Goal: Information Seeking & Learning: Learn about a topic

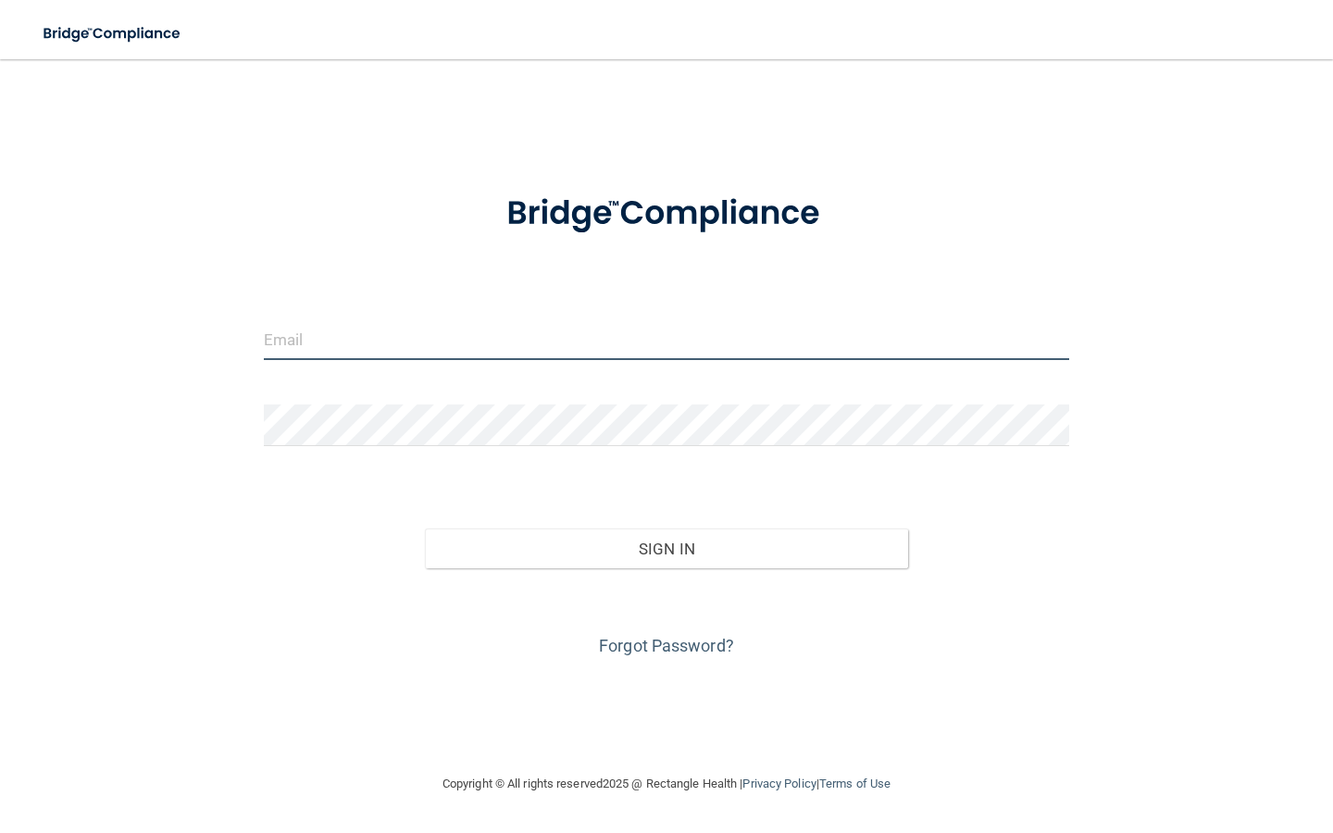
type input "[EMAIL_ADDRESS][DOMAIN_NAME]"
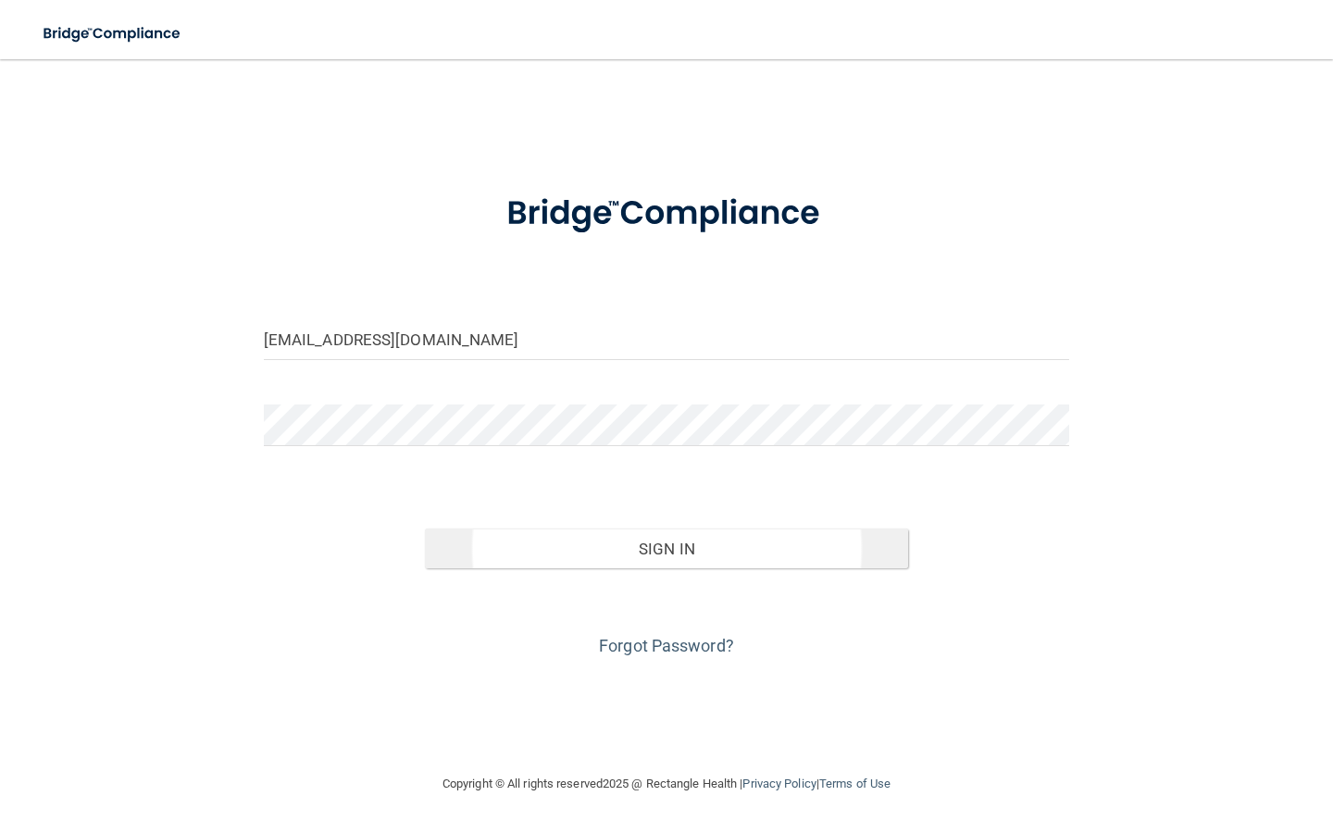
click at [532, 558] on button "Sign In" at bounding box center [666, 549] width 483 height 41
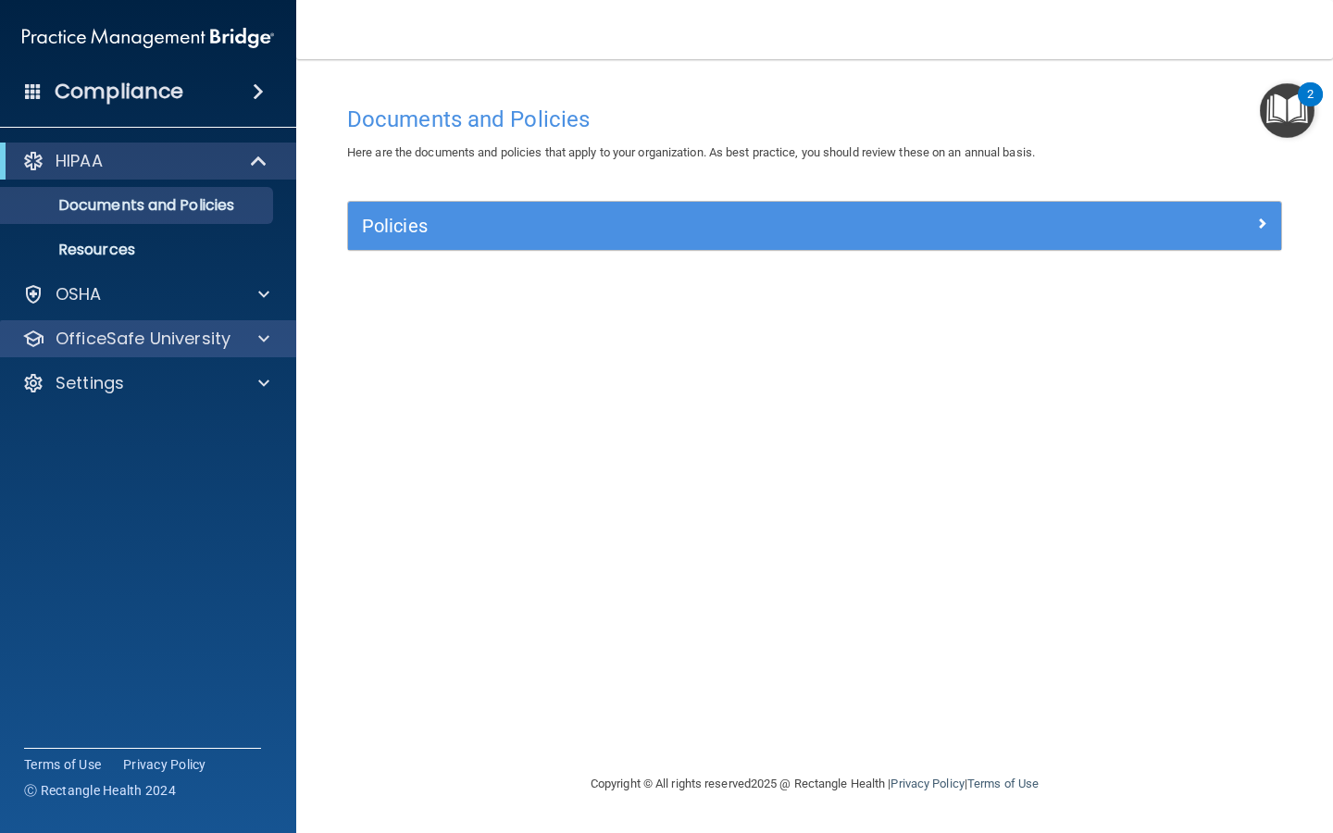
click at [144, 347] on p "OfficeSafe University" at bounding box center [143, 339] width 175 height 22
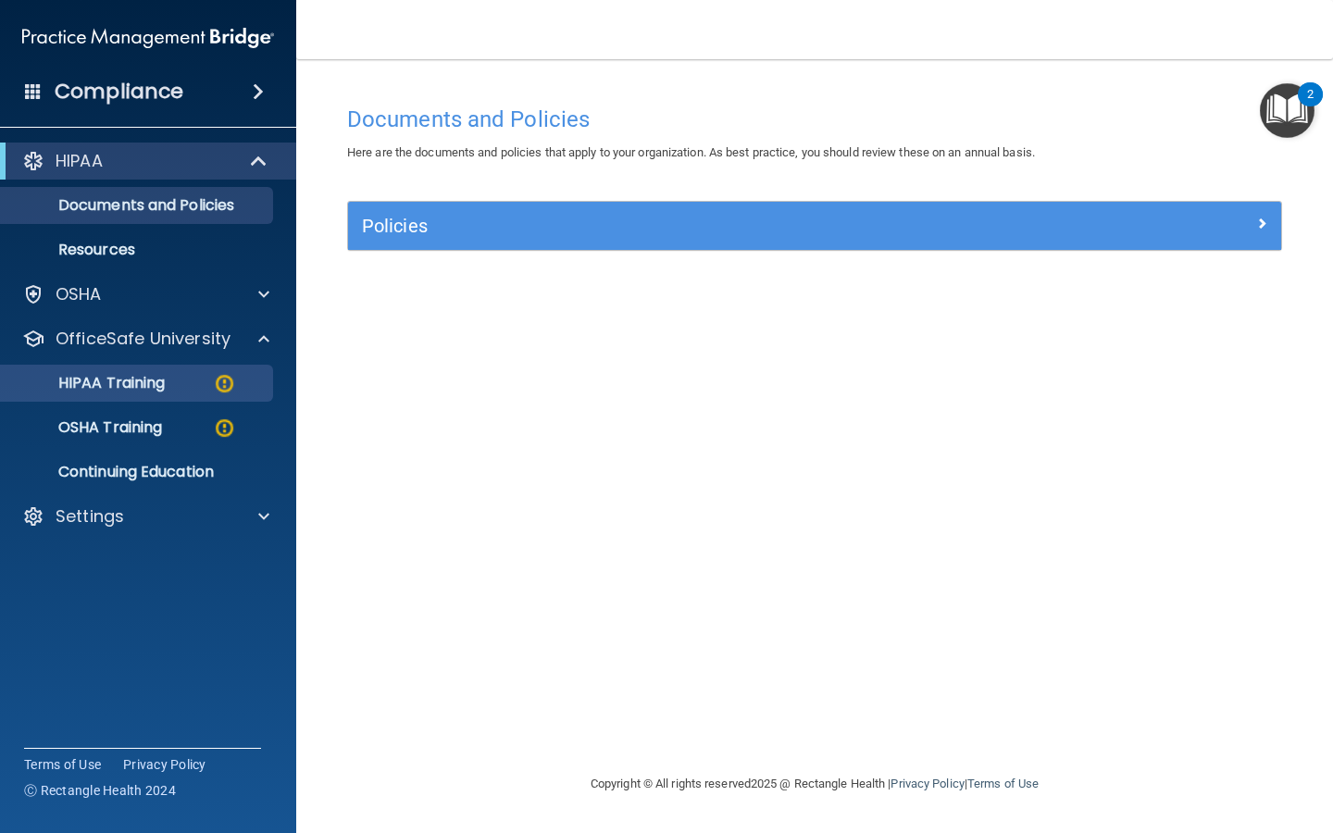
click at [165, 380] on p "HIPAA Training" at bounding box center [88, 383] width 153 height 19
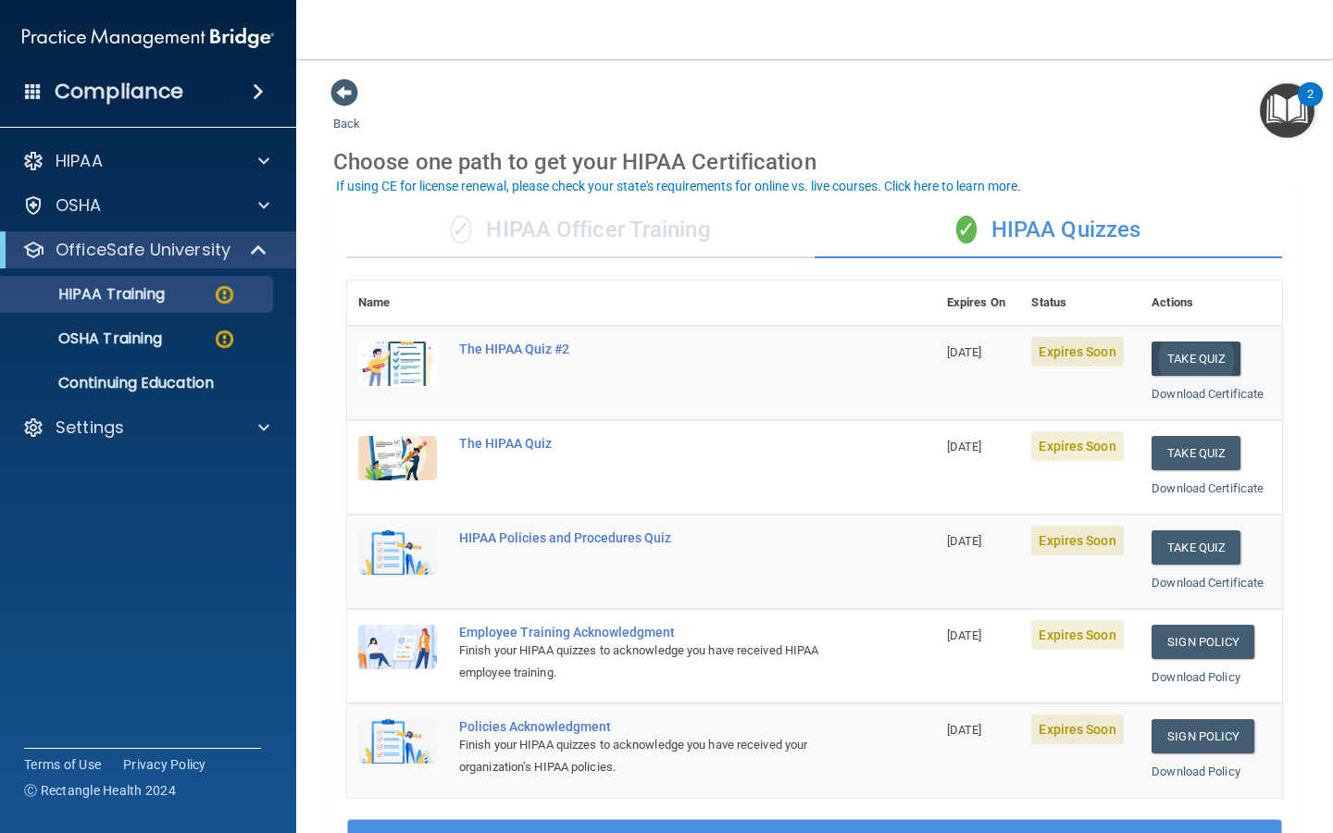
click at [532, 356] on button "Take Quiz" at bounding box center [1196, 359] width 89 height 34
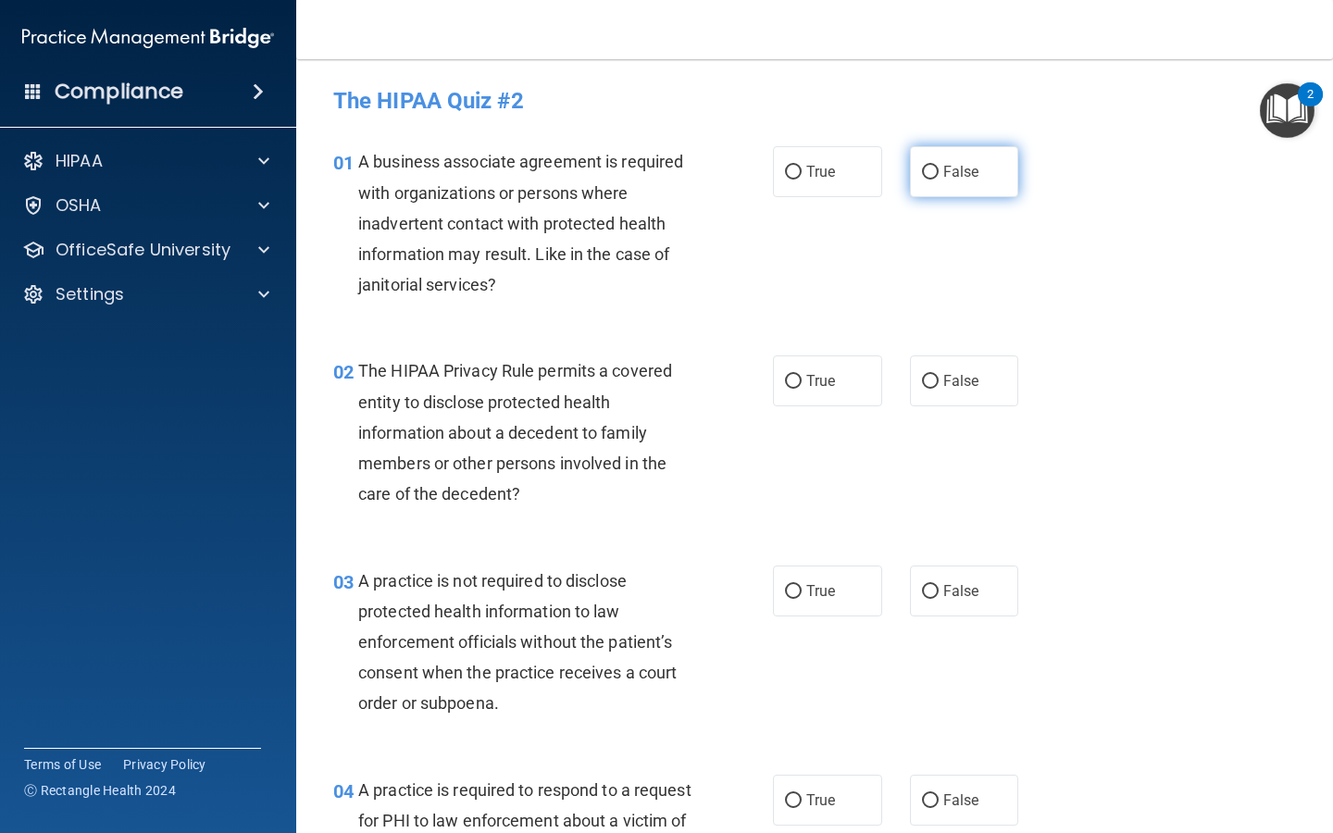
click at [532, 175] on input "False" at bounding box center [930, 173] width 17 height 14
radio input "true"
click at [532, 377] on input "True" at bounding box center [793, 382] width 17 height 14
radio input "true"
click at [532, 589] on input "False" at bounding box center [930, 592] width 17 height 14
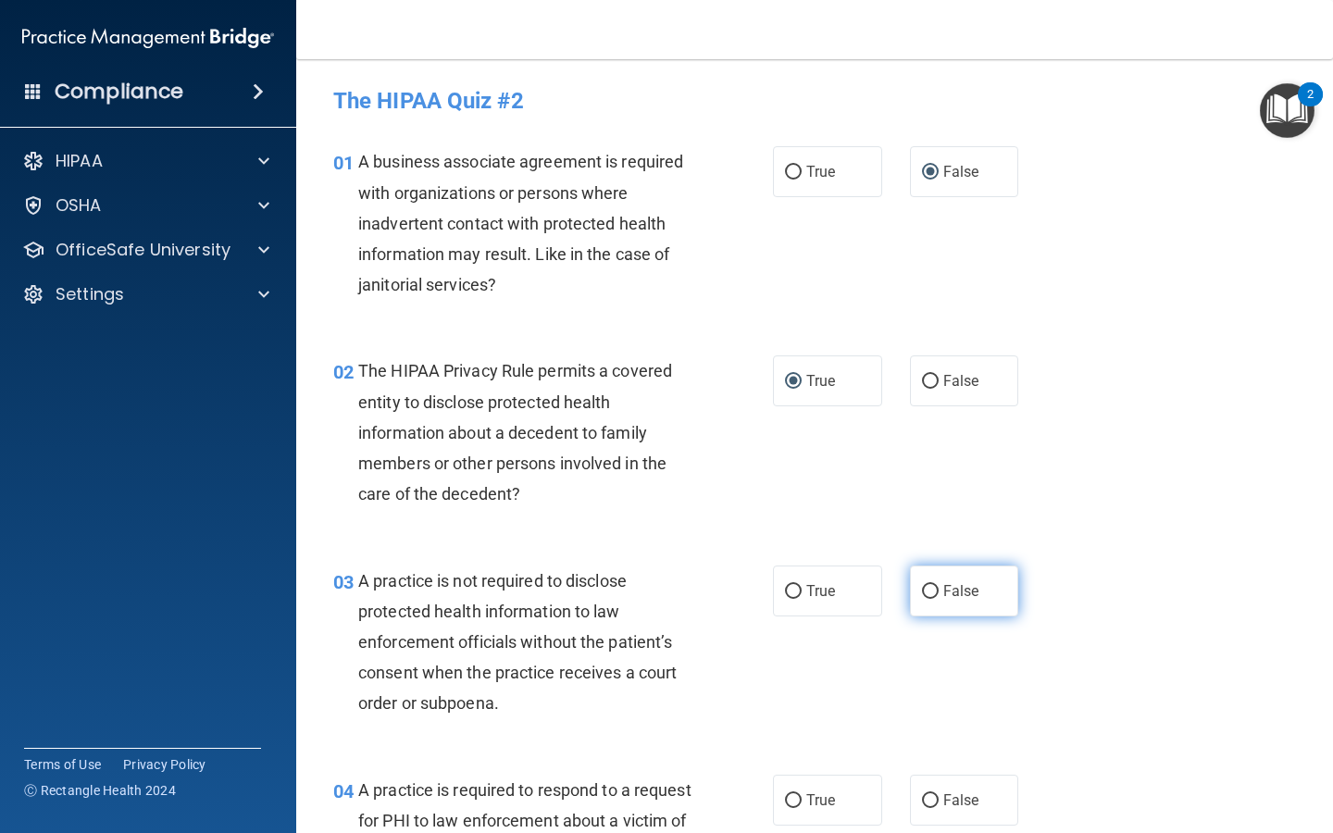
radio input "true"
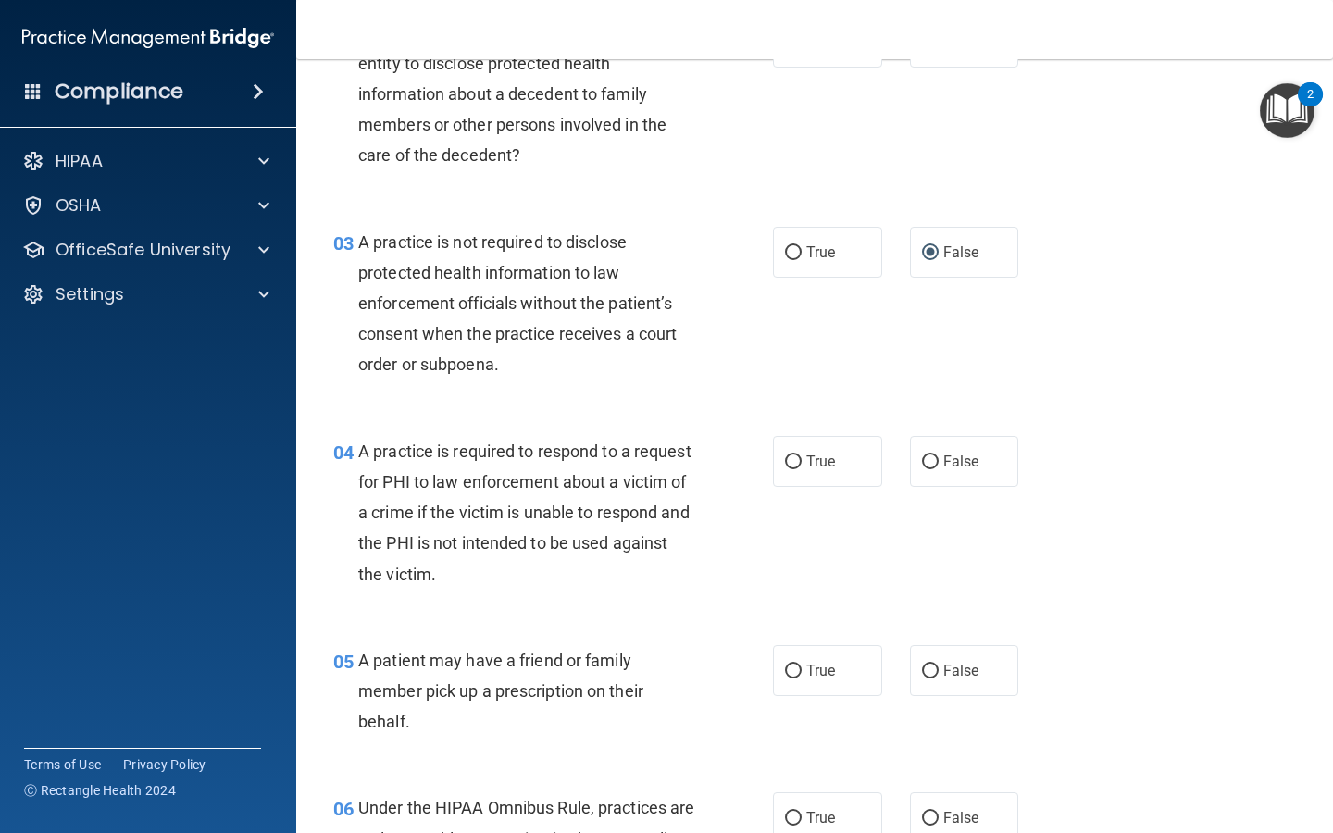
scroll to position [343, 0]
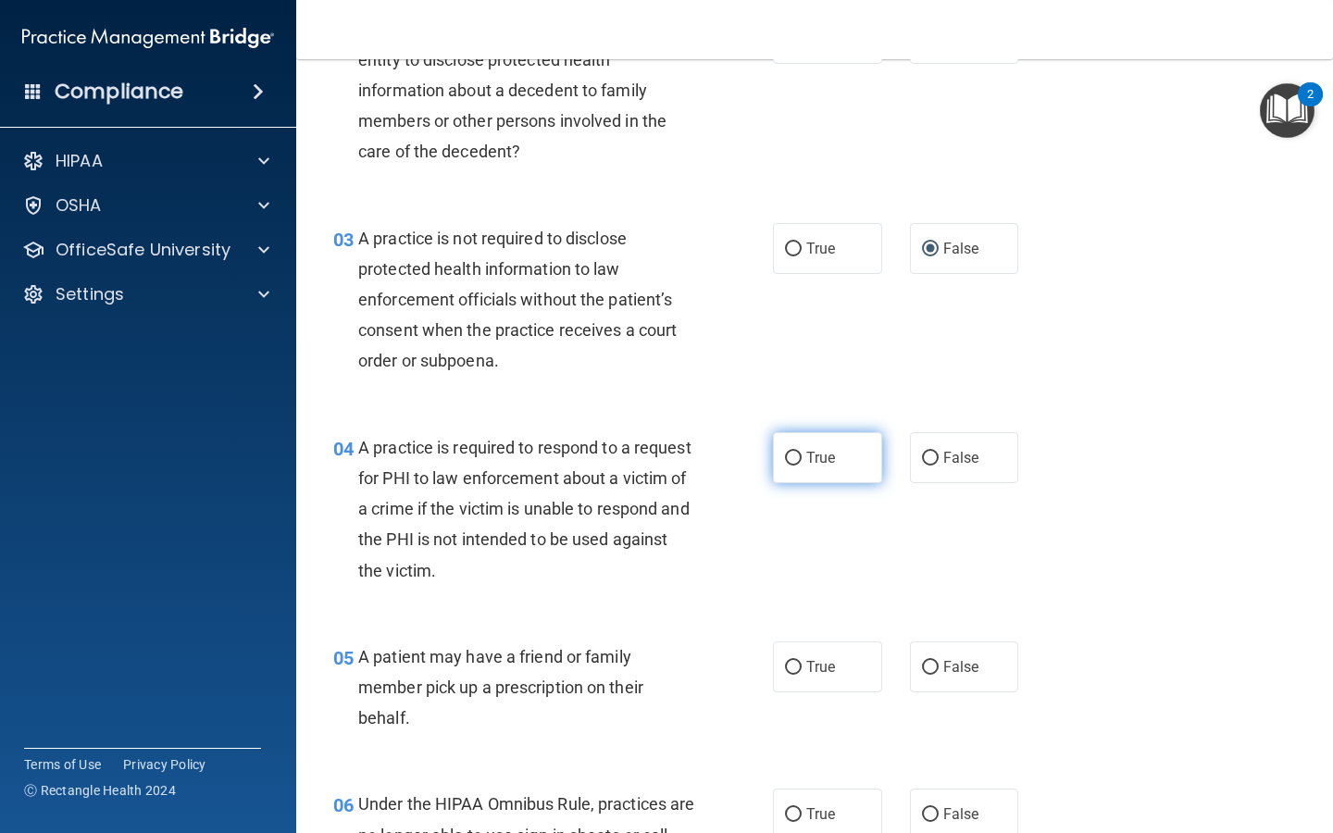
click at [532, 452] on input "True" at bounding box center [793, 459] width 17 height 14
radio input "true"
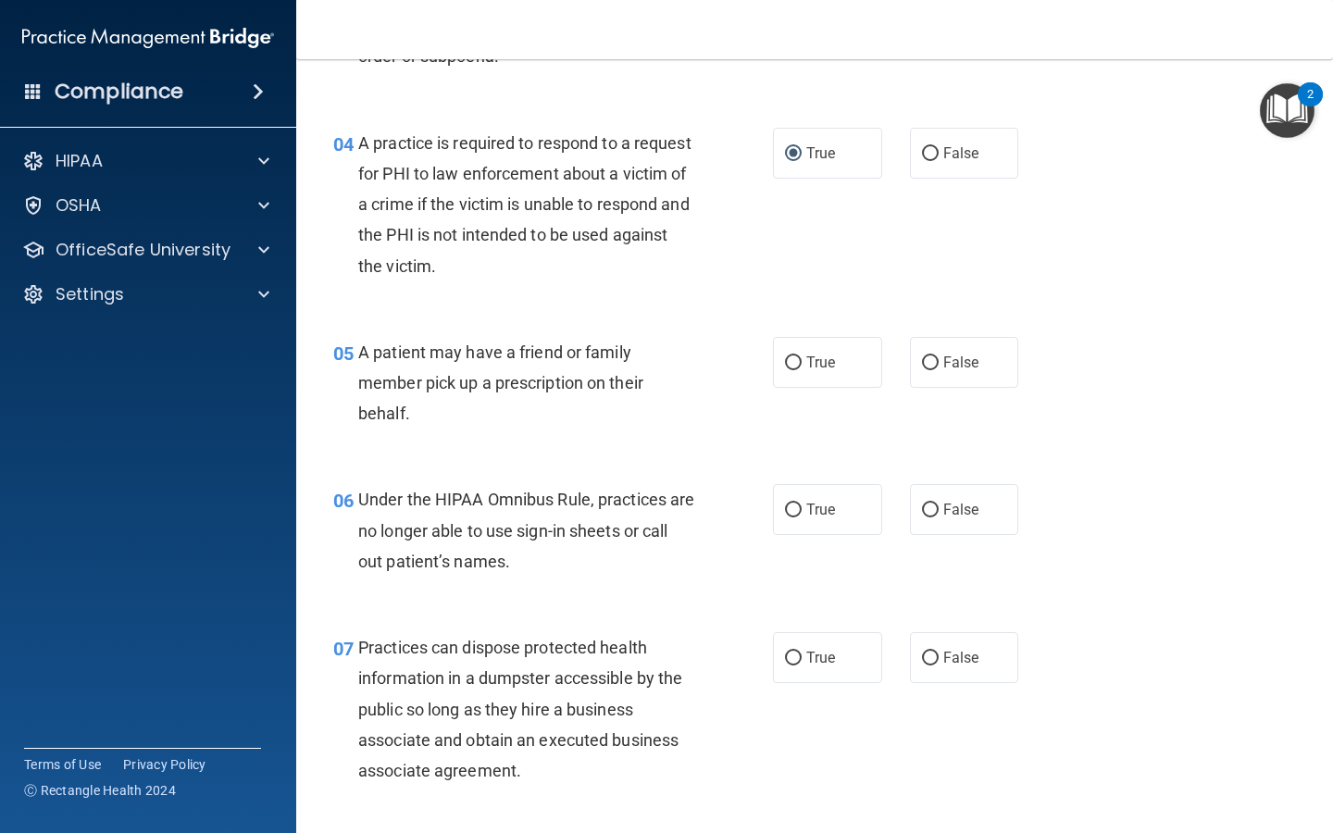
scroll to position [662, 0]
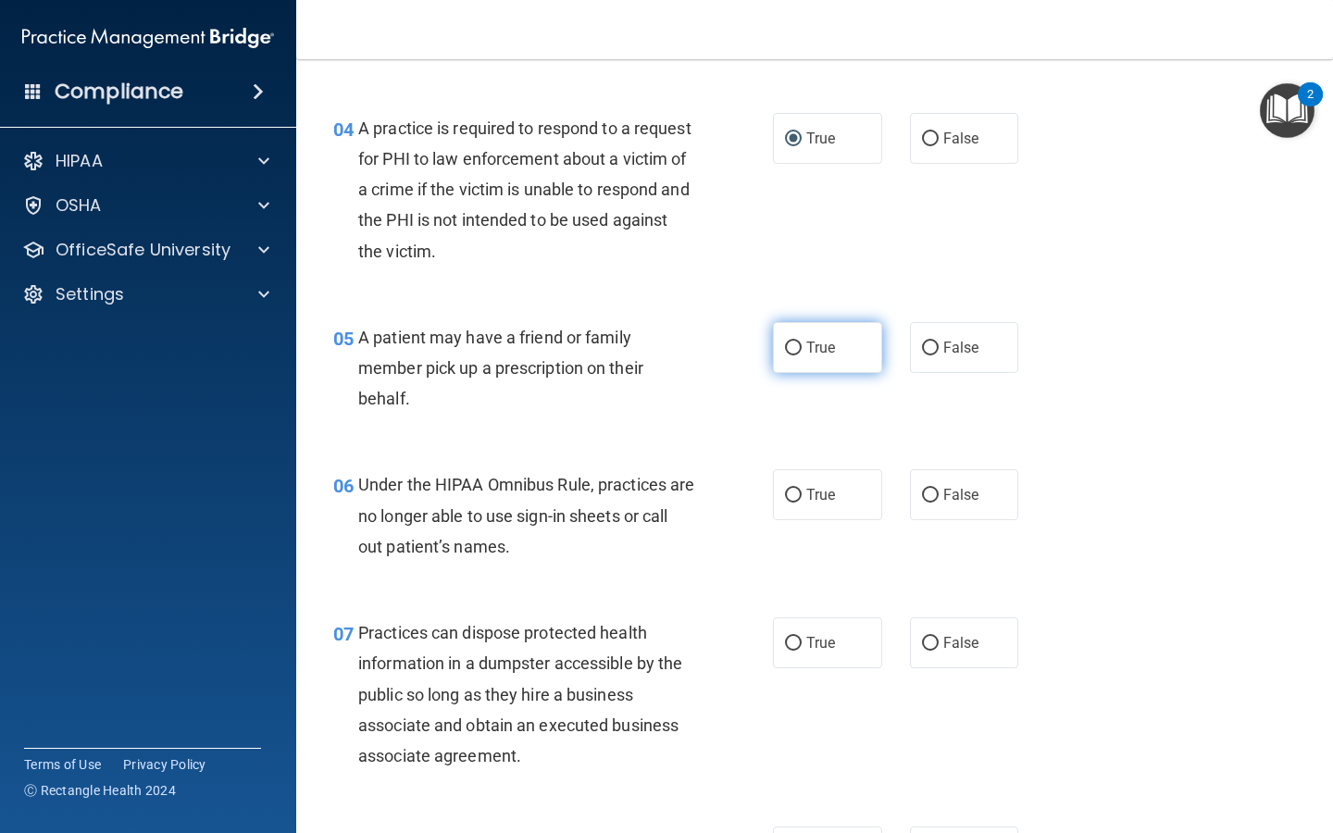
click at [532, 342] on input "True" at bounding box center [793, 349] width 17 height 14
radio input "true"
click at [532, 491] on input "True" at bounding box center [793, 496] width 17 height 14
radio input "true"
click at [532, 489] on input "True" at bounding box center [793, 496] width 17 height 14
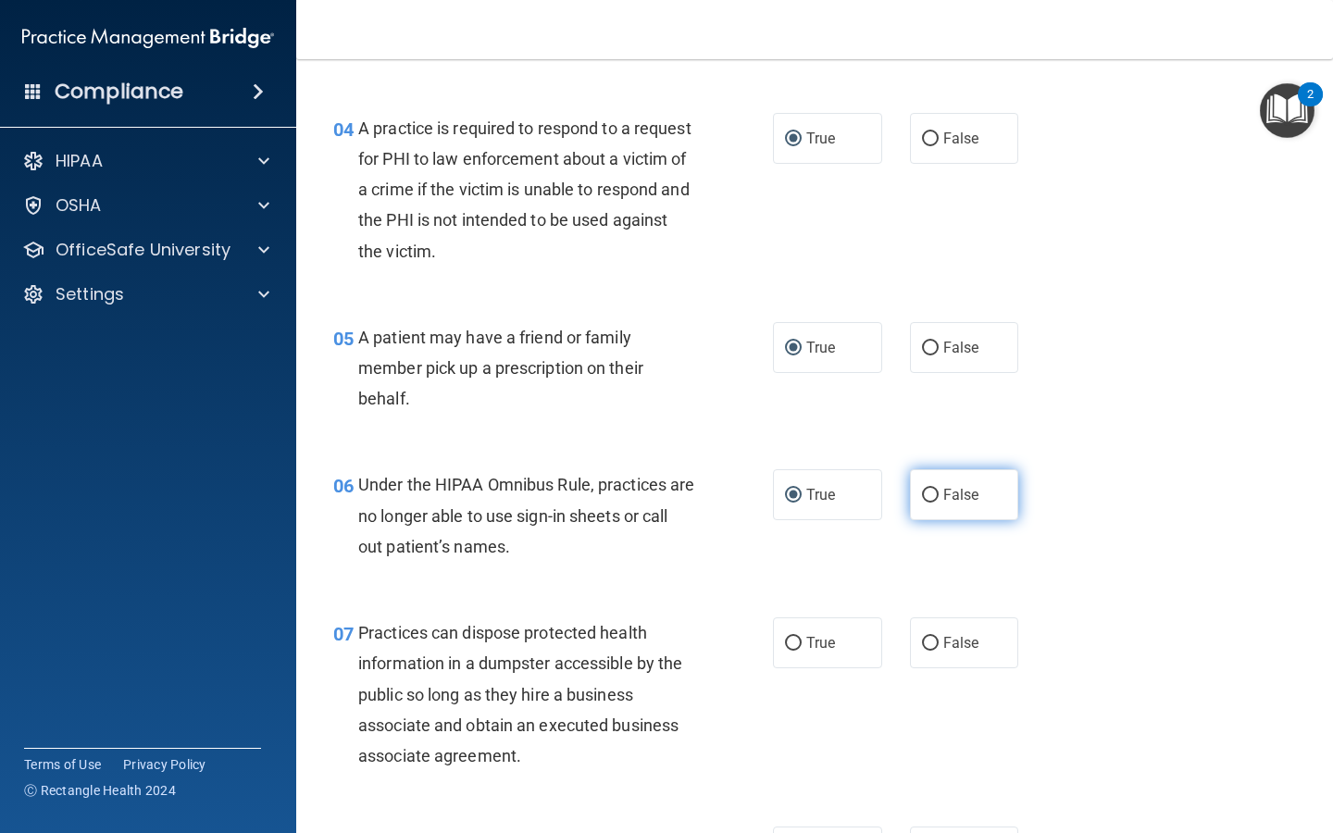
click at [532, 489] on input "False" at bounding box center [930, 496] width 17 height 14
radio input "true"
radio input "false"
click at [532, 637] on input "False" at bounding box center [930, 644] width 17 height 14
radio input "true"
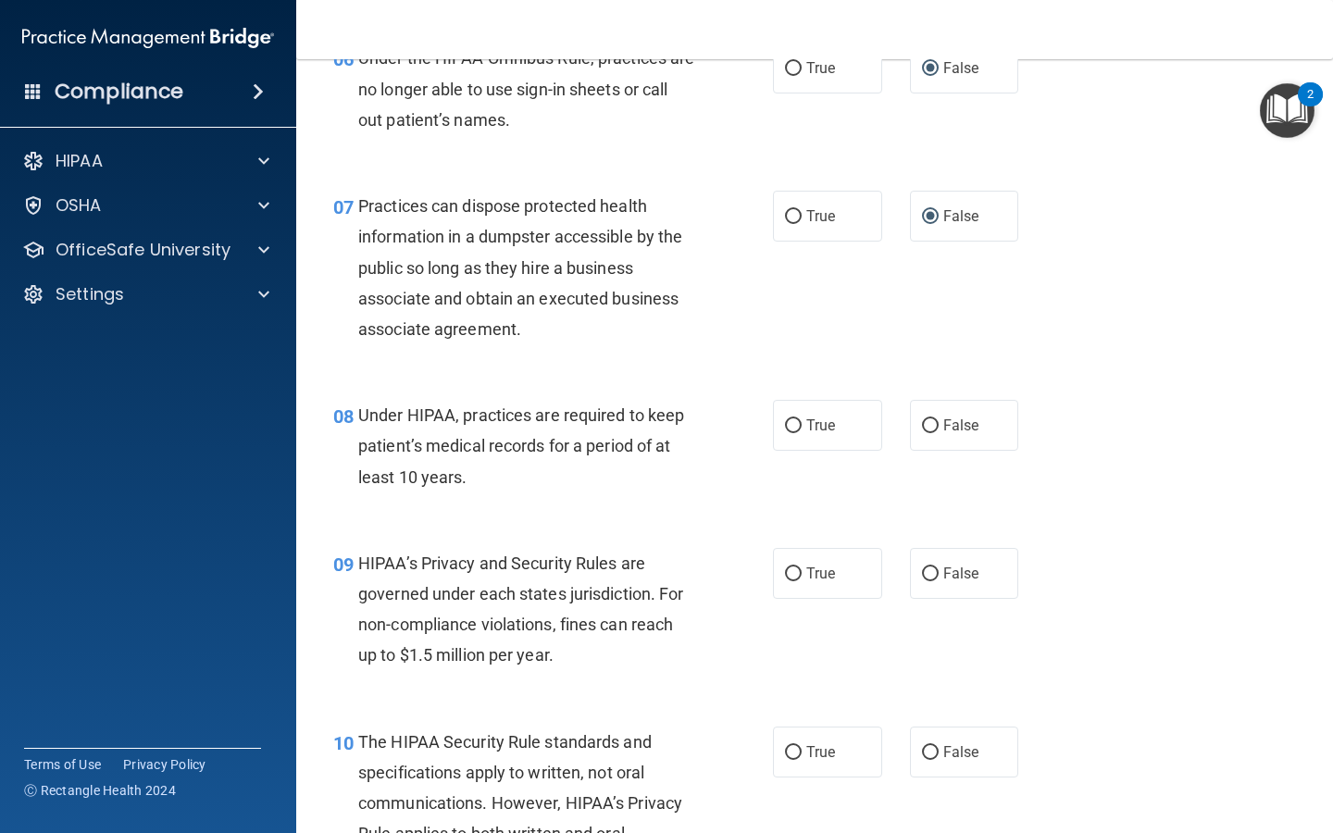
scroll to position [1092, 0]
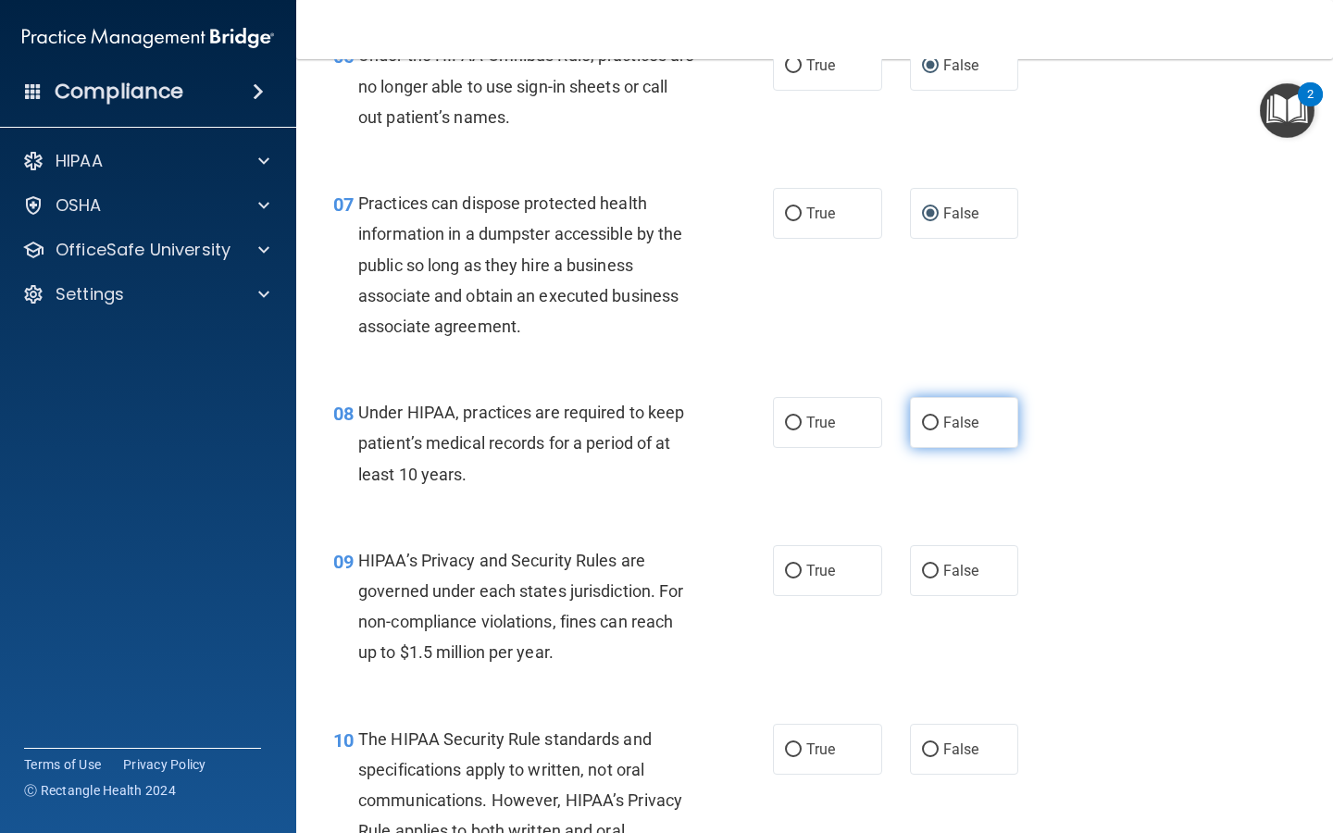
click at [532, 417] on input "False" at bounding box center [930, 424] width 17 height 14
radio input "true"
click at [532, 565] on input "False" at bounding box center [930, 572] width 17 height 14
radio input "true"
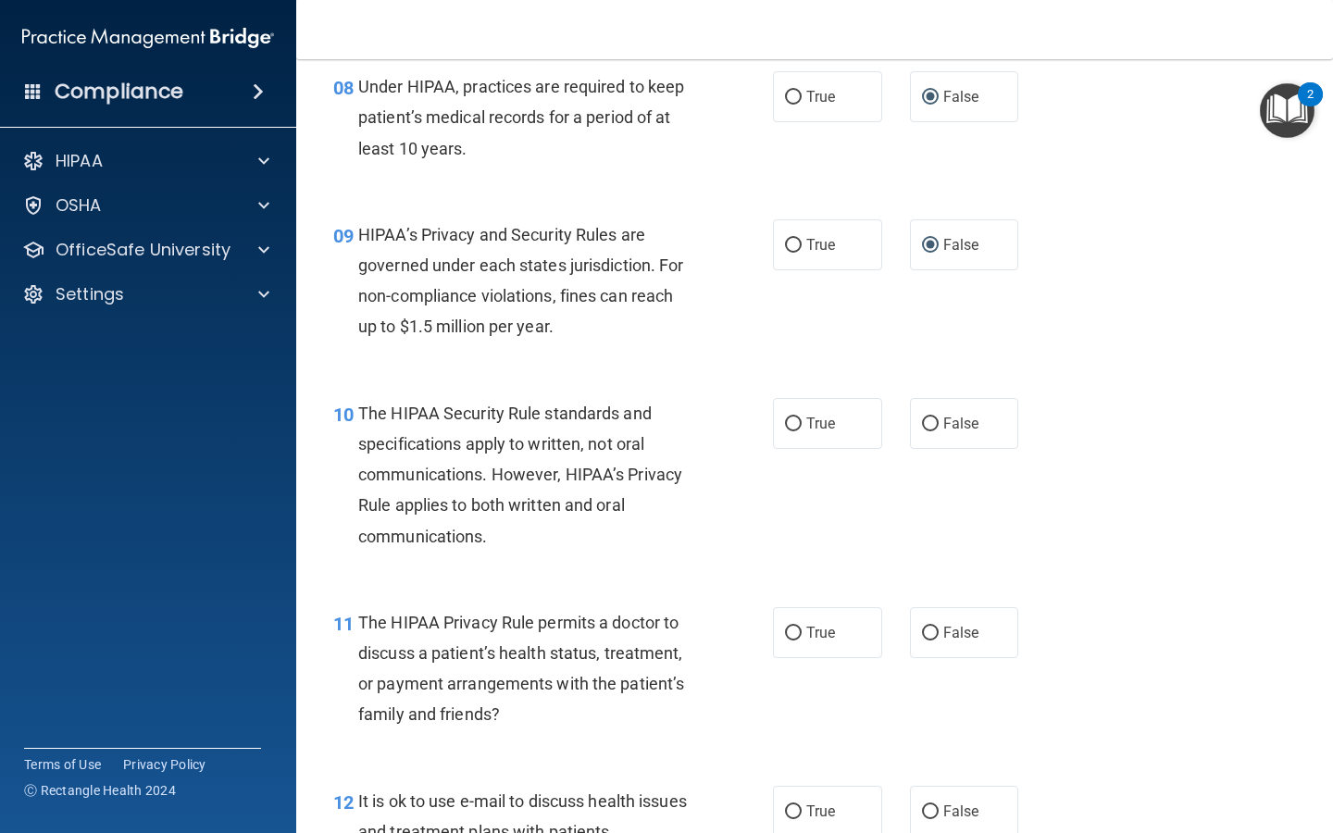
scroll to position [1428, 0]
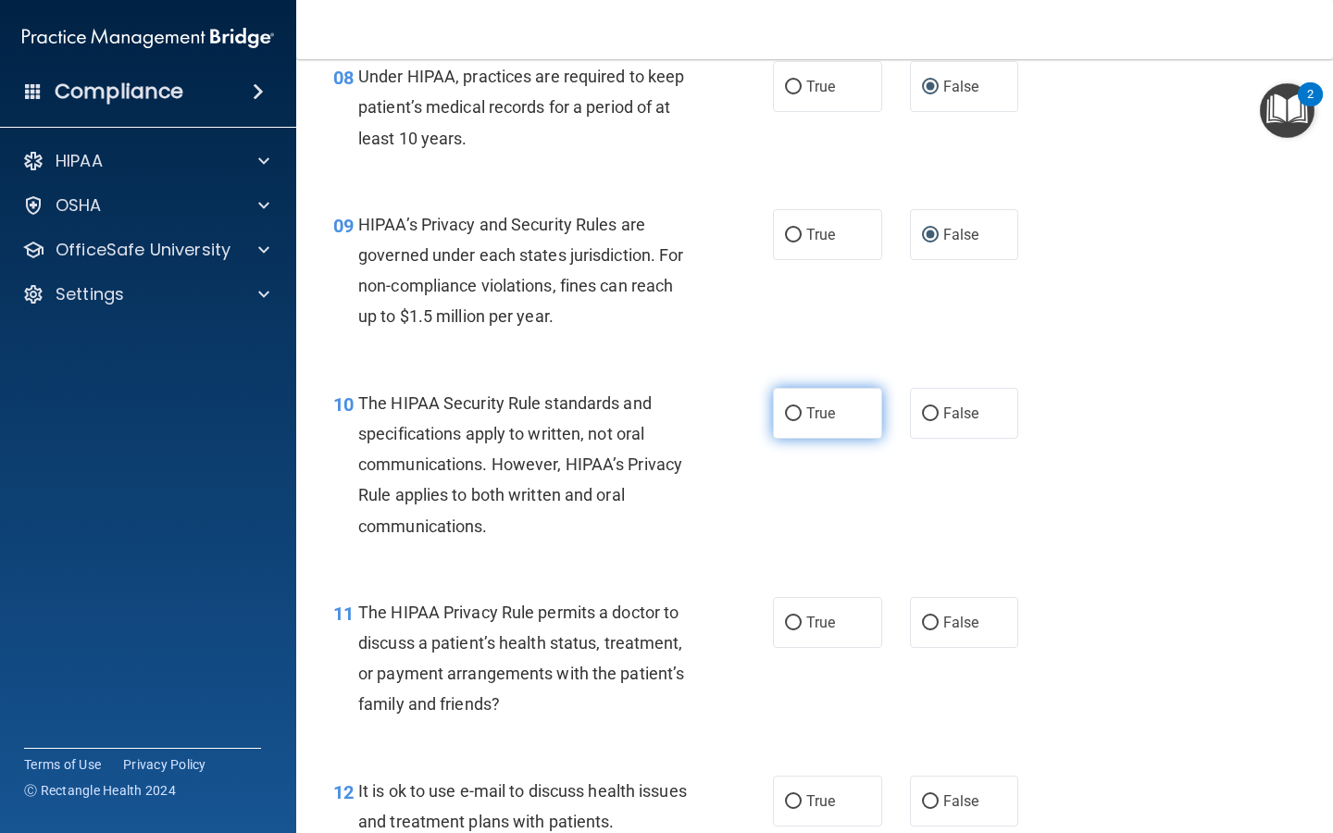
click at [532, 407] on input "True" at bounding box center [793, 414] width 17 height 14
radio input "true"
click at [532, 619] on input "True" at bounding box center [793, 624] width 17 height 14
radio input "true"
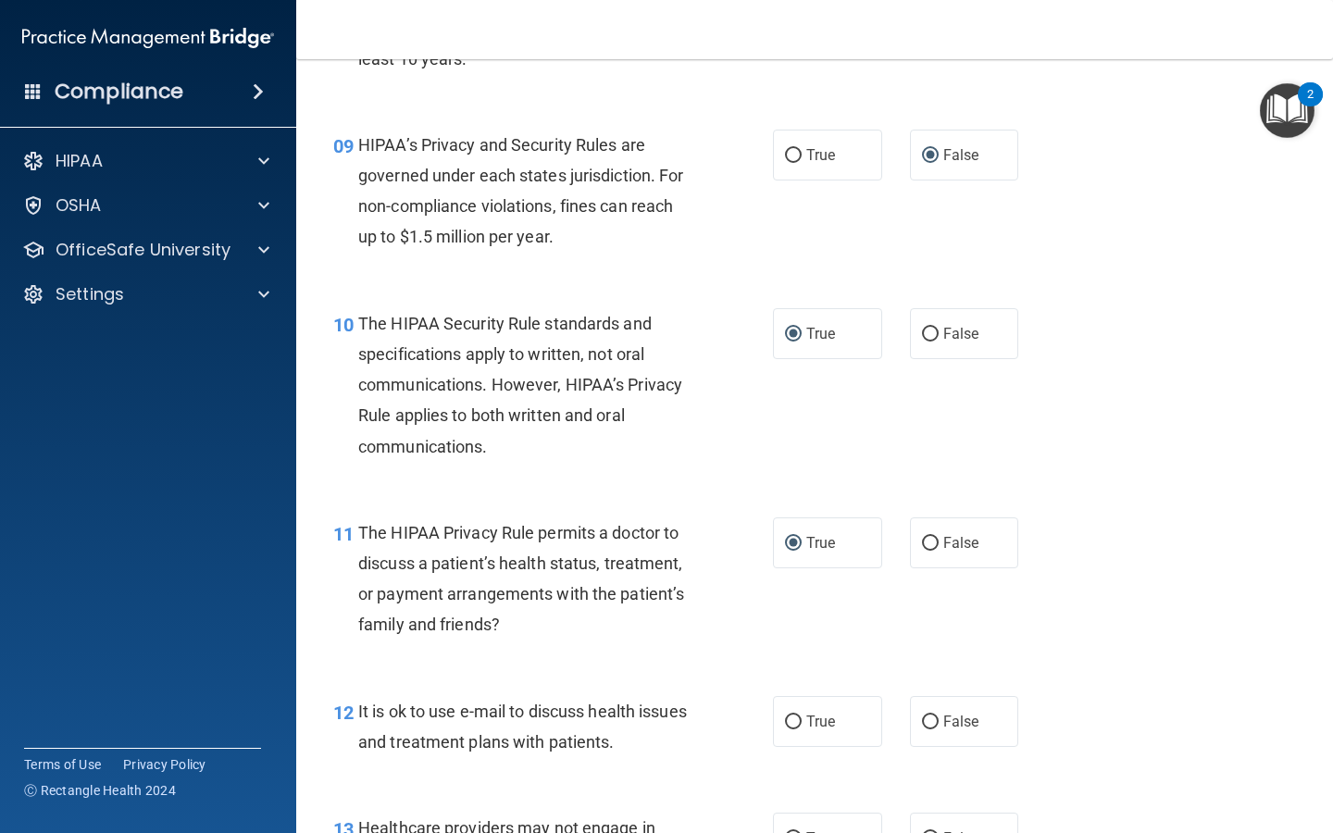
scroll to position [1516, 0]
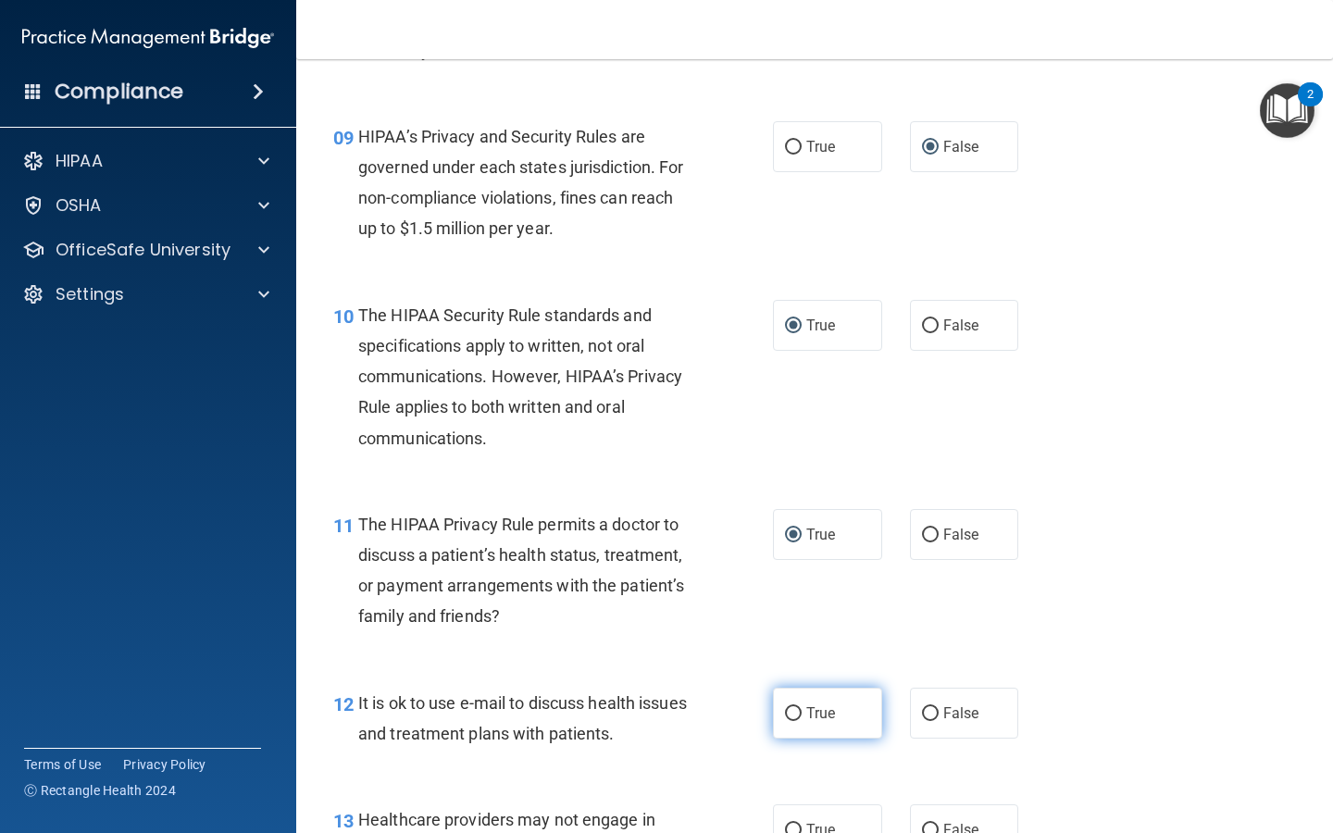
click at [532, 691] on input "True" at bounding box center [793, 714] width 17 height 14
radio input "true"
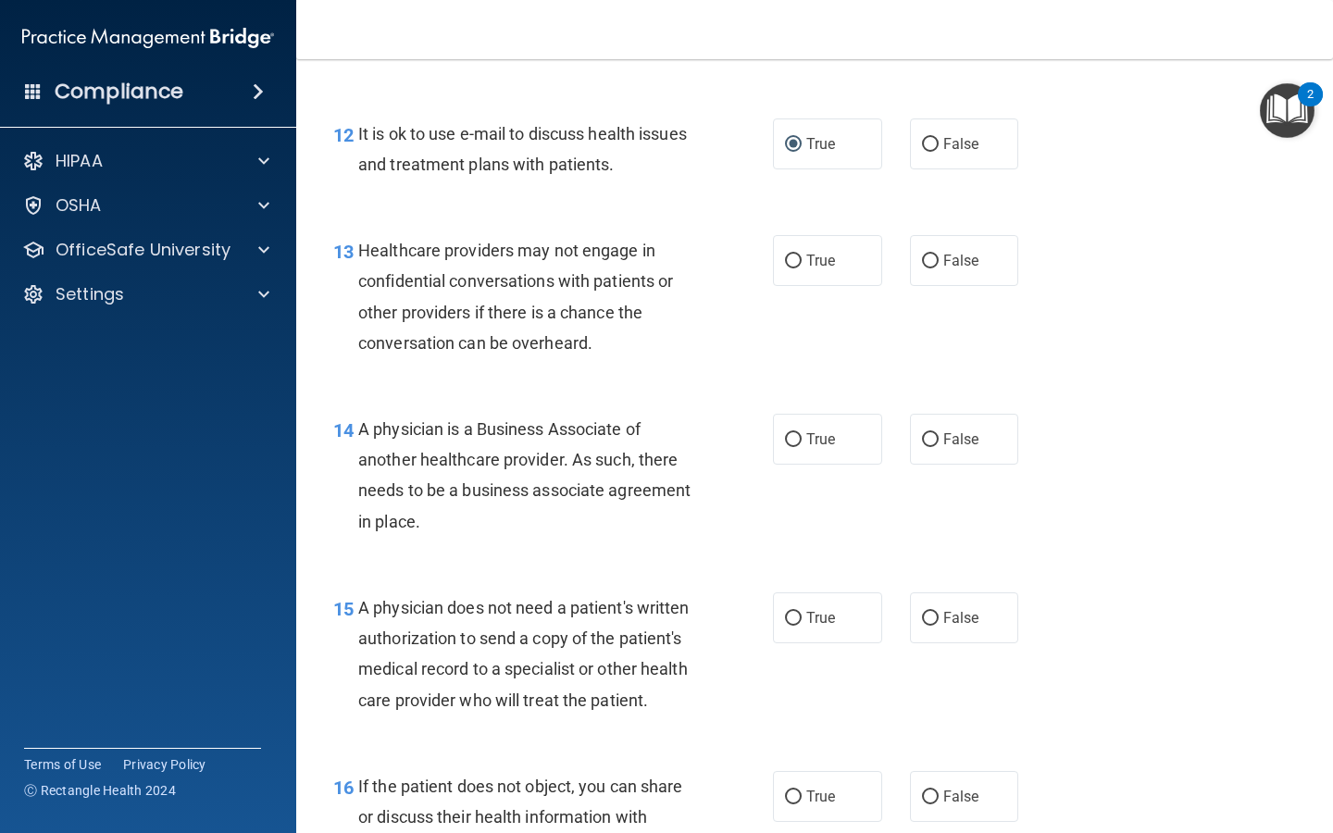
scroll to position [2086, 0]
click at [532, 254] on input "False" at bounding box center [930, 261] width 17 height 14
radio input "true"
click at [532, 432] on input "False" at bounding box center [930, 439] width 17 height 14
radio input "true"
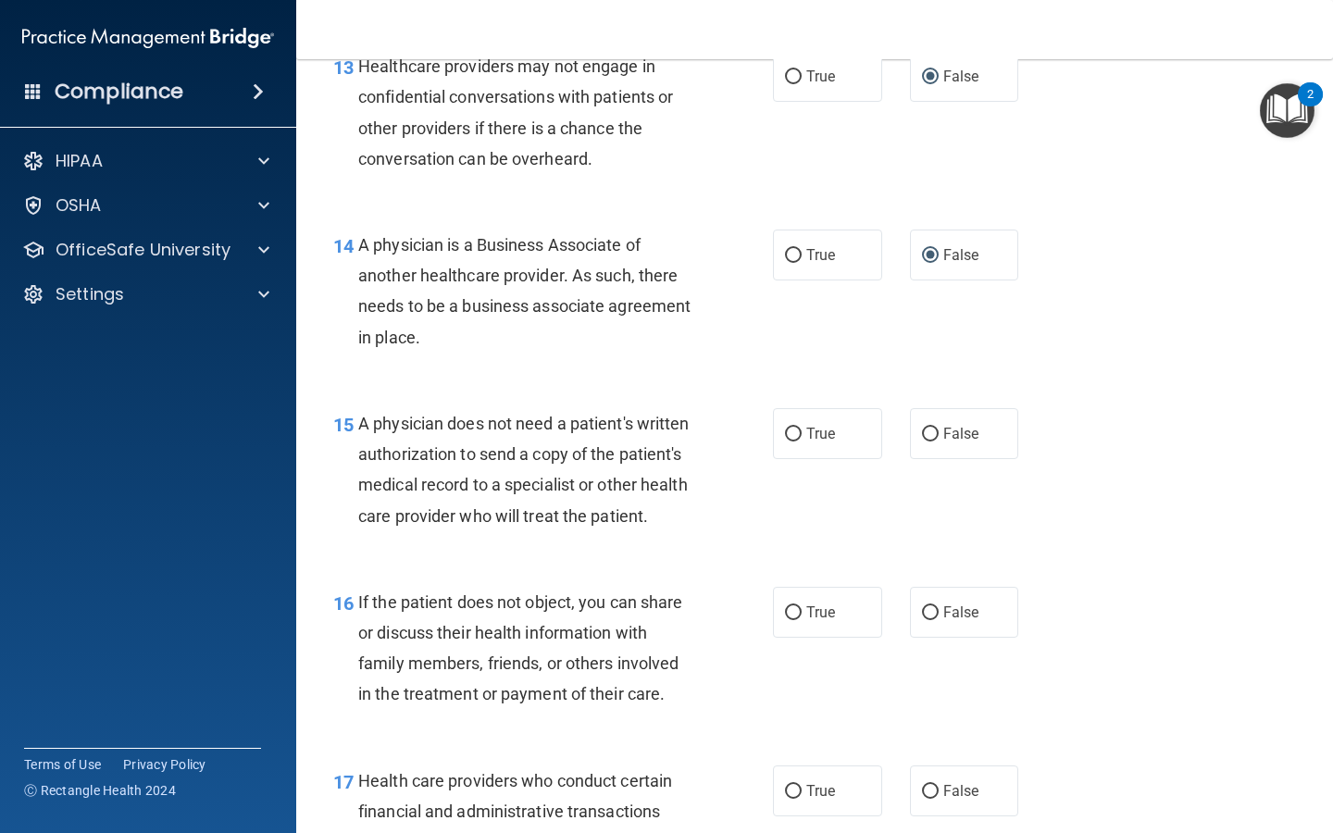
scroll to position [2271, 0]
click at [532, 426] on input "True" at bounding box center [793, 433] width 17 height 14
radio input "true"
click at [532, 605] on input "True" at bounding box center [793, 612] width 17 height 14
radio input "true"
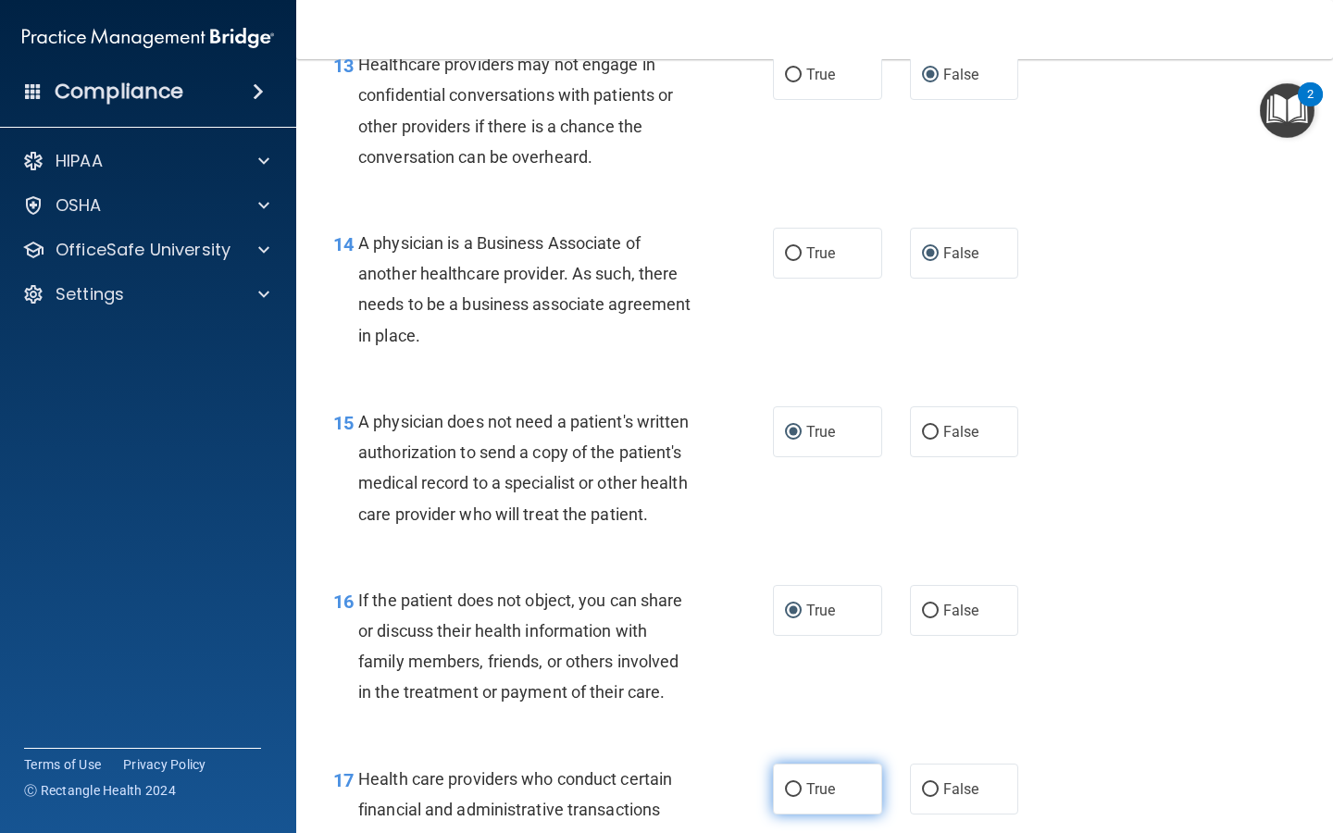
click at [532, 691] on input "True" at bounding box center [793, 790] width 17 height 14
radio input "true"
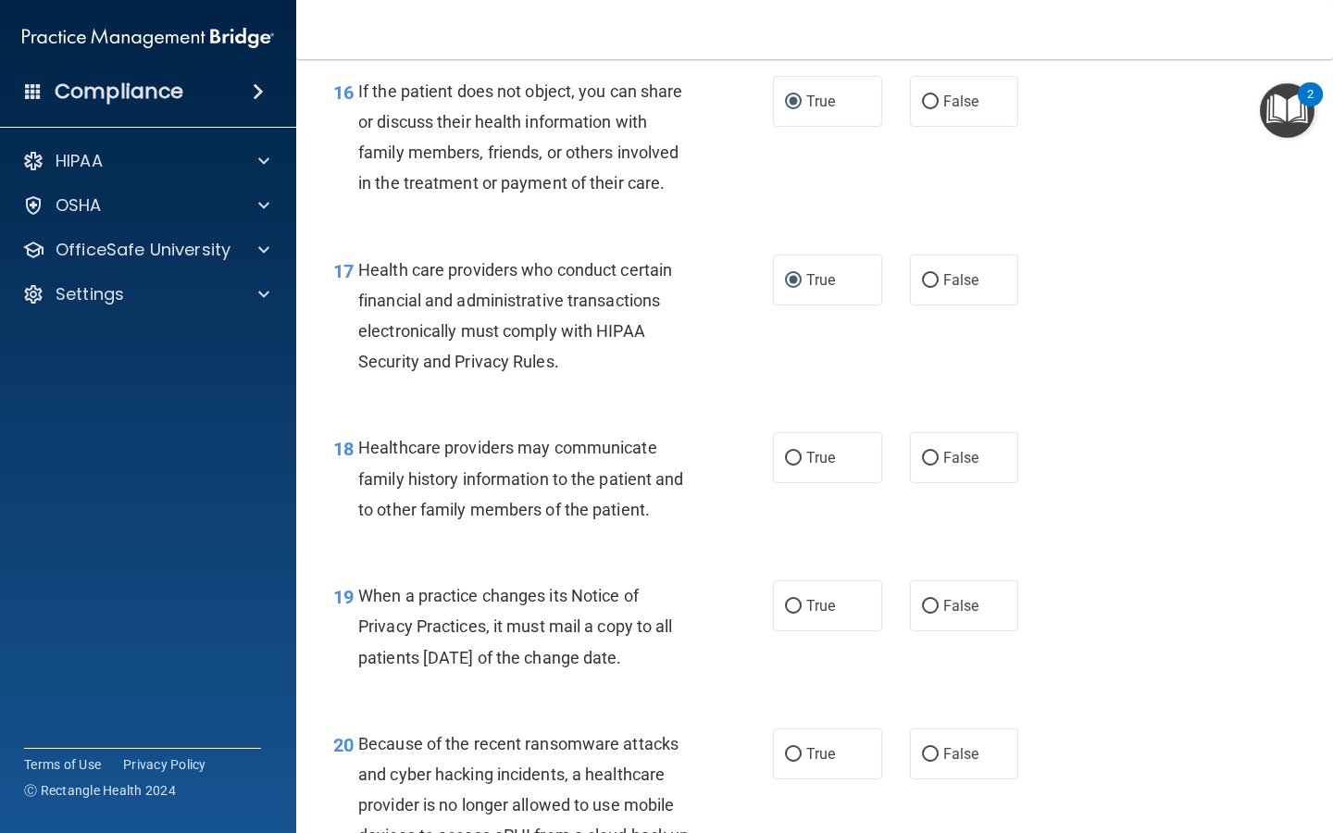
scroll to position [2782, 0]
click at [532, 451] on input "False" at bounding box center [930, 458] width 17 height 14
radio input "true"
click at [532, 599] on input "False" at bounding box center [930, 606] width 17 height 14
radio input "true"
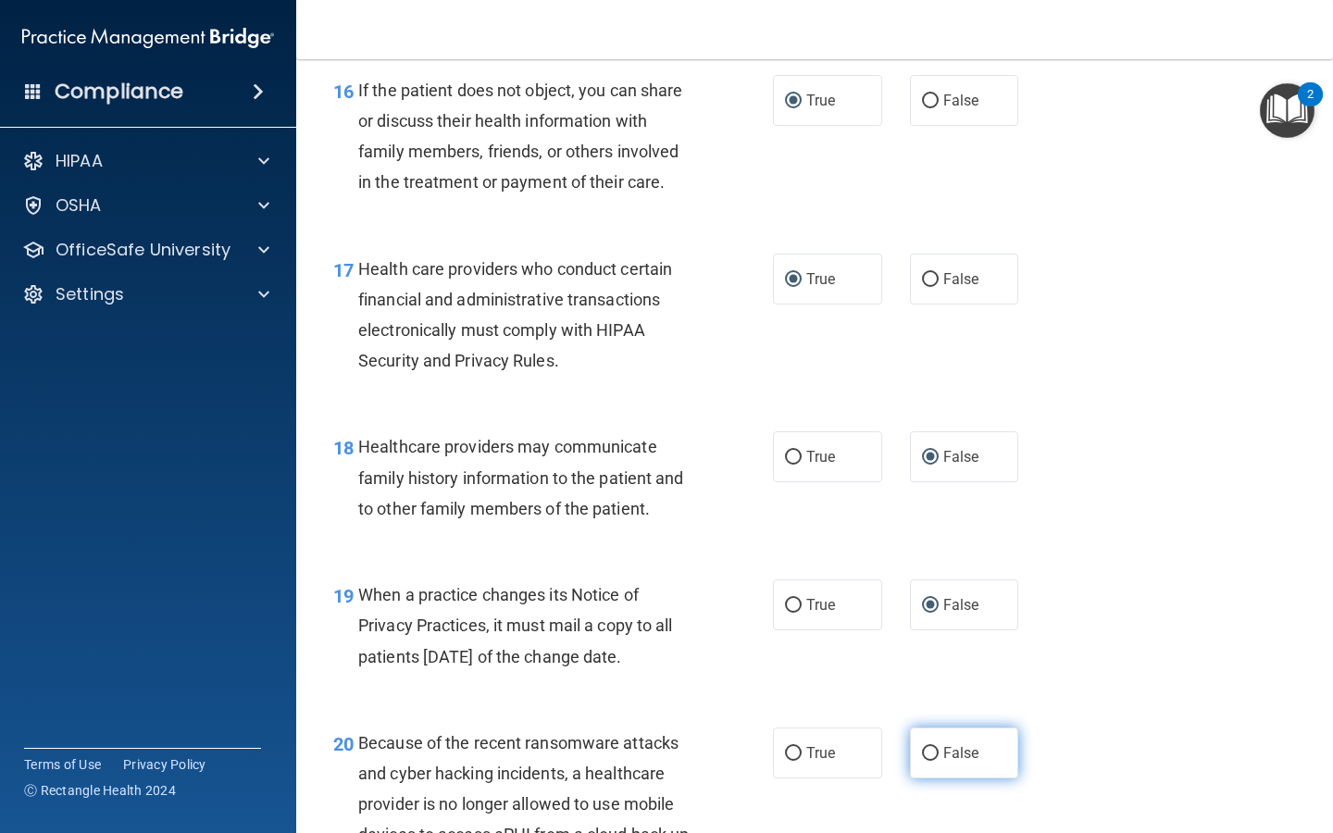
click at [532, 691] on input "False" at bounding box center [930, 754] width 17 height 14
radio input "true"
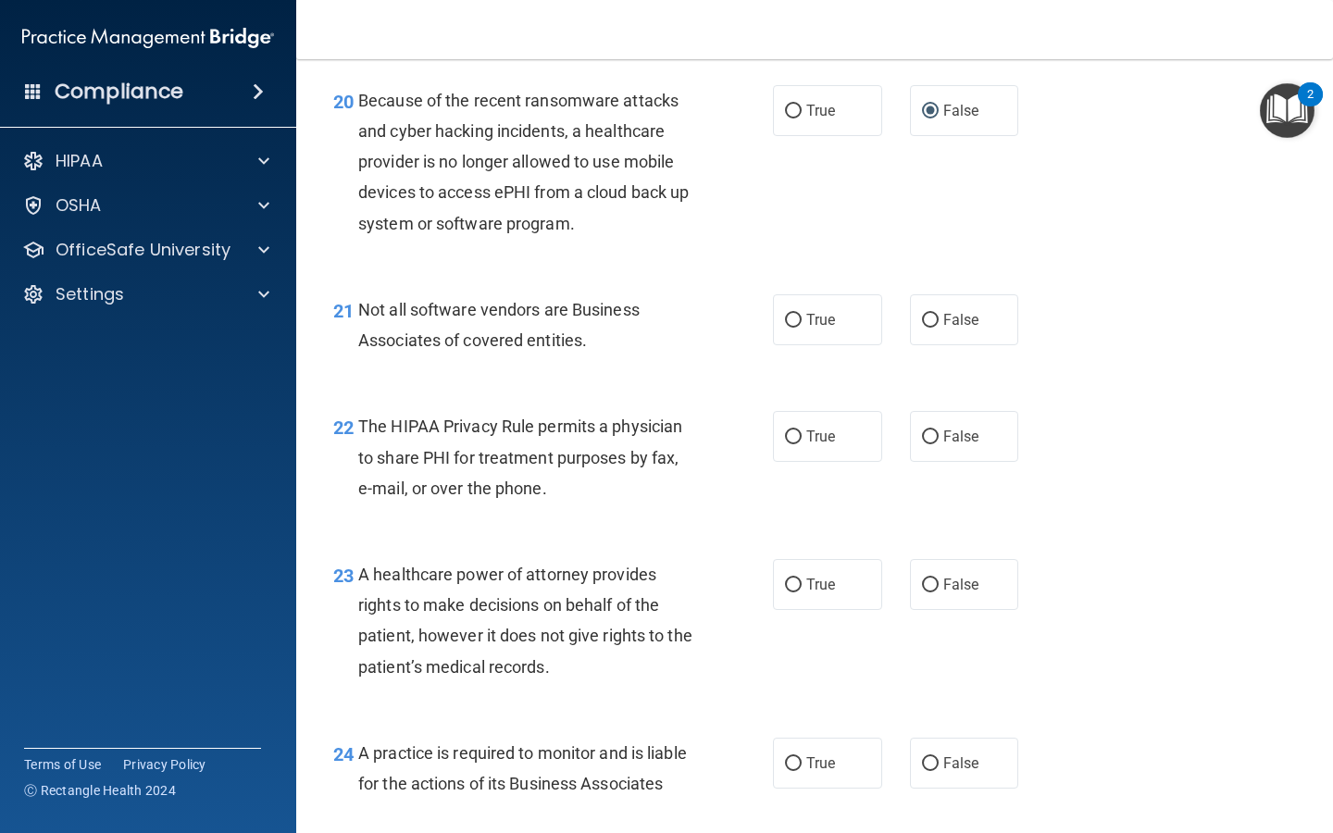
scroll to position [3426, 0]
click at [532, 312] on input "True" at bounding box center [793, 319] width 17 height 14
radio input "true"
click at [532, 429] on input "True" at bounding box center [793, 436] width 17 height 14
radio input "true"
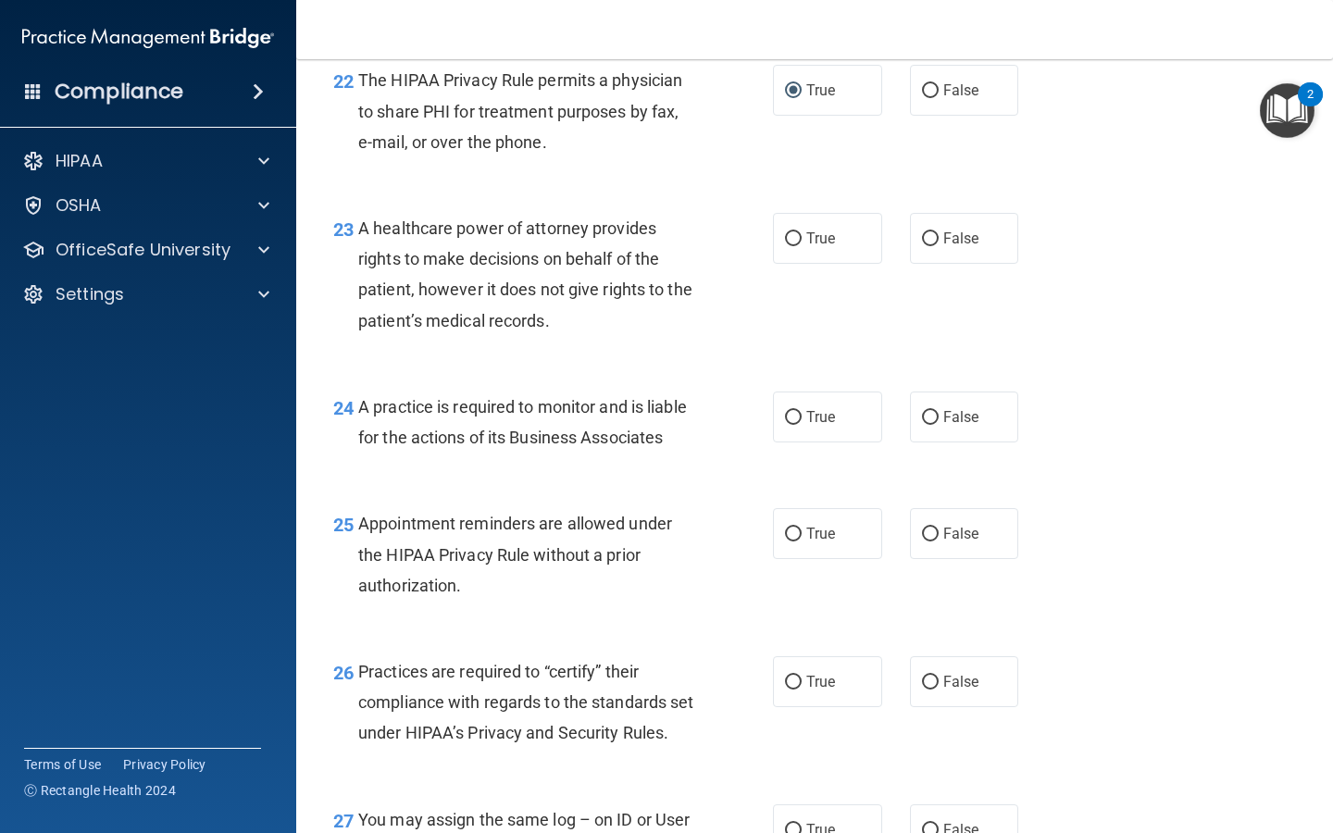
scroll to position [3771, 0]
click at [532, 231] on input "False" at bounding box center [930, 238] width 17 height 14
radio input "true"
click at [532, 410] on input "False" at bounding box center [930, 417] width 17 height 14
radio input "true"
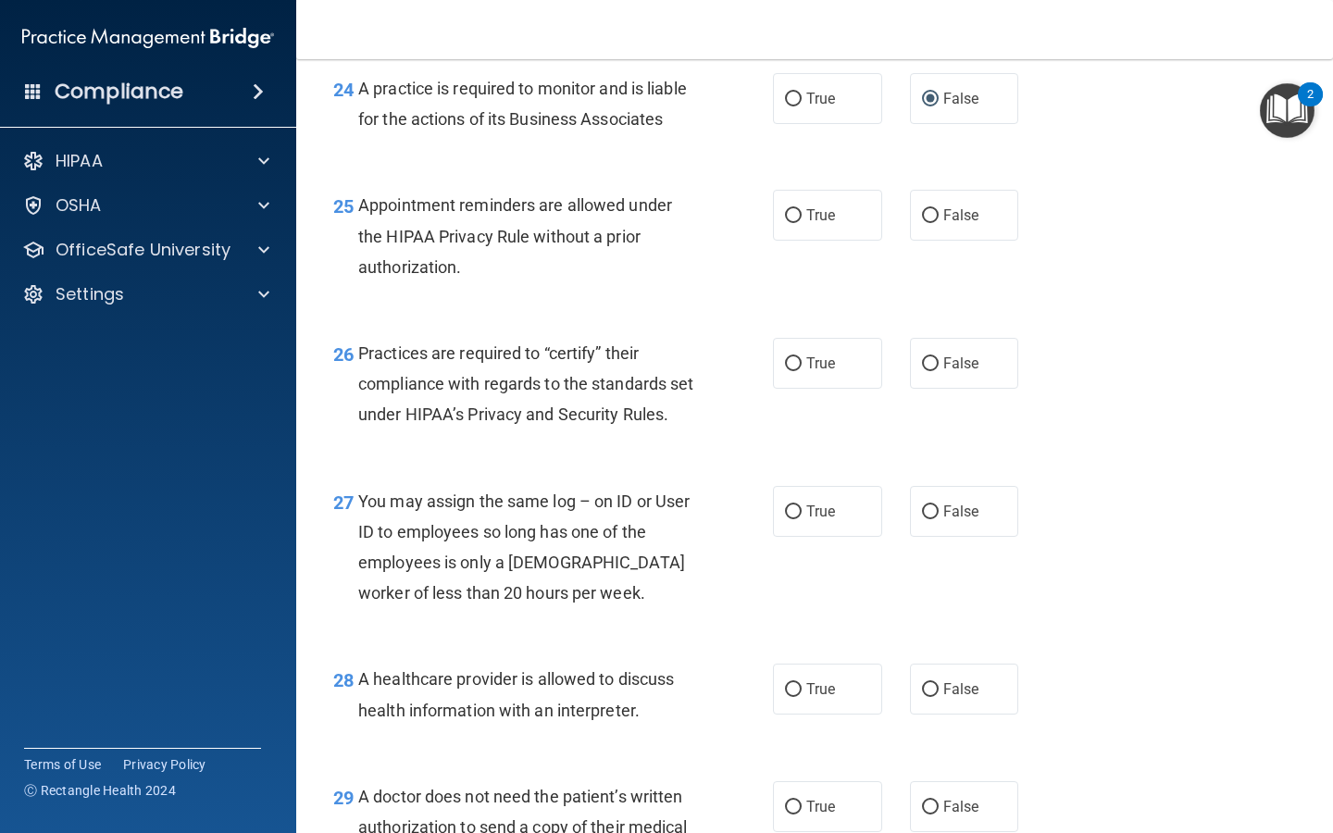
scroll to position [4091, 0]
click at [532, 207] on input "True" at bounding box center [793, 214] width 17 height 14
radio input "true"
click at [532, 356] on input "False" at bounding box center [930, 363] width 17 height 14
radio input "true"
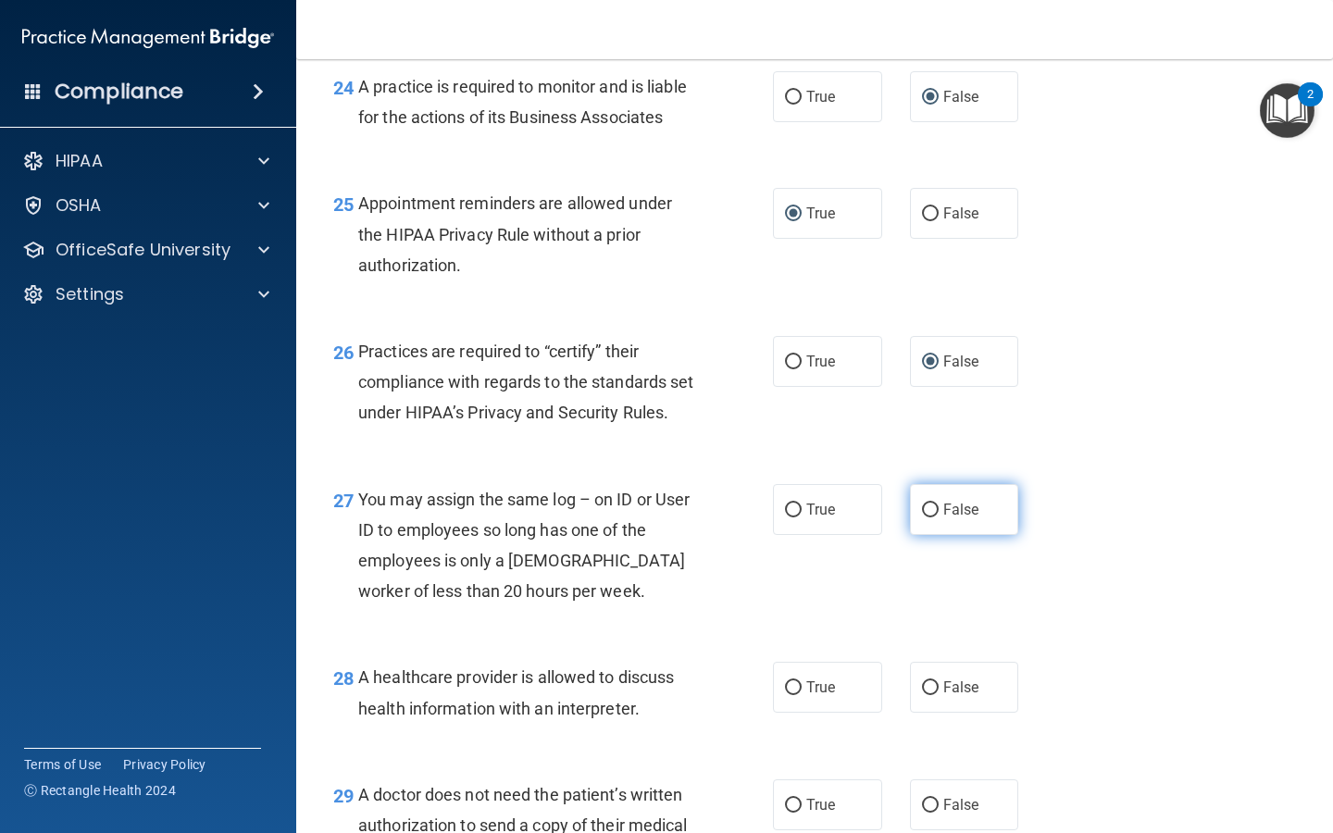
click at [532, 518] on input "False" at bounding box center [930, 511] width 17 height 14
radio input "true"
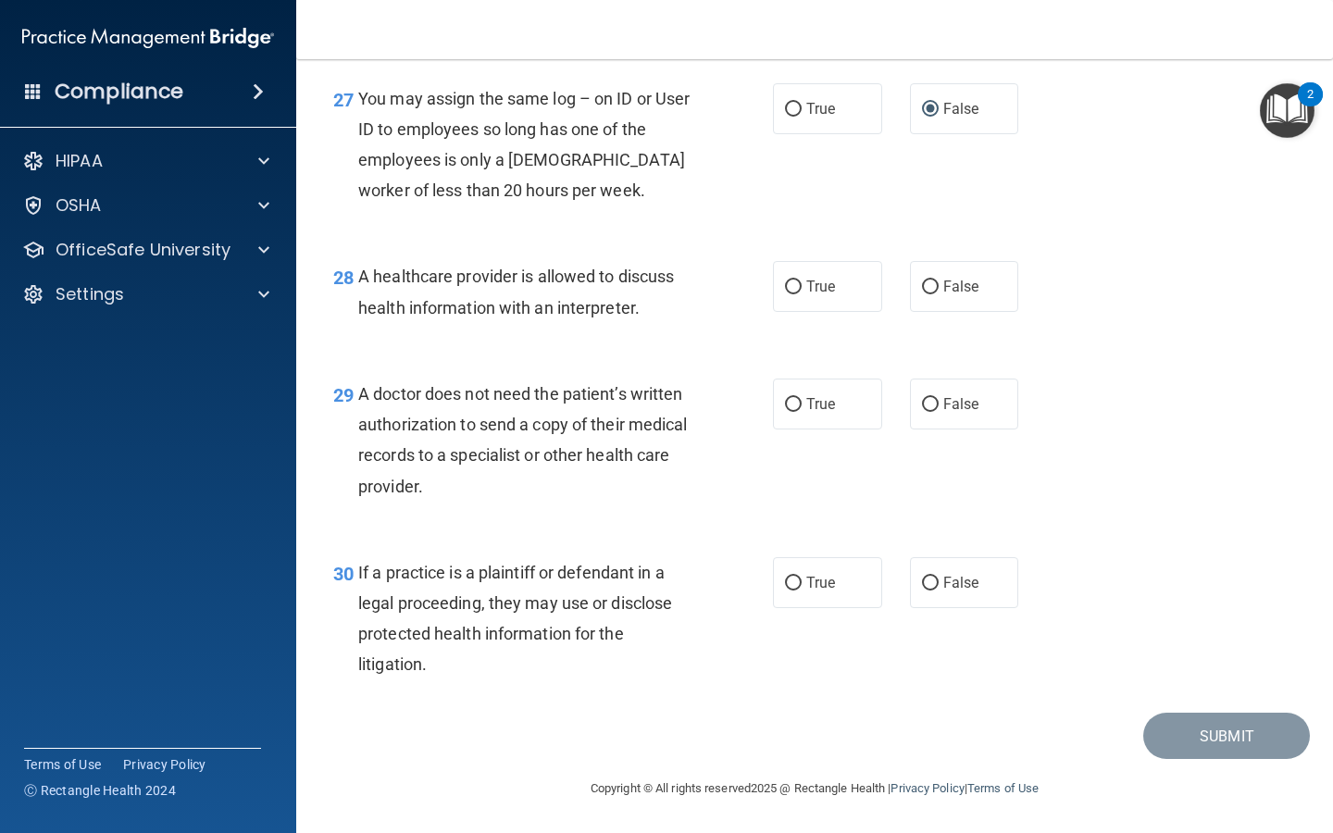
scroll to position [4498, 0]
click at [532, 294] on input "True" at bounding box center [793, 288] width 17 height 14
radio input "true"
click at [532, 405] on input "True" at bounding box center [793, 405] width 17 height 14
radio input "true"
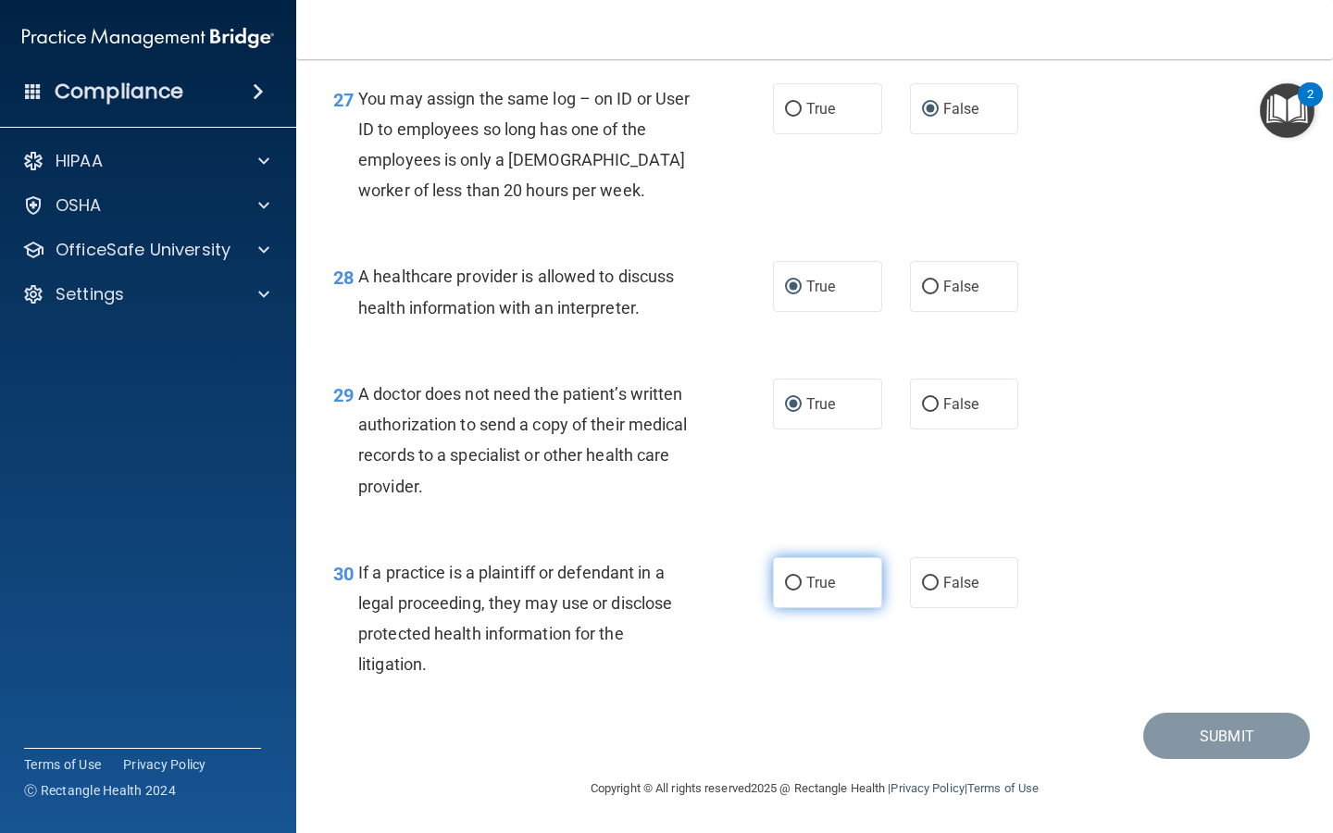
click at [532, 581] on input "True" at bounding box center [793, 584] width 17 height 14
radio input "true"
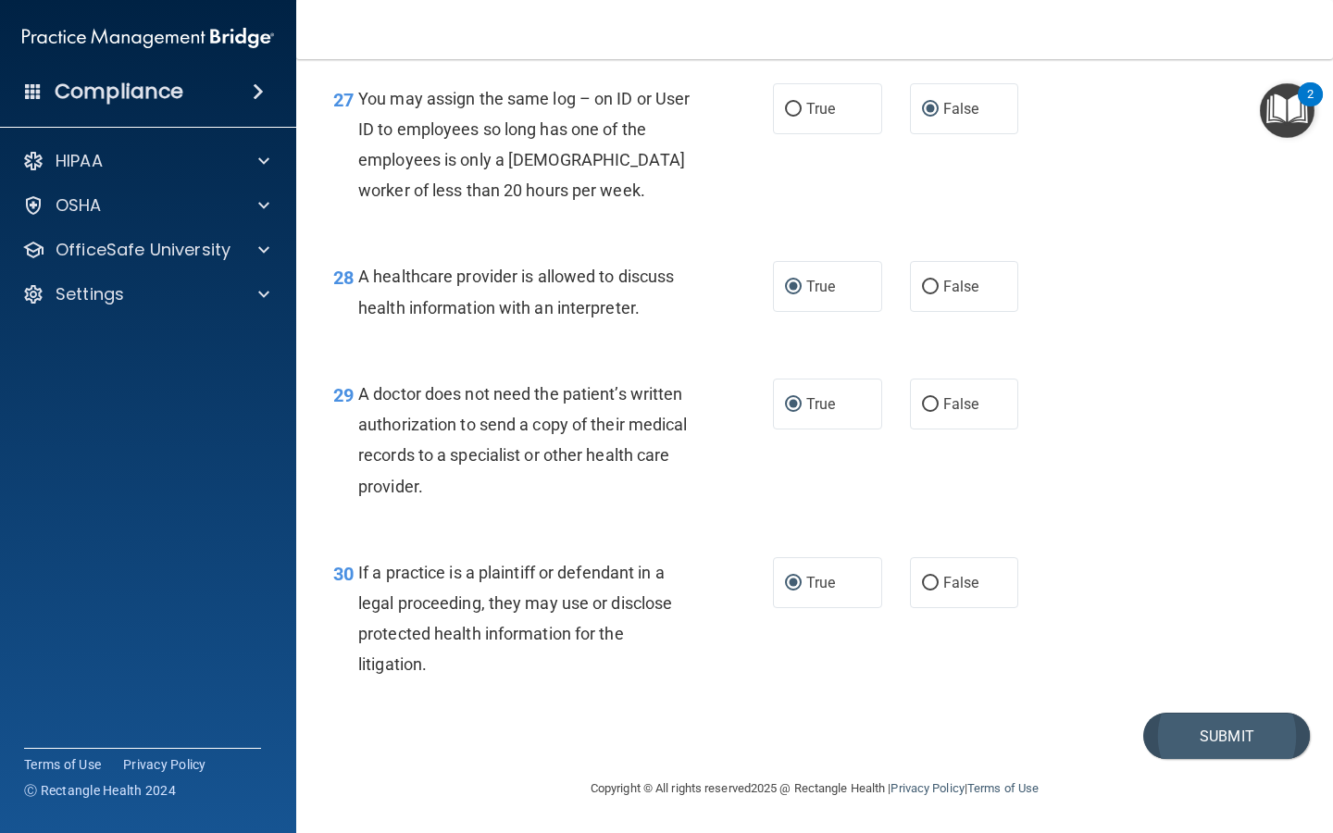
click at [532, 691] on button "Submit" at bounding box center [1227, 736] width 167 height 47
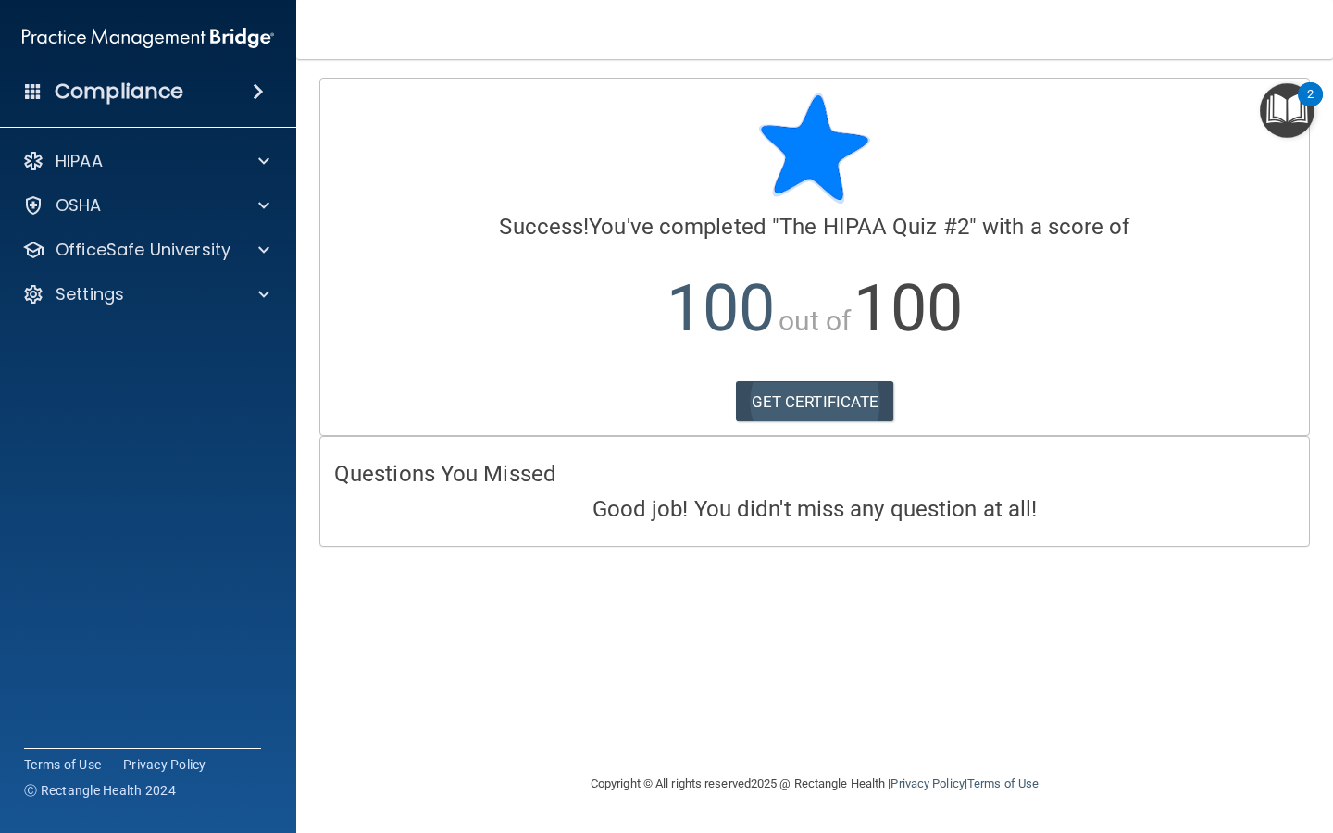
click at [532, 391] on link "GET CERTIFICATE" at bounding box center [815, 401] width 158 height 41
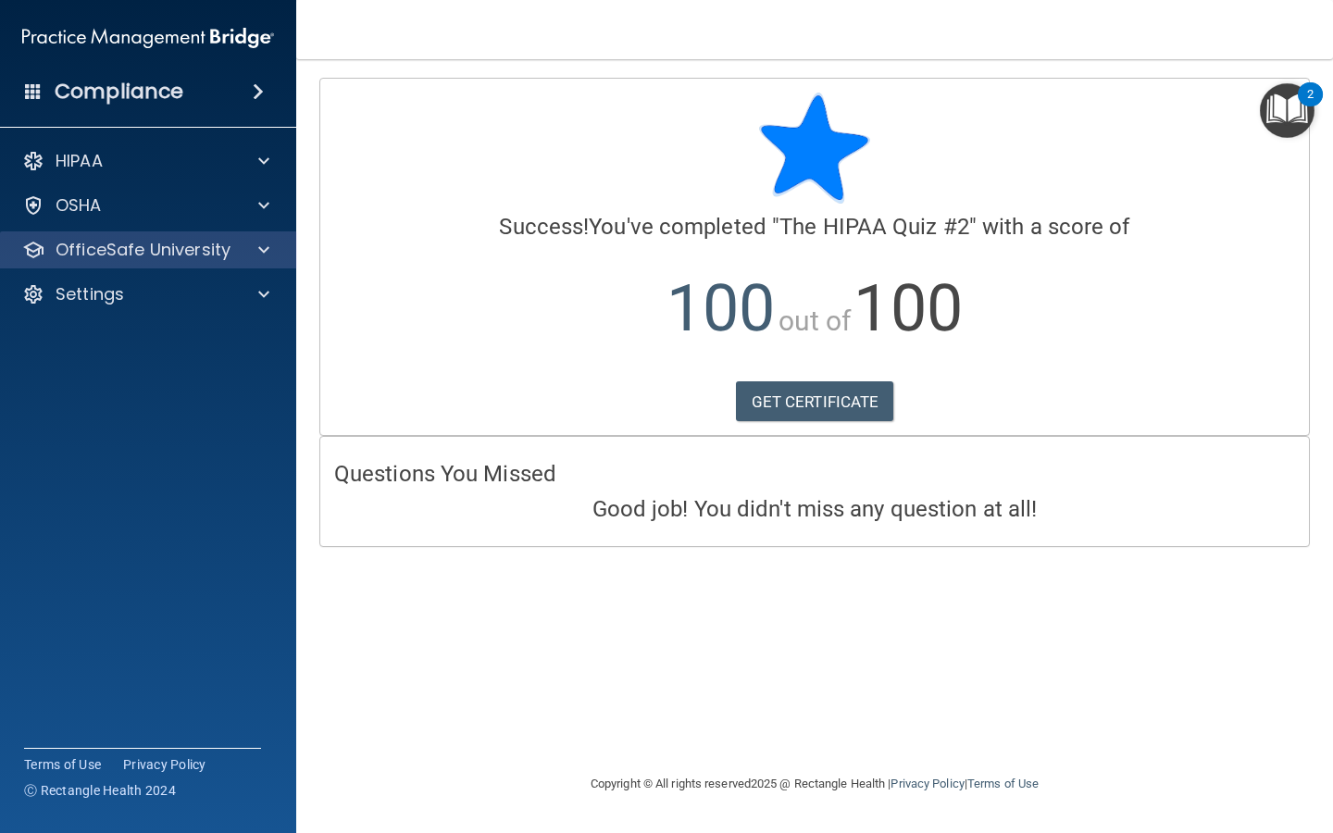
click at [239, 256] on div at bounding box center [261, 250] width 46 height 22
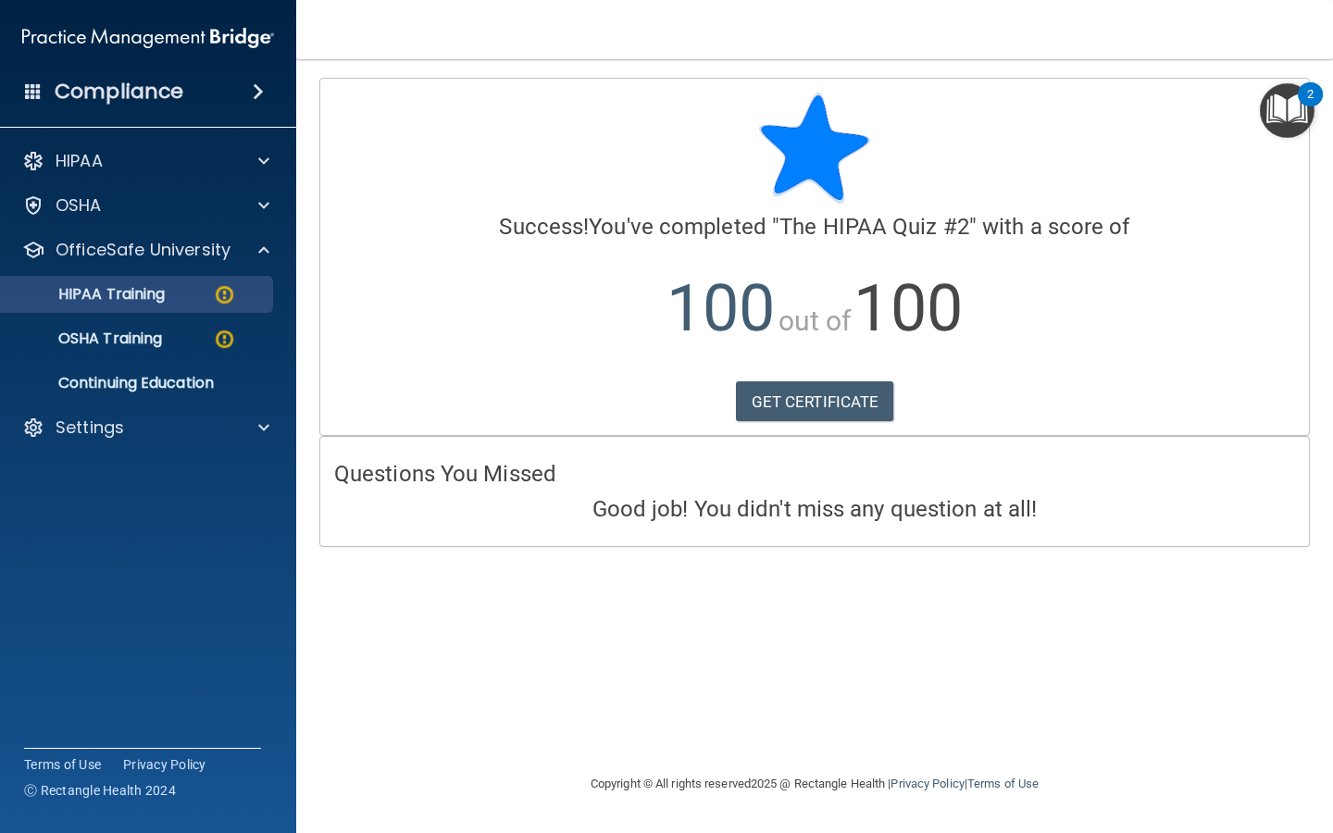
click at [213, 297] on img at bounding box center [224, 294] width 23 height 23
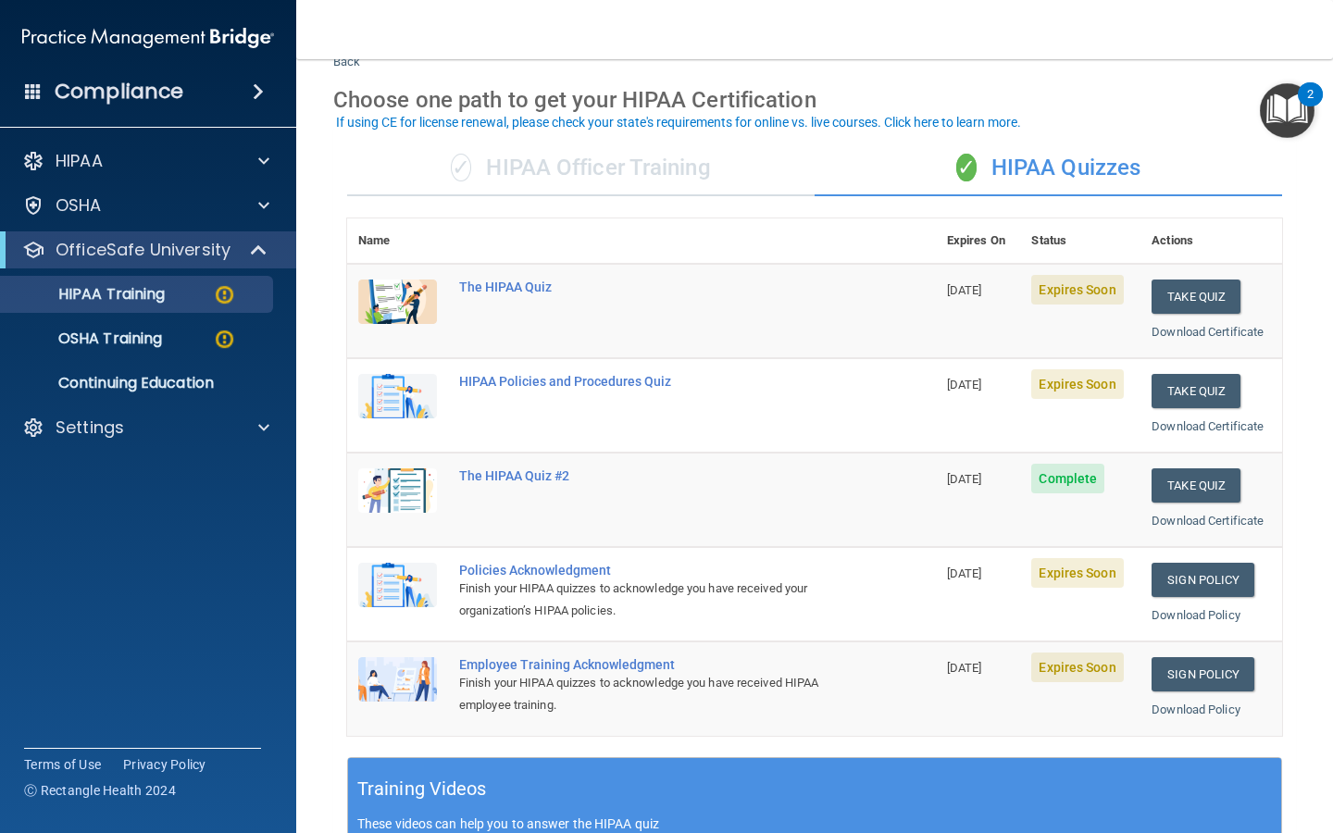
scroll to position [64, 0]
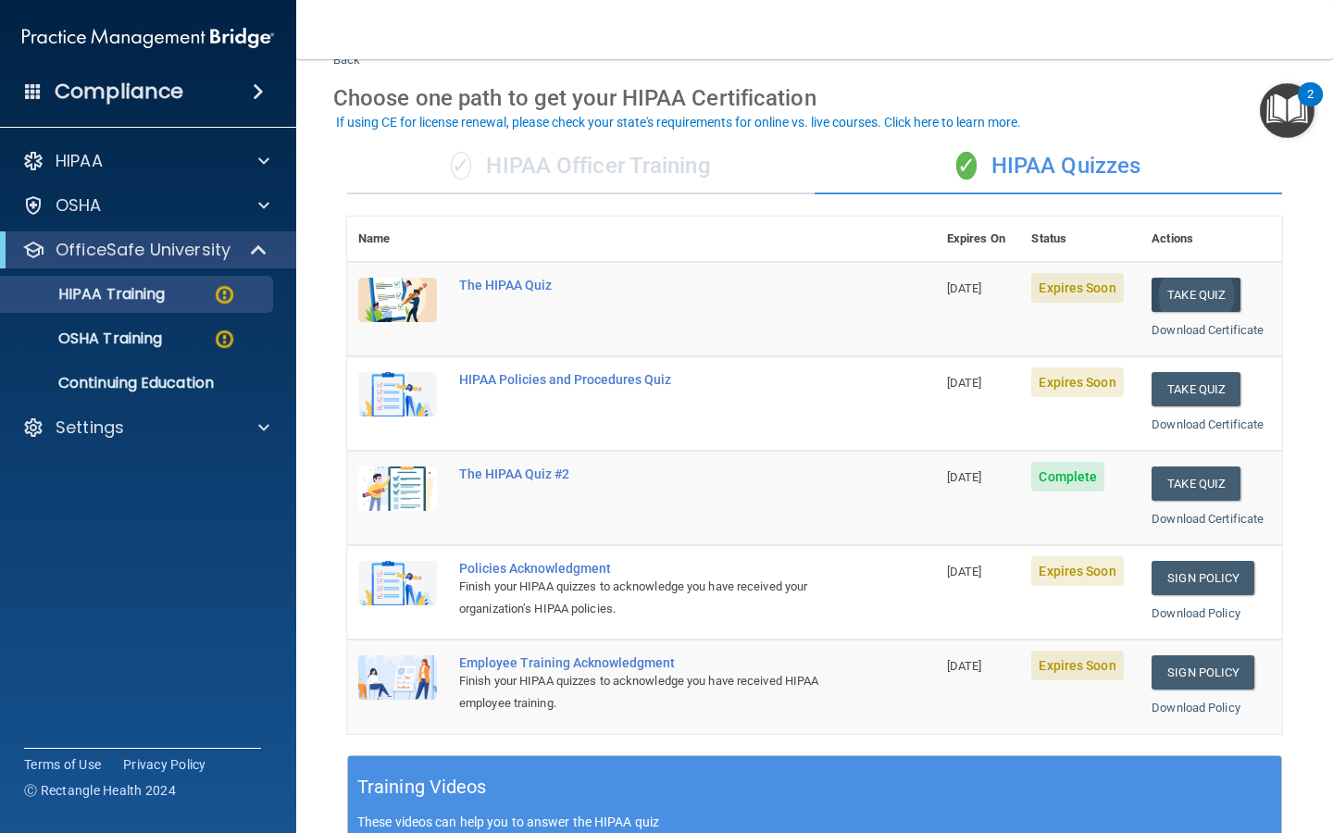
click at [532, 296] on button "Take Quiz" at bounding box center [1196, 295] width 89 height 34
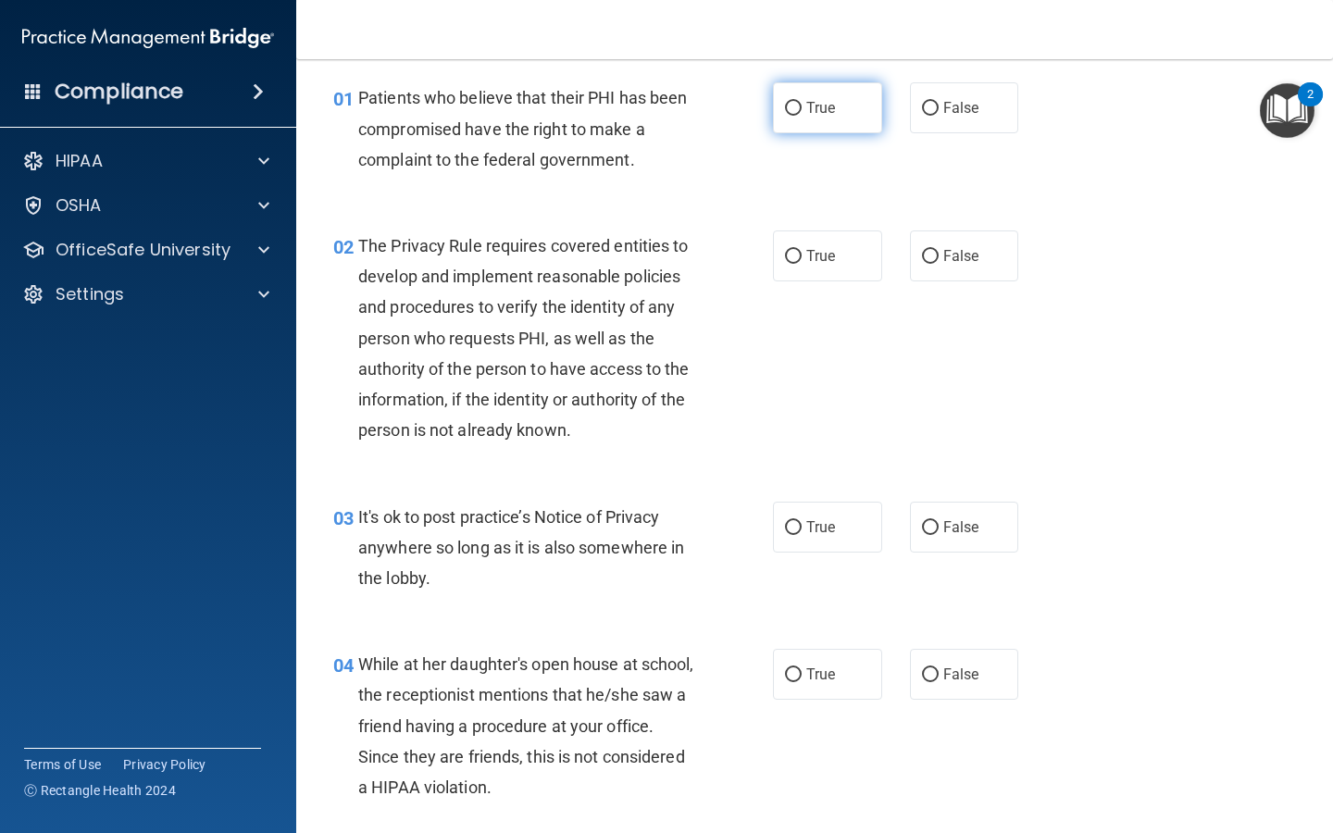
click at [532, 112] on input "True" at bounding box center [793, 109] width 17 height 14
radio input "true"
click at [532, 258] on label "True" at bounding box center [827, 256] width 109 height 51
click at [532, 258] on input "True" at bounding box center [793, 257] width 17 height 14
radio input "true"
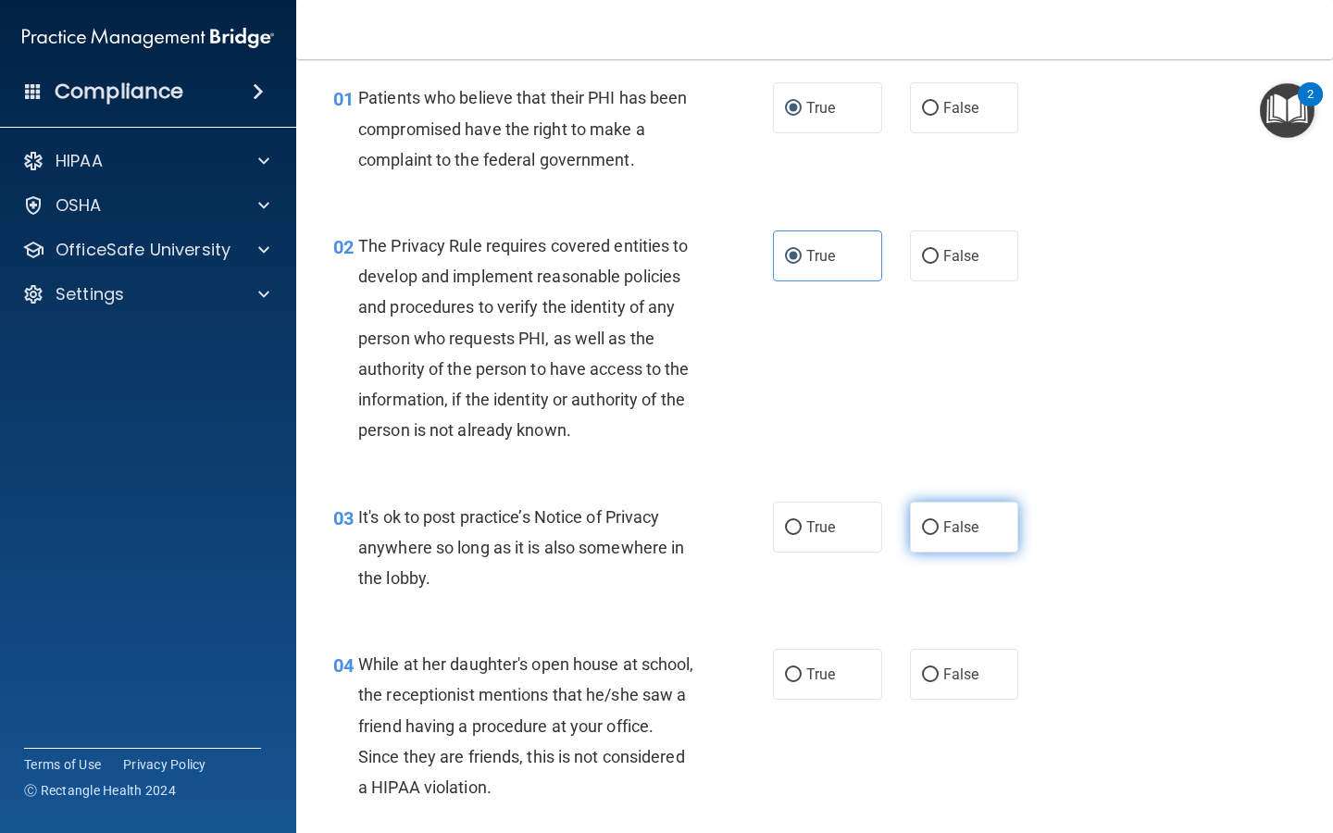
click at [532, 536] on label "False" at bounding box center [964, 527] width 109 height 51
click at [532, 535] on input "False" at bounding box center [930, 528] width 17 height 14
radio input "true"
click at [532, 673] on input "False" at bounding box center [930, 676] width 17 height 14
radio input "true"
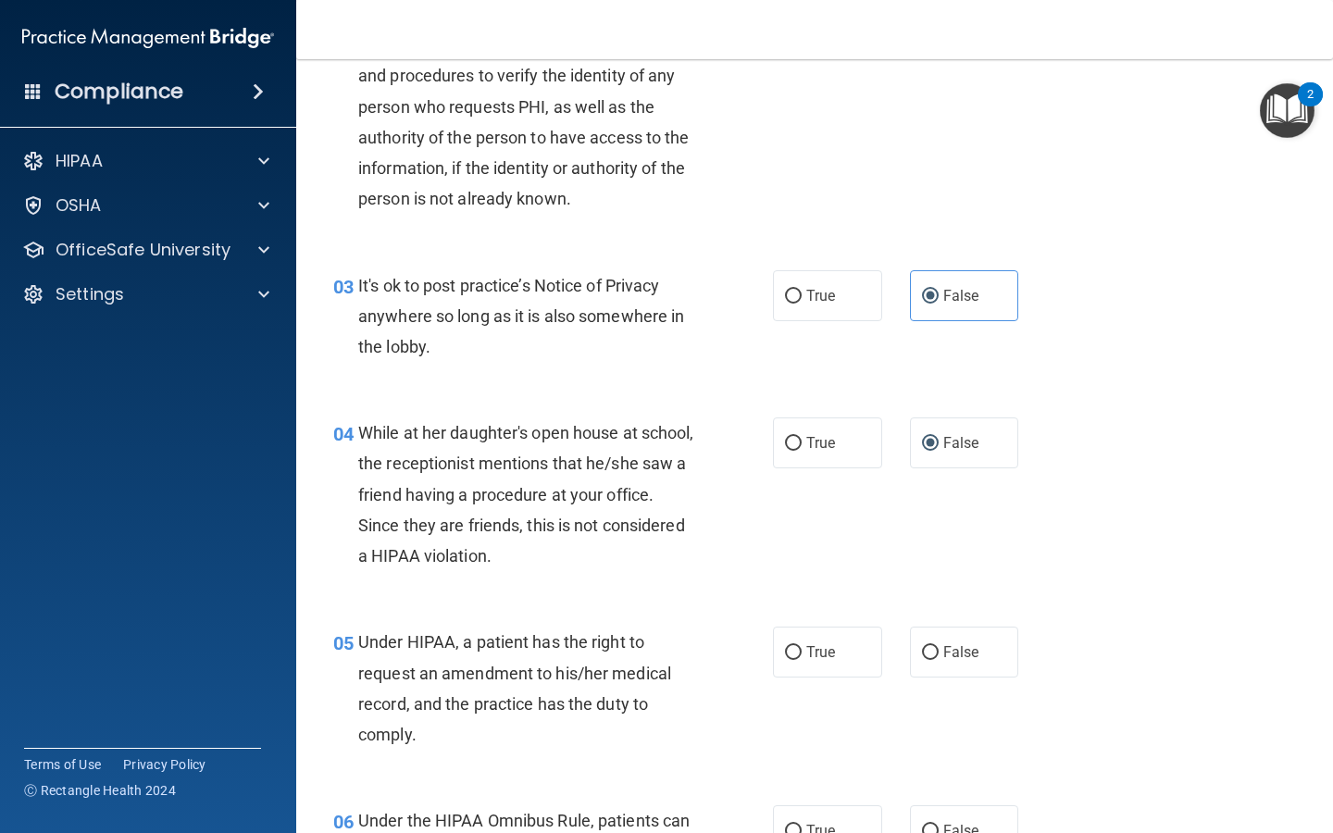
scroll to position [306, 0]
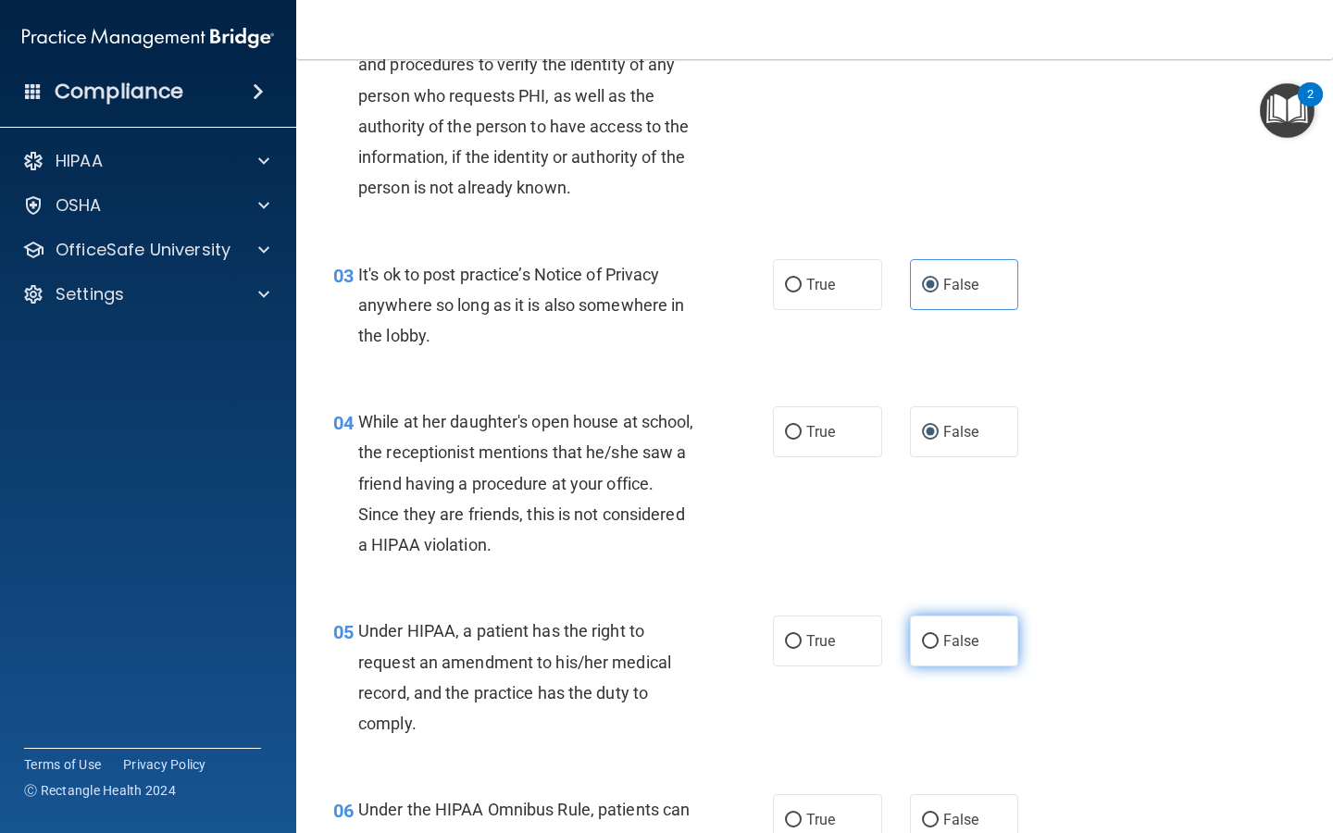
click at [532, 645] on label "False" at bounding box center [964, 641] width 109 height 51
click at [532, 645] on input "False" at bounding box center [930, 642] width 17 height 14
radio input "true"
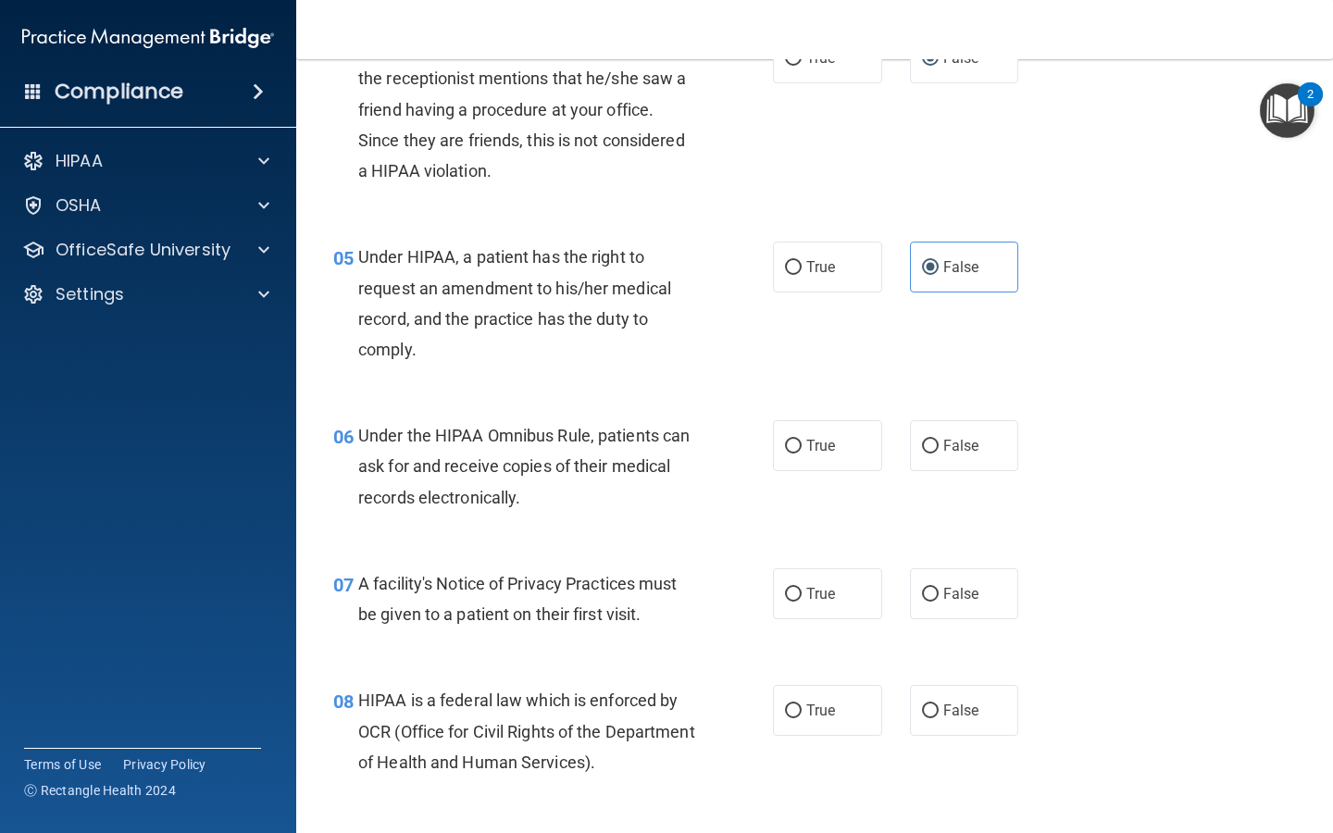
scroll to position [694, 0]
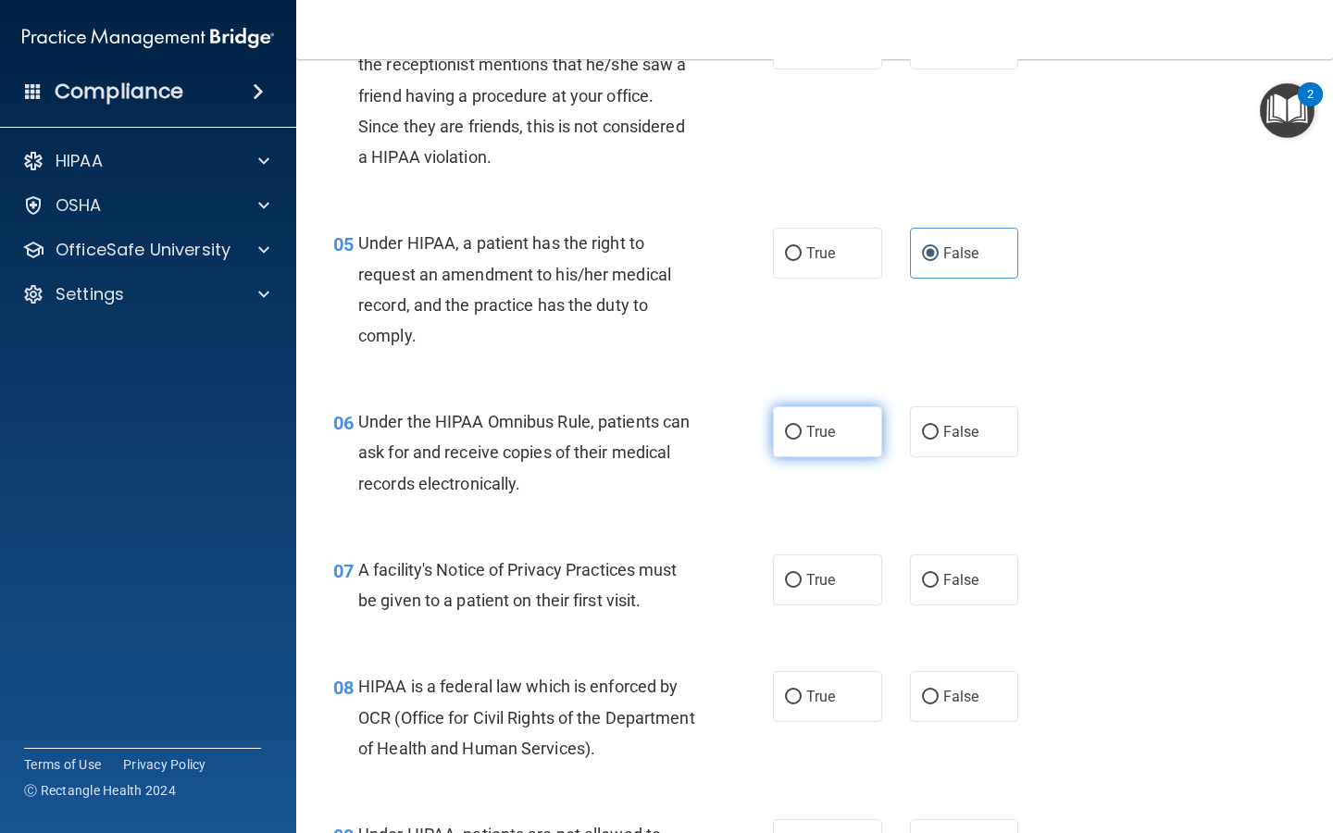
click at [532, 426] on input "True" at bounding box center [793, 433] width 17 height 14
radio input "true"
click at [532, 580] on input "True" at bounding box center [793, 581] width 17 height 14
radio input "true"
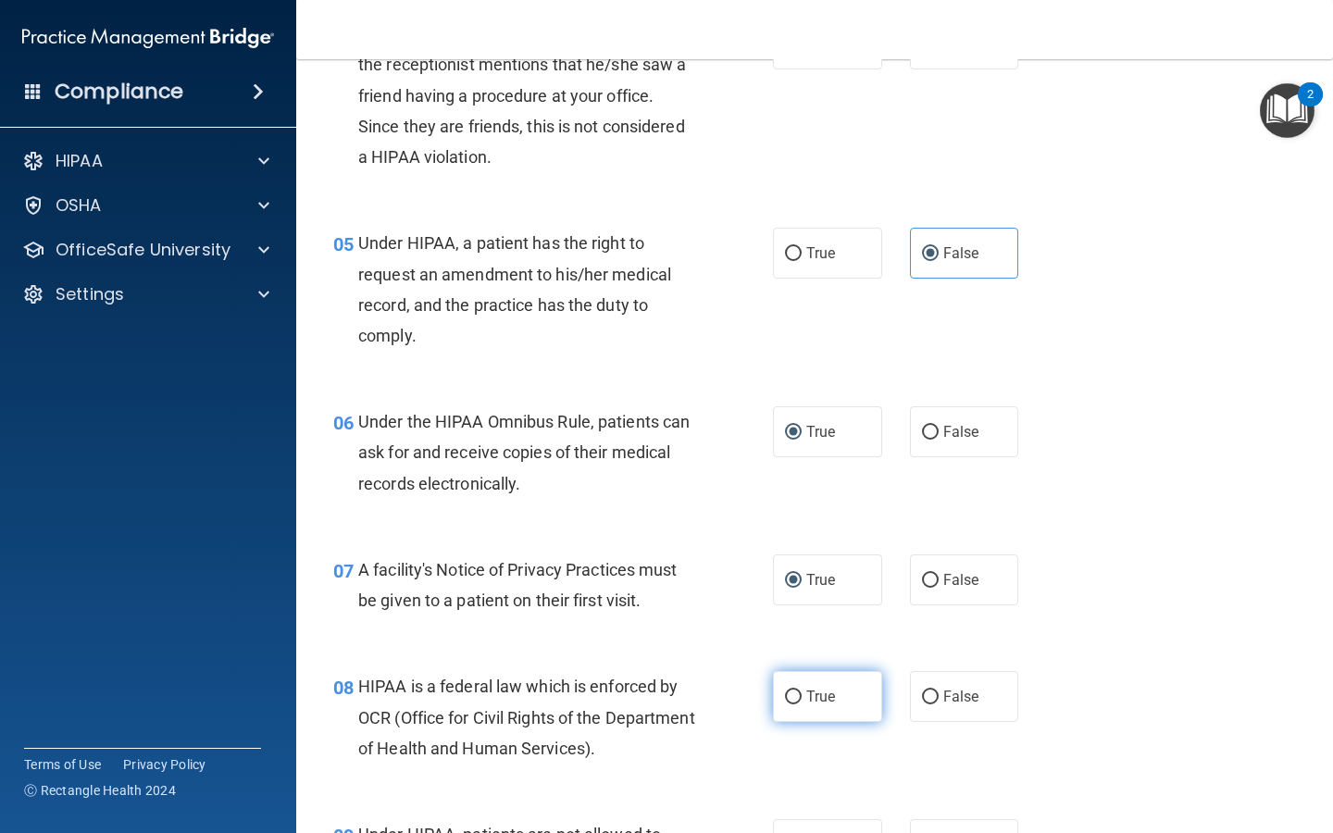
click at [532, 691] on input "True" at bounding box center [793, 698] width 17 height 14
radio input "true"
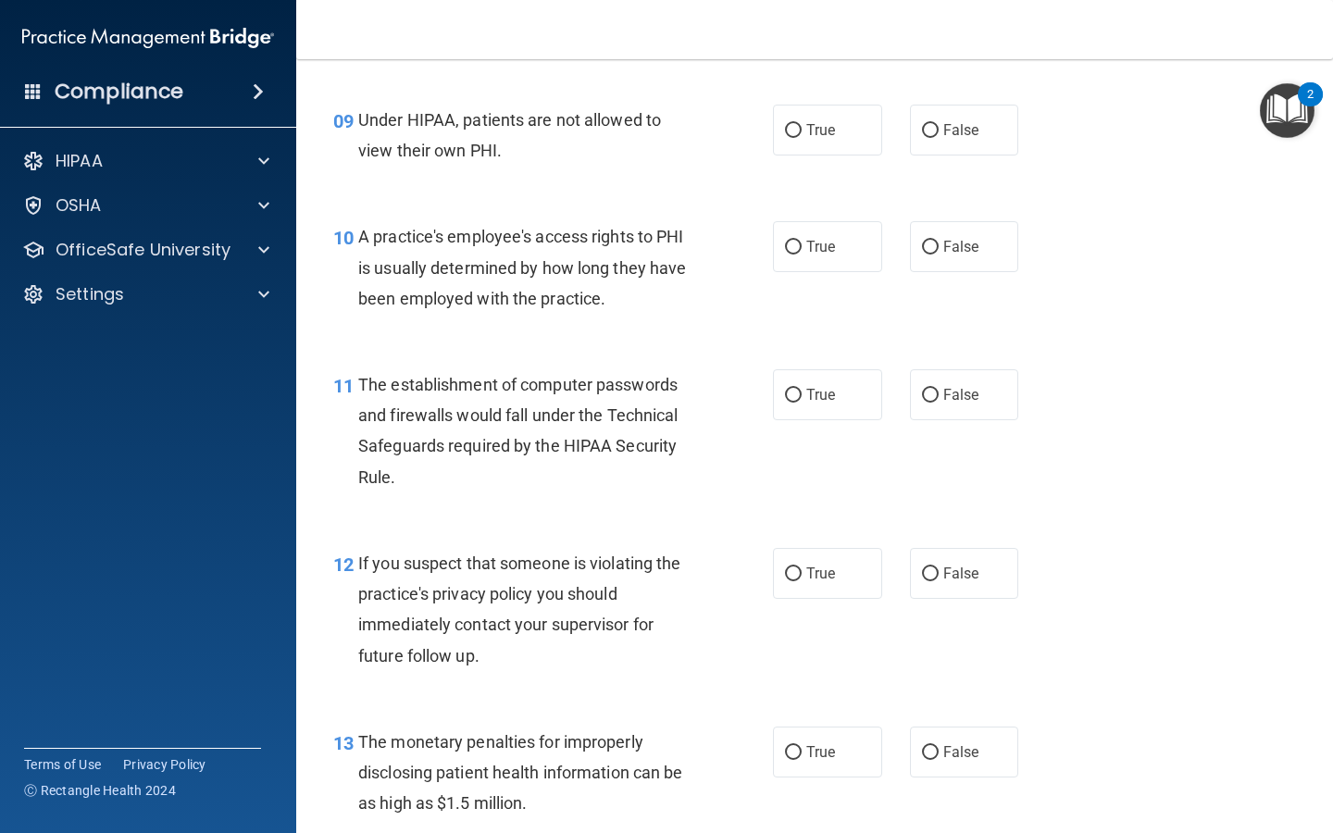
scroll to position [1406, 0]
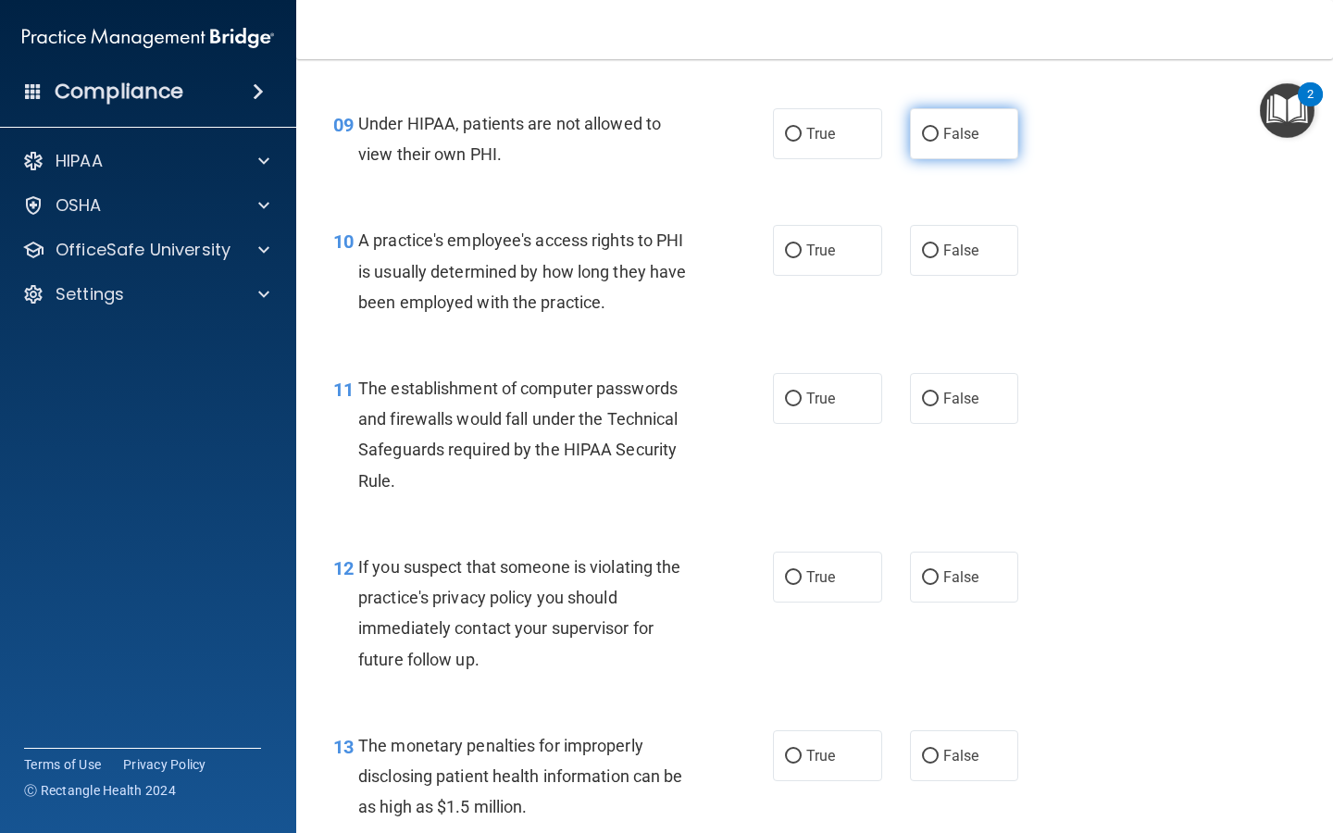
click at [532, 140] on label "False" at bounding box center [964, 133] width 109 height 51
click at [532, 140] on input "False" at bounding box center [930, 135] width 17 height 14
radio input "true"
click at [532, 244] on input "False" at bounding box center [930, 251] width 17 height 14
radio input "true"
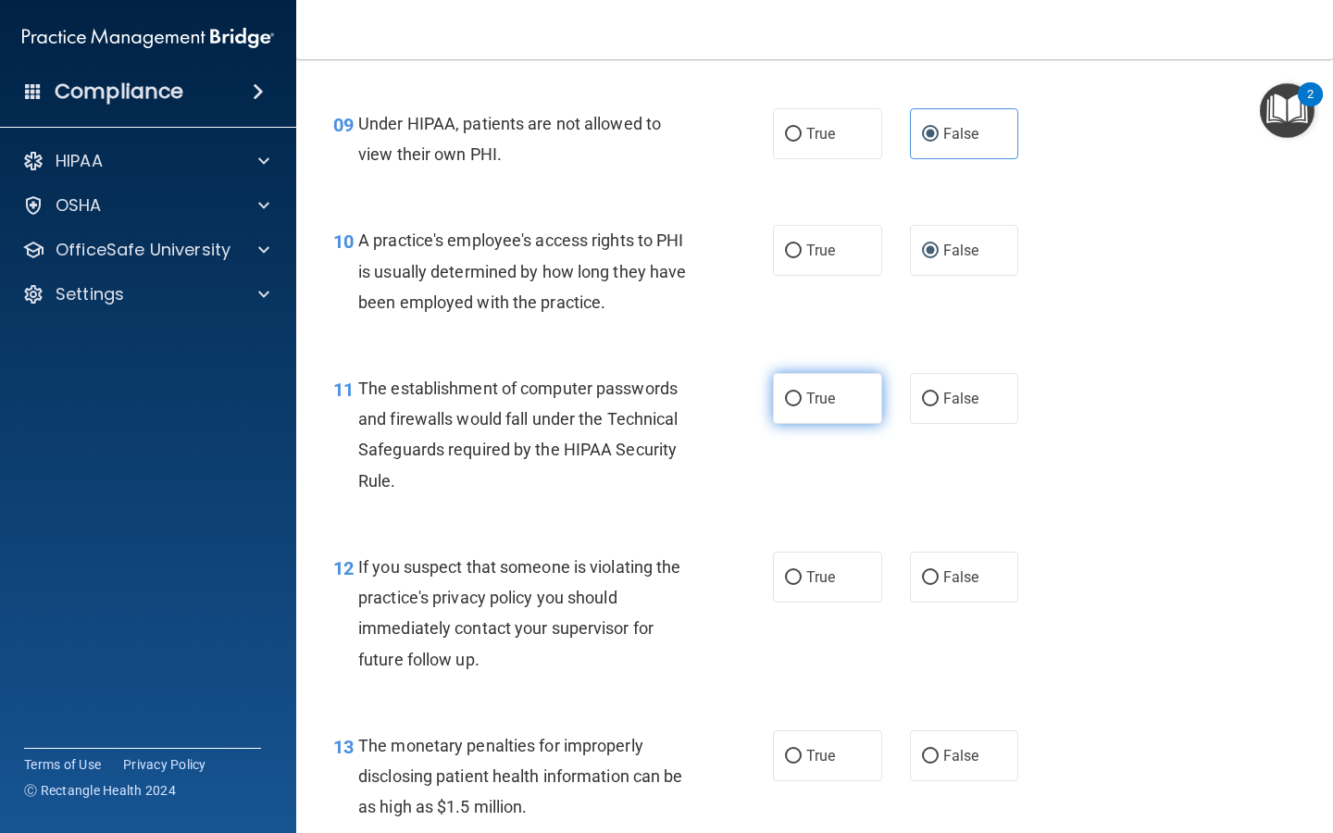
click at [532, 393] on input "True" at bounding box center [793, 400] width 17 height 14
radio input "true"
click at [532, 575] on input "True" at bounding box center [793, 578] width 17 height 14
radio input "true"
click at [532, 691] on input "True" at bounding box center [793, 757] width 17 height 14
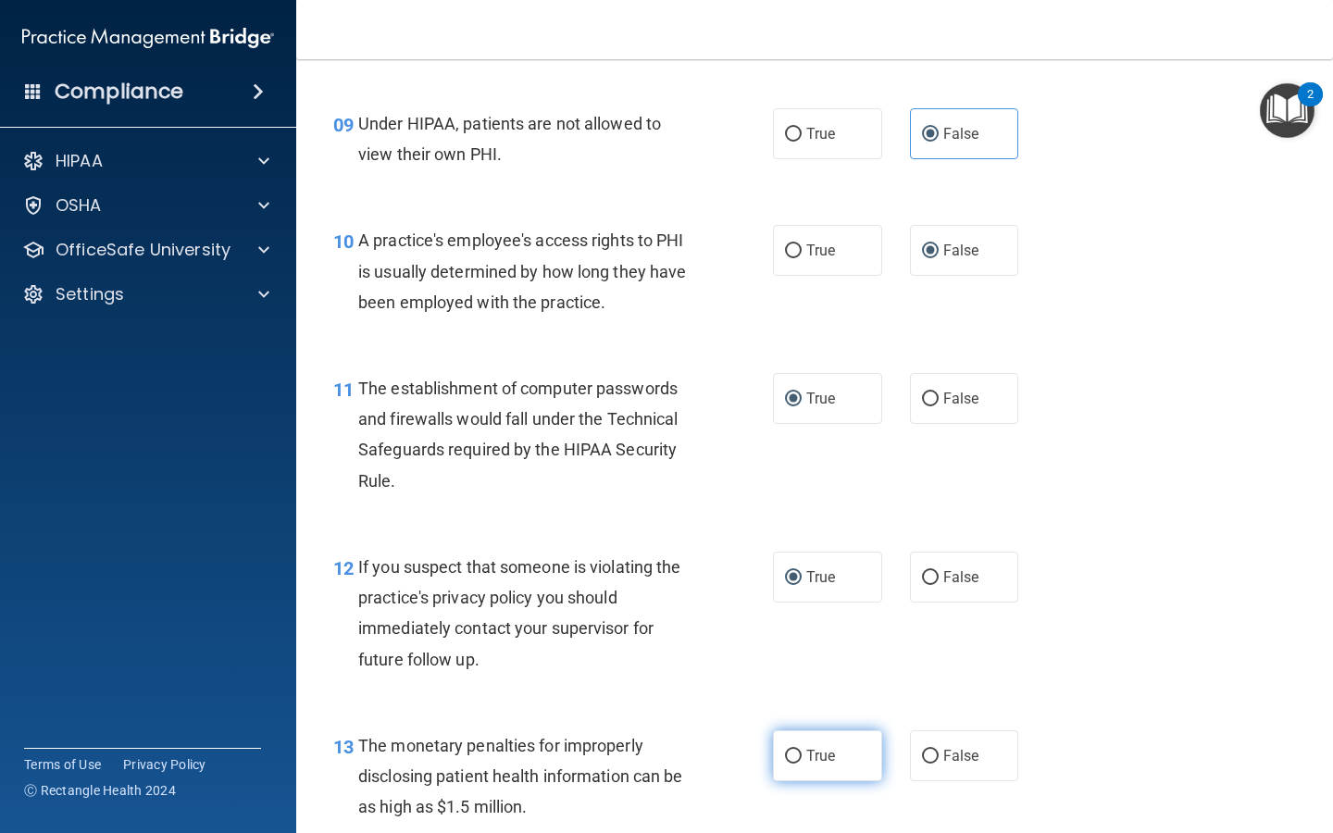
radio input "true"
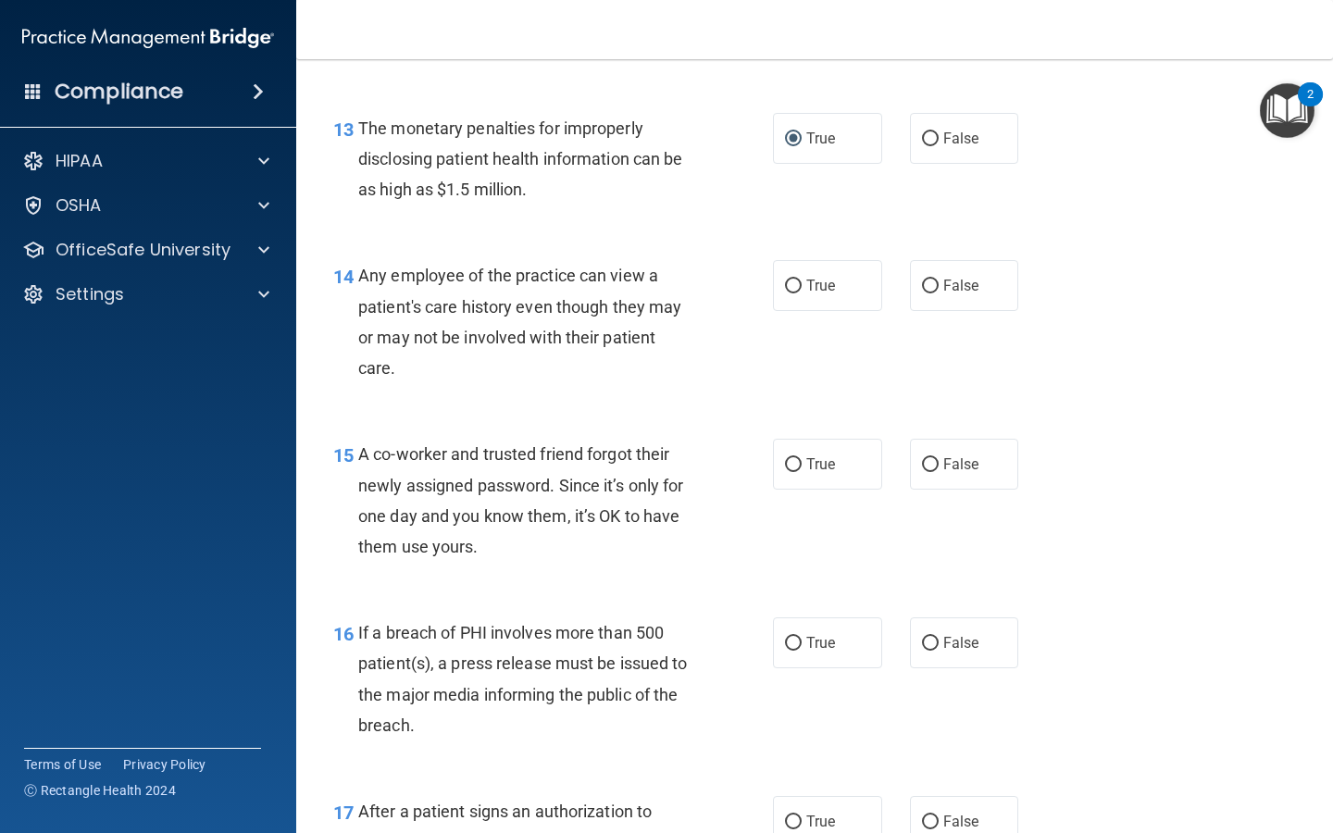
scroll to position [1945, 0]
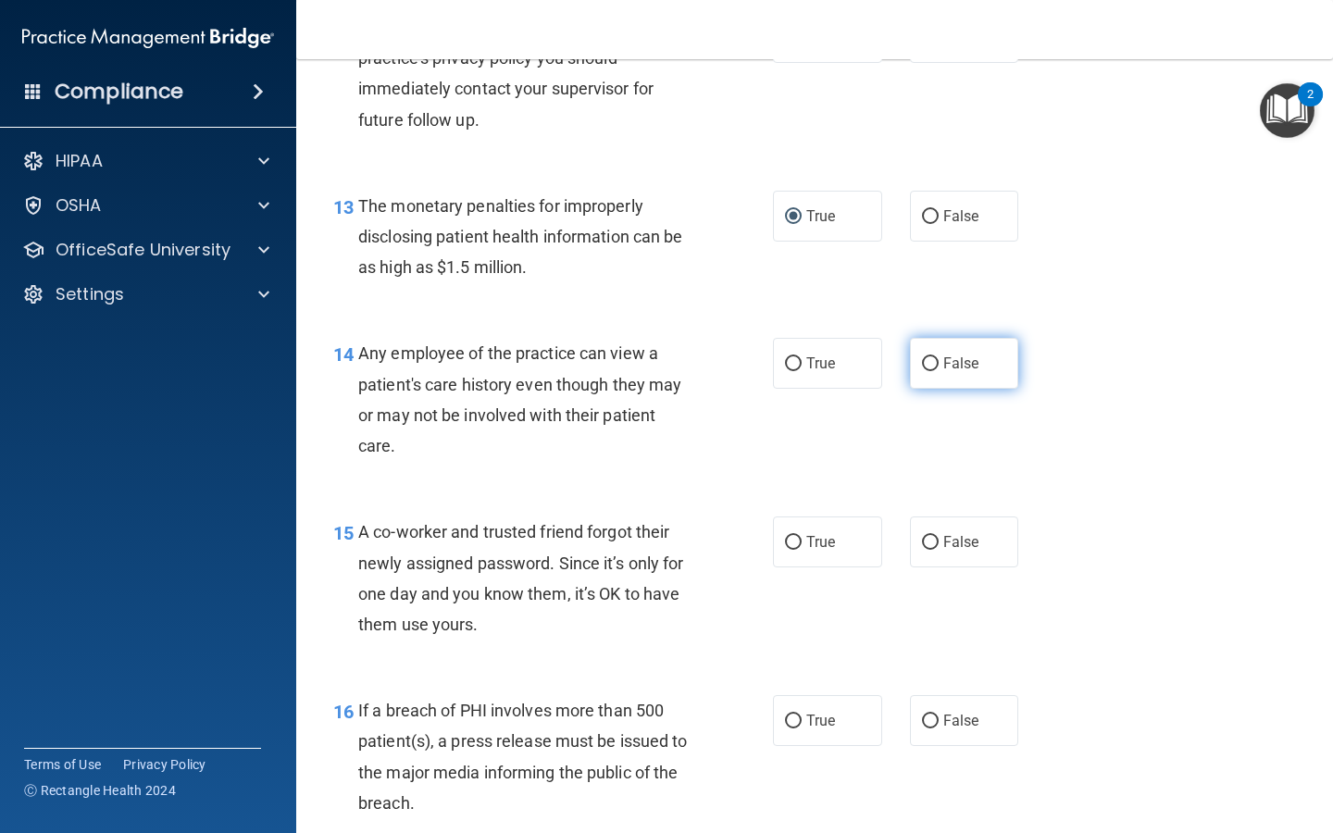
click at [532, 358] on input "False" at bounding box center [930, 364] width 17 height 14
radio input "true"
click at [532, 536] on input "False" at bounding box center [930, 543] width 17 height 14
radio input "true"
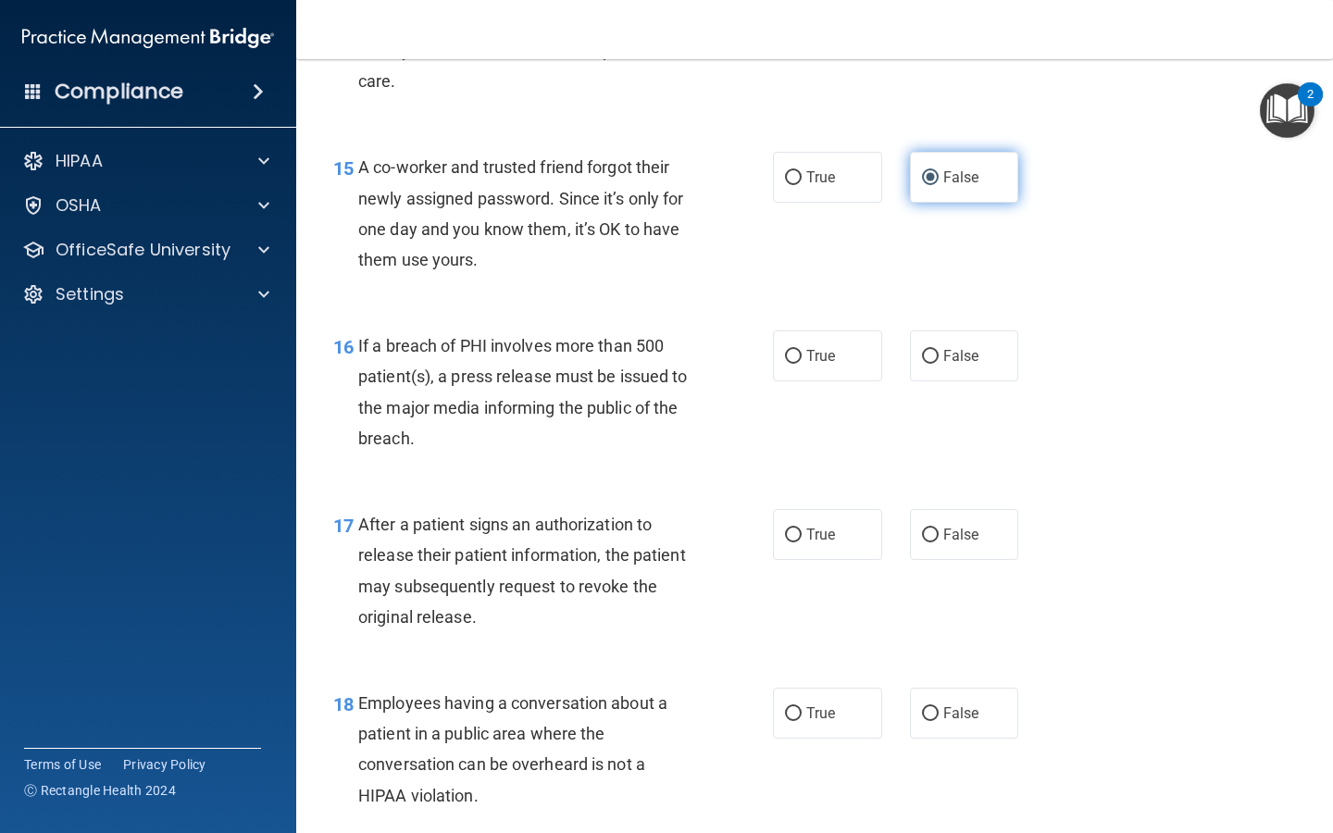
scroll to position [2312, 0]
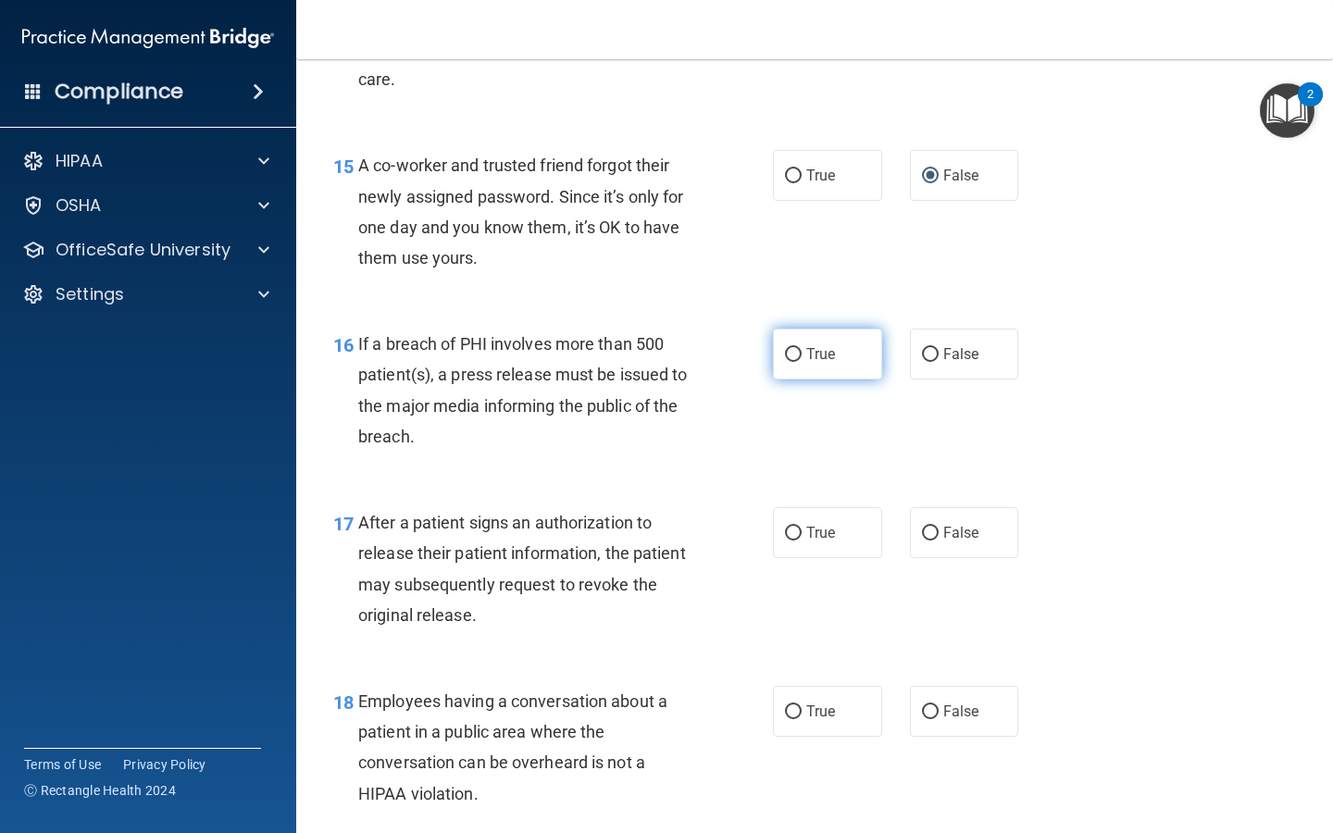
click at [532, 348] on input "True" at bounding box center [793, 355] width 17 height 14
radio input "true"
click at [532, 527] on input "True" at bounding box center [793, 534] width 17 height 14
radio input "true"
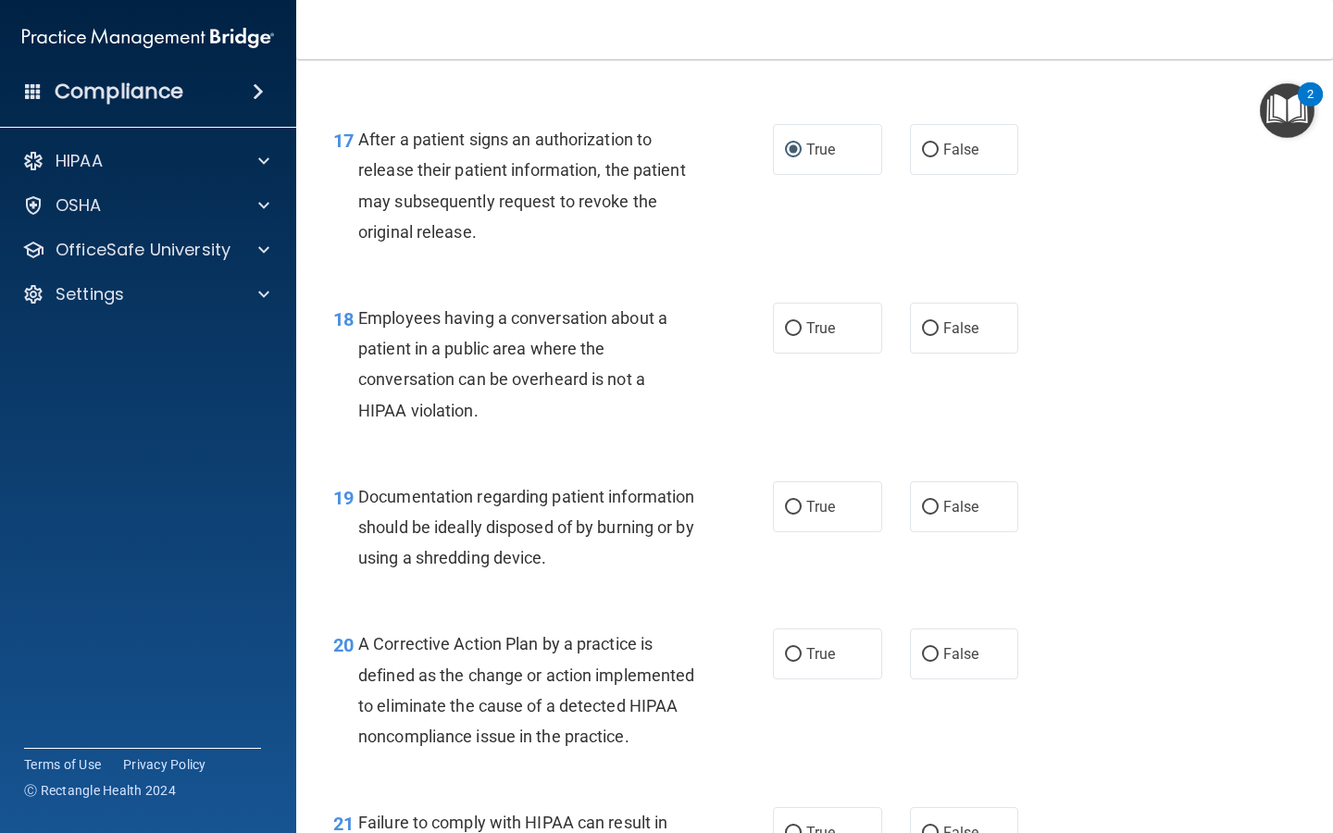
scroll to position [2724, 0]
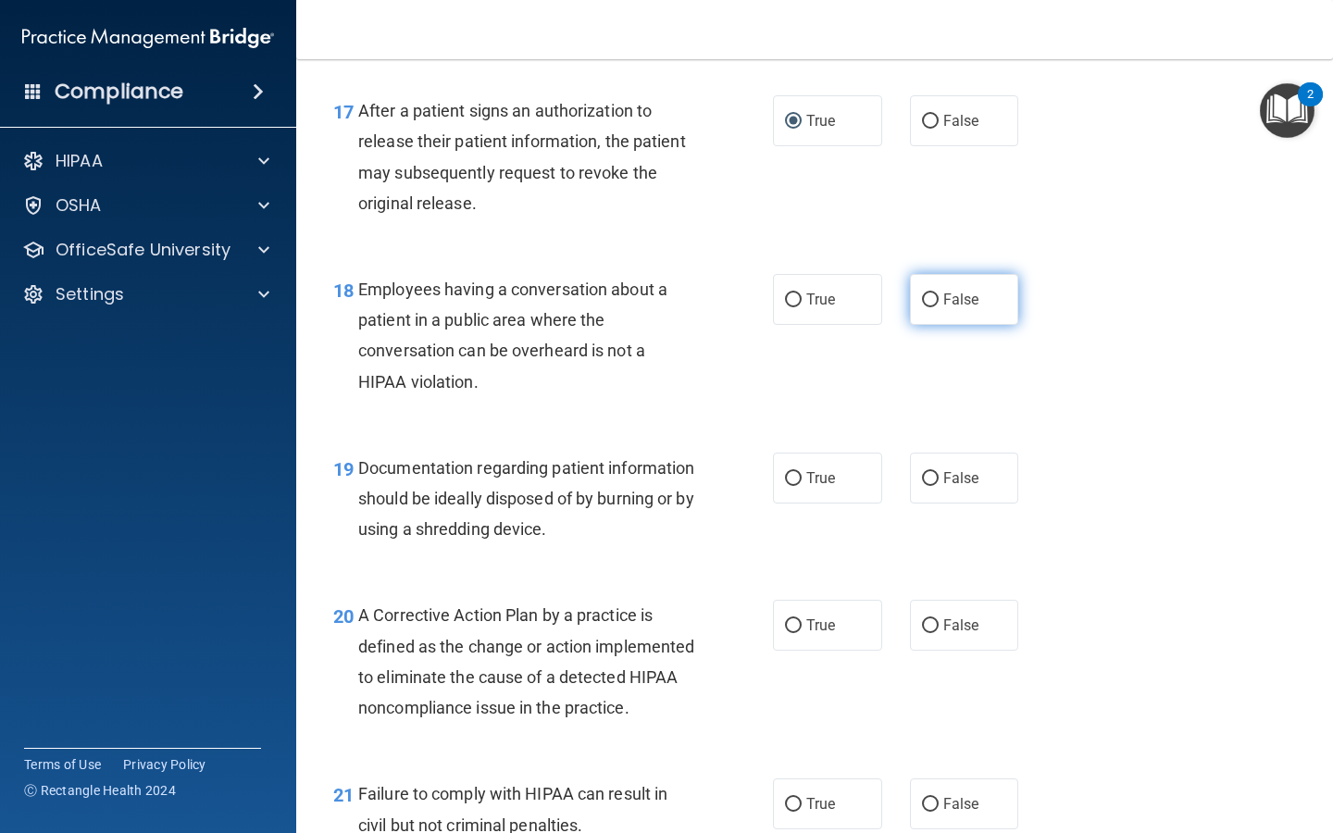
click at [532, 294] on input "False" at bounding box center [930, 301] width 17 height 14
radio input "true"
click at [532, 472] on input "True" at bounding box center [793, 479] width 17 height 14
radio input "true"
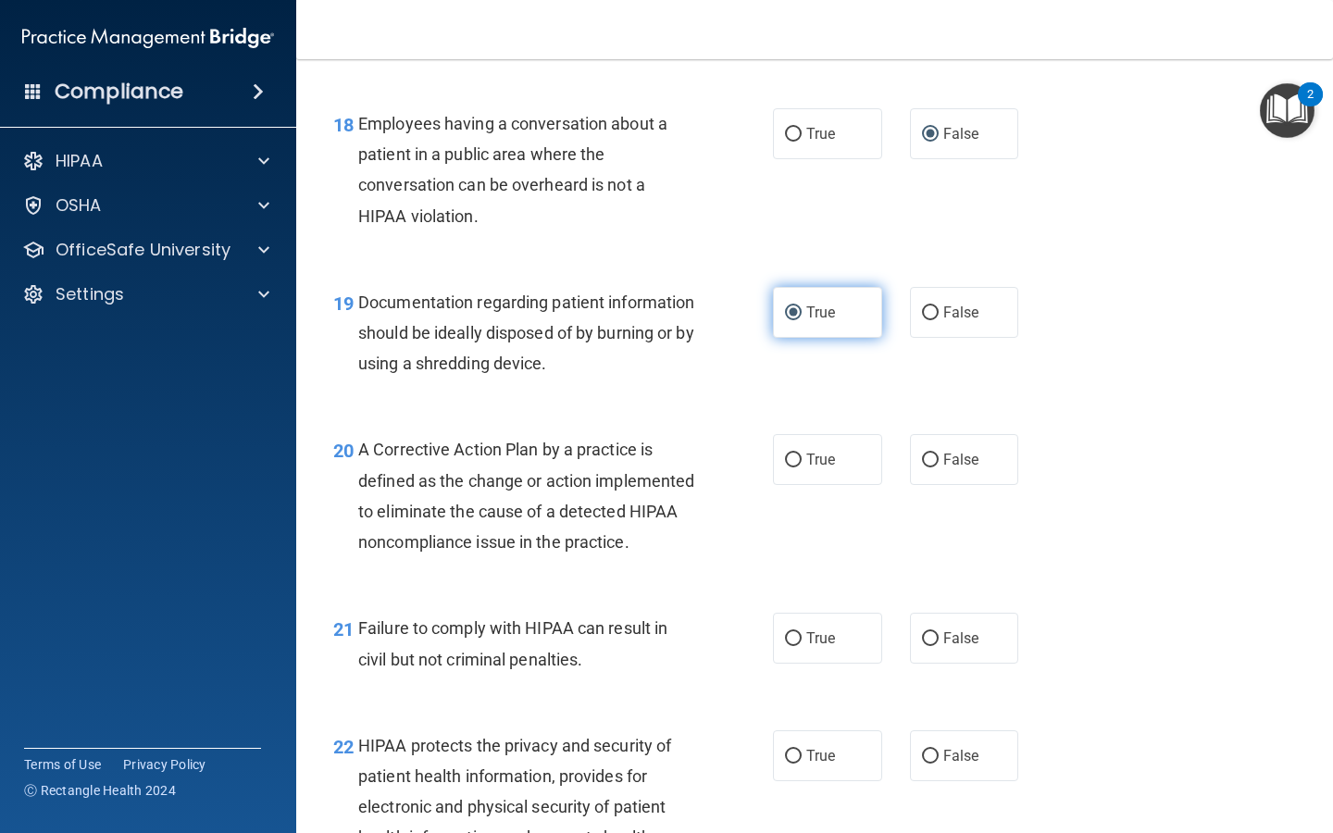
scroll to position [2892, 0]
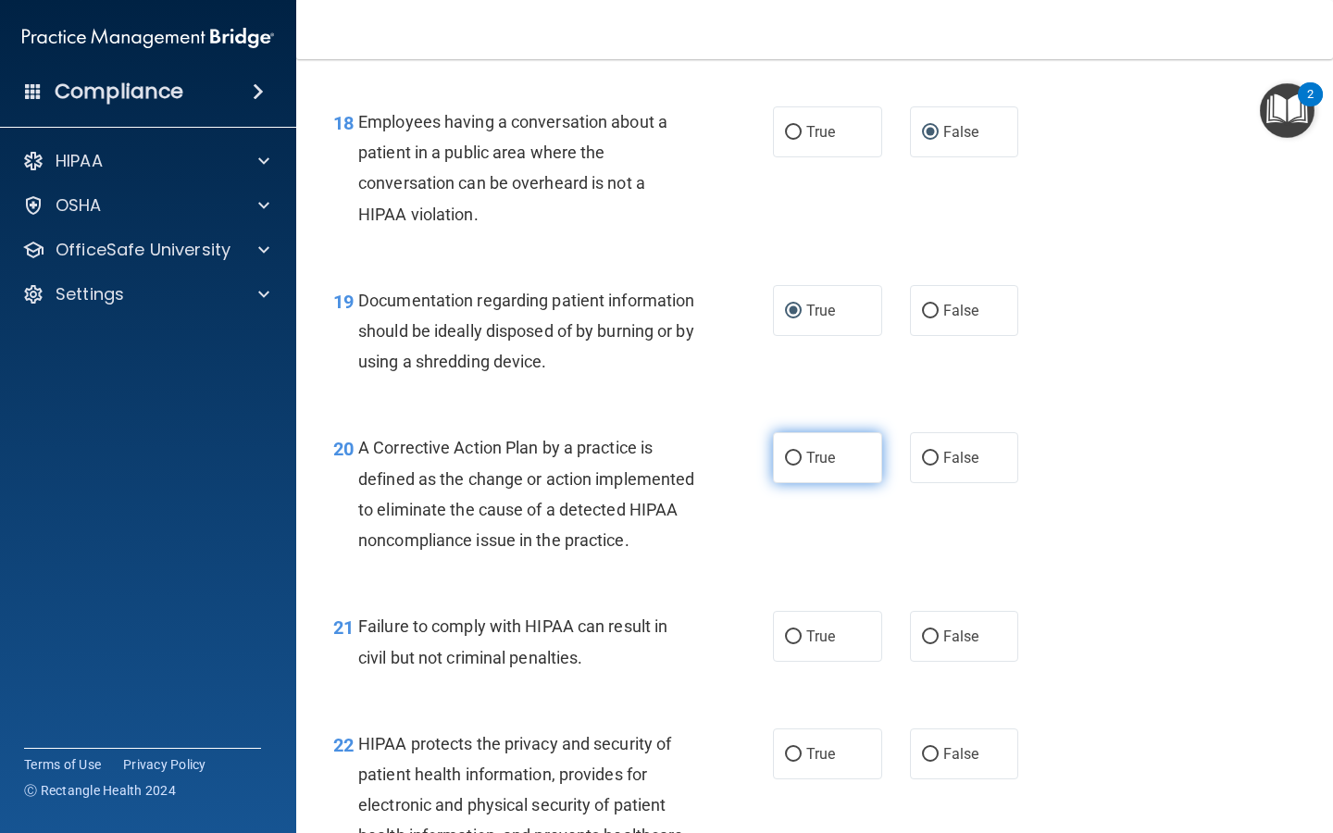
click at [532, 452] on input "True" at bounding box center [793, 459] width 17 height 14
radio input "true"
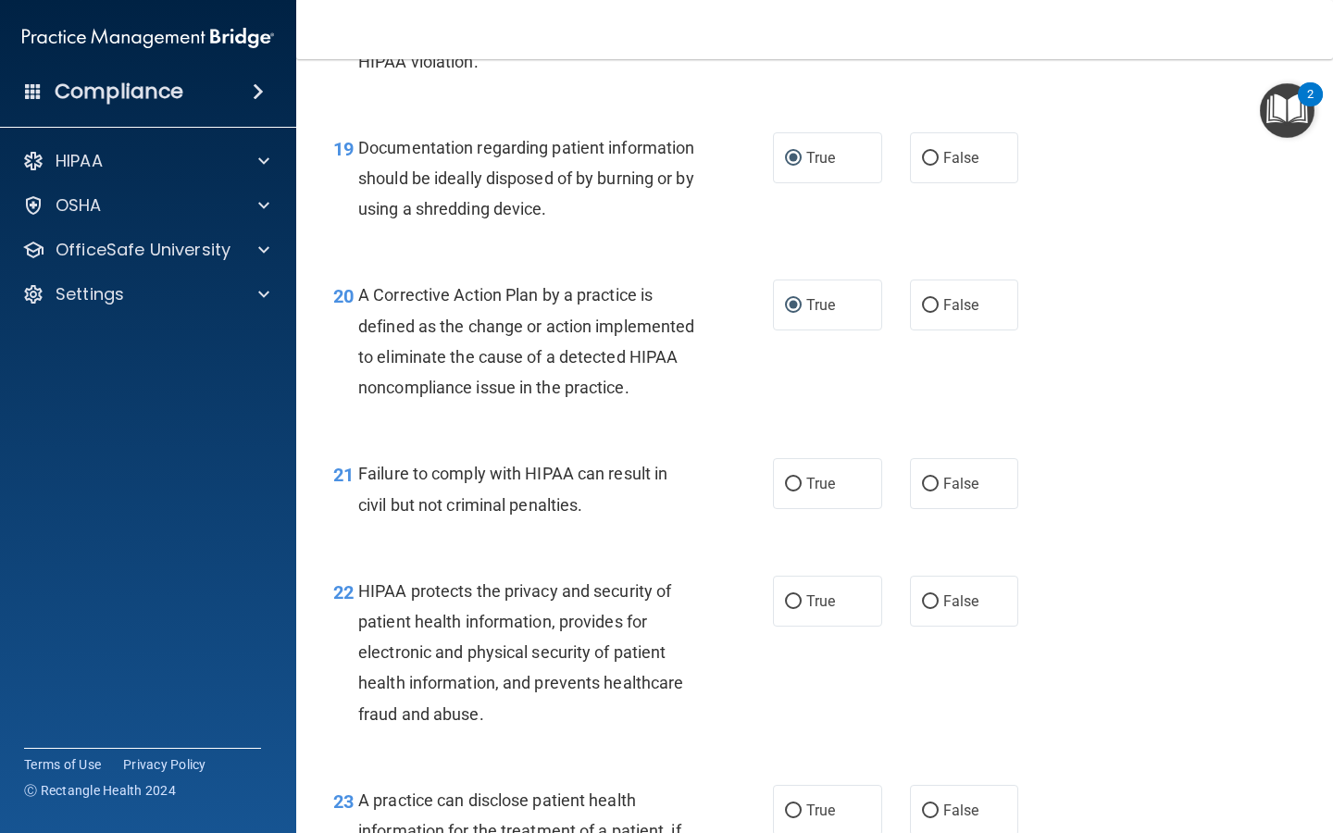
scroll to position [3048, 0]
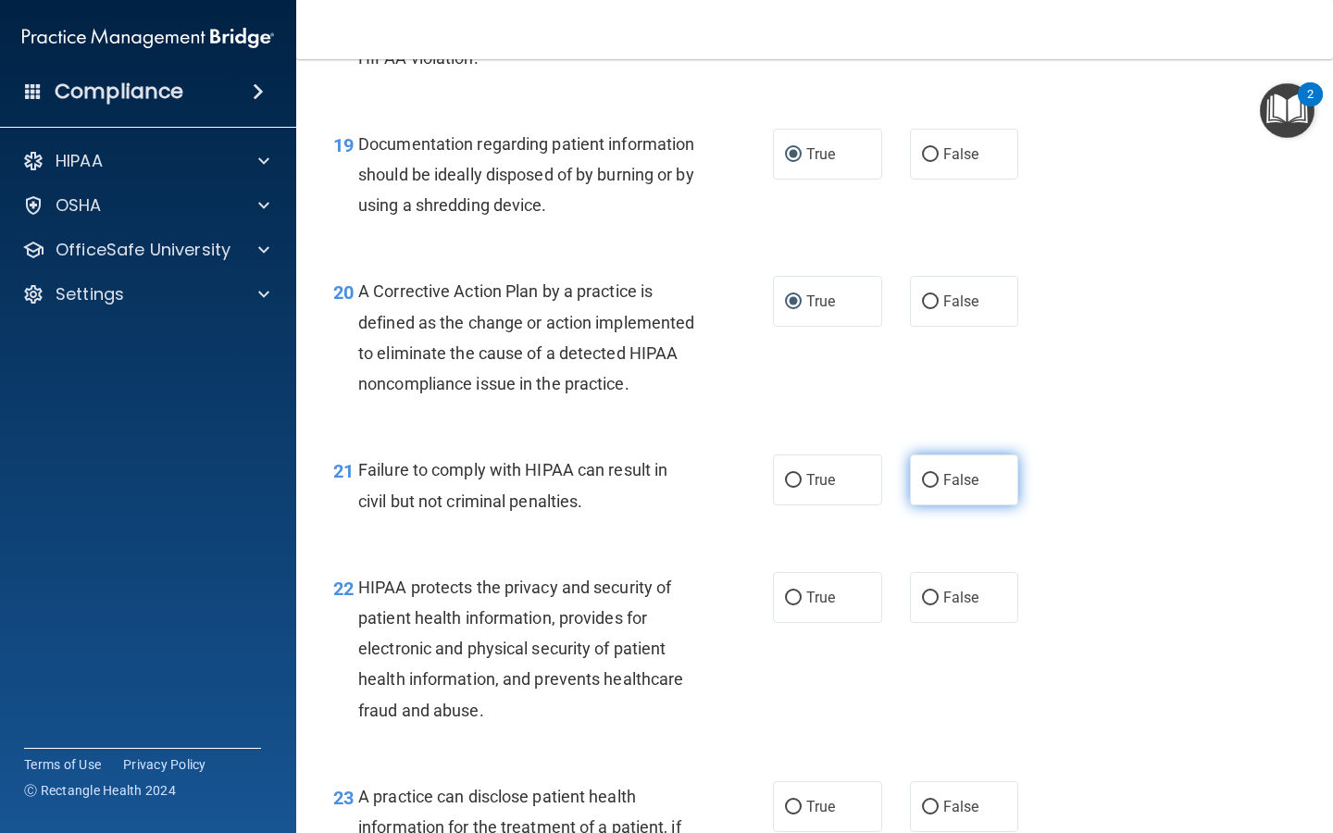
click at [532, 488] on input "False" at bounding box center [930, 481] width 17 height 14
radio input "true"
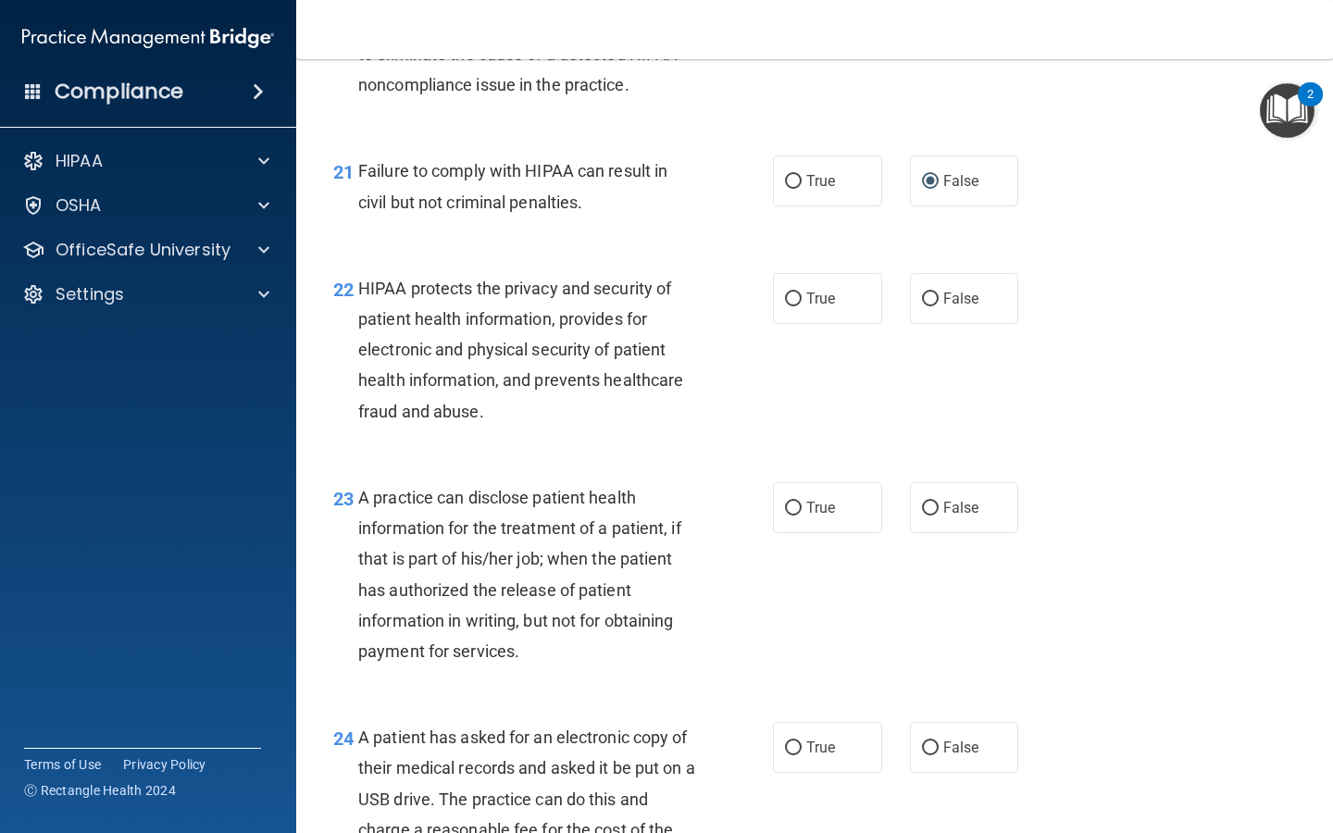
scroll to position [3377, 0]
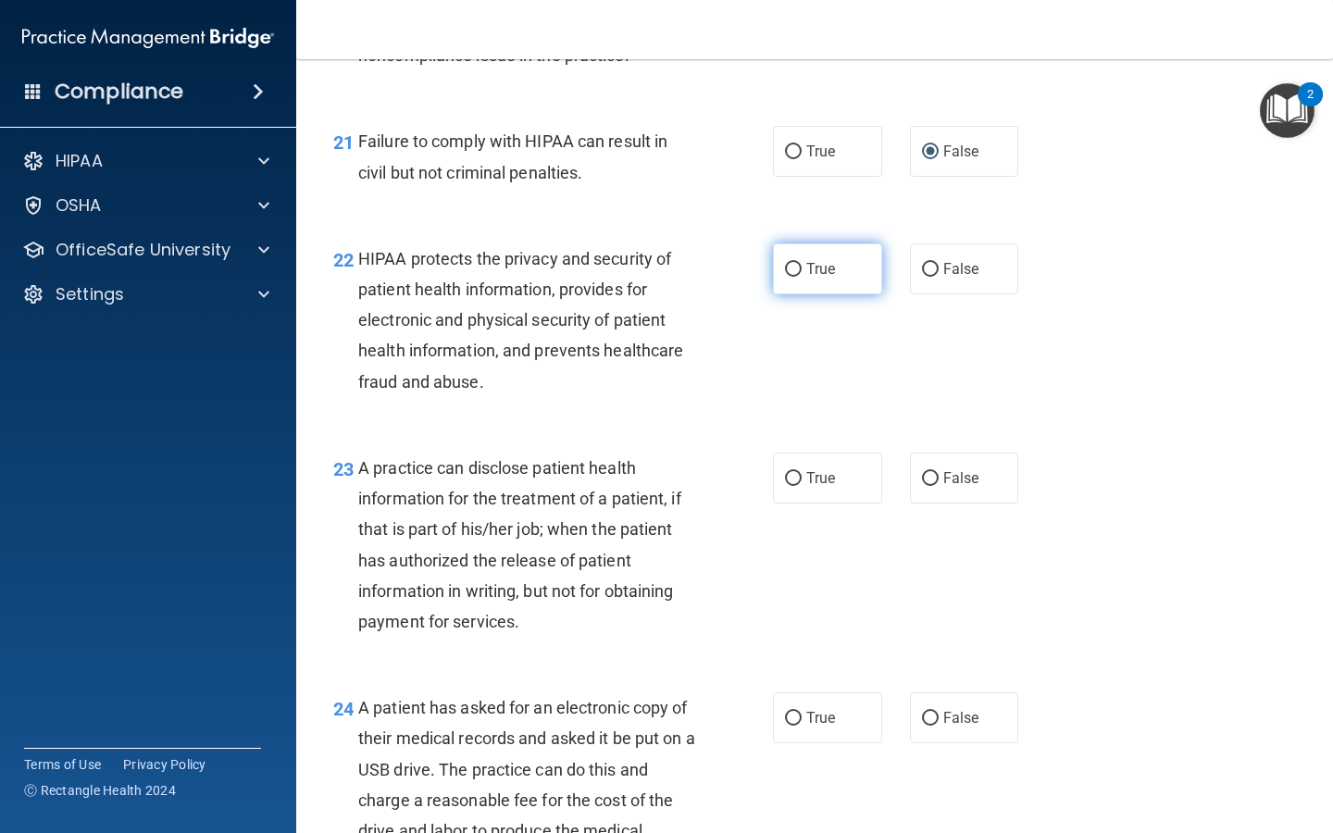
click at [532, 277] on input "True" at bounding box center [793, 270] width 17 height 14
radio input "true"
click at [532, 486] on input "False" at bounding box center [930, 479] width 17 height 14
radio input "true"
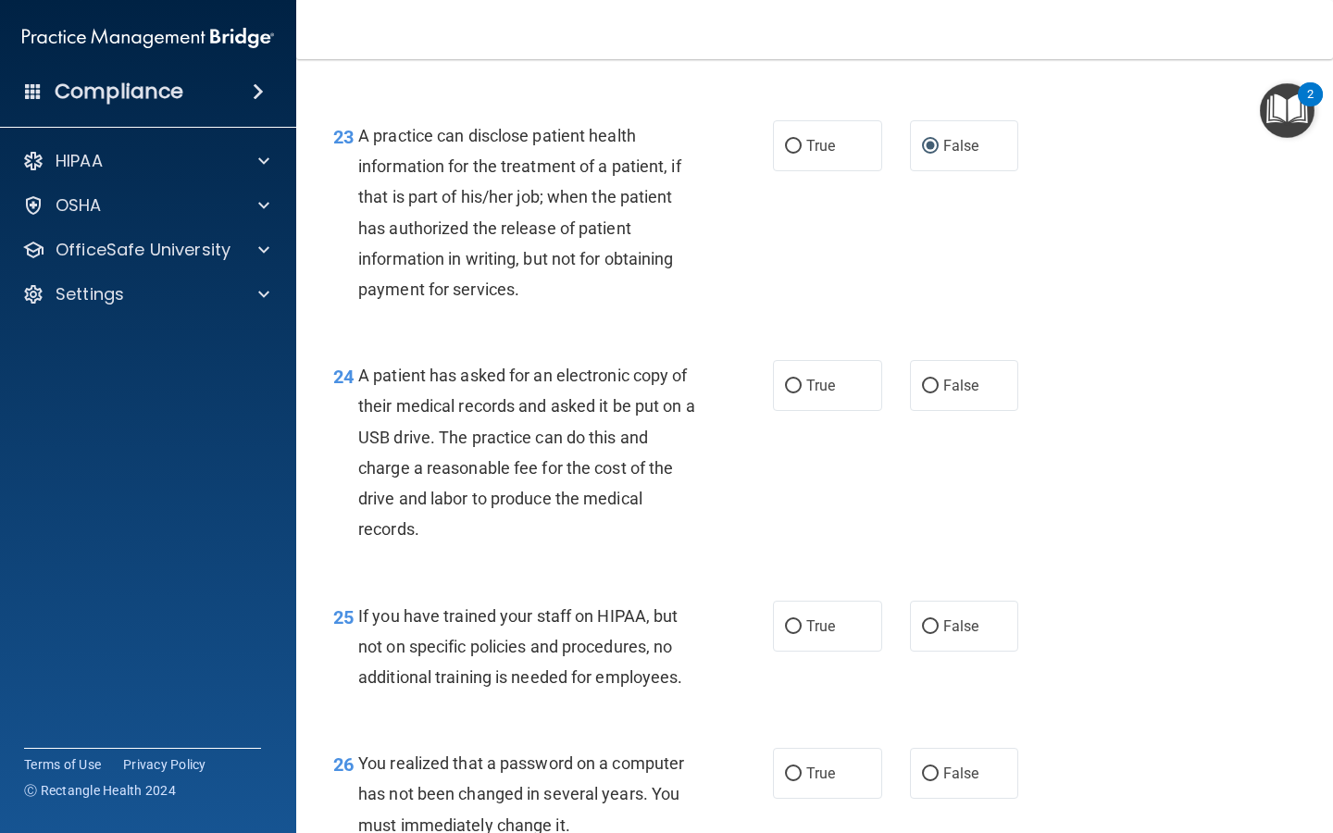
scroll to position [3711, 0]
click at [532, 392] on input "True" at bounding box center [793, 385] width 17 height 14
radio input "true"
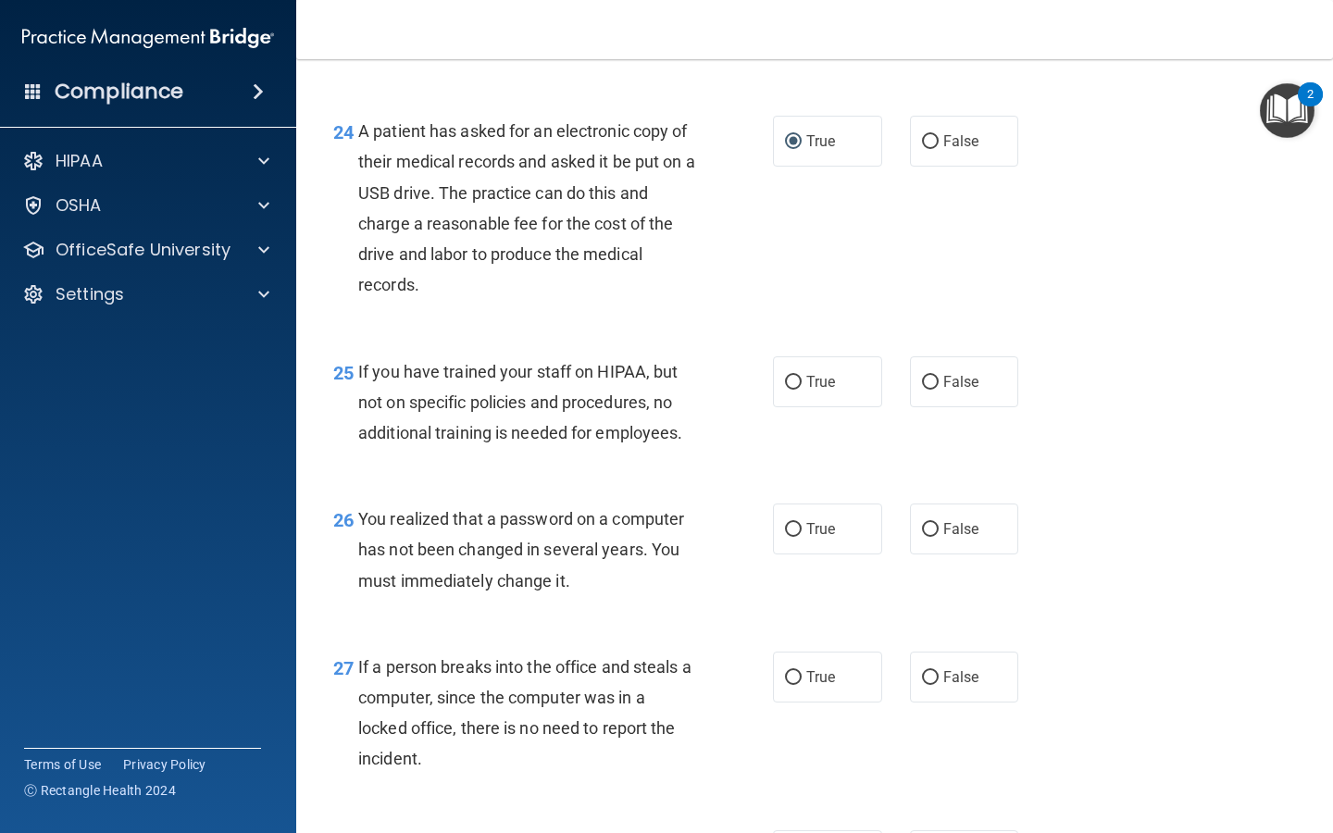
scroll to position [3955, 0]
click at [532, 389] on input "False" at bounding box center [930, 382] width 17 height 14
radio input "true"
click at [532, 532] on input "True" at bounding box center [793, 529] width 17 height 14
radio input "true"
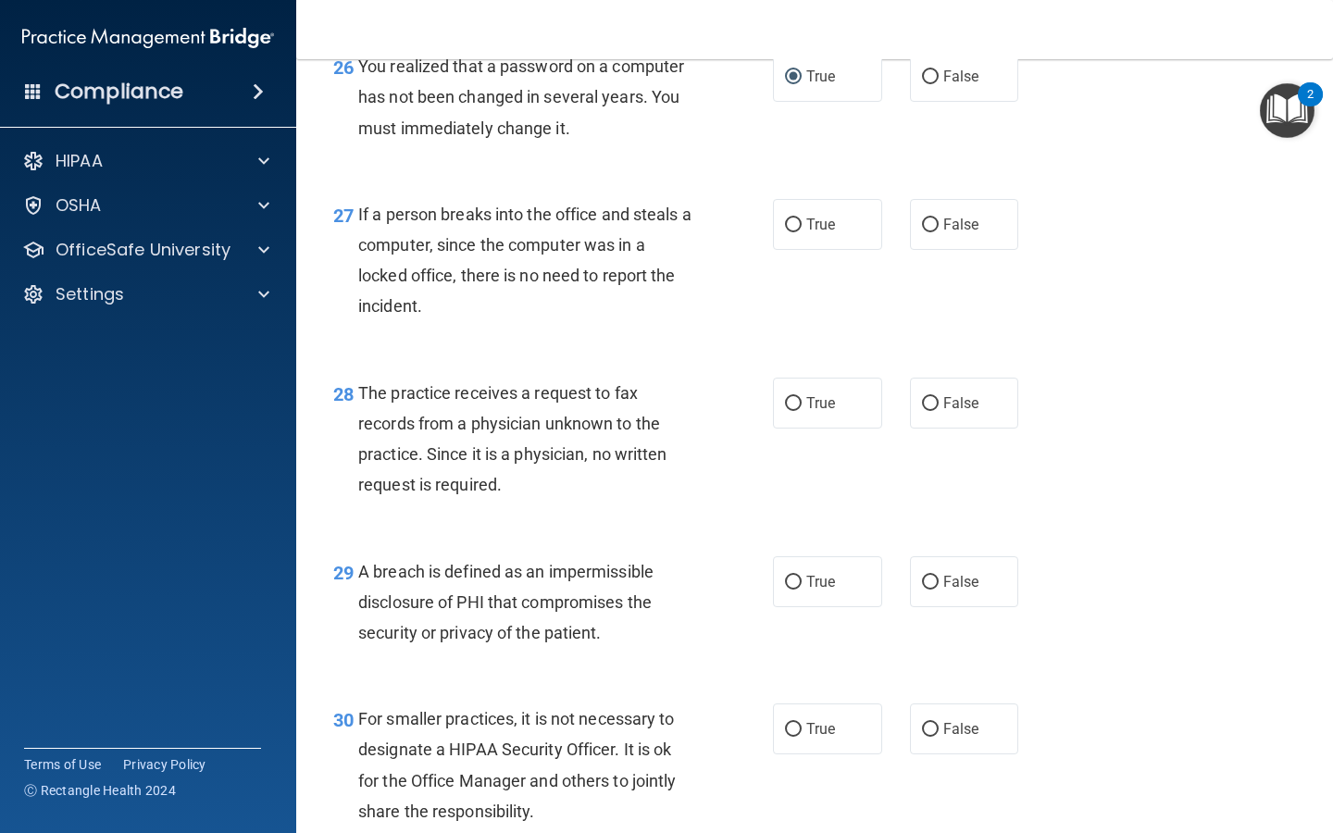
scroll to position [4405, 0]
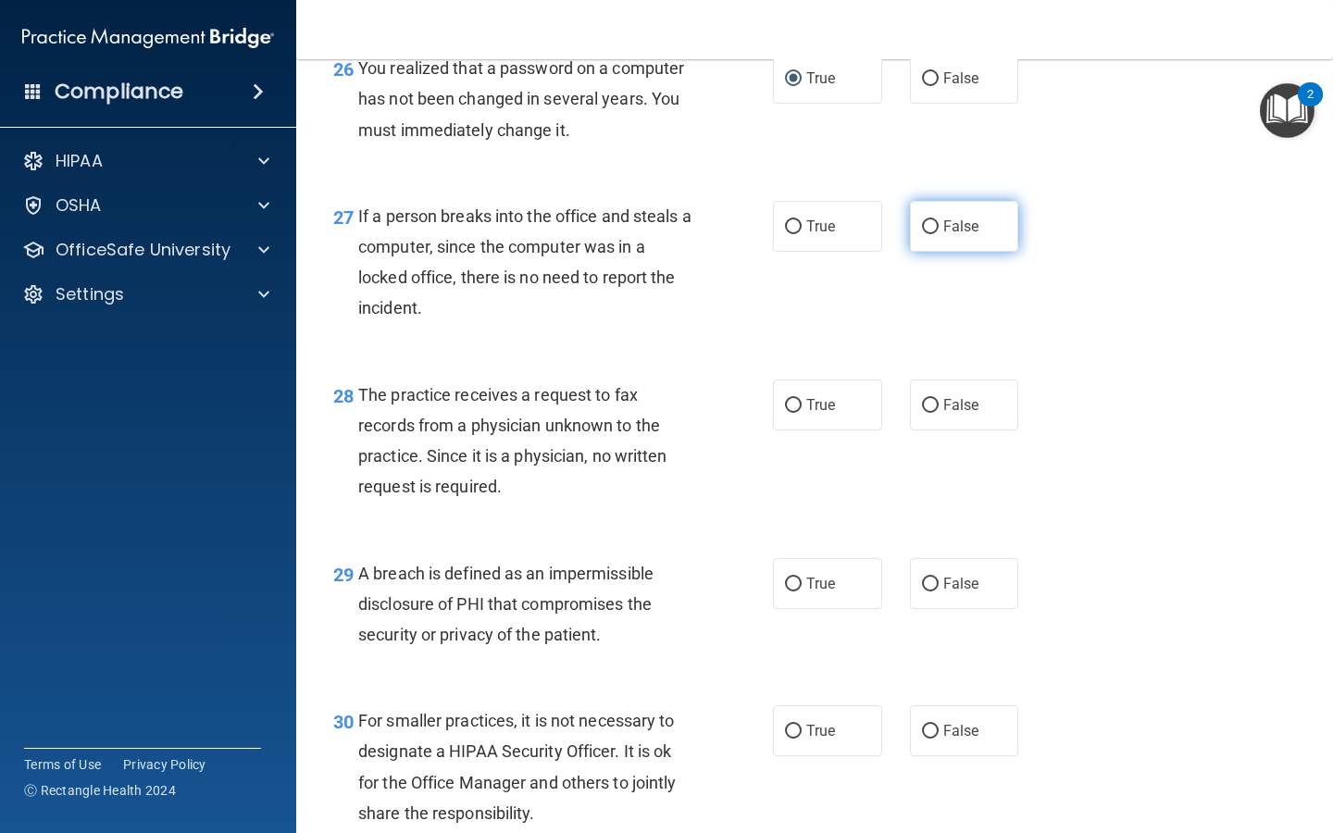
click at [532, 234] on input "False" at bounding box center [930, 227] width 17 height 14
radio input "true"
click at [532, 425] on label "False" at bounding box center [964, 405] width 109 height 51
click at [532, 413] on input "False" at bounding box center [930, 406] width 17 height 14
radio input "true"
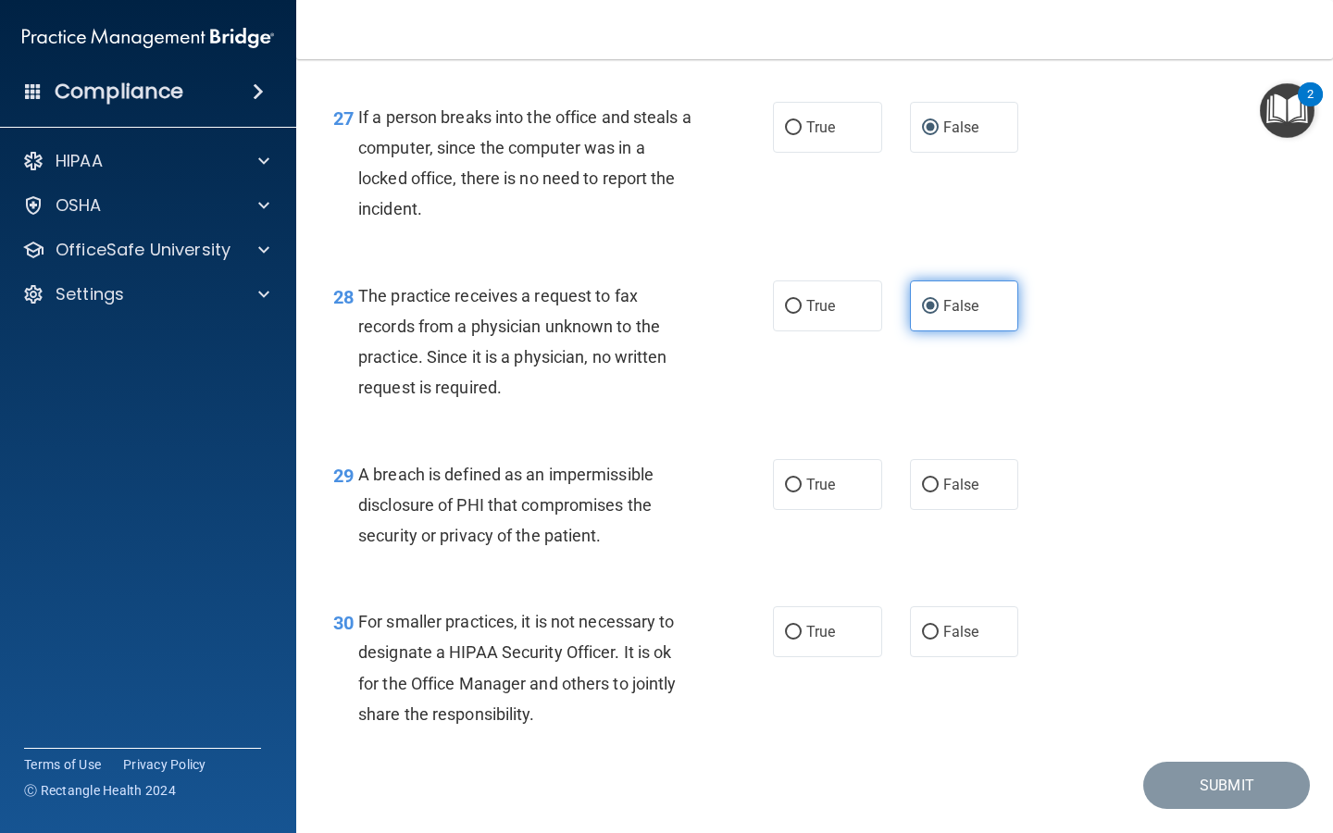
scroll to position [4525, 0]
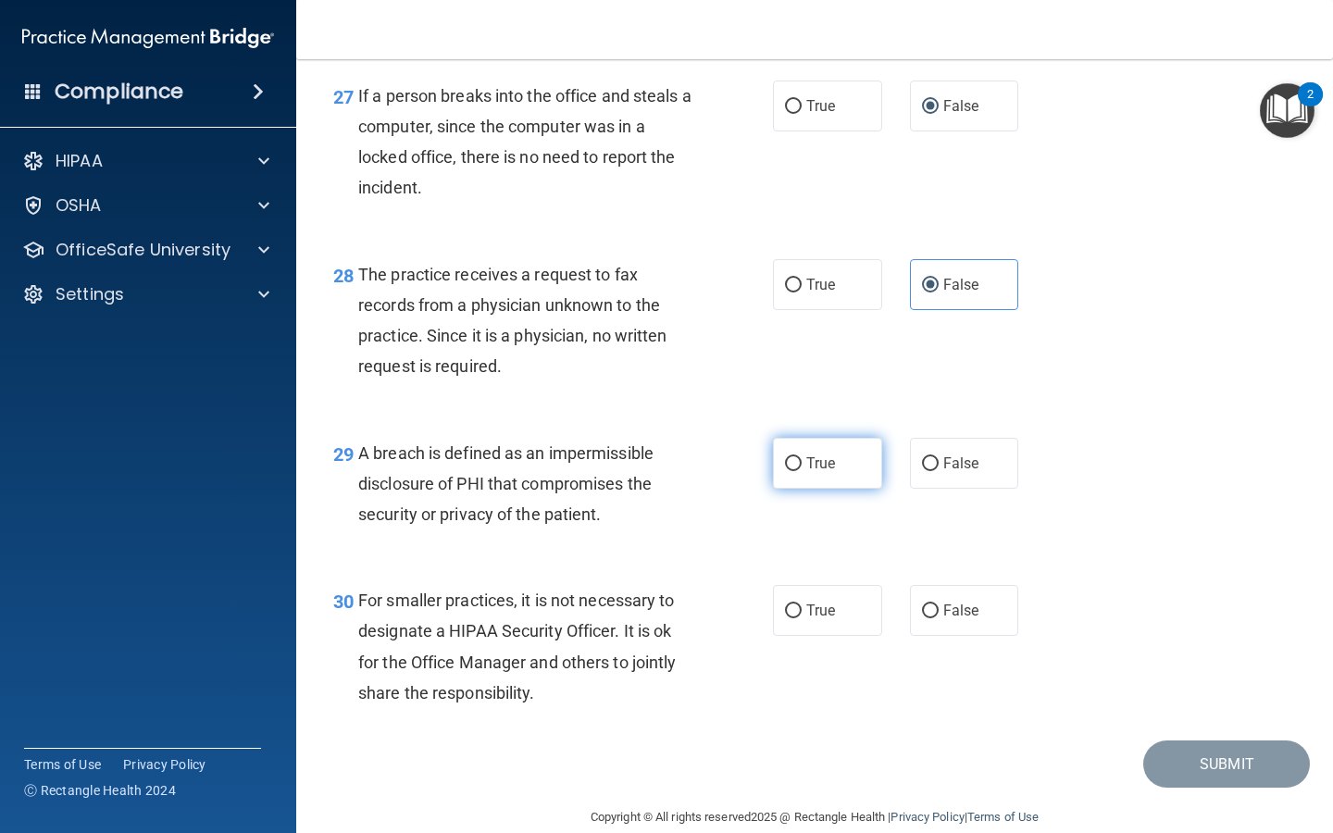
click at [532, 471] on input "True" at bounding box center [793, 464] width 17 height 14
radio input "true"
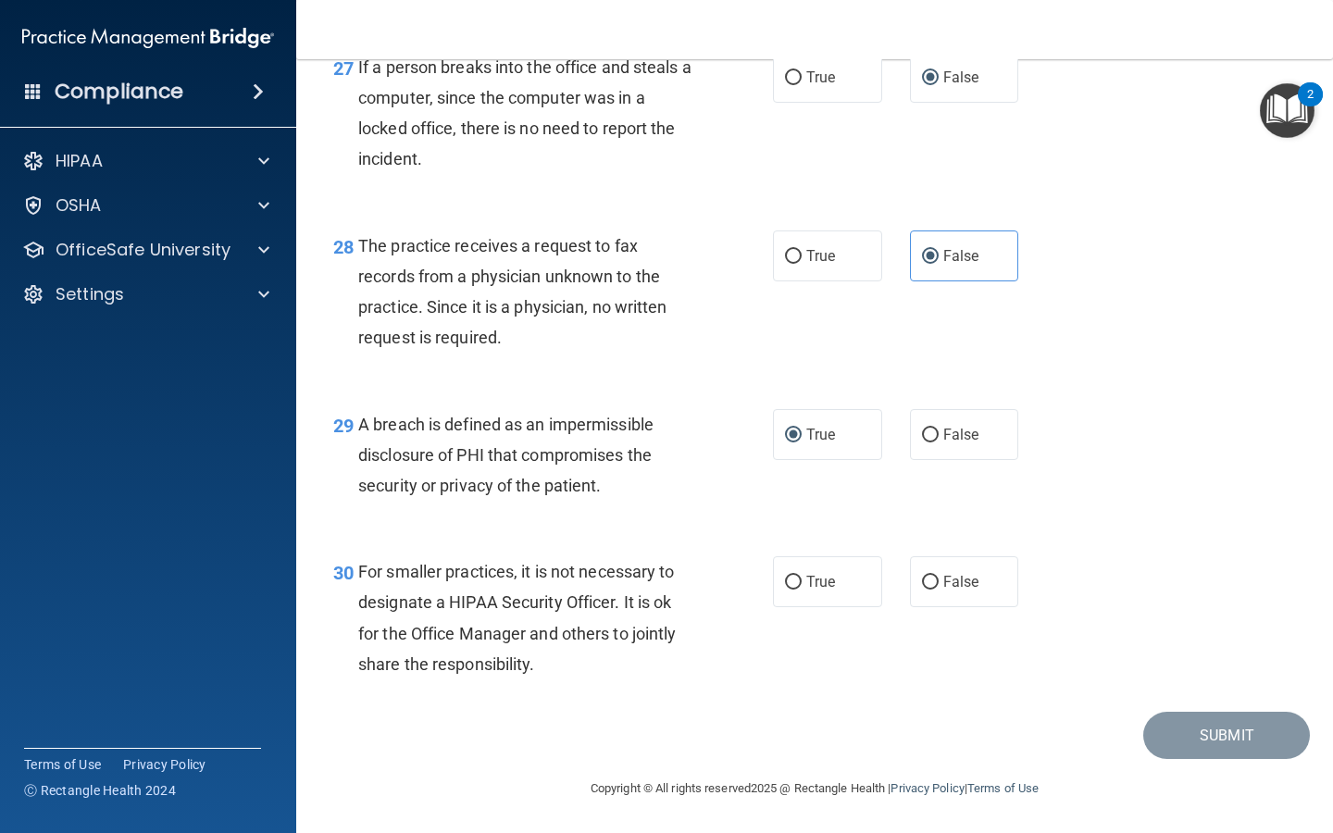
scroll to position [4560, 0]
click at [532, 582] on input "False" at bounding box center [930, 583] width 17 height 14
radio input "true"
click at [532, 691] on button "Submit" at bounding box center [1227, 735] width 167 height 47
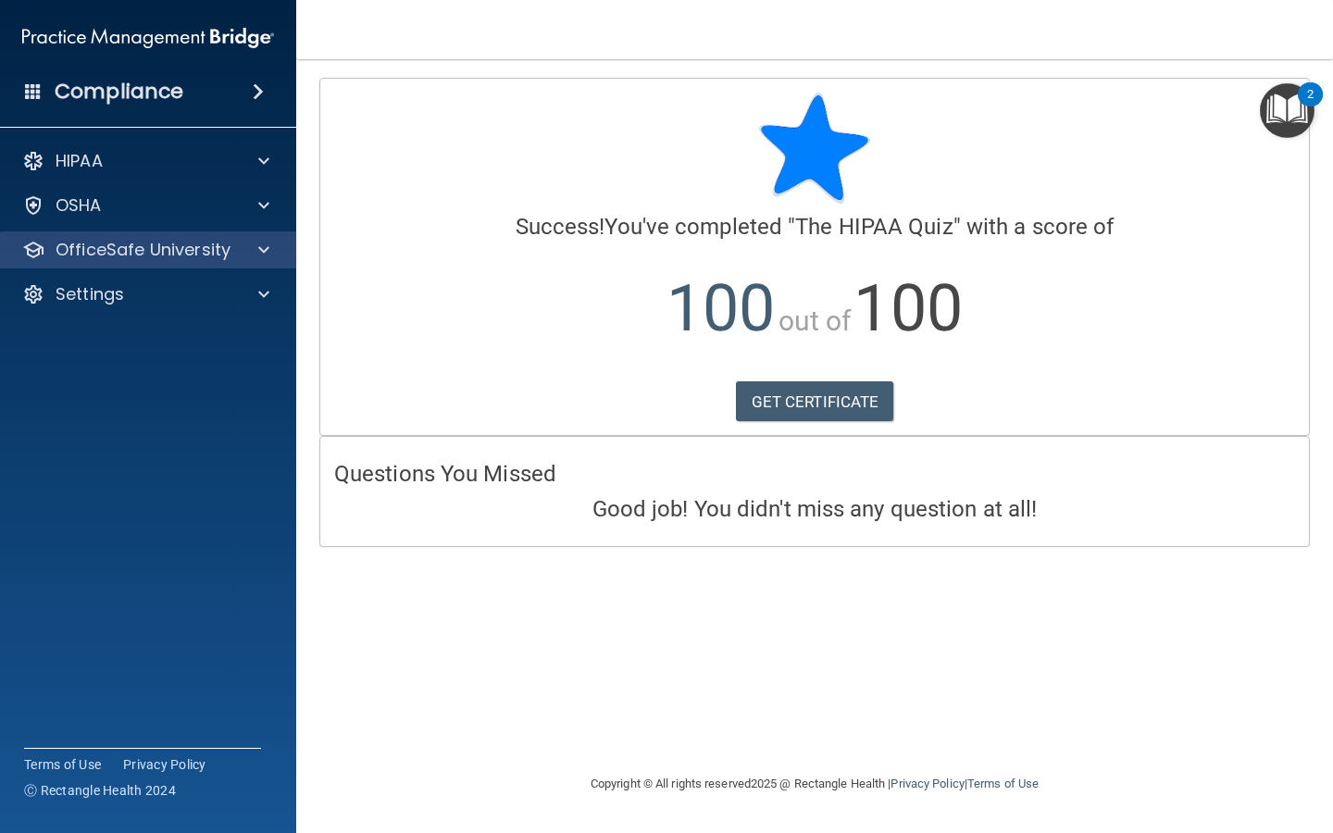
click at [162, 253] on p "OfficeSafe University" at bounding box center [143, 250] width 175 height 22
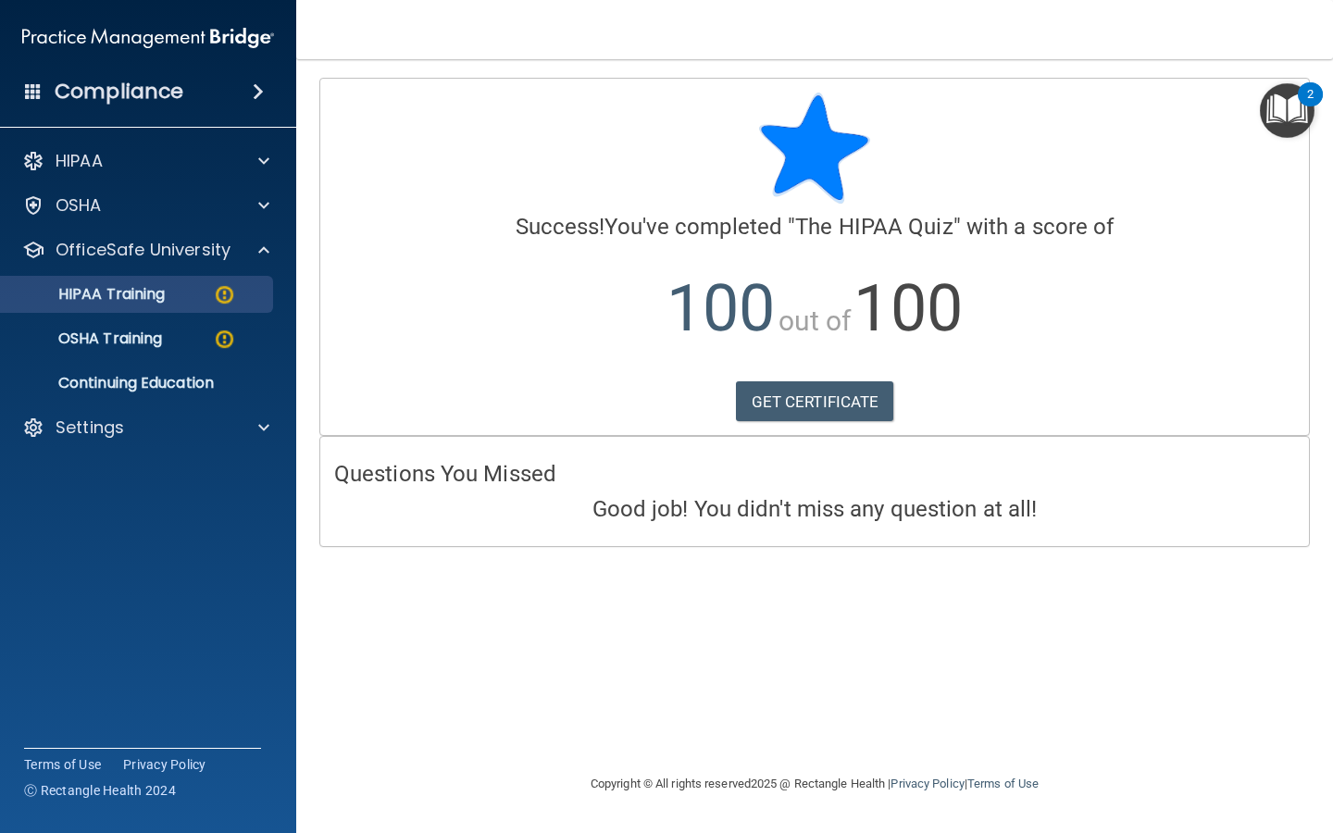
click at [166, 306] on link "HIPAA Training" at bounding box center [127, 294] width 292 height 37
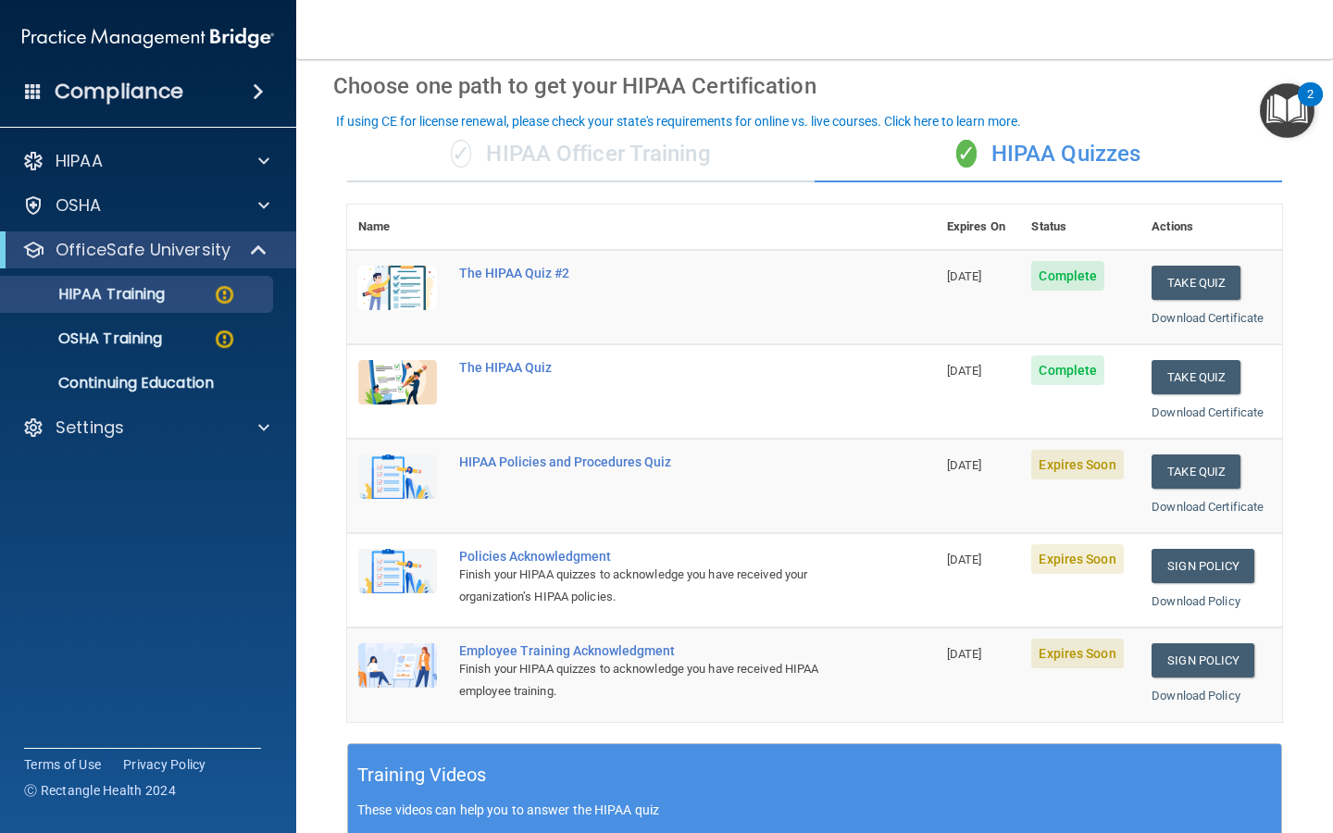
scroll to position [87, 0]
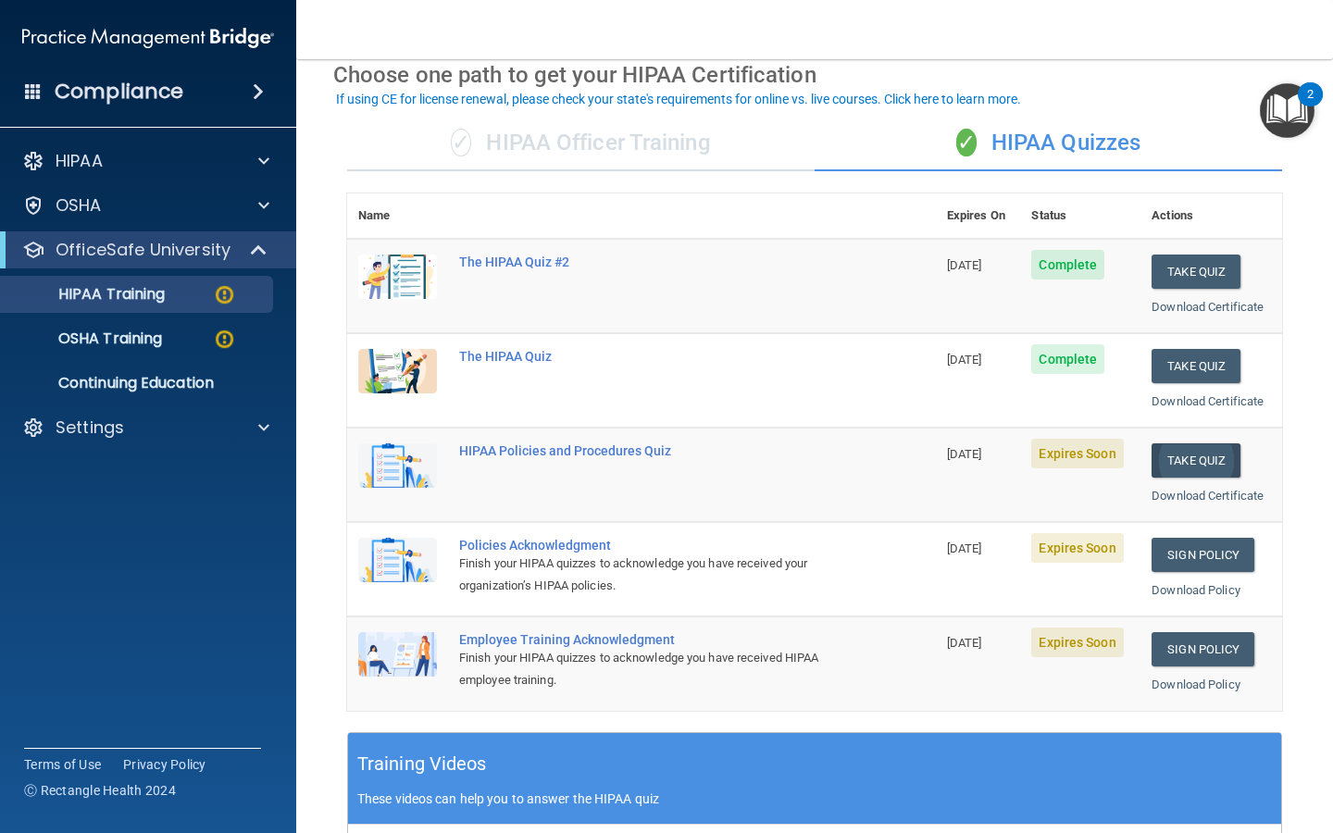
click at [532, 456] on button "Take Quiz" at bounding box center [1196, 461] width 89 height 34
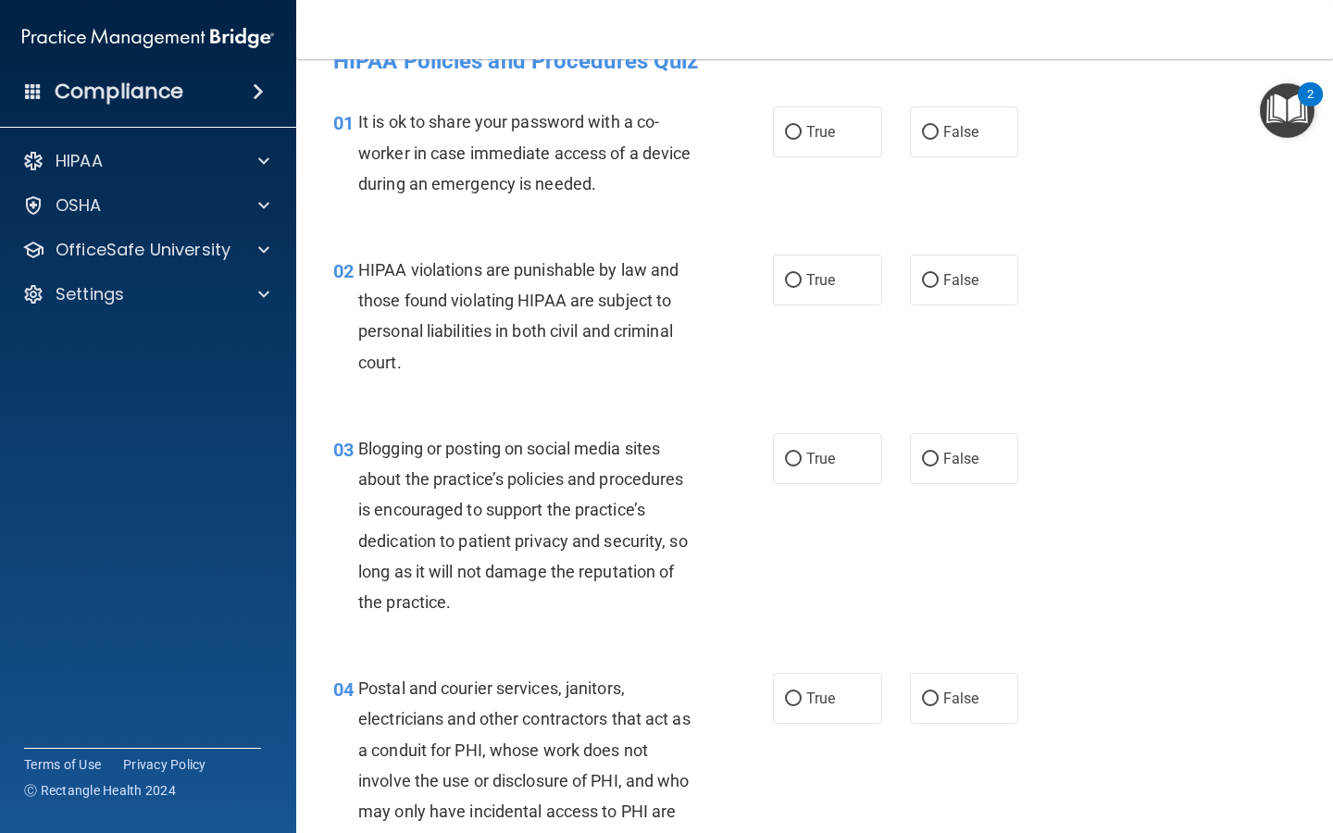
scroll to position [52, 0]
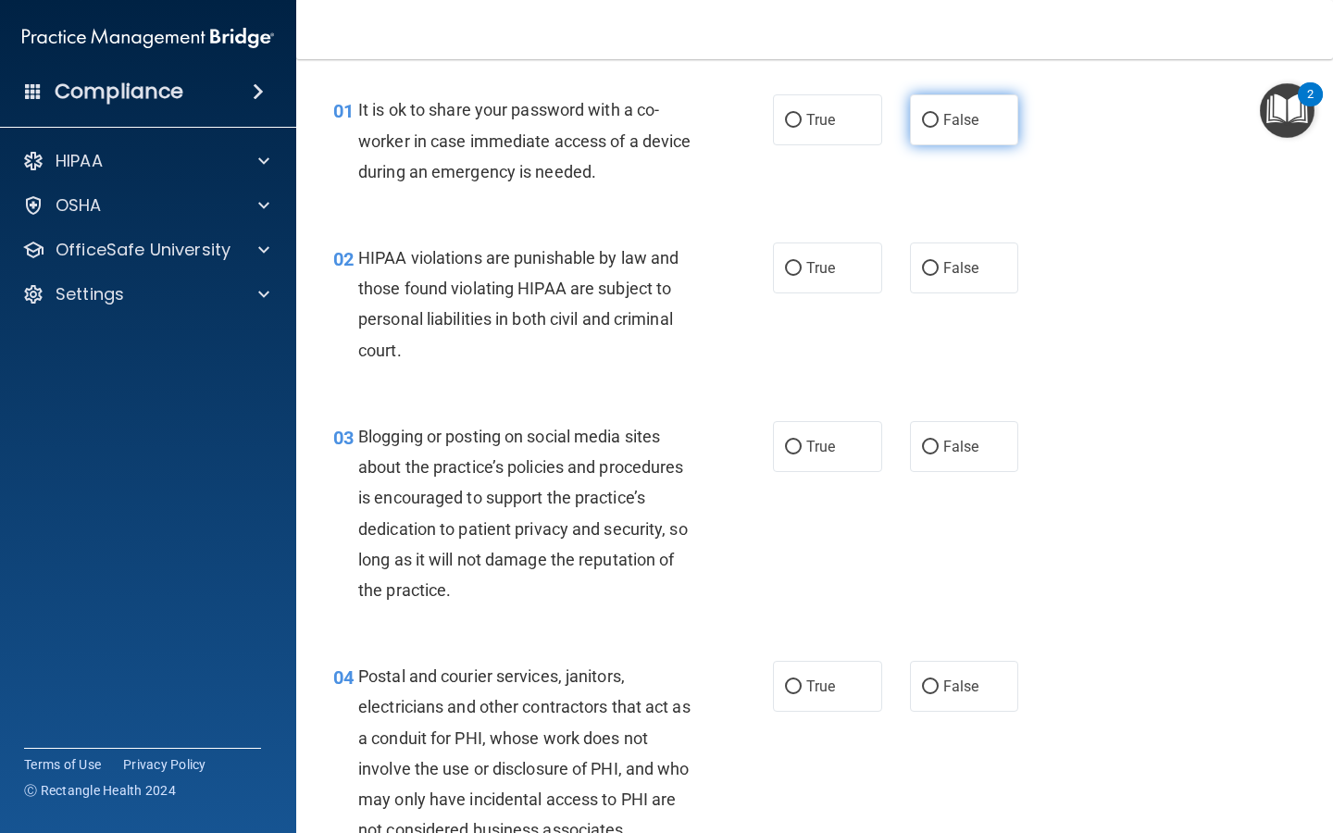
click at [532, 118] on input "False" at bounding box center [930, 121] width 17 height 14
radio input "true"
click at [532, 268] on input "True" at bounding box center [793, 269] width 17 height 14
radio input "true"
click at [532, 447] on input "False" at bounding box center [930, 448] width 17 height 14
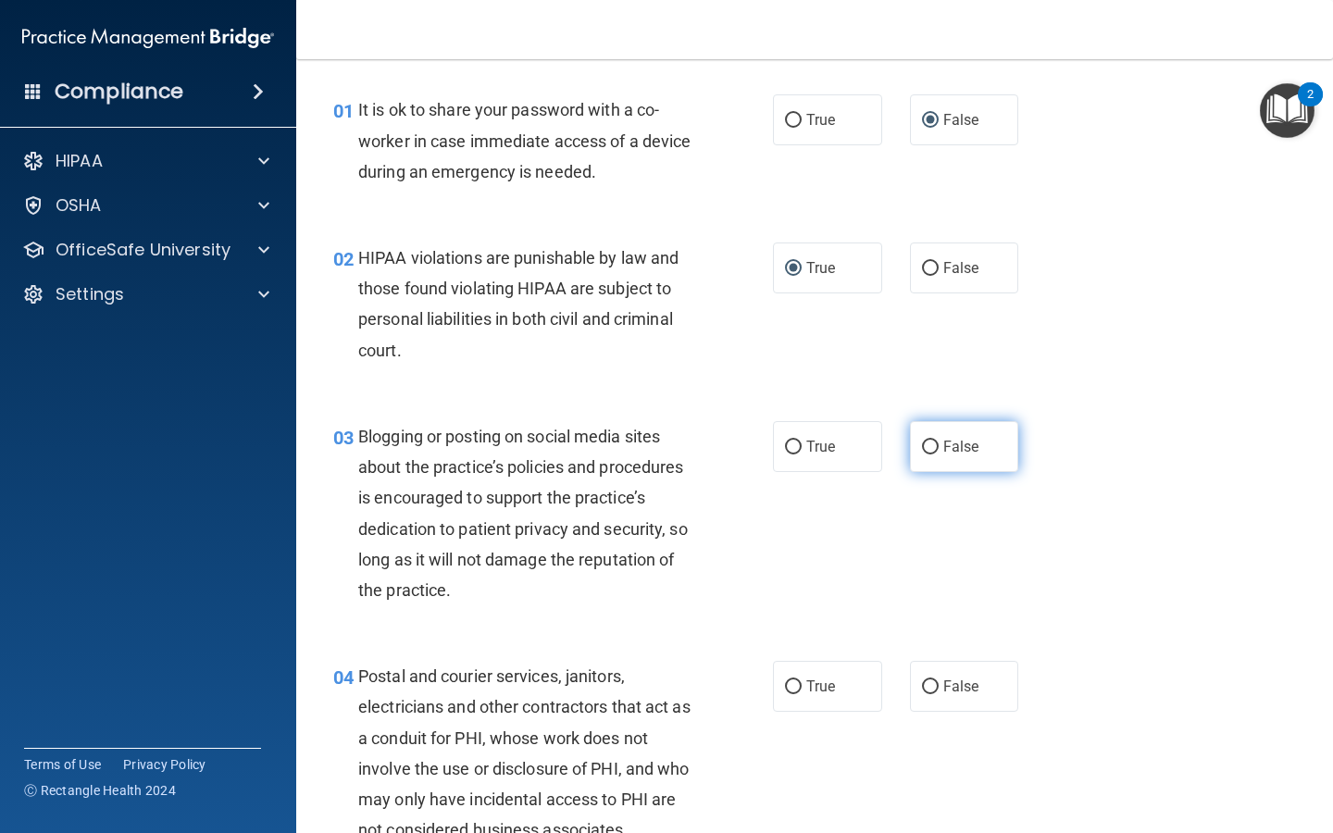
radio input "true"
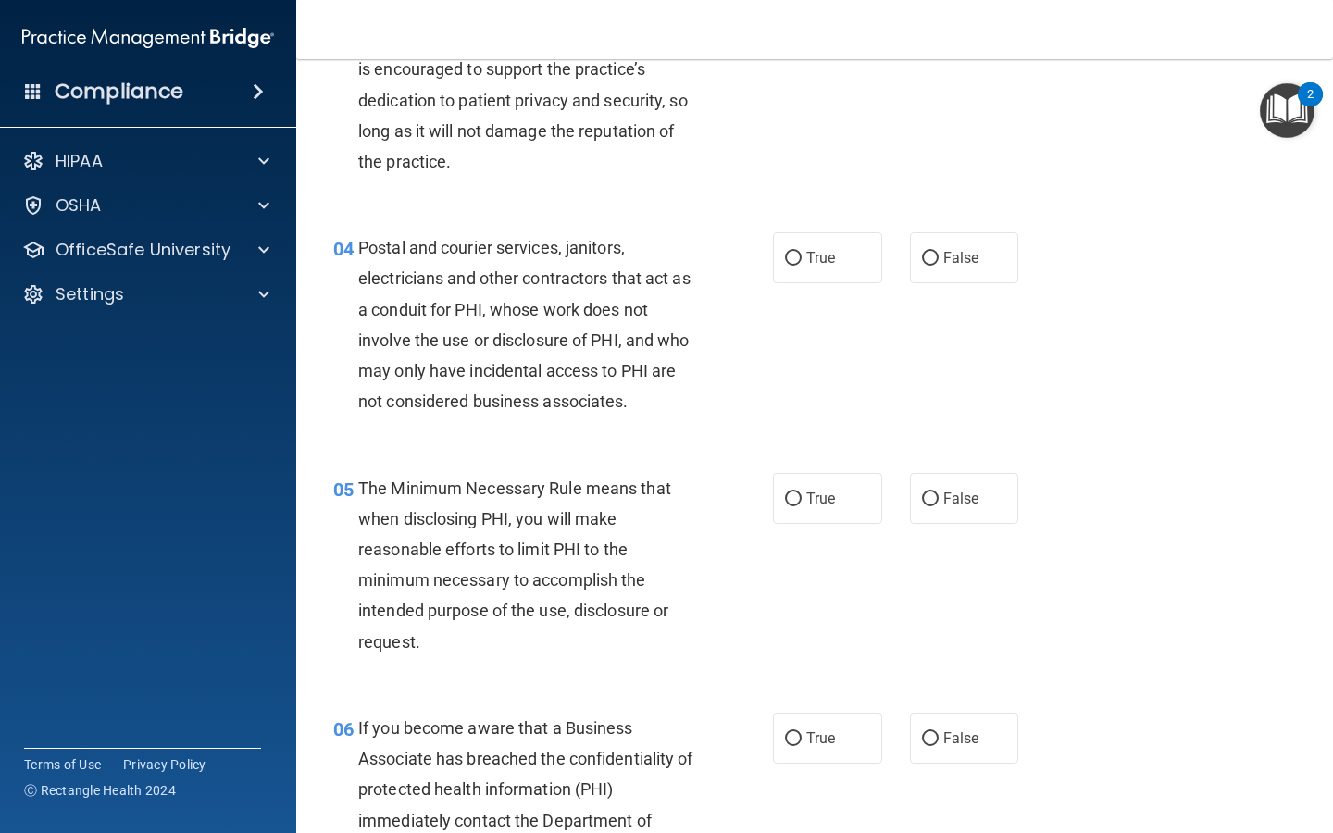
scroll to position [495, 0]
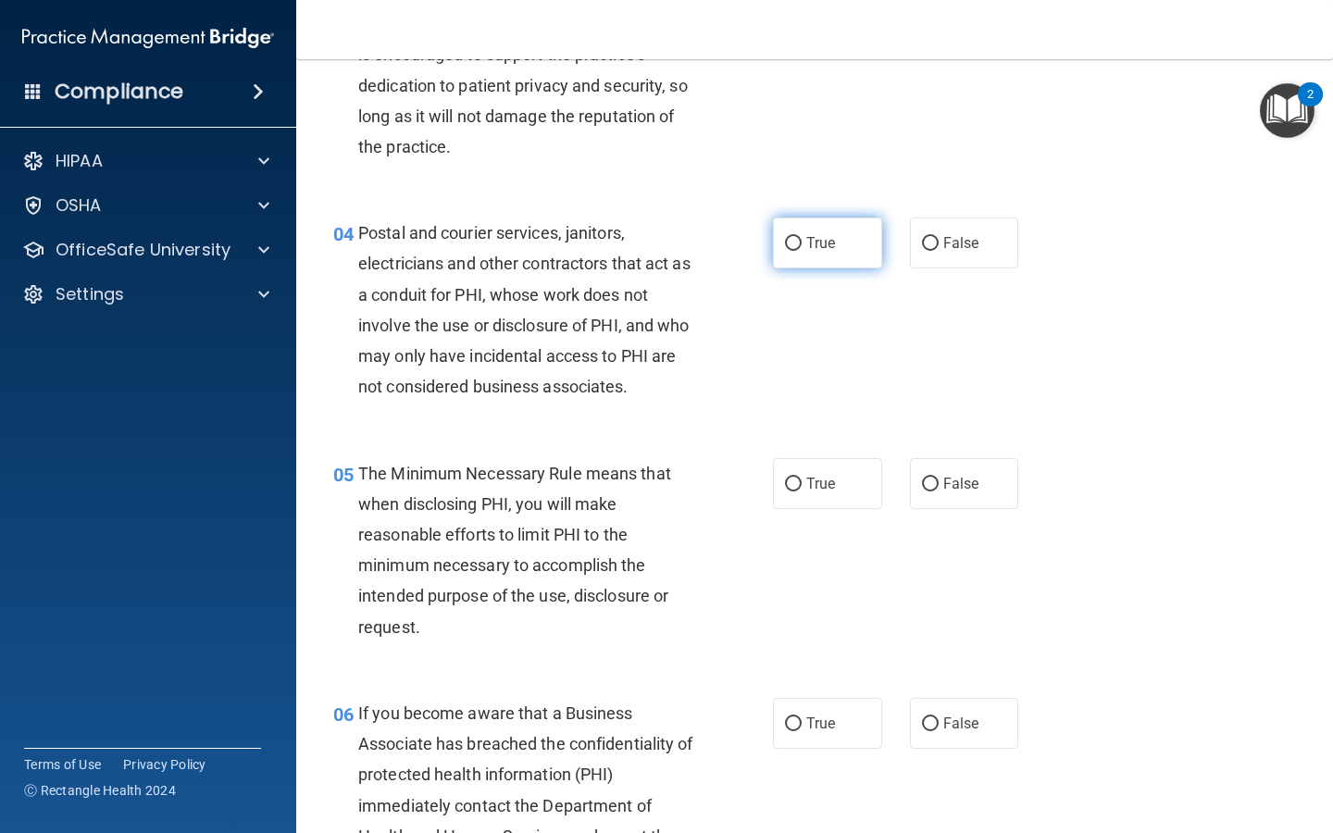
click at [532, 239] on input "True" at bounding box center [793, 244] width 17 height 14
radio input "true"
click at [532, 478] on input "True" at bounding box center [793, 485] width 17 height 14
radio input "true"
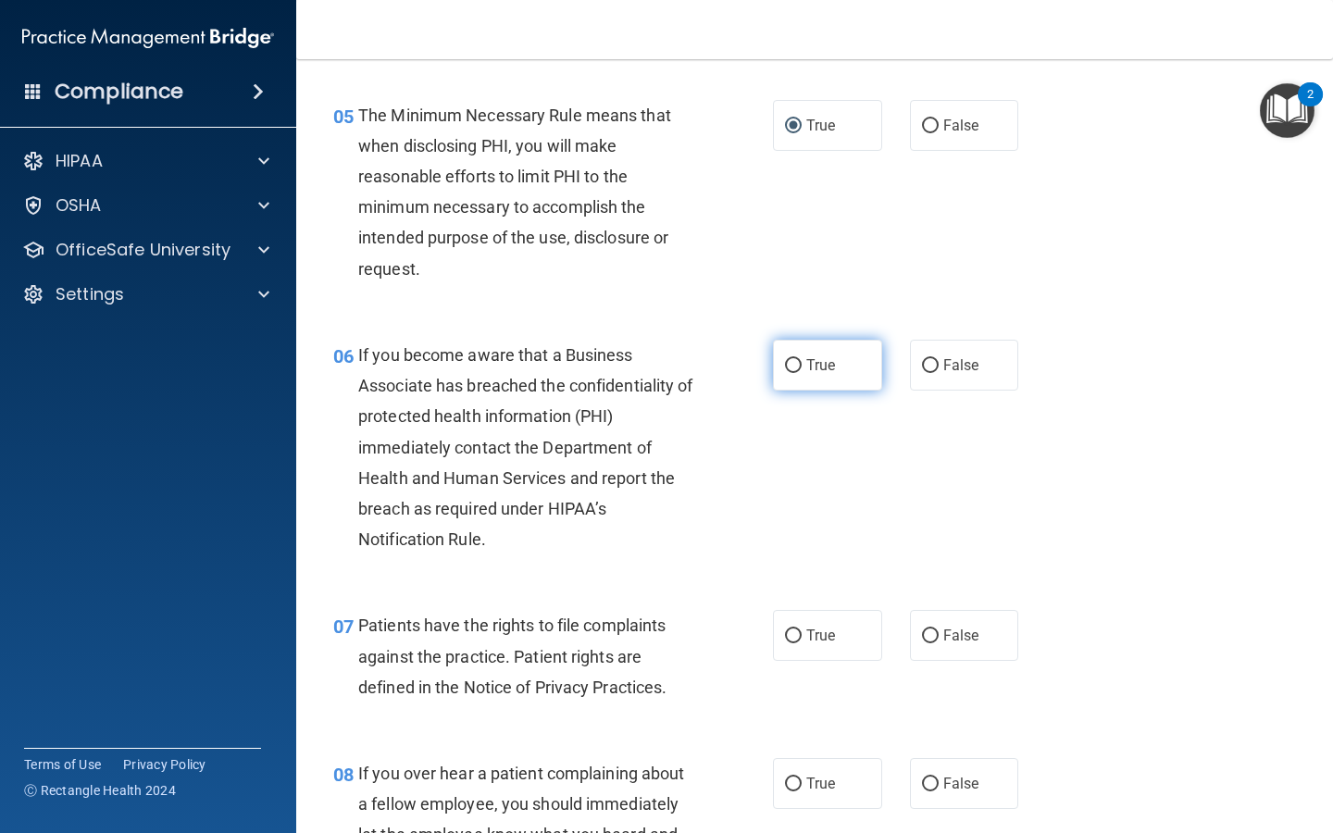
scroll to position [866, 0]
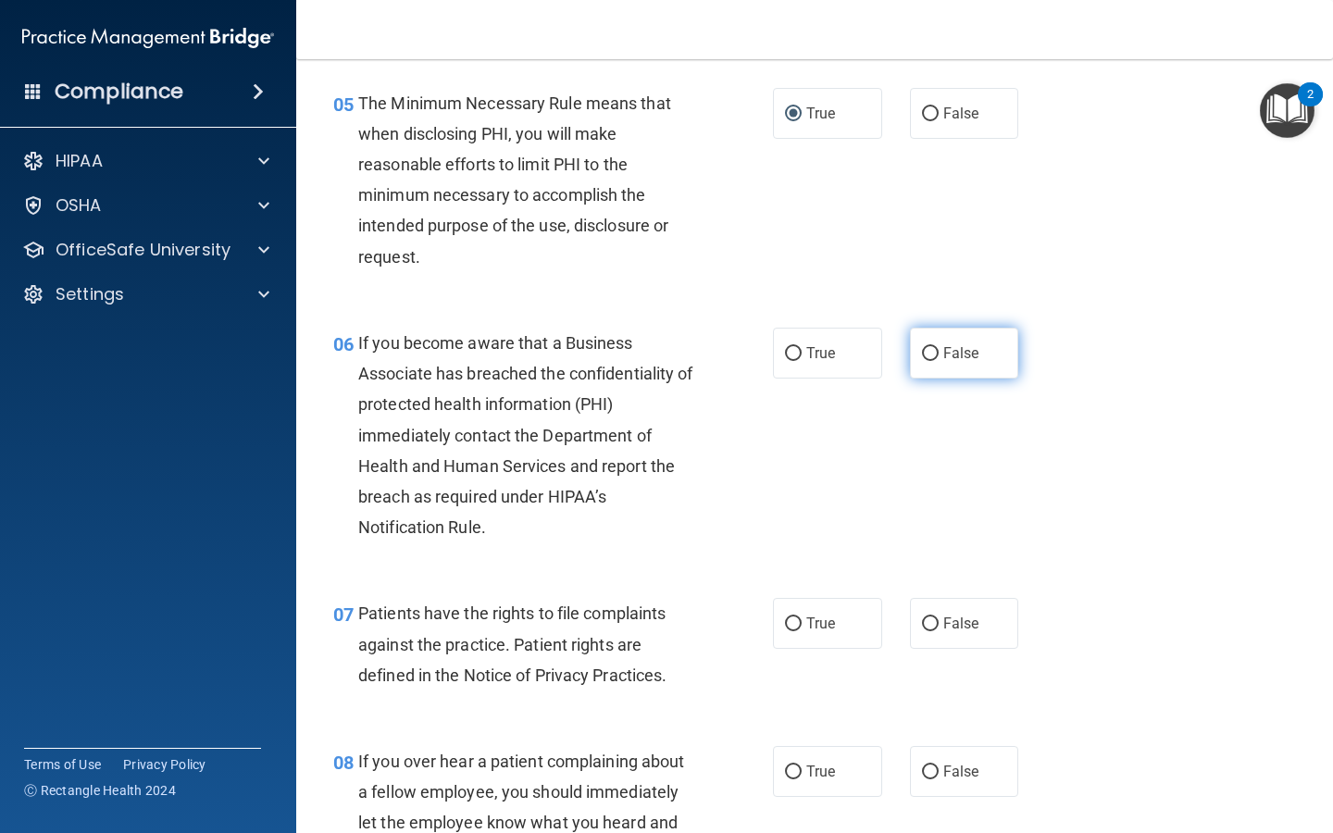
click at [532, 351] on input "False" at bounding box center [930, 354] width 17 height 14
radio input "true"
click at [532, 619] on input "True" at bounding box center [793, 625] width 17 height 14
radio input "true"
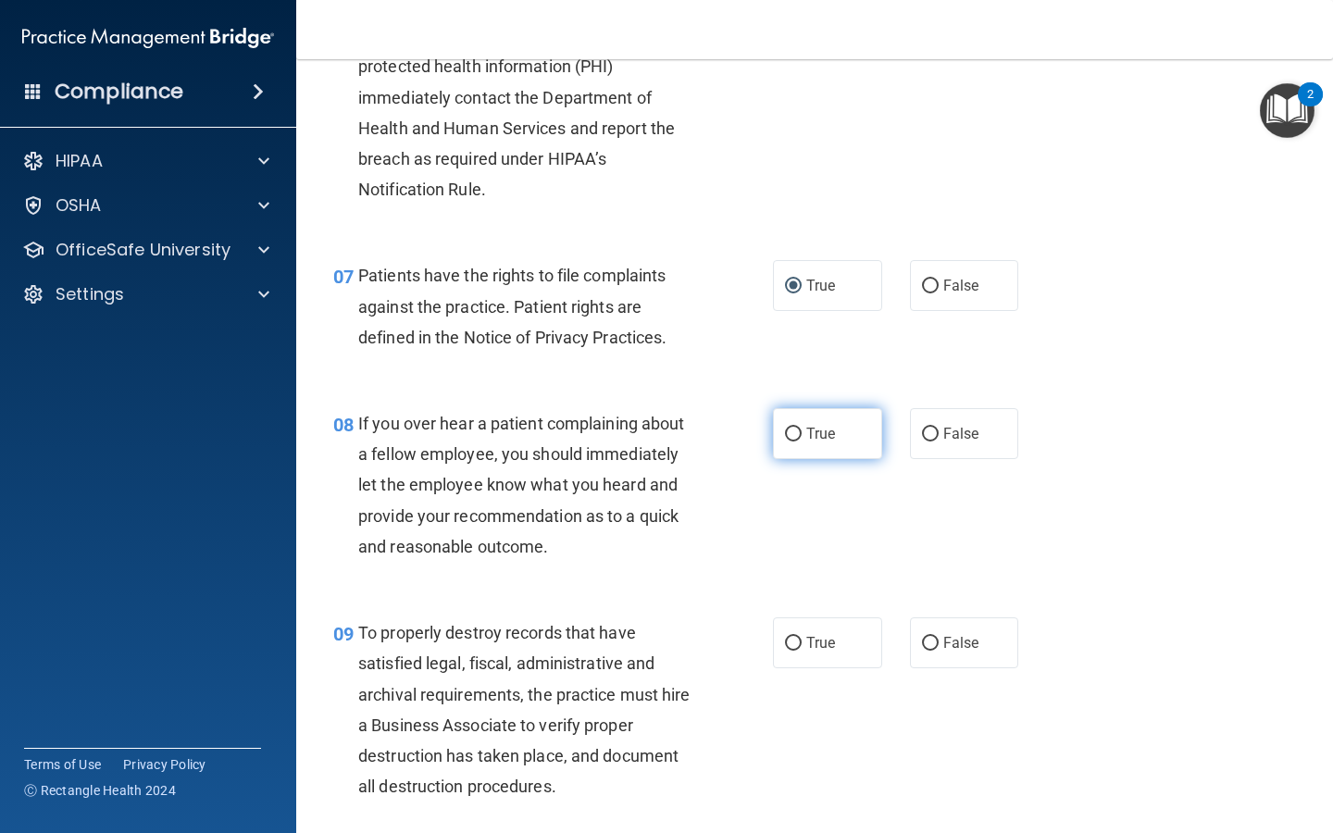
scroll to position [1218, 0]
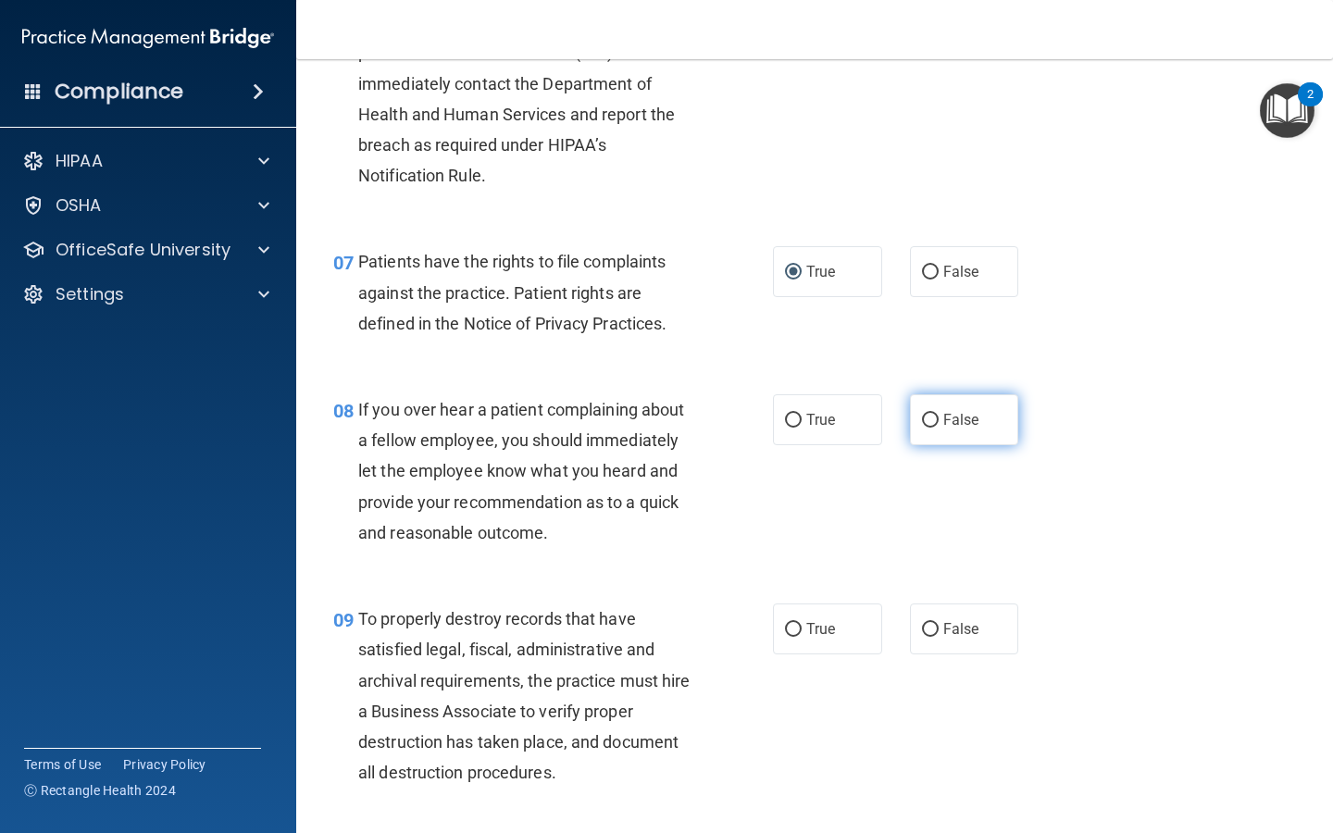
click at [532, 416] on input "False" at bounding box center [930, 421] width 17 height 14
radio input "true"
click at [532, 623] on input "False" at bounding box center [930, 630] width 17 height 14
radio input "true"
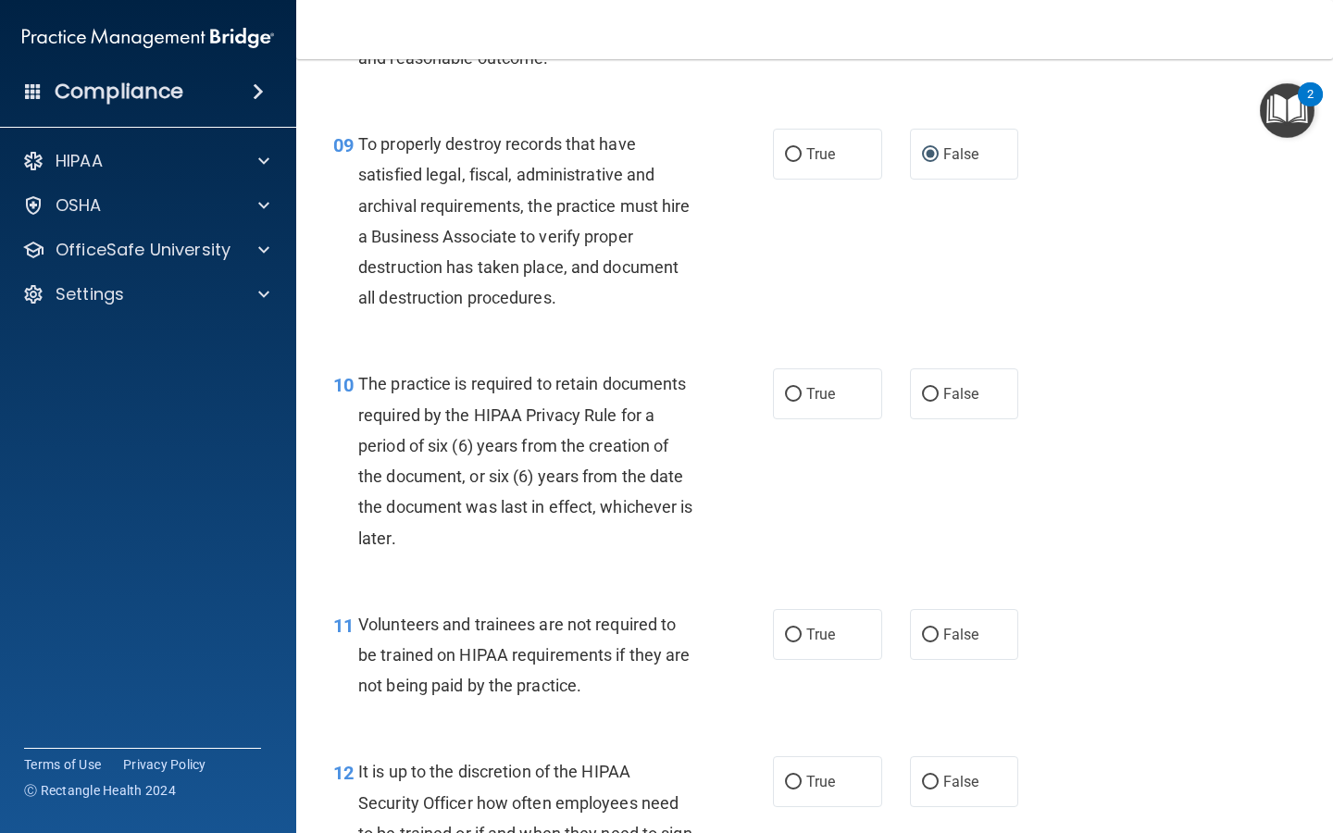
scroll to position [1696, 0]
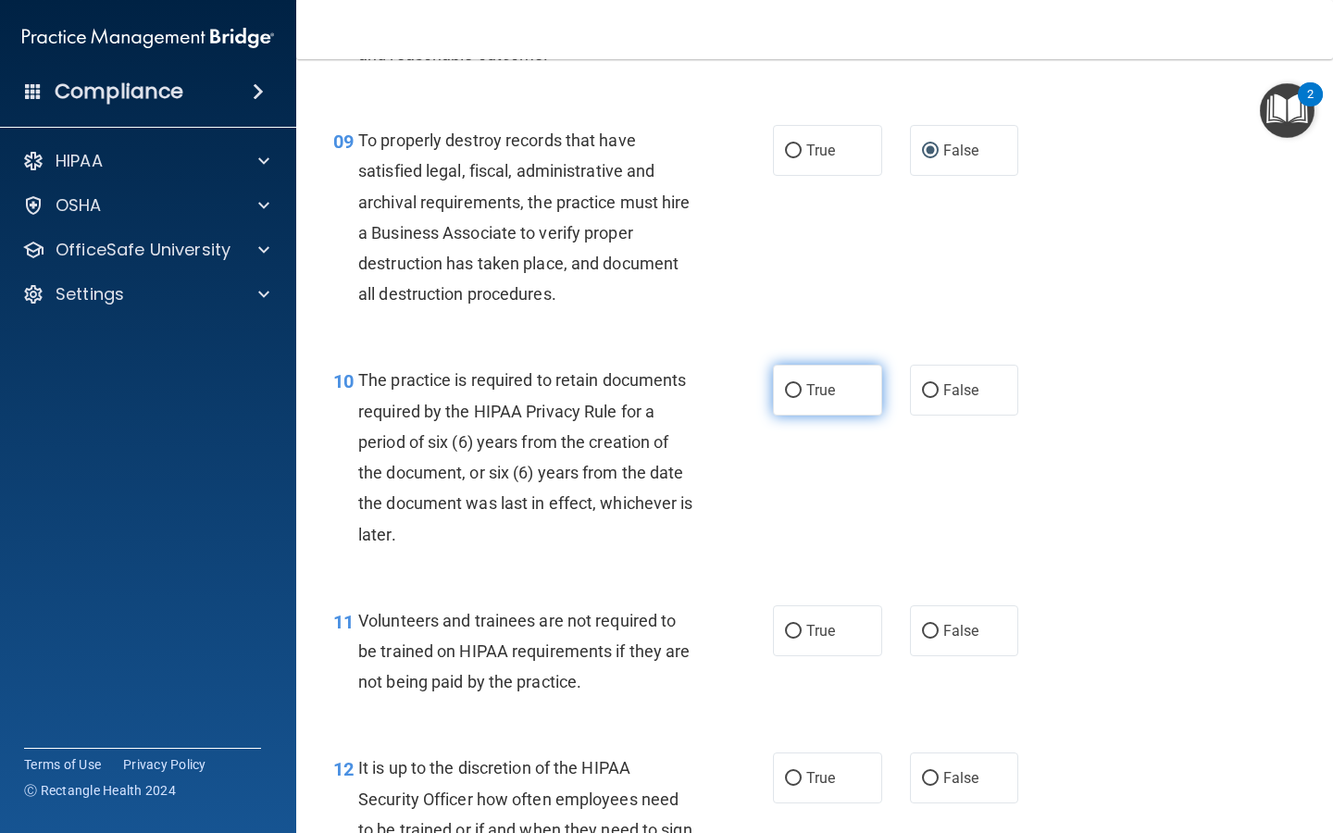
click at [532, 385] on input "True" at bounding box center [793, 391] width 17 height 14
radio input "true"
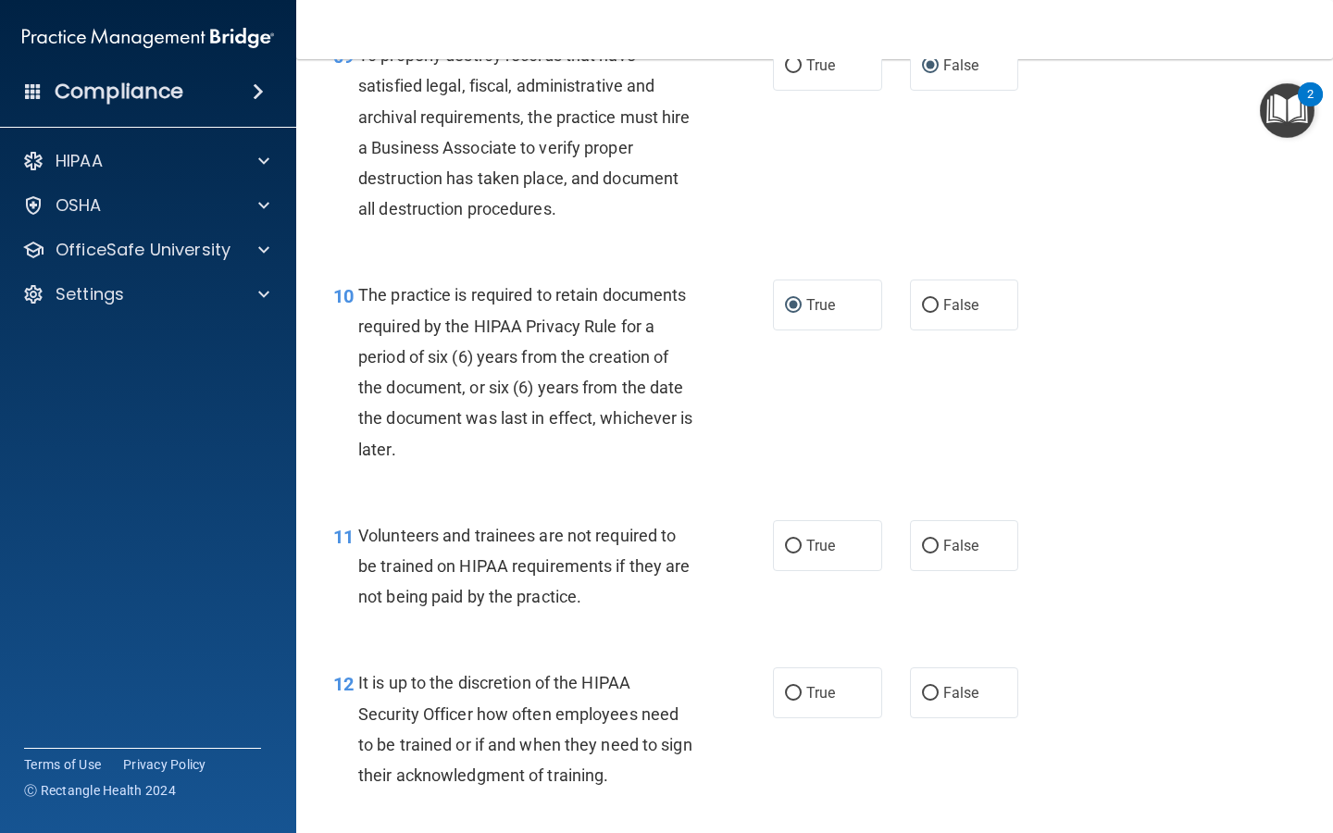
scroll to position [1783, 0]
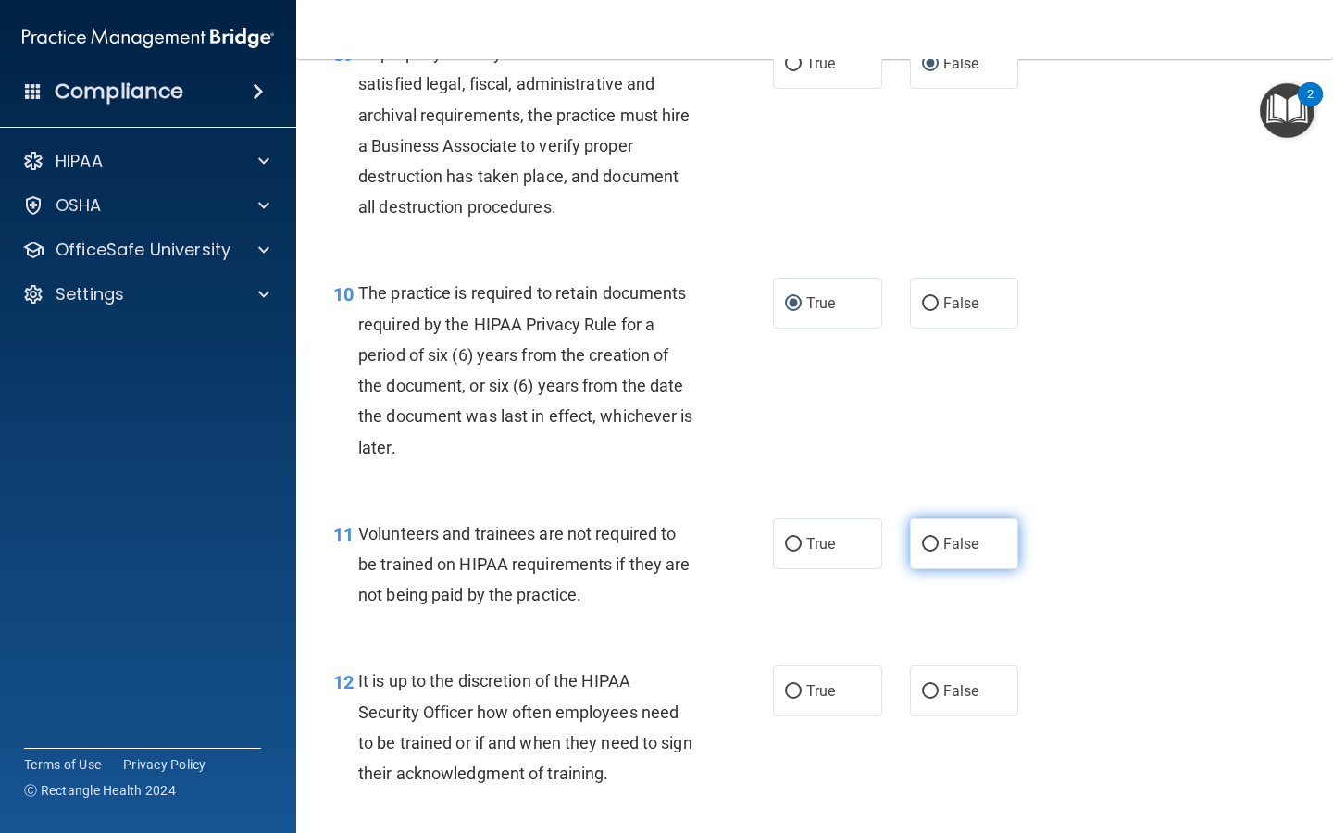
click at [532, 538] on input "False" at bounding box center [930, 545] width 17 height 14
radio input "true"
click at [532, 685] on input "False" at bounding box center [930, 692] width 17 height 14
radio input "true"
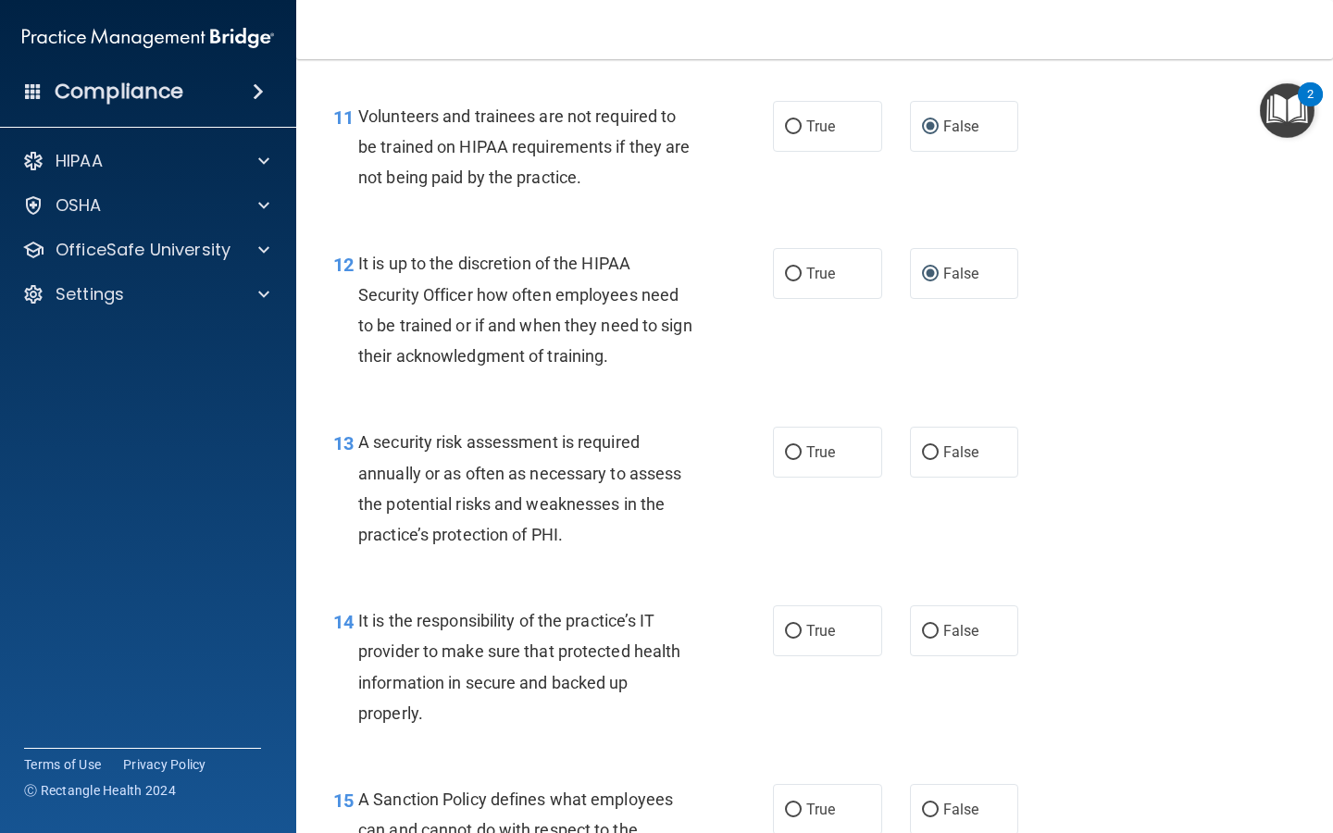
scroll to position [2202, 0]
click at [532, 445] on input "True" at bounding box center [793, 452] width 17 height 14
radio input "true"
click at [532, 624] on input "False" at bounding box center [930, 631] width 17 height 14
radio input "true"
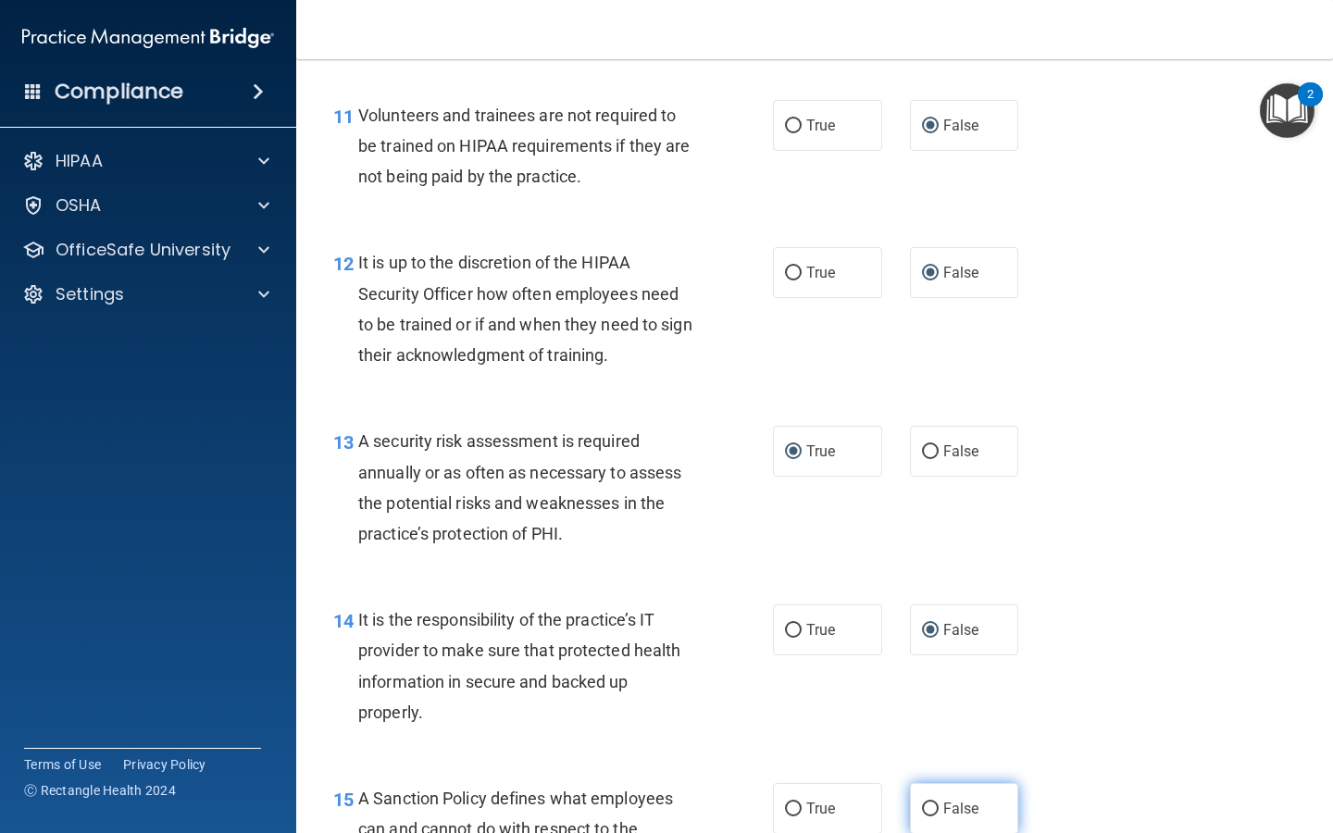
click at [532, 691] on input "False" at bounding box center [930, 810] width 17 height 14
radio input "true"
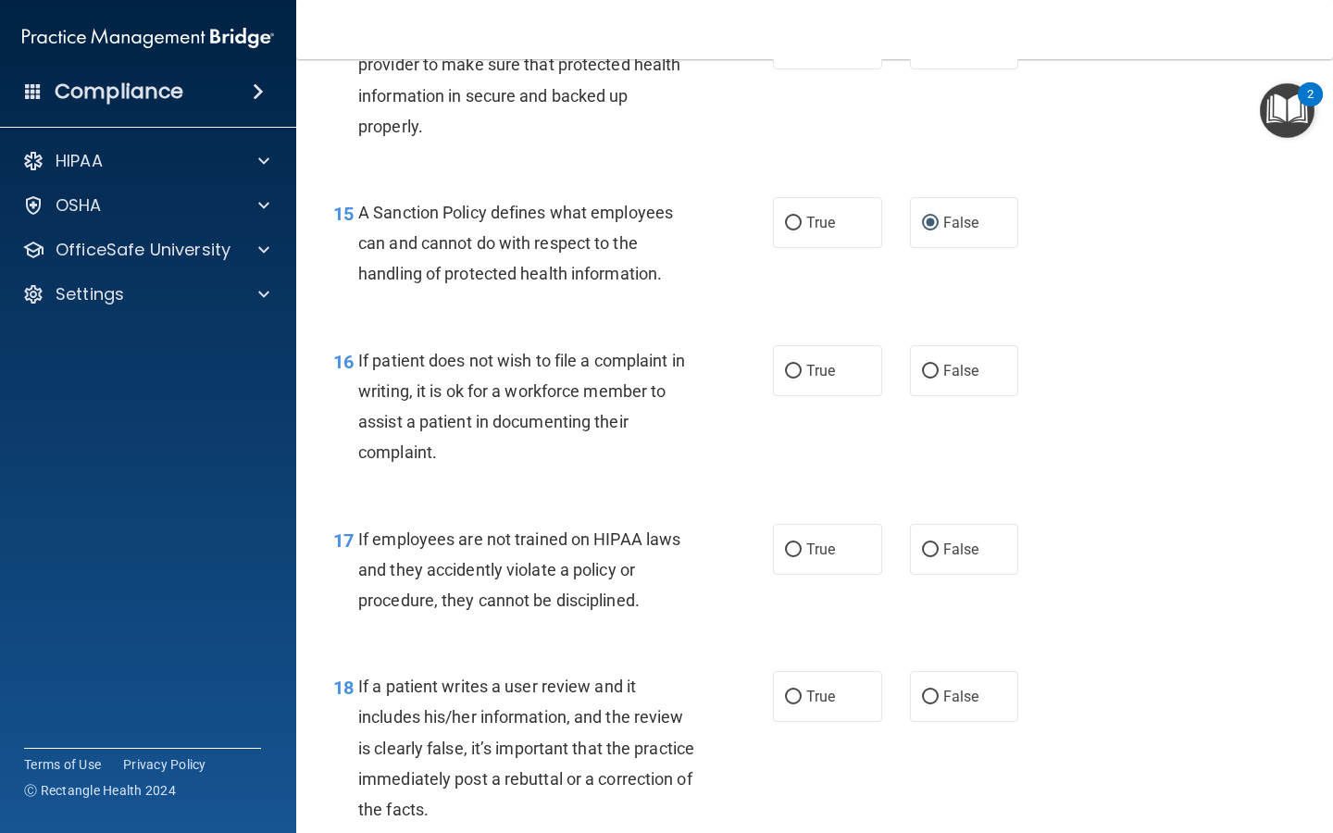
scroll to position [2789, 0]
click at [532, 364] on input "True" at bounding box center [793, 371] width 17 height 14
radio input "true"
click at [532, 543] on input "False" at bounding box center [930, 550] width 17 height 14
radio input "true"
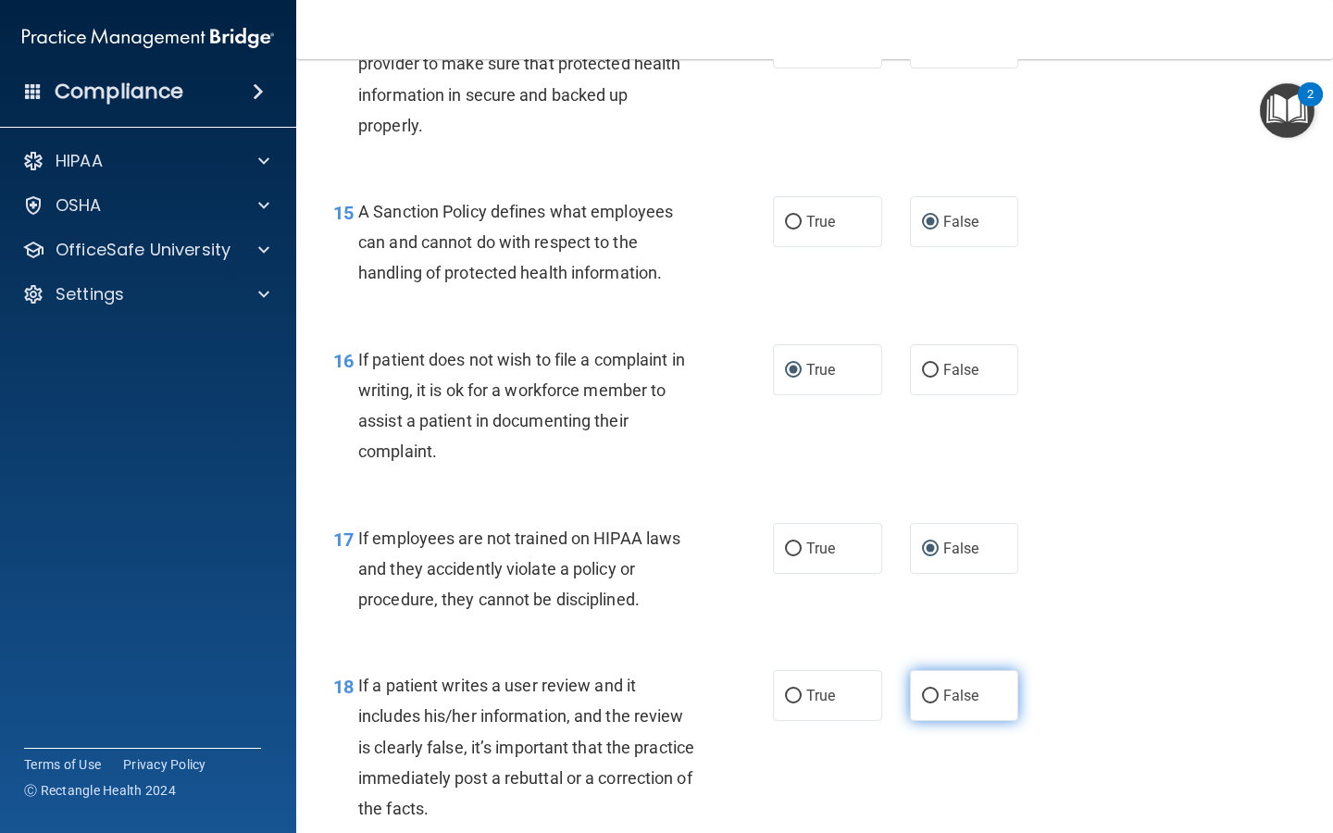
click at [532, 690] on input "False" at bounding box center [930, 697] width 17 height 14
radio input "true"
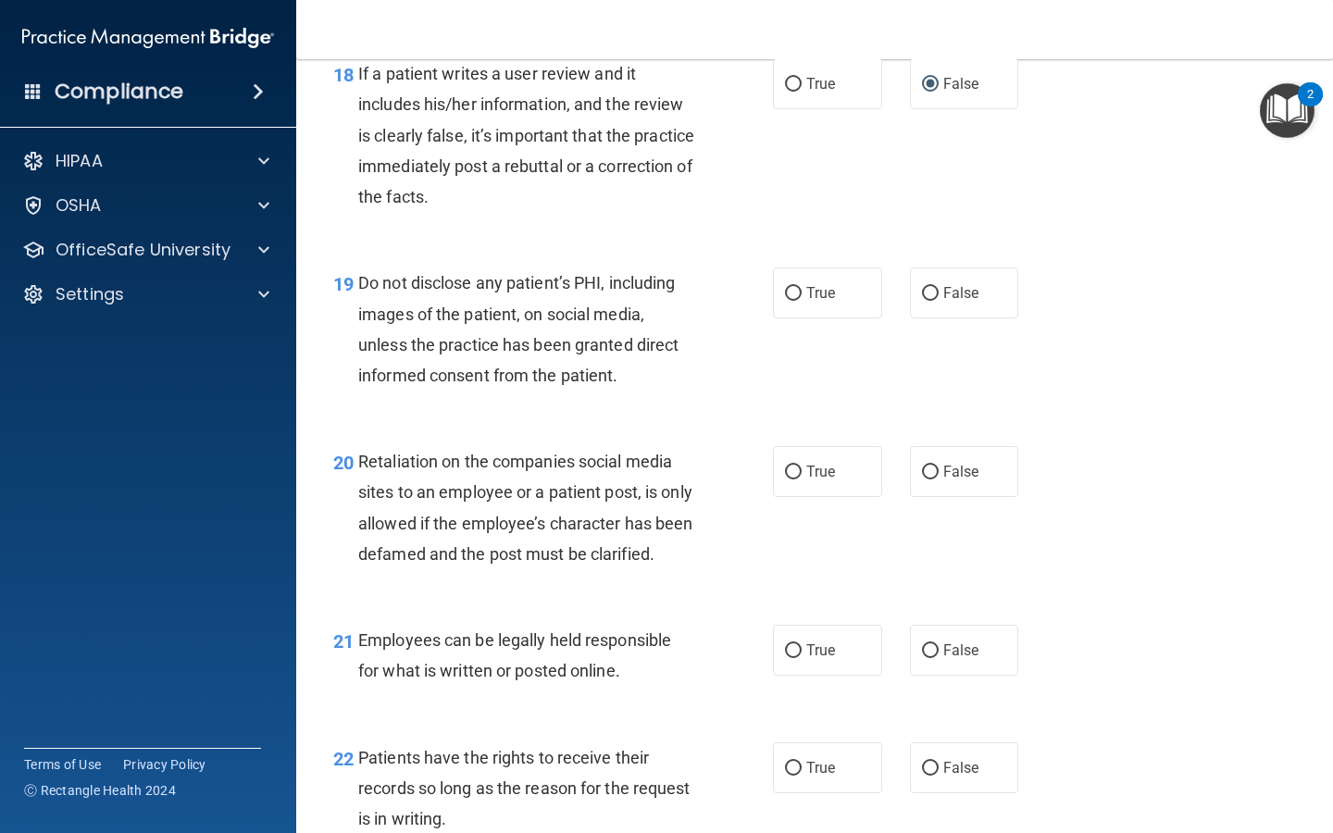
scroll to position [3407, 0]
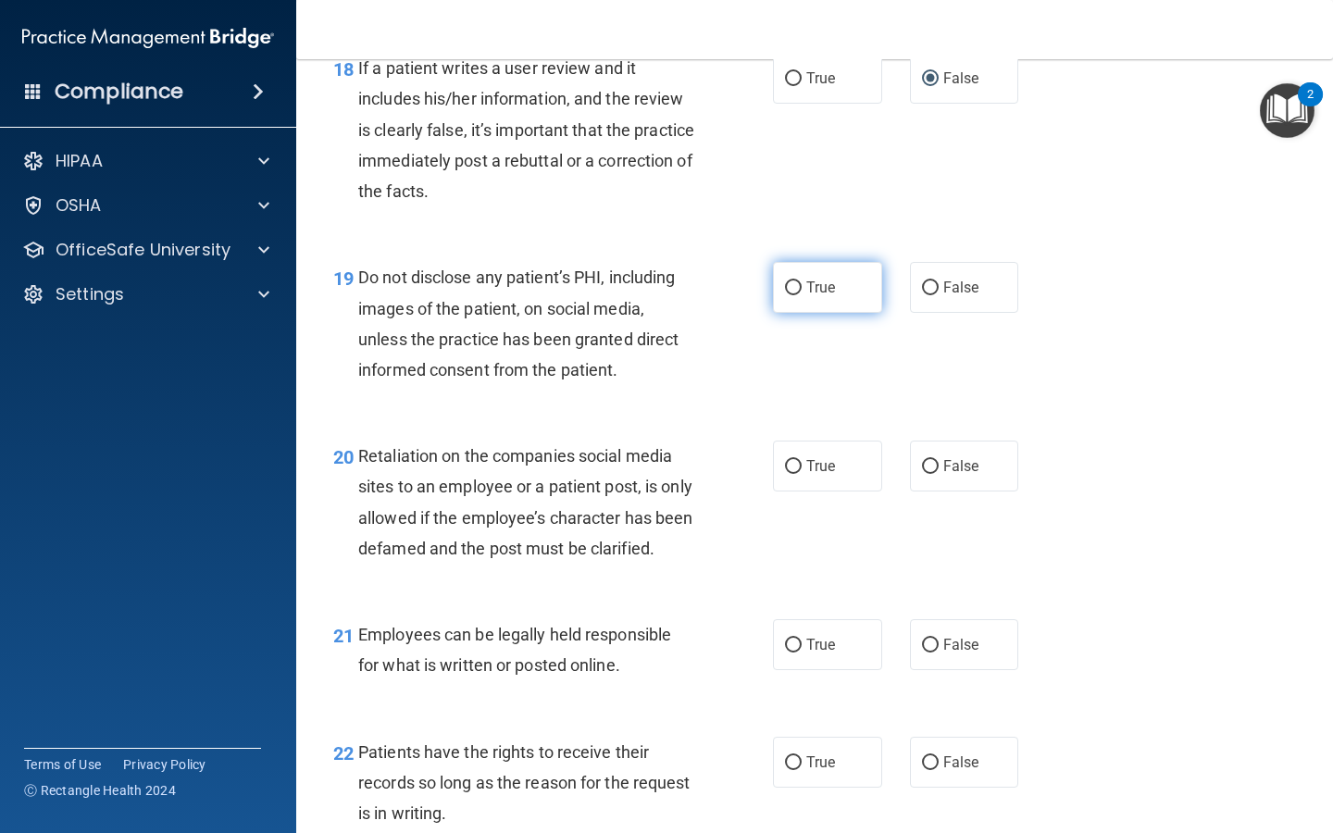
click at [532, 281] on input "True" at bounding box center [793, 288] width 17 height 14
radio input "true"
click at [532, 460] on input "False" at bounding box center [930, 467] width 17 height 14
radio input "true"
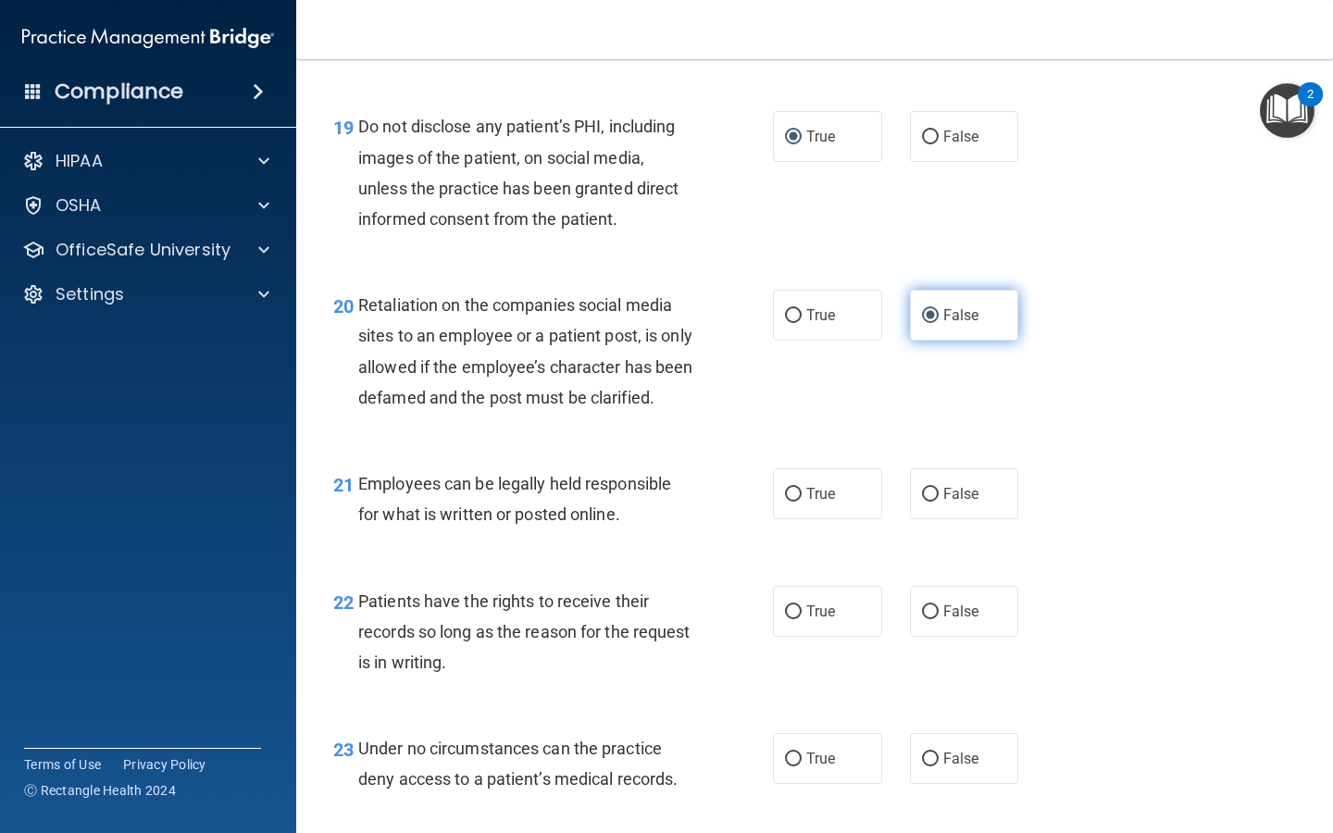
scroll to position [3569, 0]
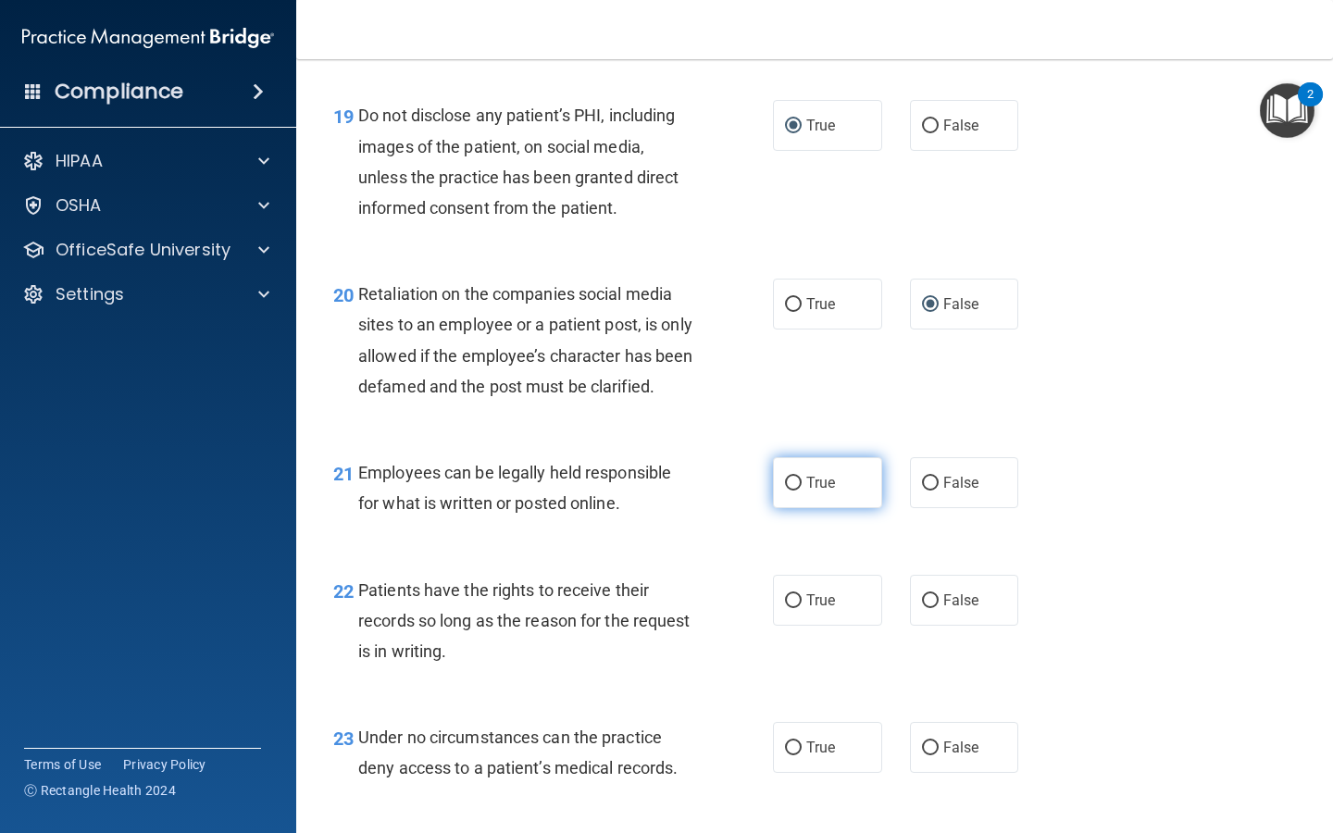
click at [532, 491] on input "True" at bounding box center [793, 484] width 17 height 14
radio input "true"
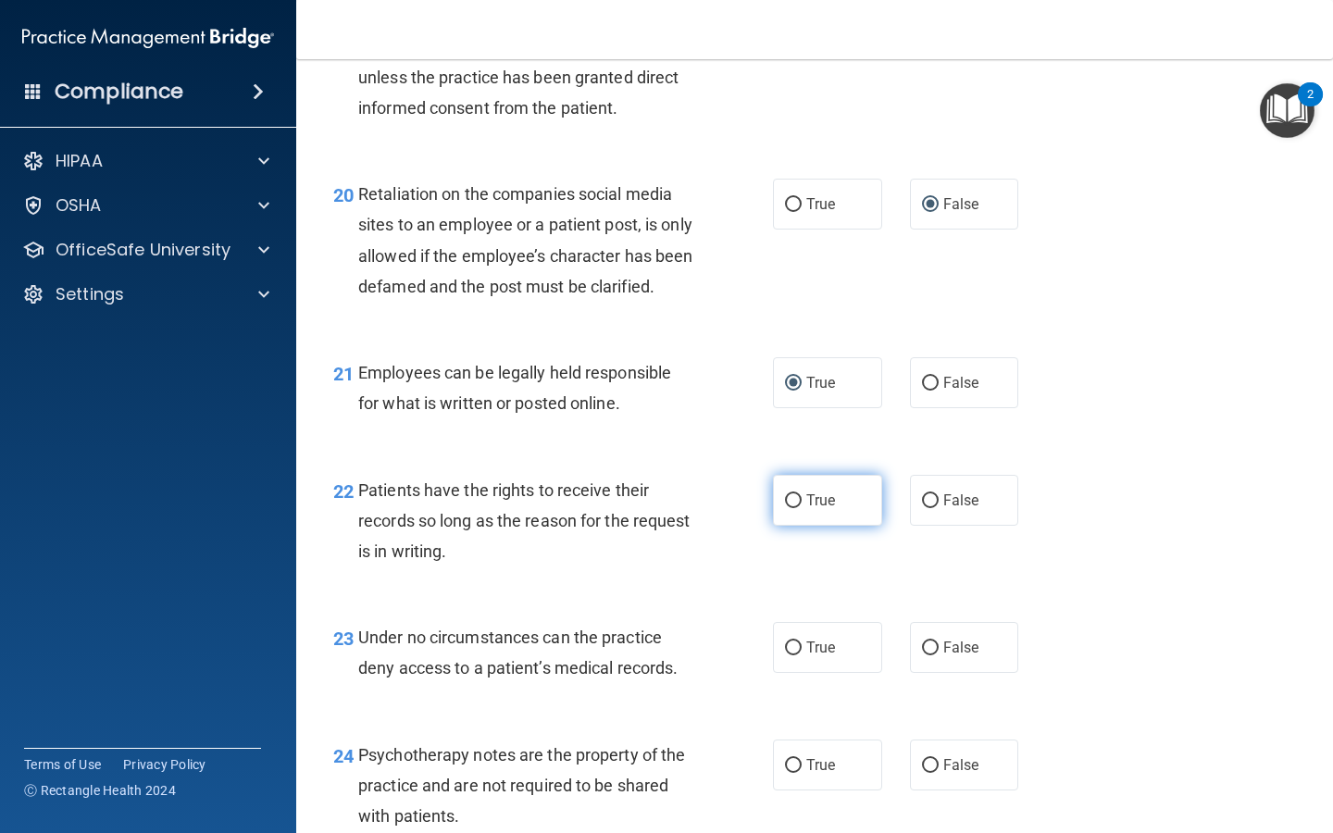
scroll to position [3698, 0]
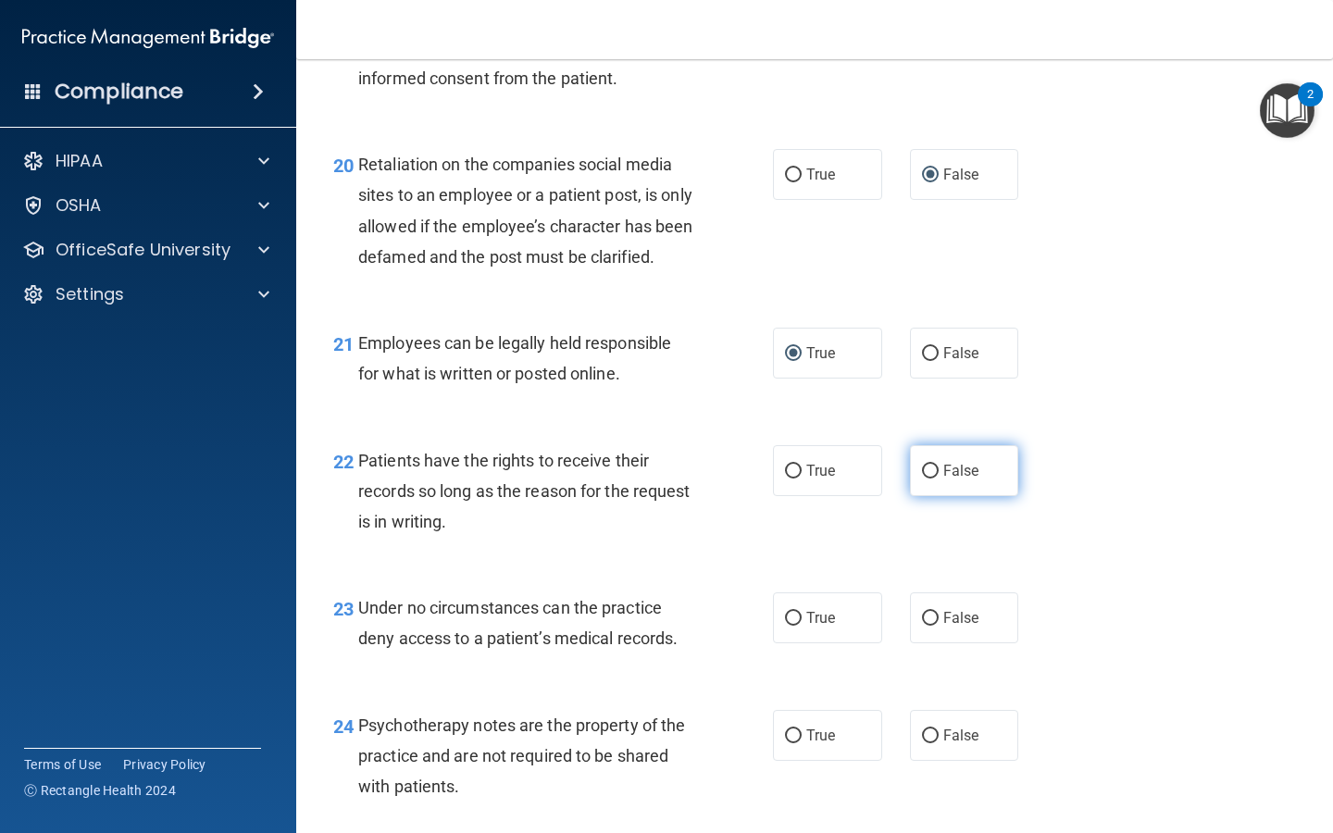
click at [532, 479] on input "False" at bounding box center [930, 472] width 17 height 14
radio input "true"
click at [532, 624] on input "False" at bounding box center [930, 619] width 17 height 14
radio input "true"
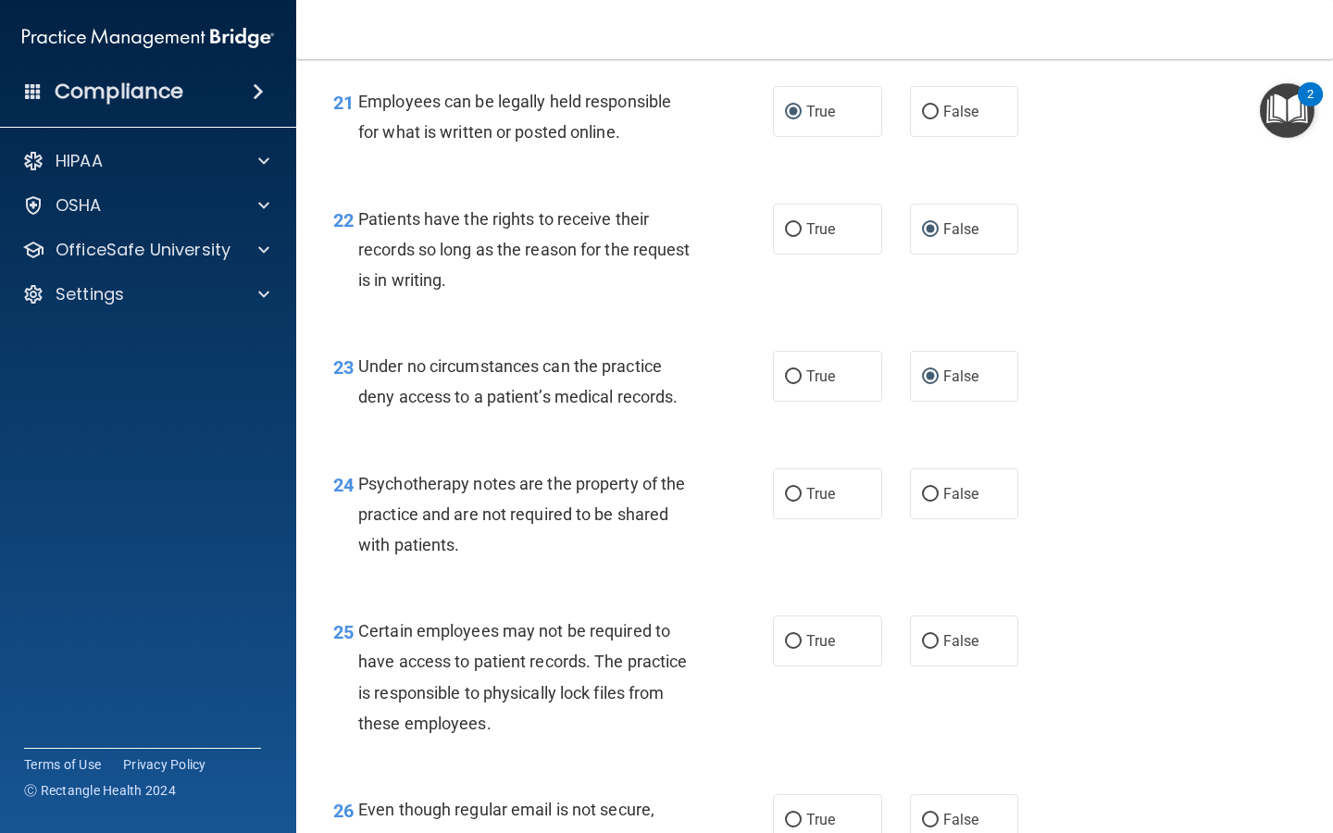
scroll to position [3956, 0]
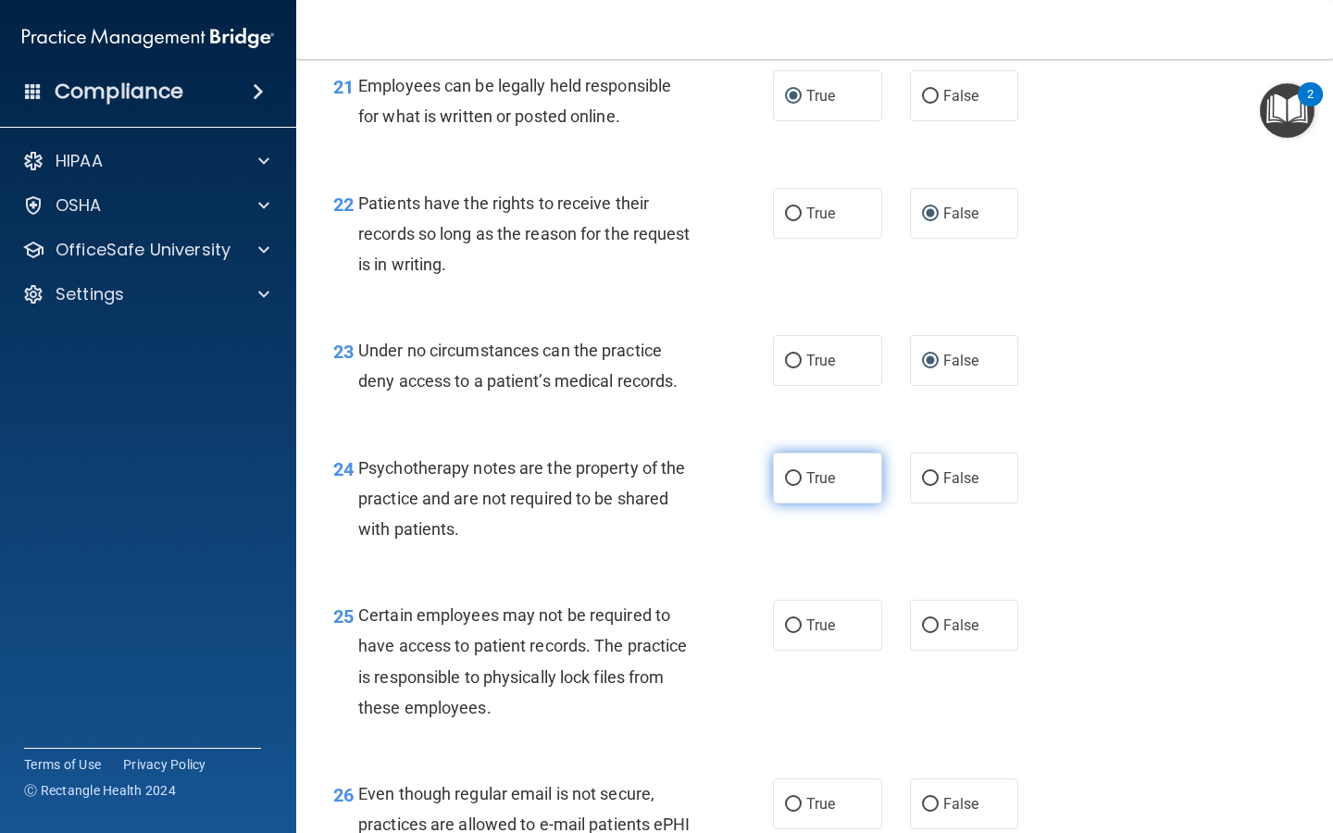
click at [532, 486] on input "True" at bounding box center [793, 479] width 17 height 14
radio input "true"
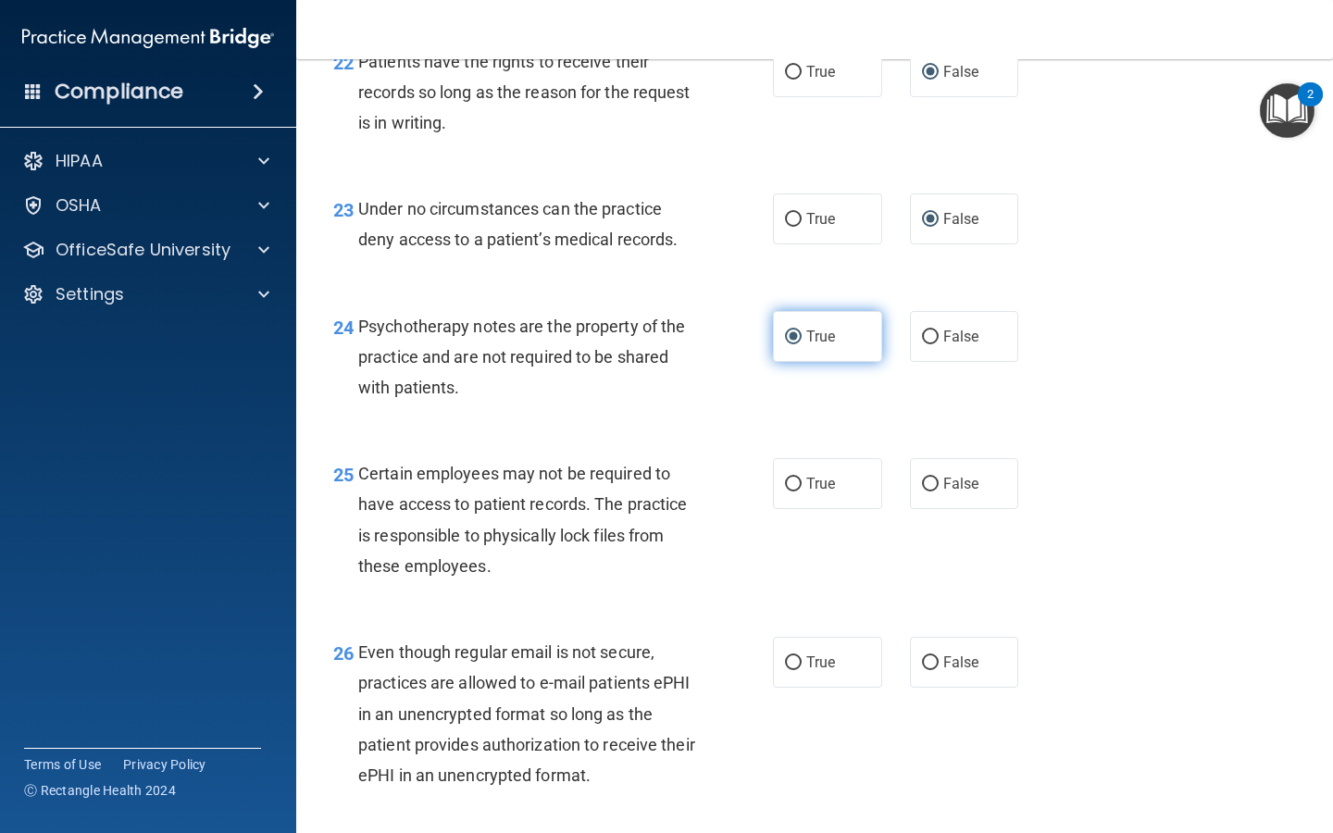
scroll to position [4101, 0]
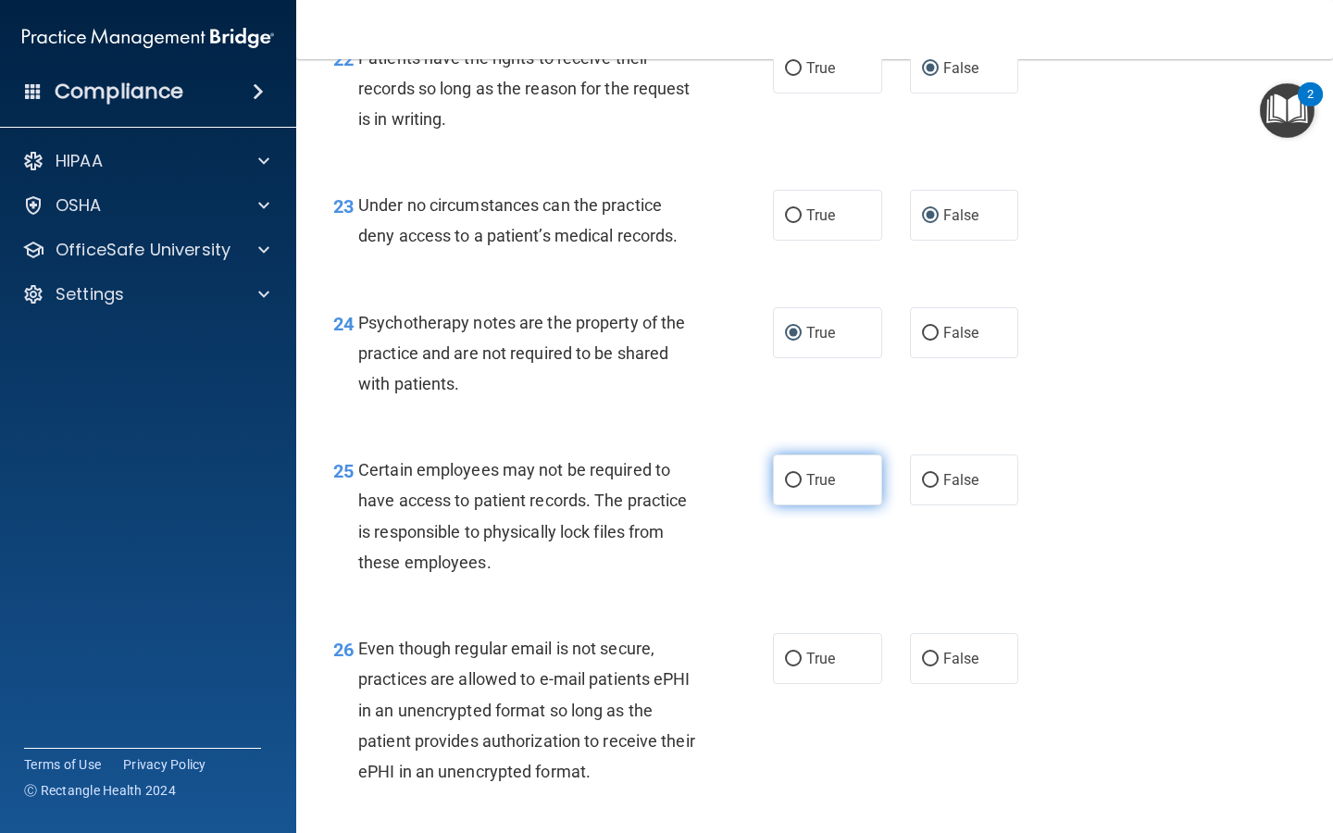
click at [532, 488] on input "True" at bounding box center [793, 481] width 17 height 14
radio input "true"
click at [532, 667] on input "True" at bounding box center [793, 660] width 17 height 14
radio input "true"
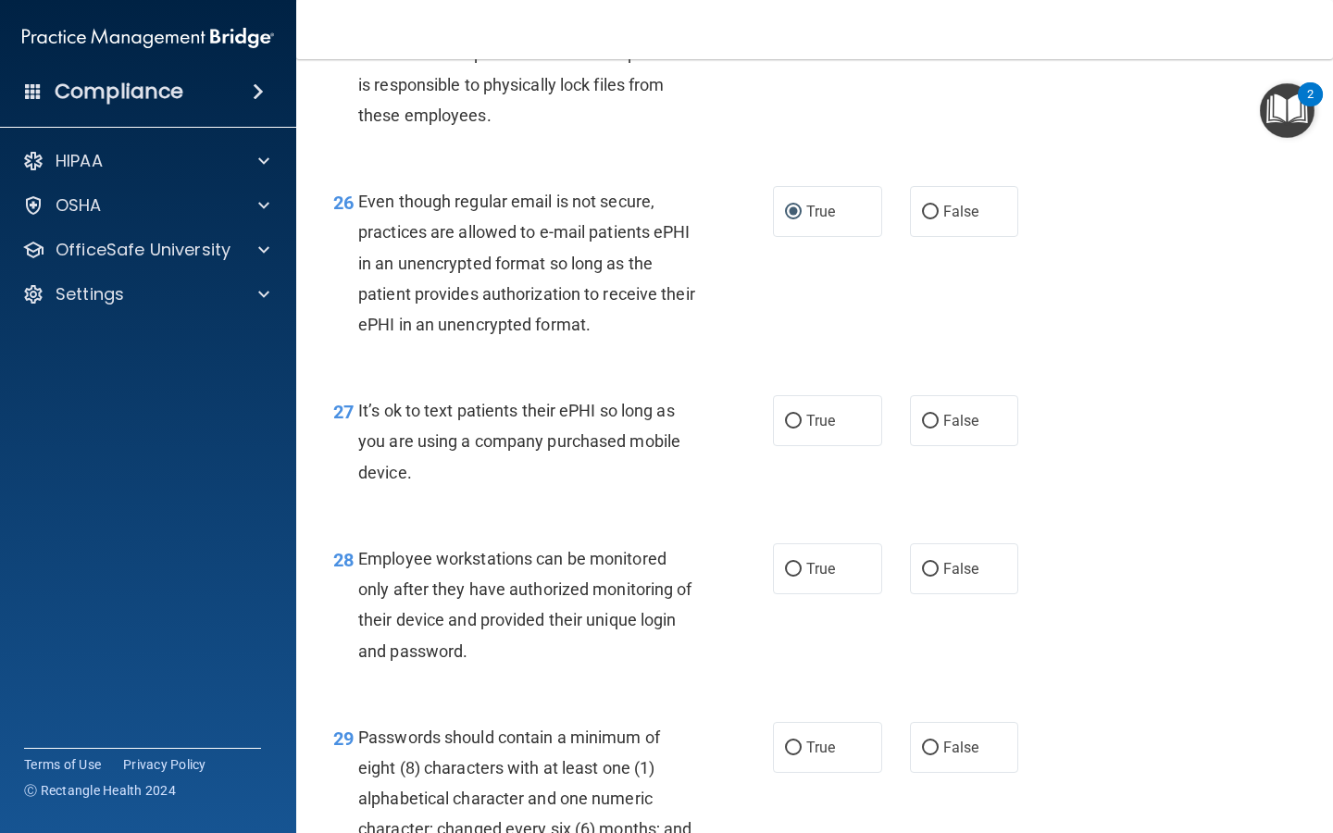
scroll to position [4551, 0]
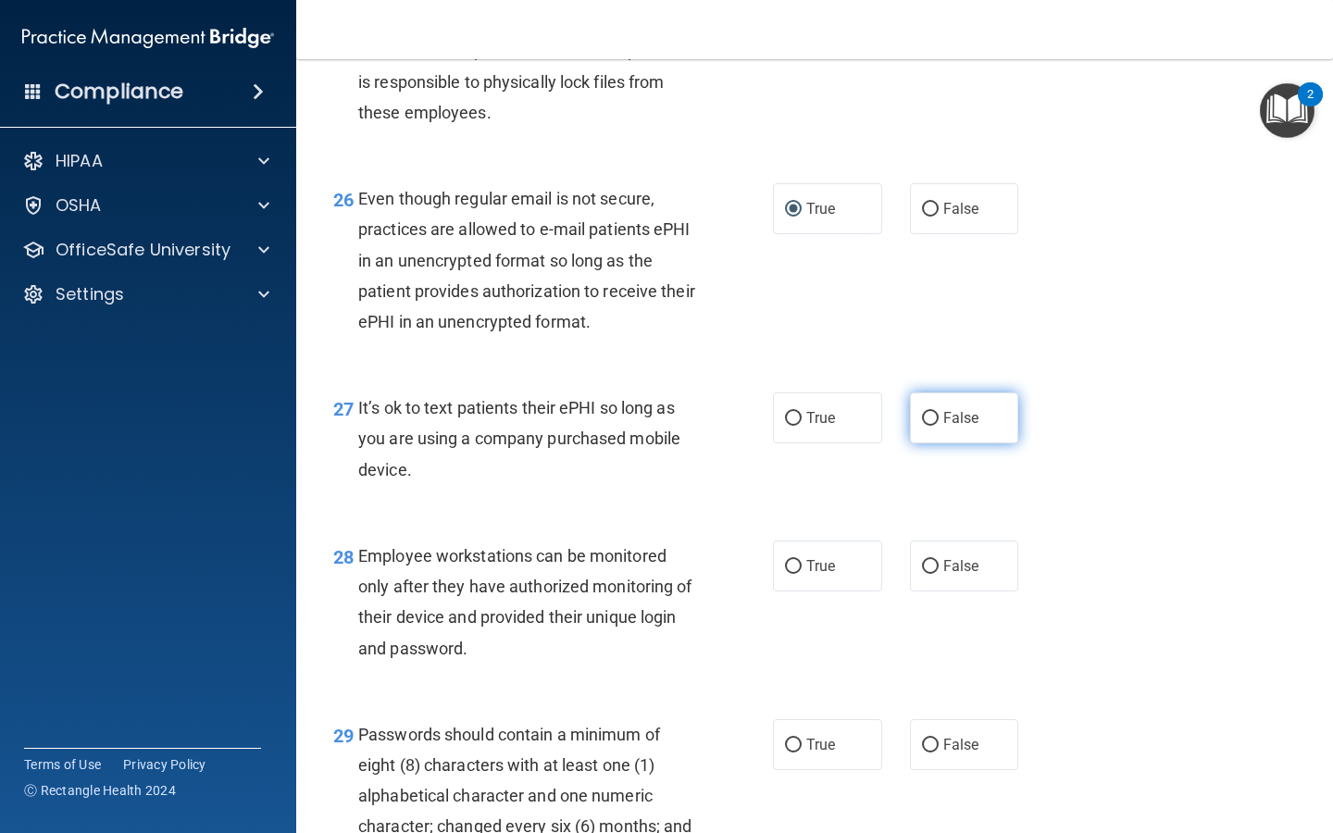
click at [532, 426] on input "False" at bounding box center [930, 419] width 17 height 14
radio input "true"
click at [532, 574] on input "False" at bounding box center [930, 567] width 17 height 14
radio input "true"
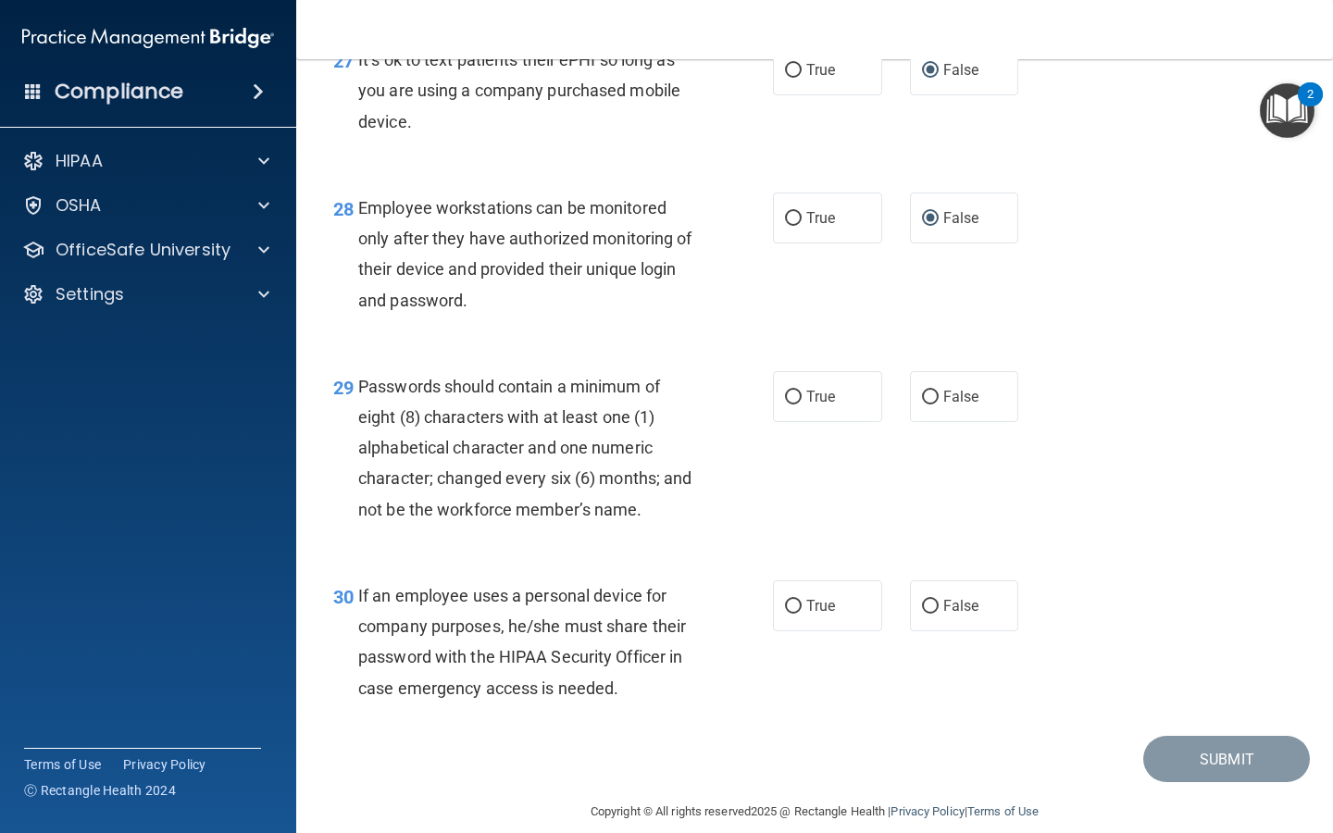
scroll to position [4904, 0]
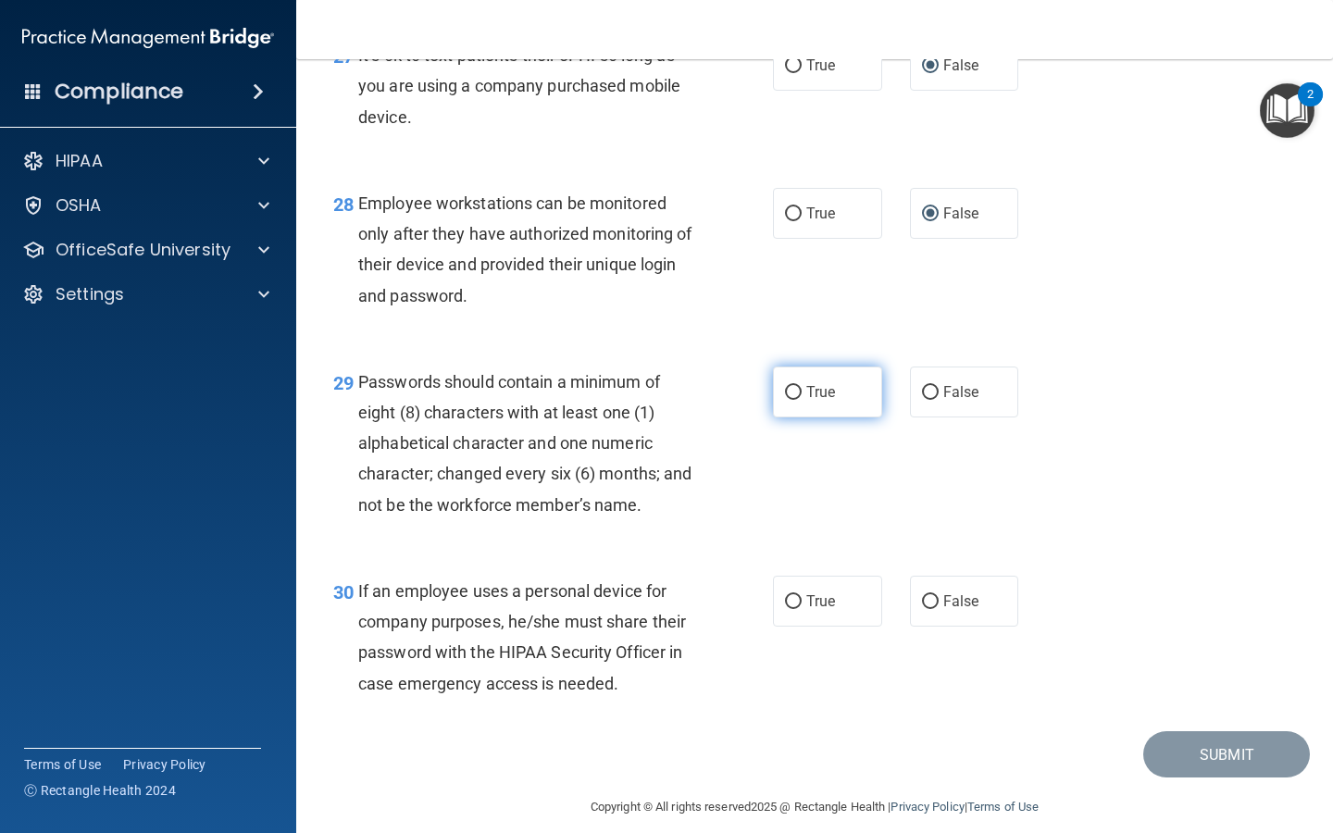
click at [532, 395] on input "True" at bounding box center [793, 393] width 17 height 14
radio input "true"
click at [532, 609] on input "False" at bounding box center [930, 602] width 17 height 14
radio input "true"
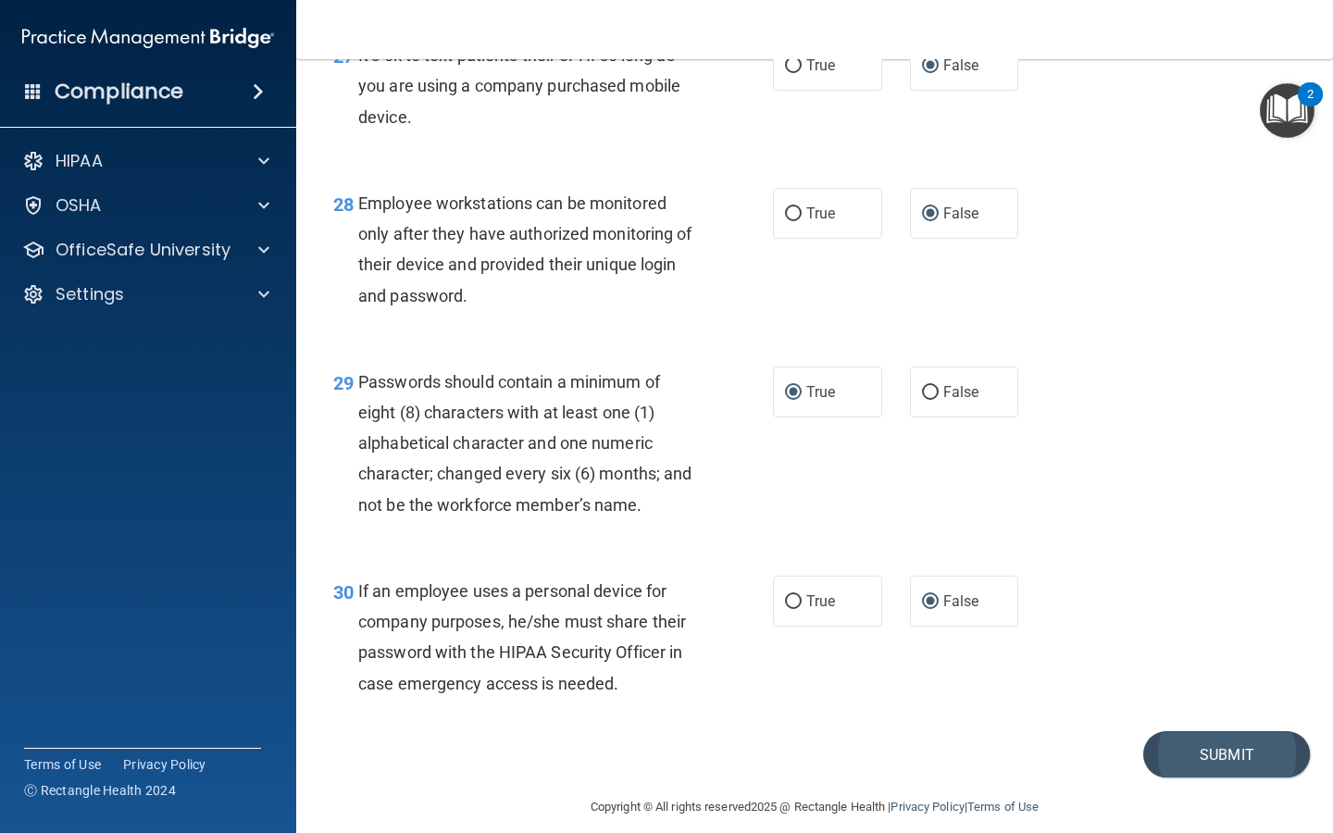
click at [532, 691] on button "Submit" at bounding box center [1227, 755] width 167 height 47
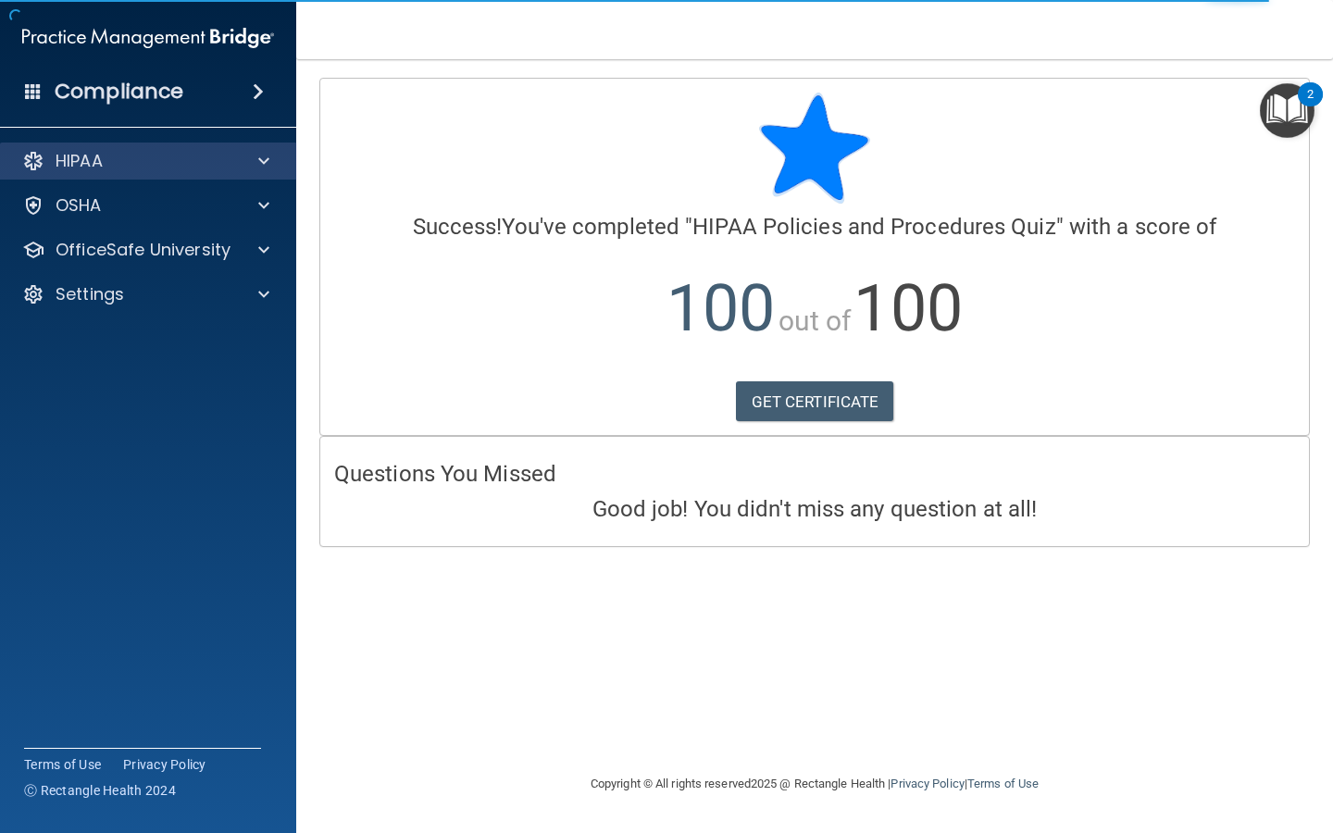
click at [272, 176] on div "HIPAA" at bounding box center [148, 161] width 297 height 37
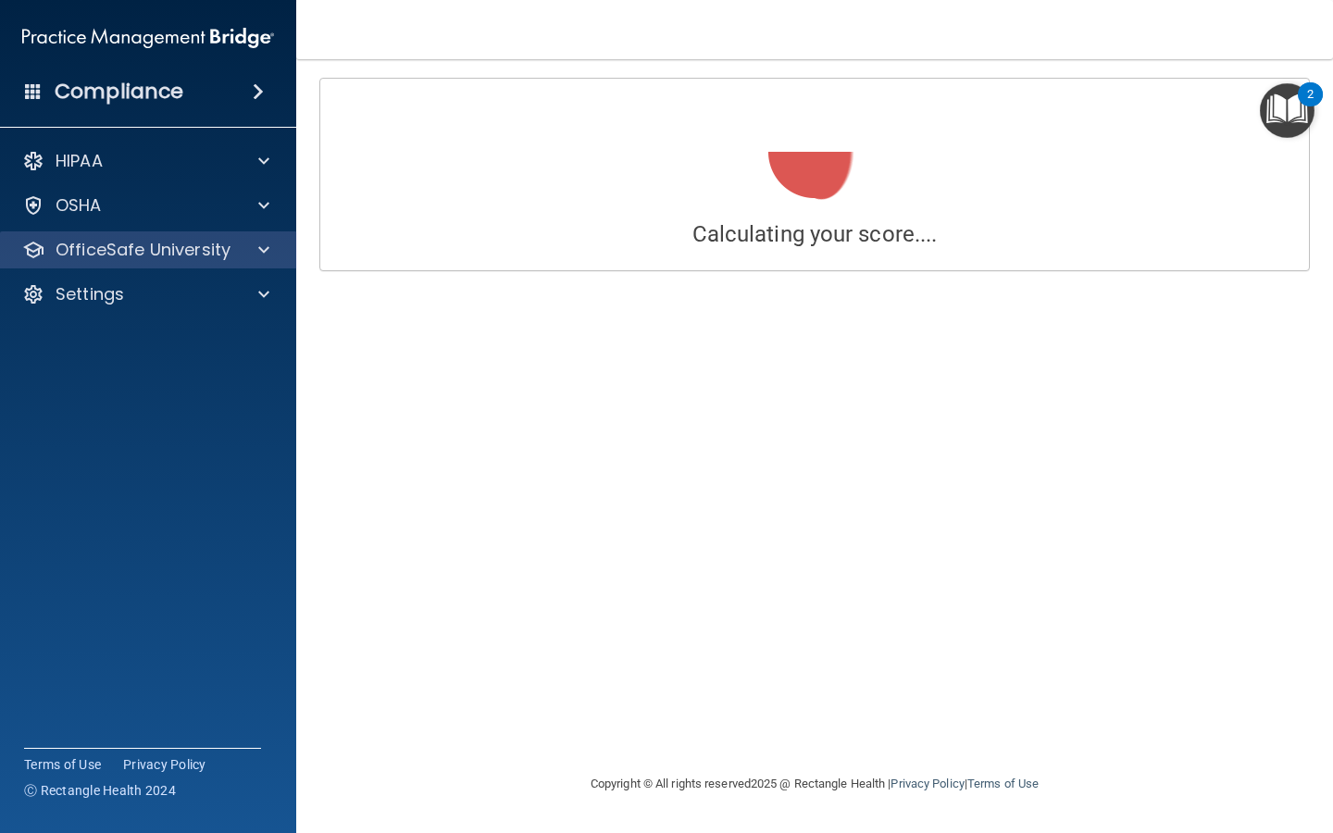
click at [219, 260] on p "OfficeSafe University" at bounding box center [143, 250] width 175 height 22
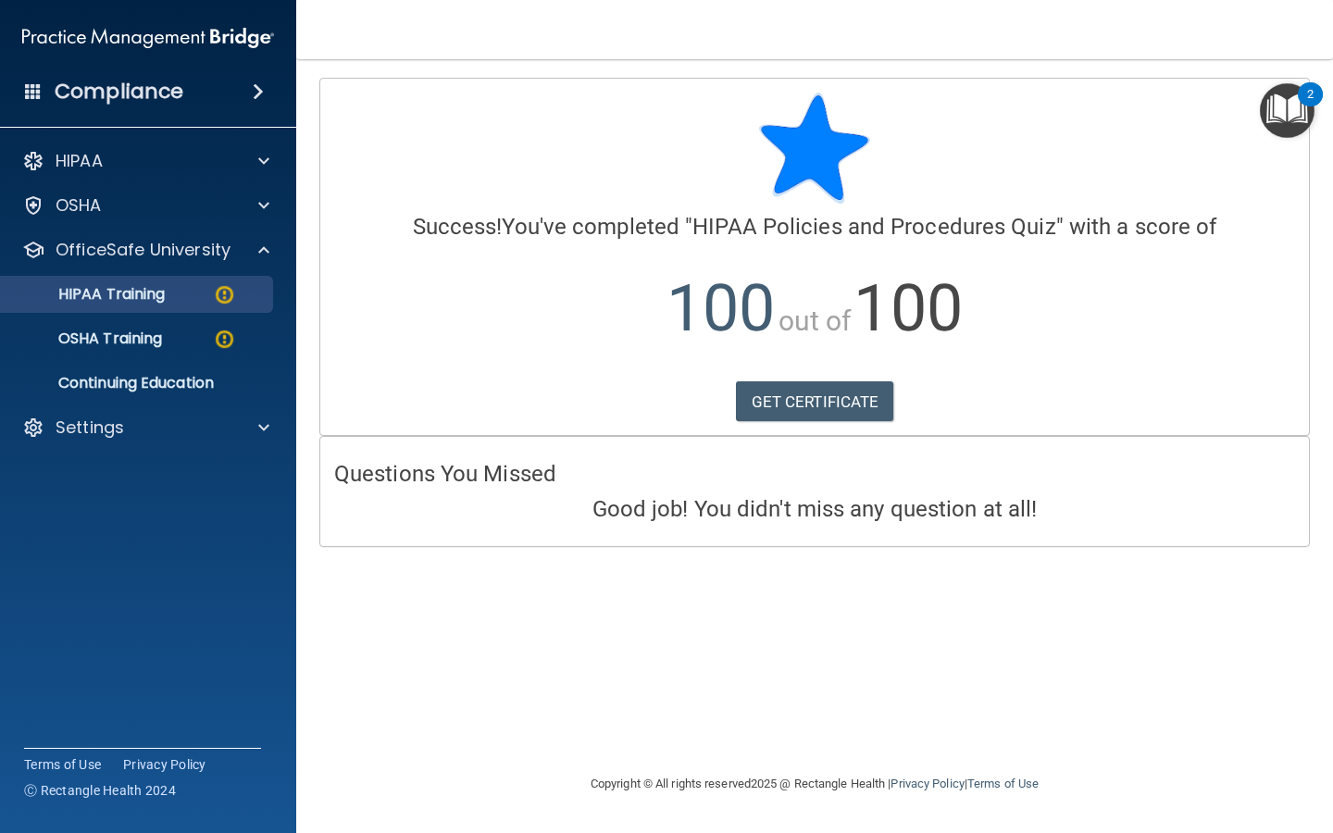
click at [165, 298] on p "HIPAA Training" at bounding box center [88, 294] width 153 height 19
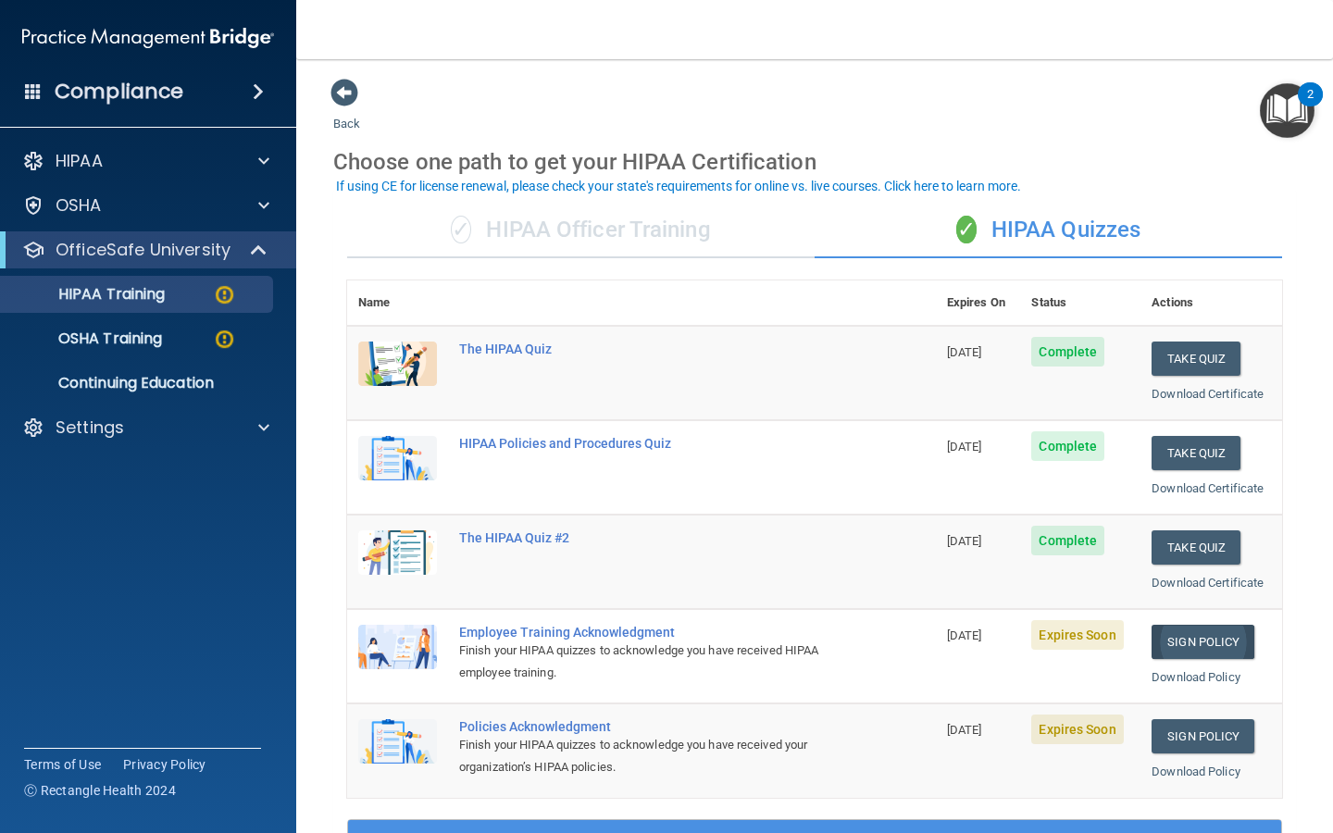
click at [532, 631] on link "Sign Policy" at bounding box center [1203, 642] width 103 height 34
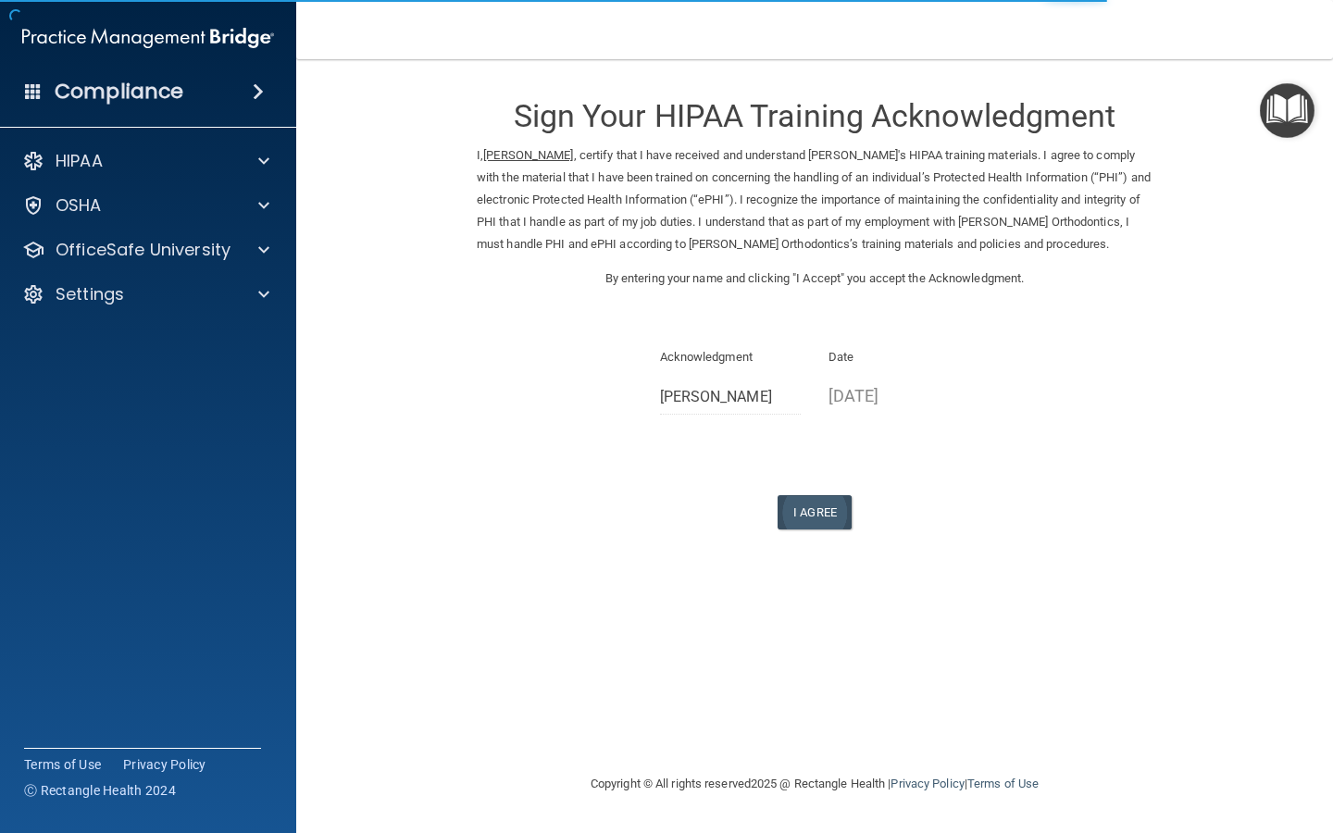
click at [824, 526] on button "I Agree" at bounding box center [815, 512] width 74 height 34
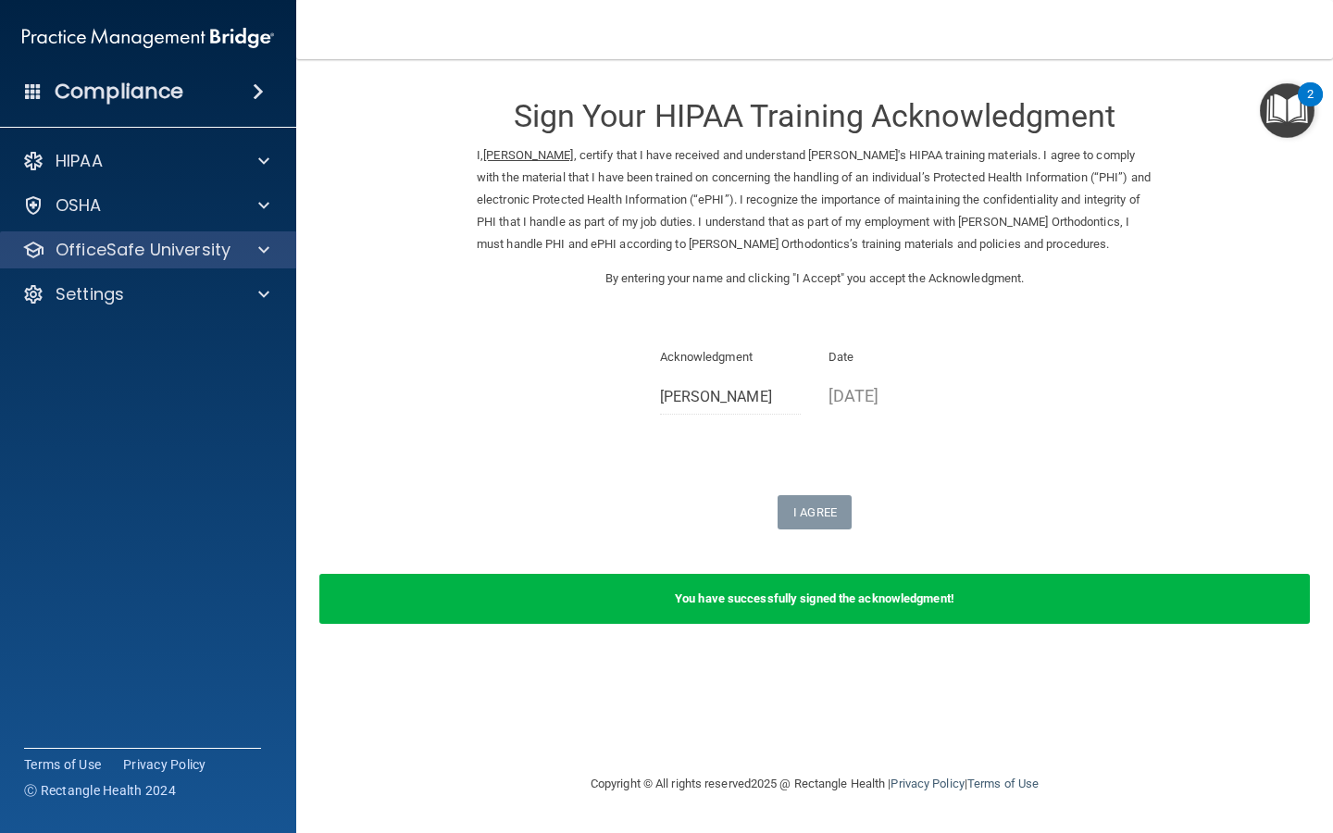
click at [228, 264] on div "OfficeSafe University" at bounding box center [148, 249] width 297 height 37
click at [227, 263] on div "OfficeSafe University" at bounding box center [148, 249] width 297 height 37
click at [150, 256] on p "OfficeSafe University" at bounding box center [143, 250] width 175 height 22
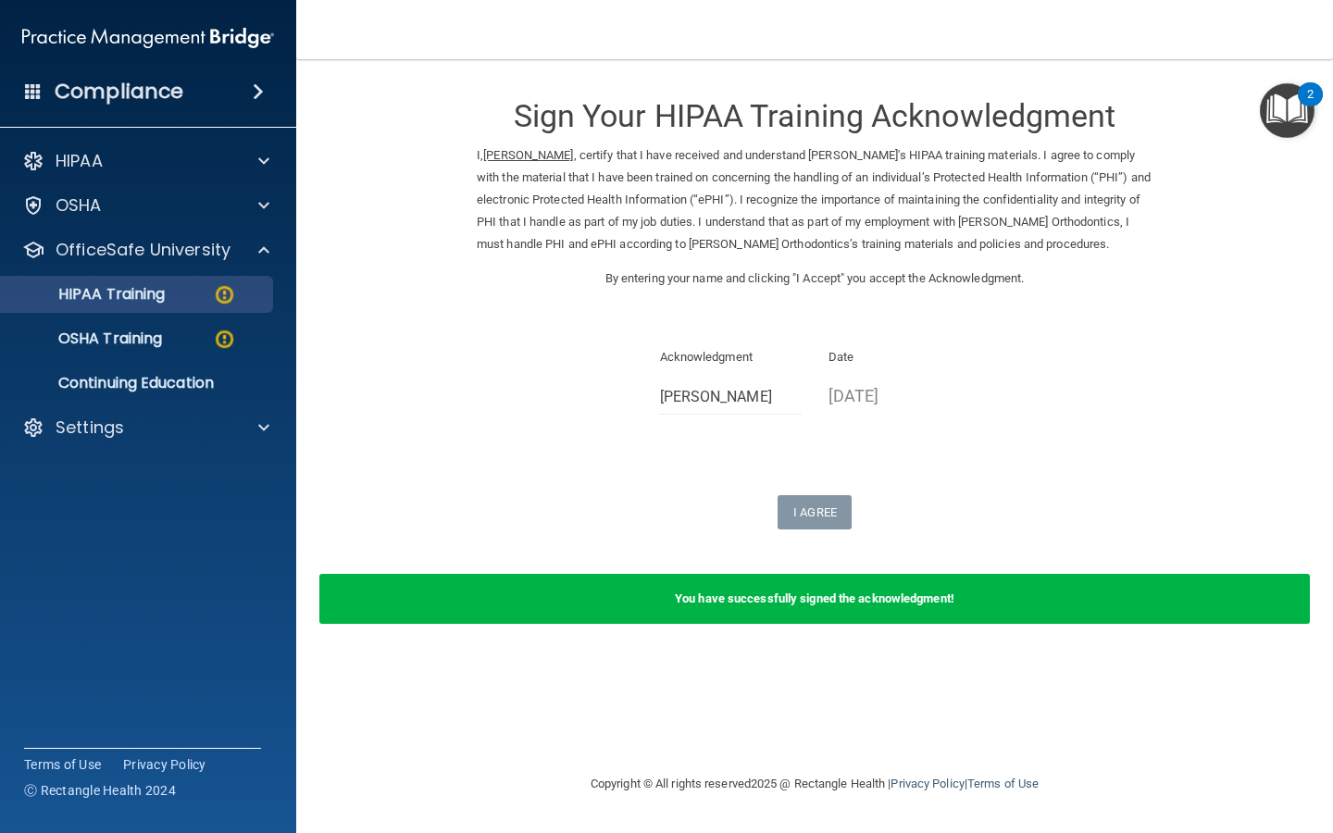
click at [165, 297] on p "HIPAA Training" at bounding box center [88, 294] width 153 height 19
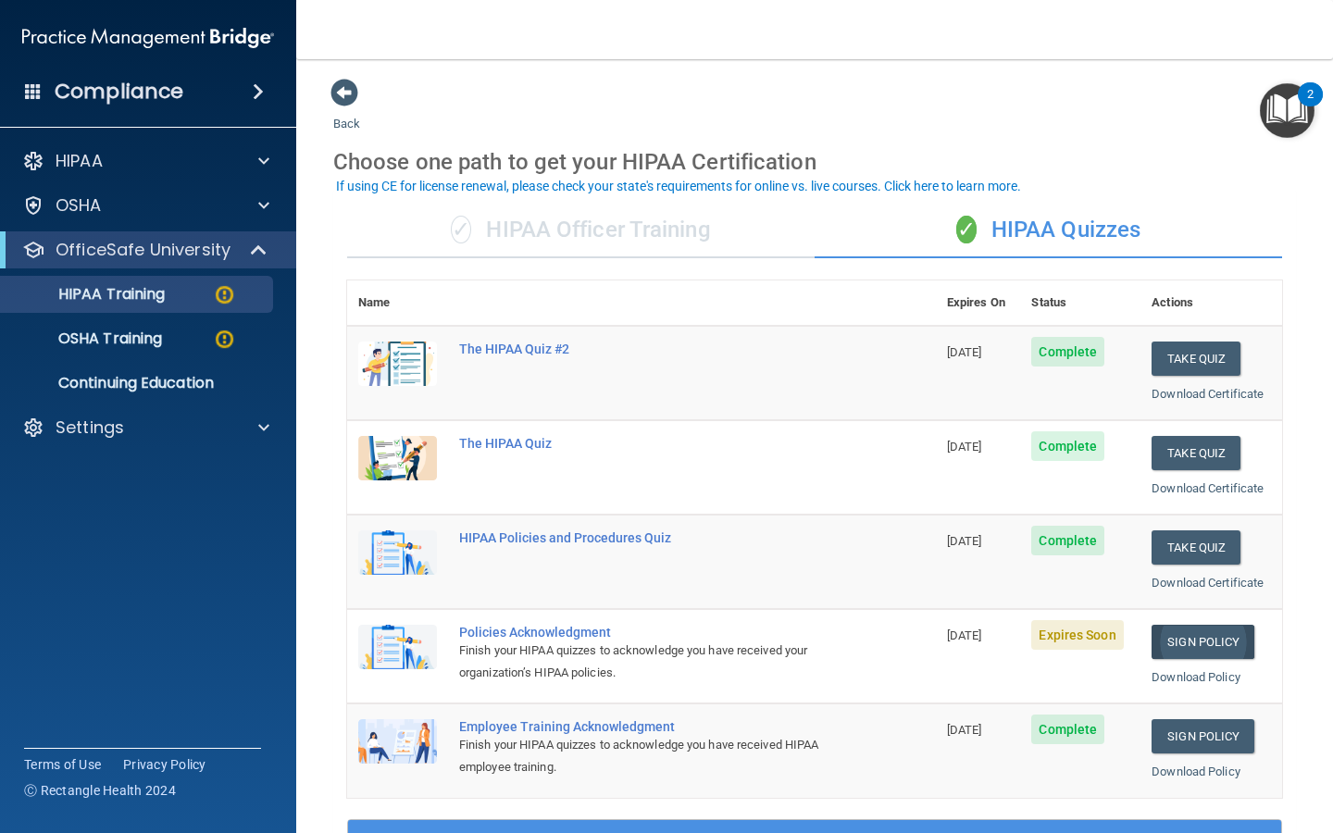
click at [1205, 635] on link "Sign Policy" at bounding box center [1203, 642] width 103 height 34
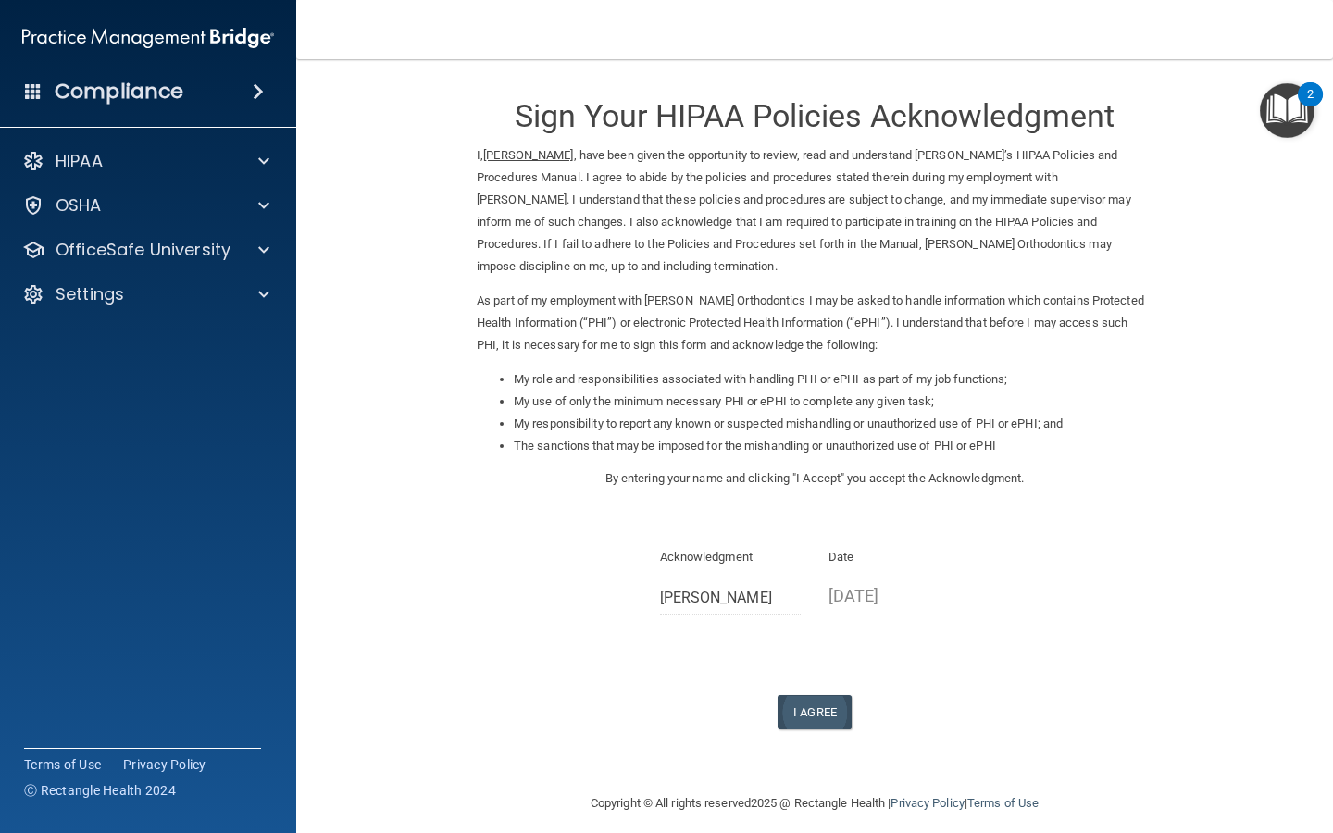
click at [826, 695] on button "I Agree" at bounding box center [815, 712] width 74 height 34
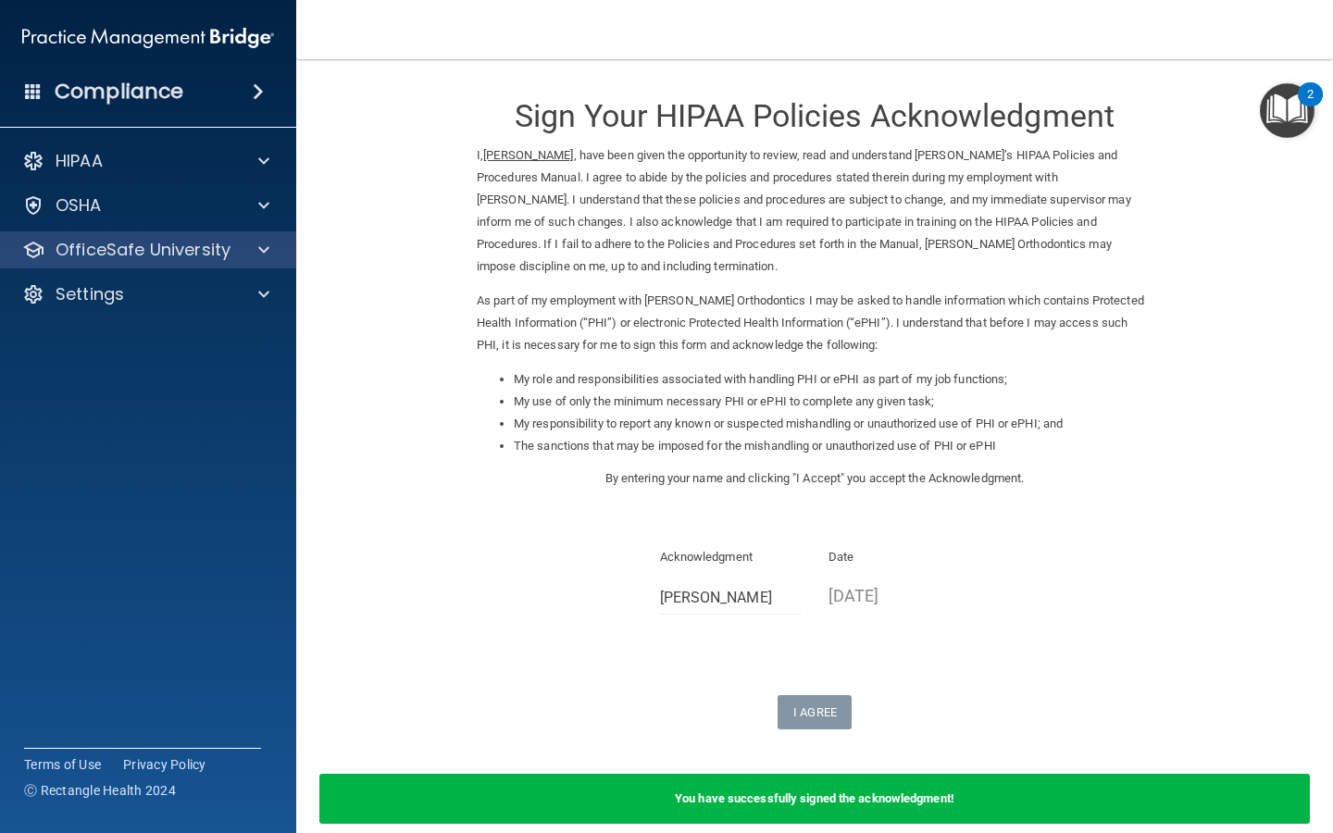
click at [192, 261] on div "OfficeSafe University" at bounding box center [148, 249] width 297 height 37
click at [108, 255] on p "OfficeSafe University" at bounding box center [143, 250] width 175 height 22
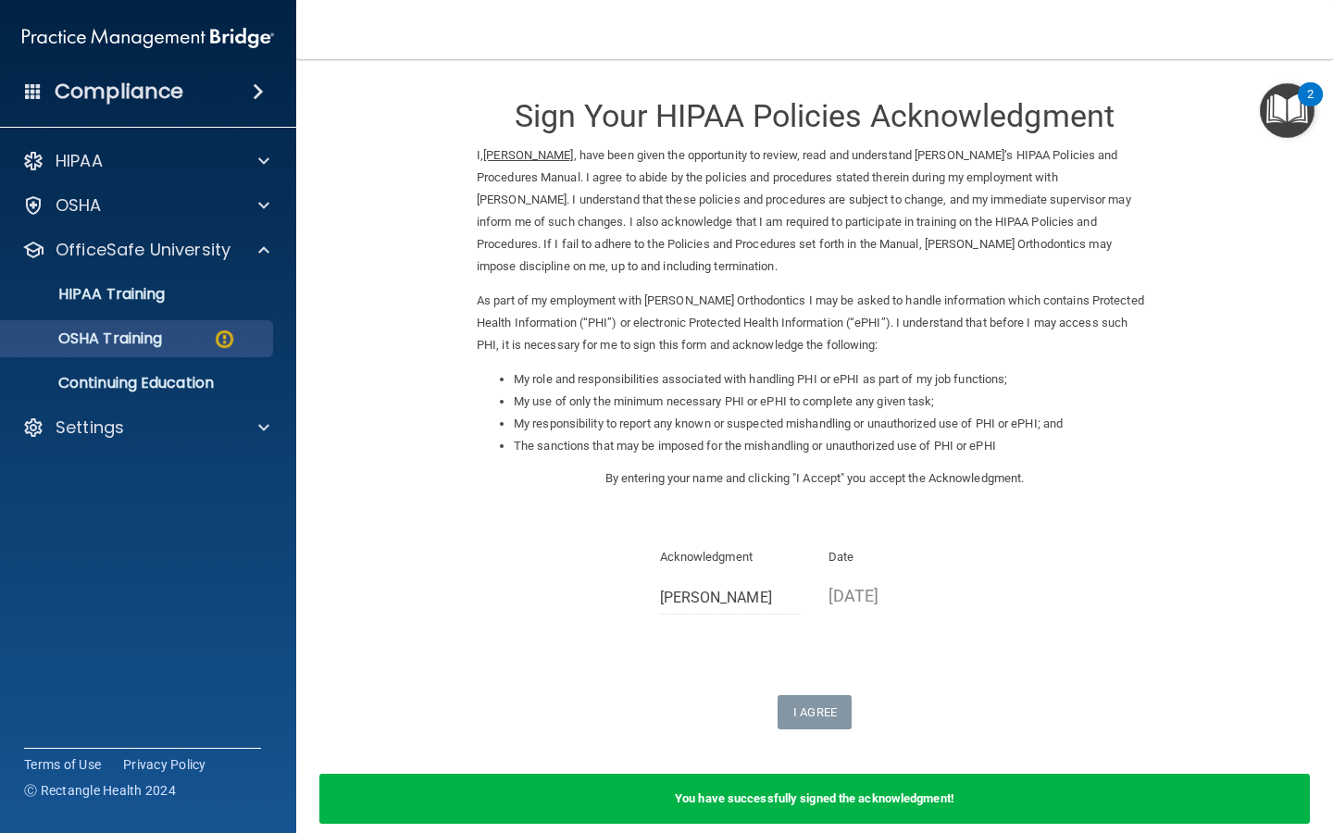
click at [131, 338] on p "OSHA Training" at bounding box center [87, 339] width 150 height 19
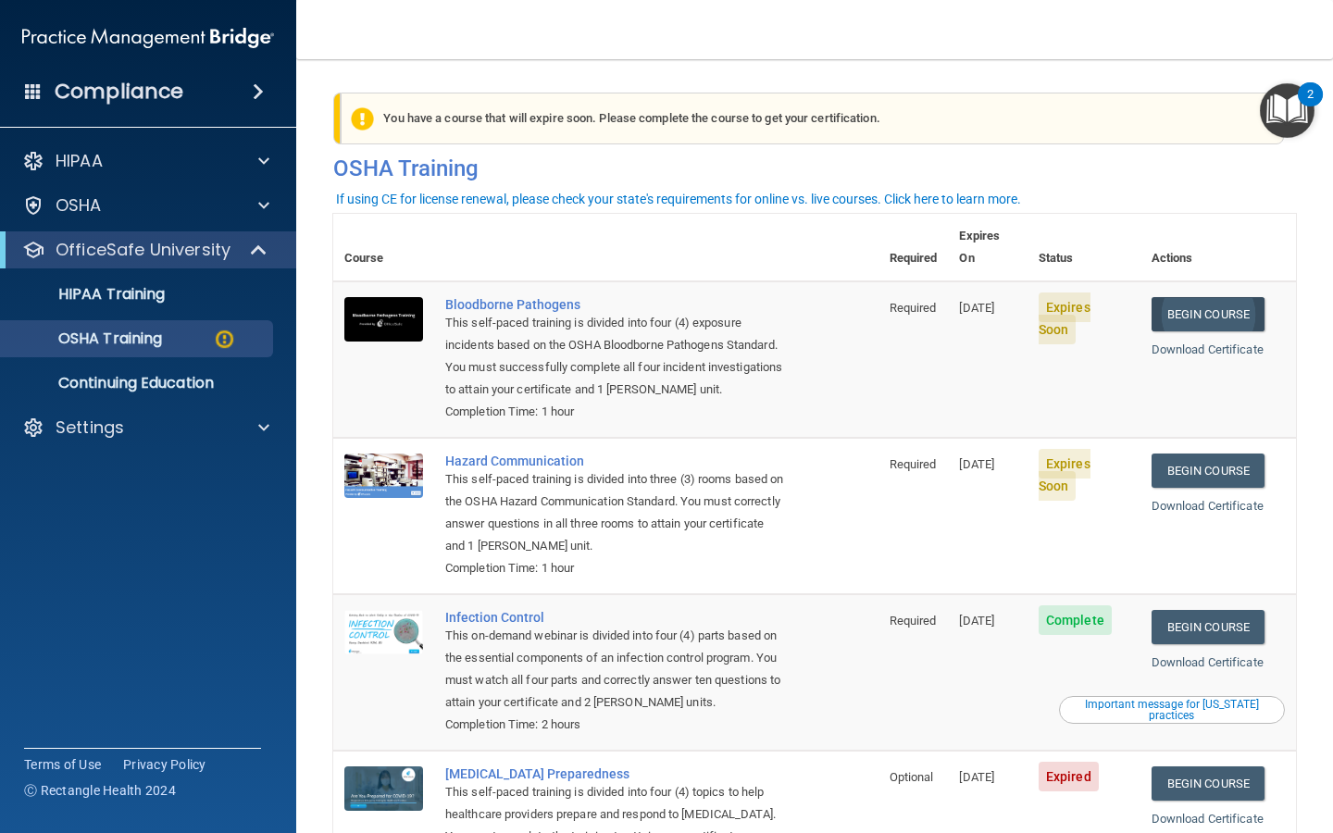
click at [1247, 297] on link "Begin Course" at bounding box center [1208, 314] width 113 height 34
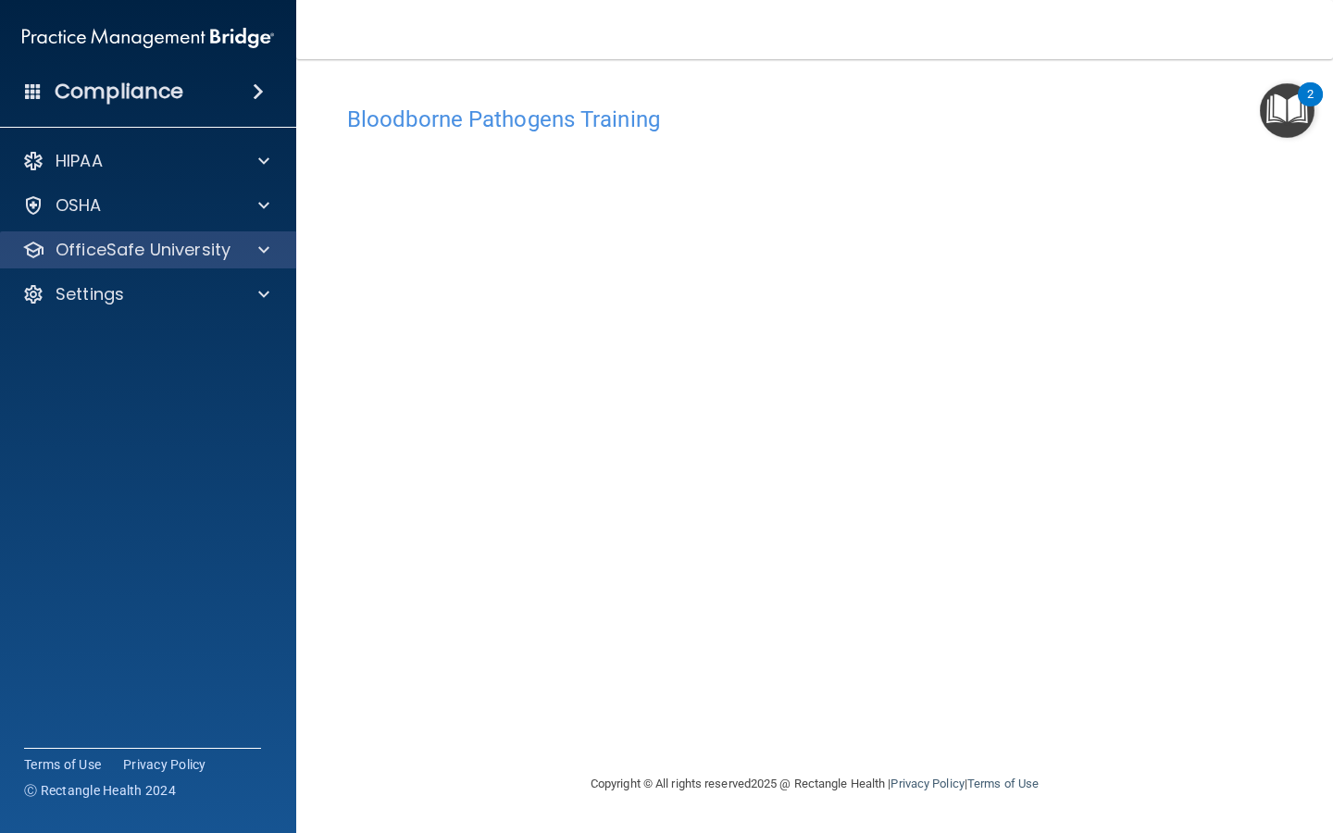
click at [135, 253] on p "OfficeSafe University" at bounding box center [143, 250] width 175 height 22
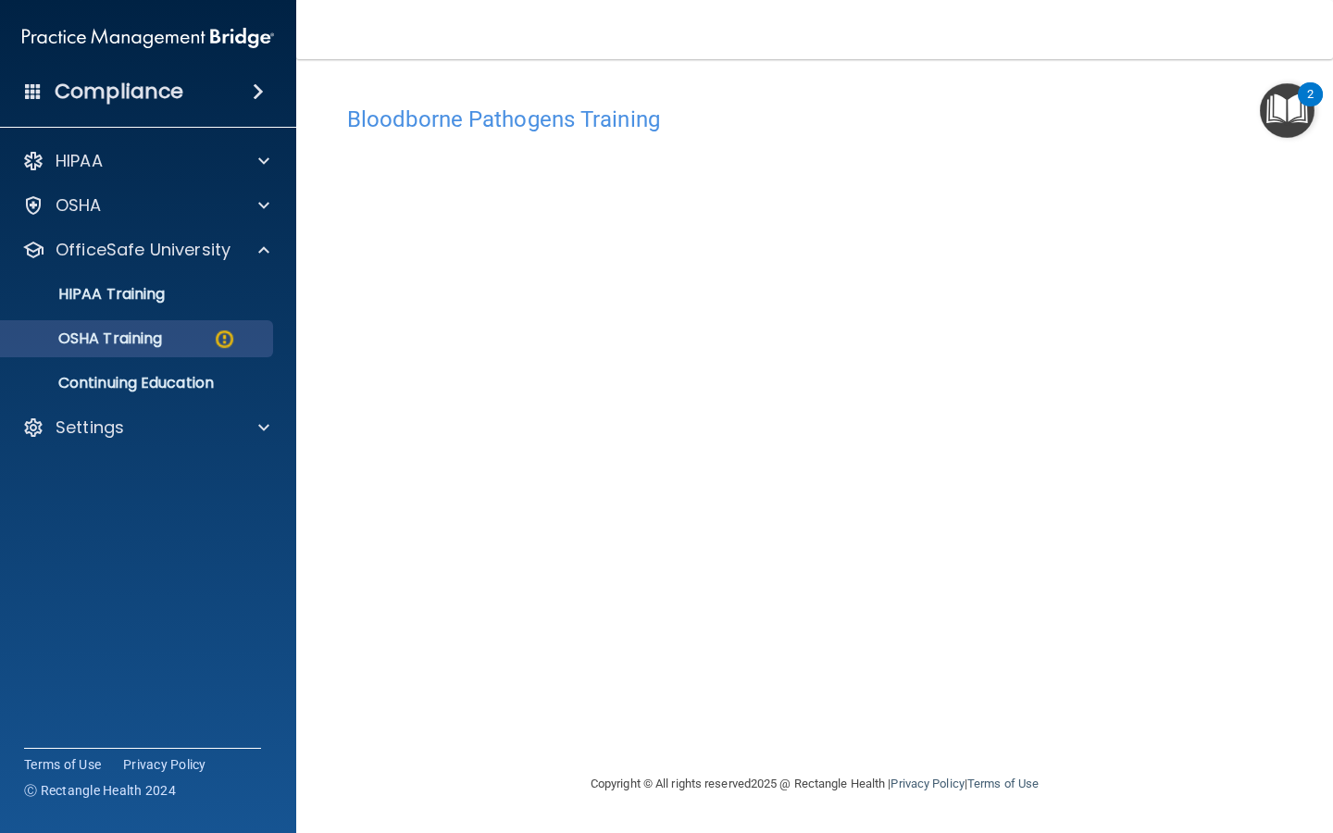
click at [151, 334] on p "OSHA Training" at bounding box center [87, 339] width 150 height 19
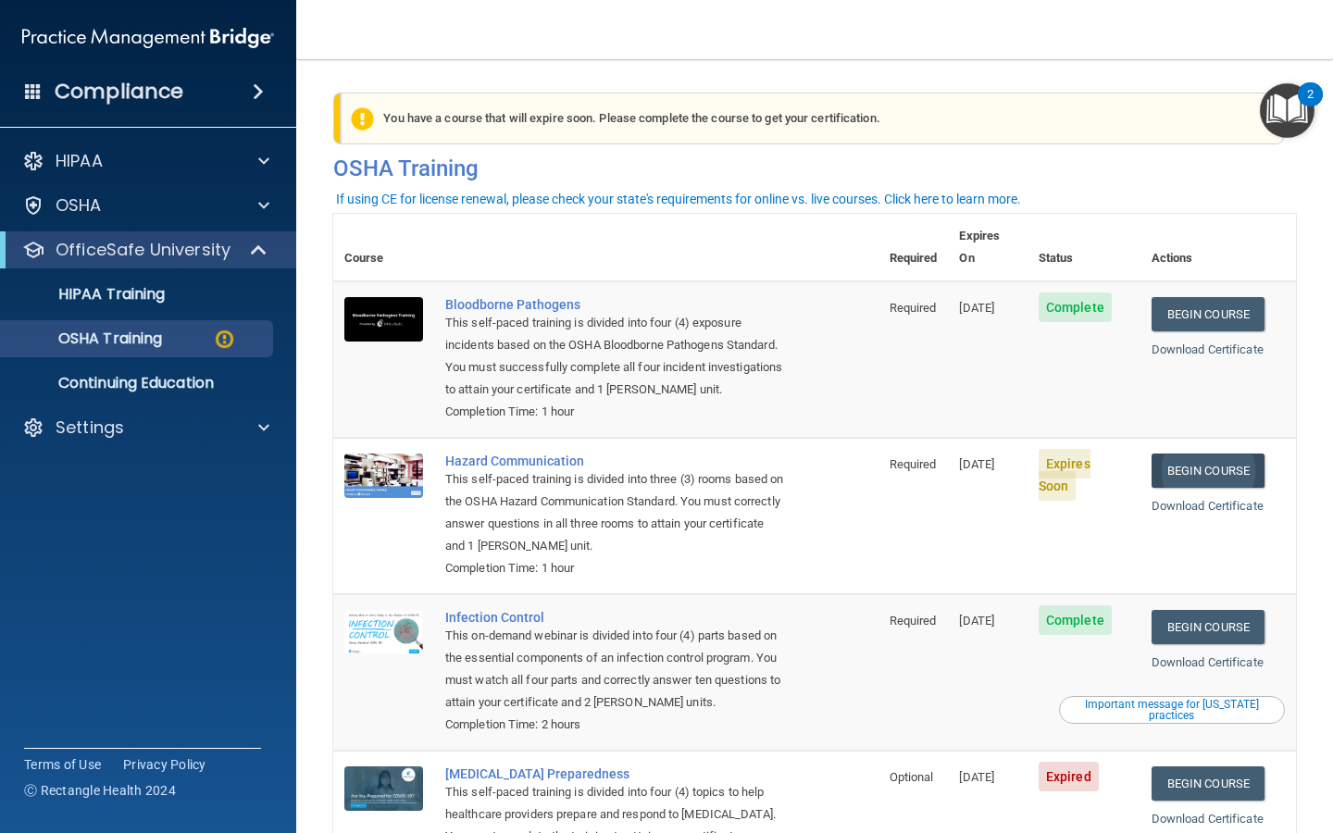
click at [1196, 454] on link "Begin Course" at bounding box center [1208, 471] width 113 height 34
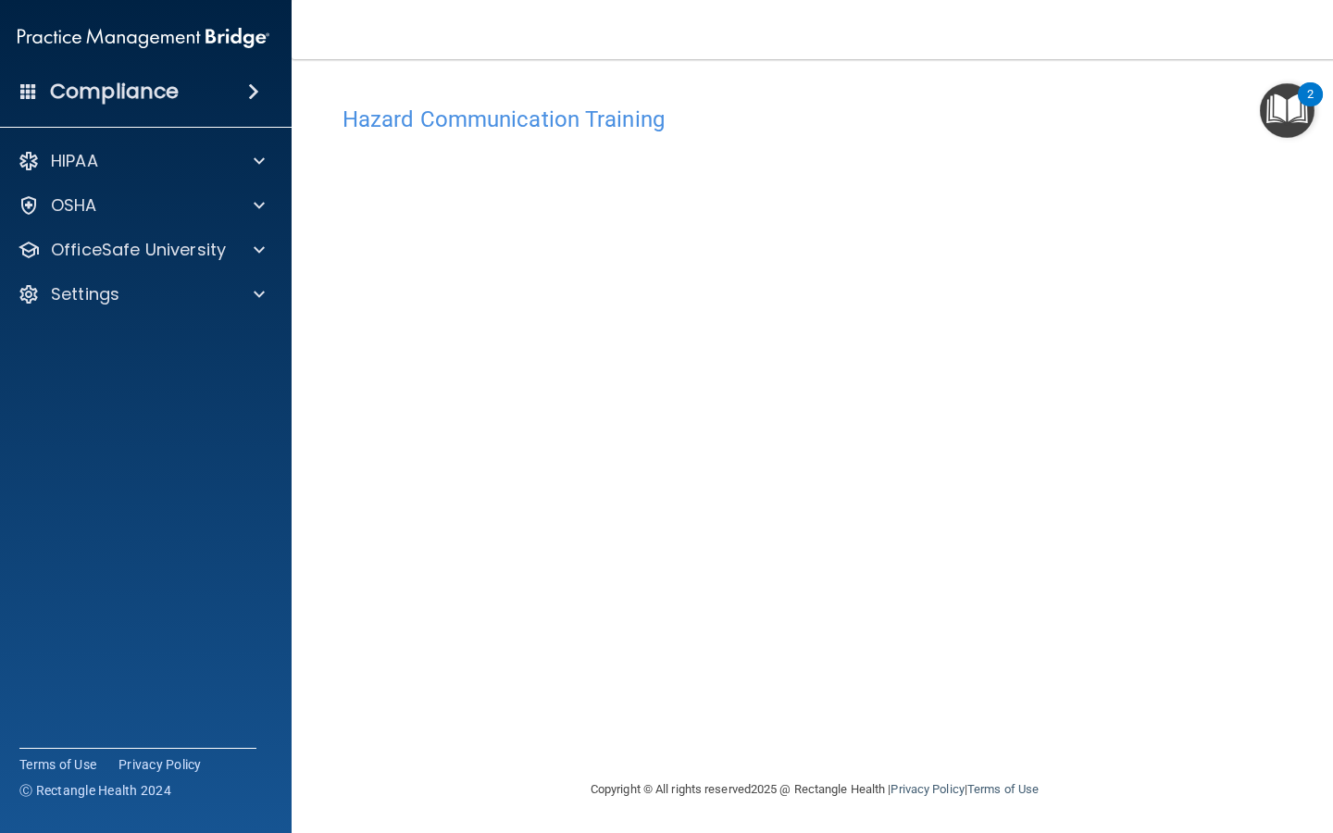
click at [1272, 106] on img "Open Resource Center, 2 new notifications" at bounding box center [1287, 110] width 55 height 55
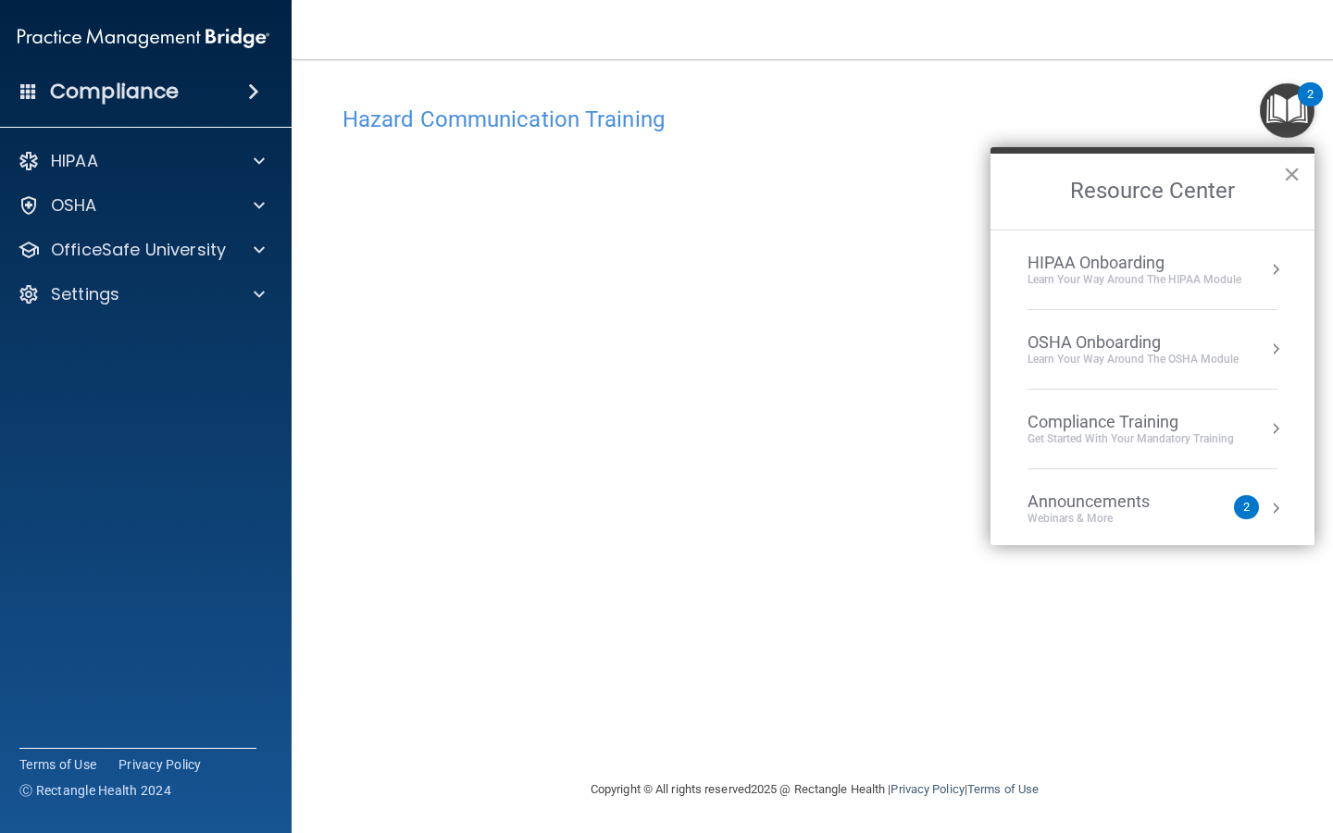
click at [1287, 175] on button "×" at bounding box center [1292, 174] width 18 height 30
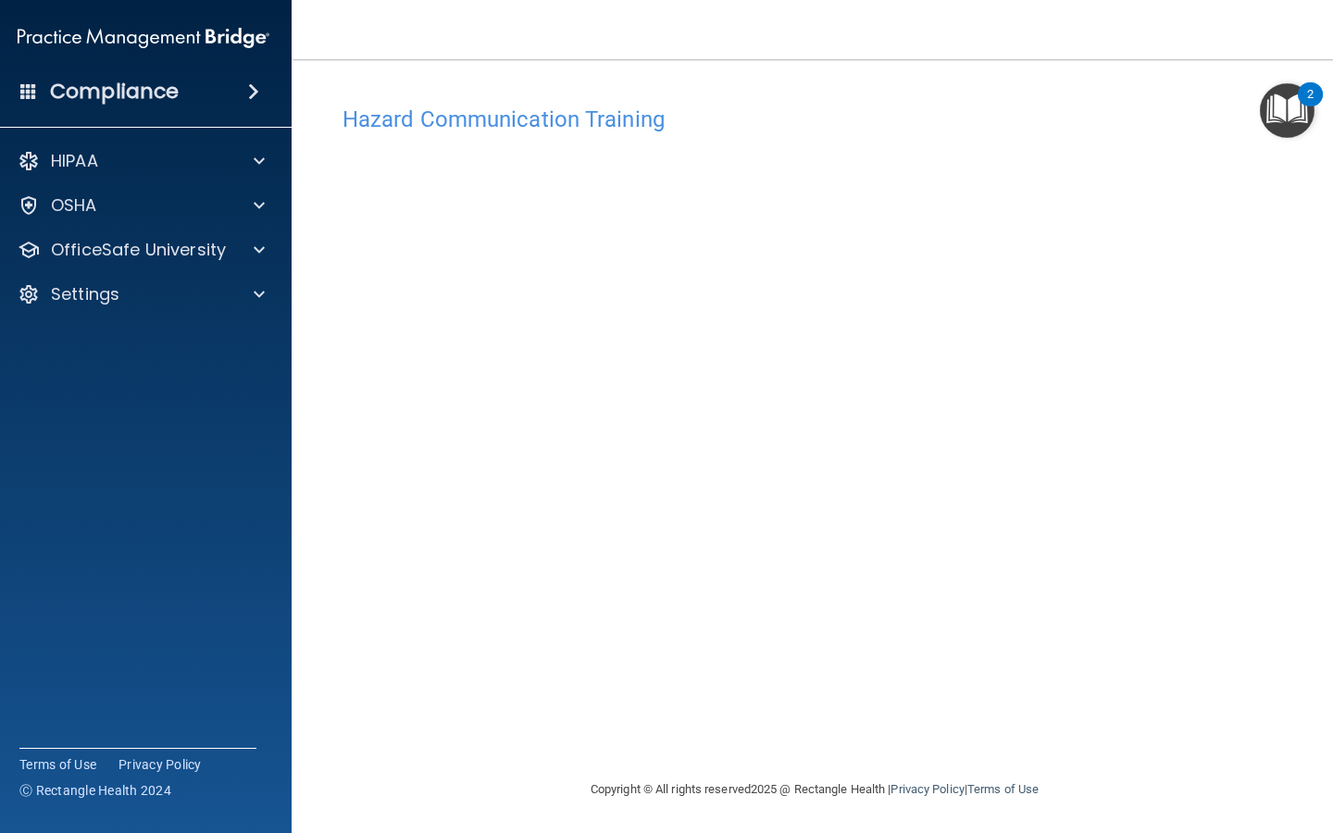
click at [1284, 131] on img "Open Resource Center, 2 new notifications" at bounding box center [1287, 110] width 55 height 55
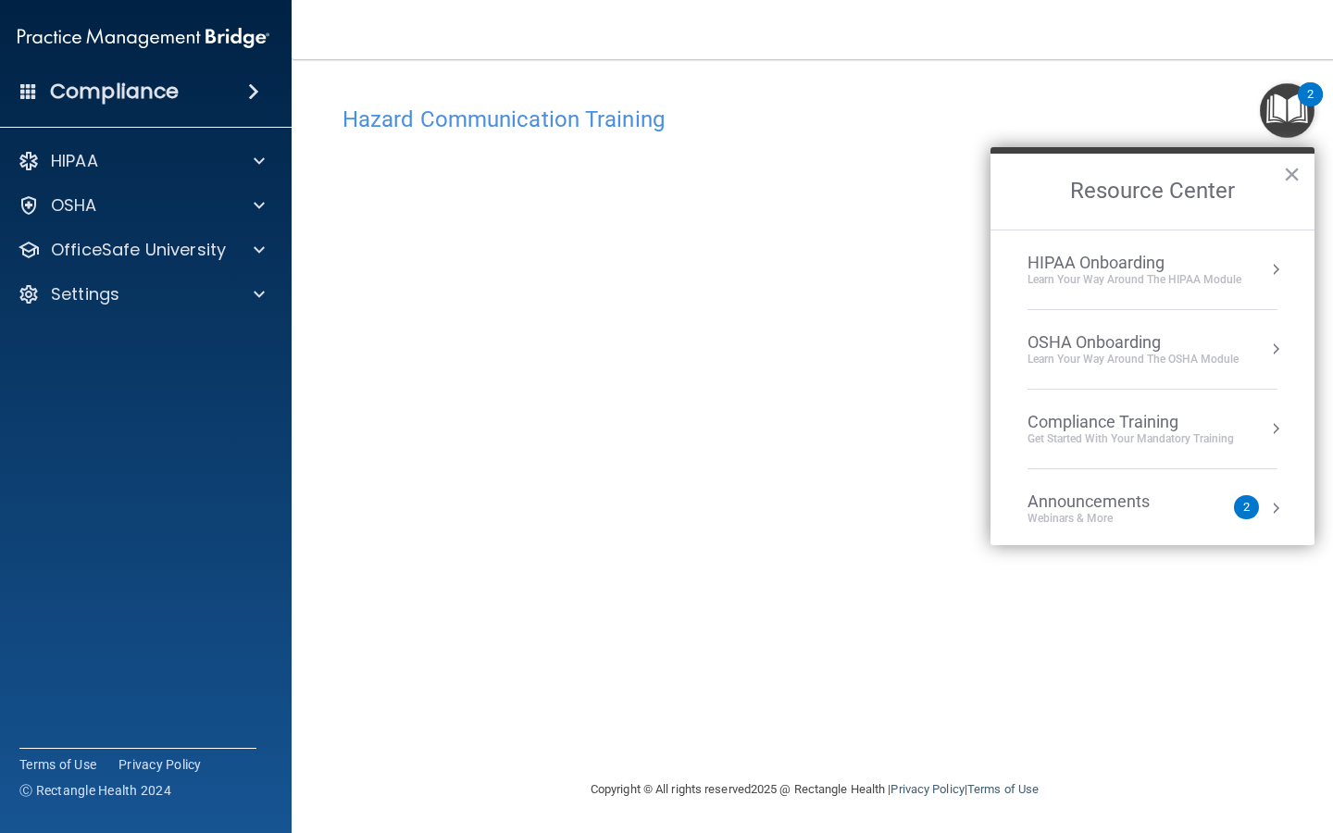
click at [1284, 130] on img "Open Resource Center, 2 new notifications" at bounding box center [1287, 110] width 55 height 55
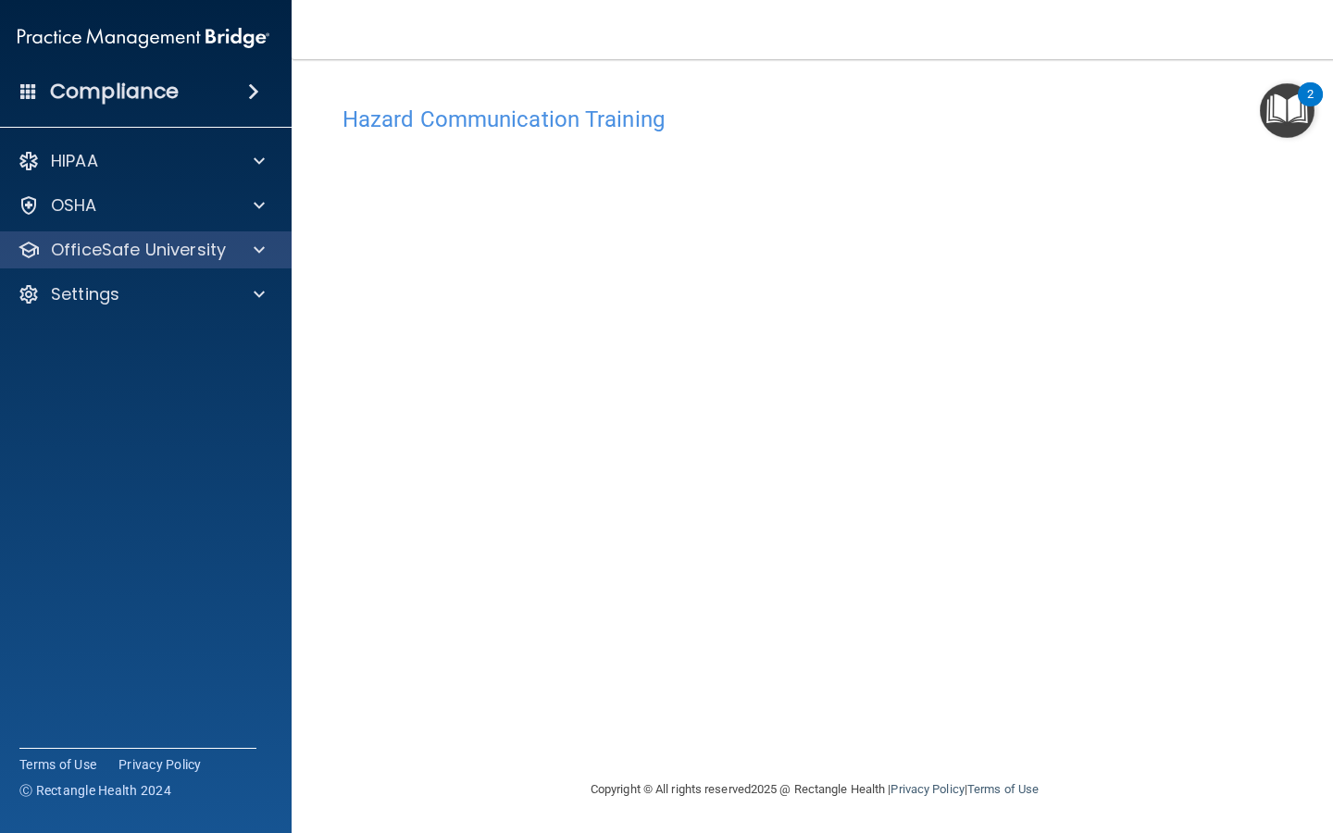
click at [206, 262] on div "OfficeSafe University" at bounding box center [143, 249] width 297 height 37
click at [159, 250] on p "OfficeSafe University" at bounding box center [138, 250] width 175 height 22
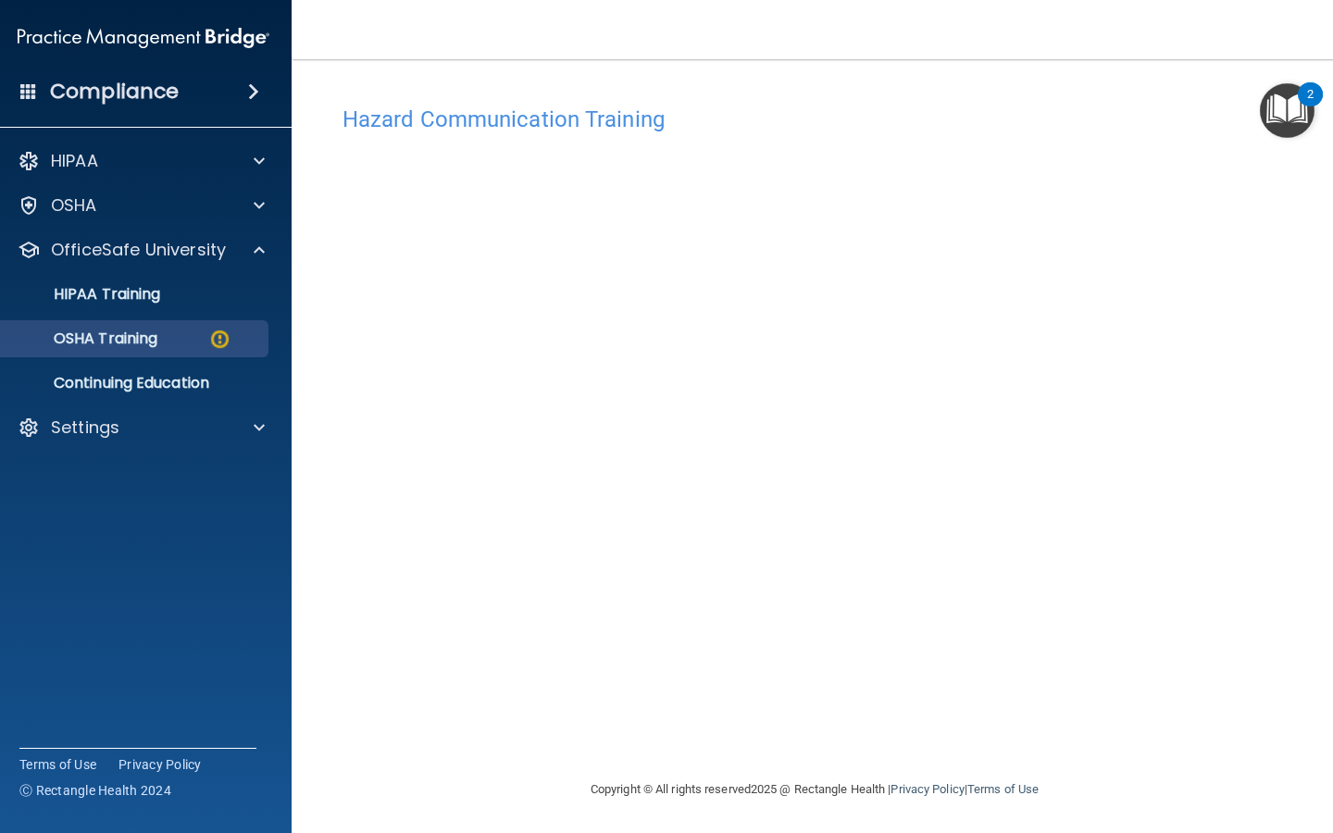
click at [153, 336] on p "OSHA Training" at bounding box center [82, 339] width 150 height 19
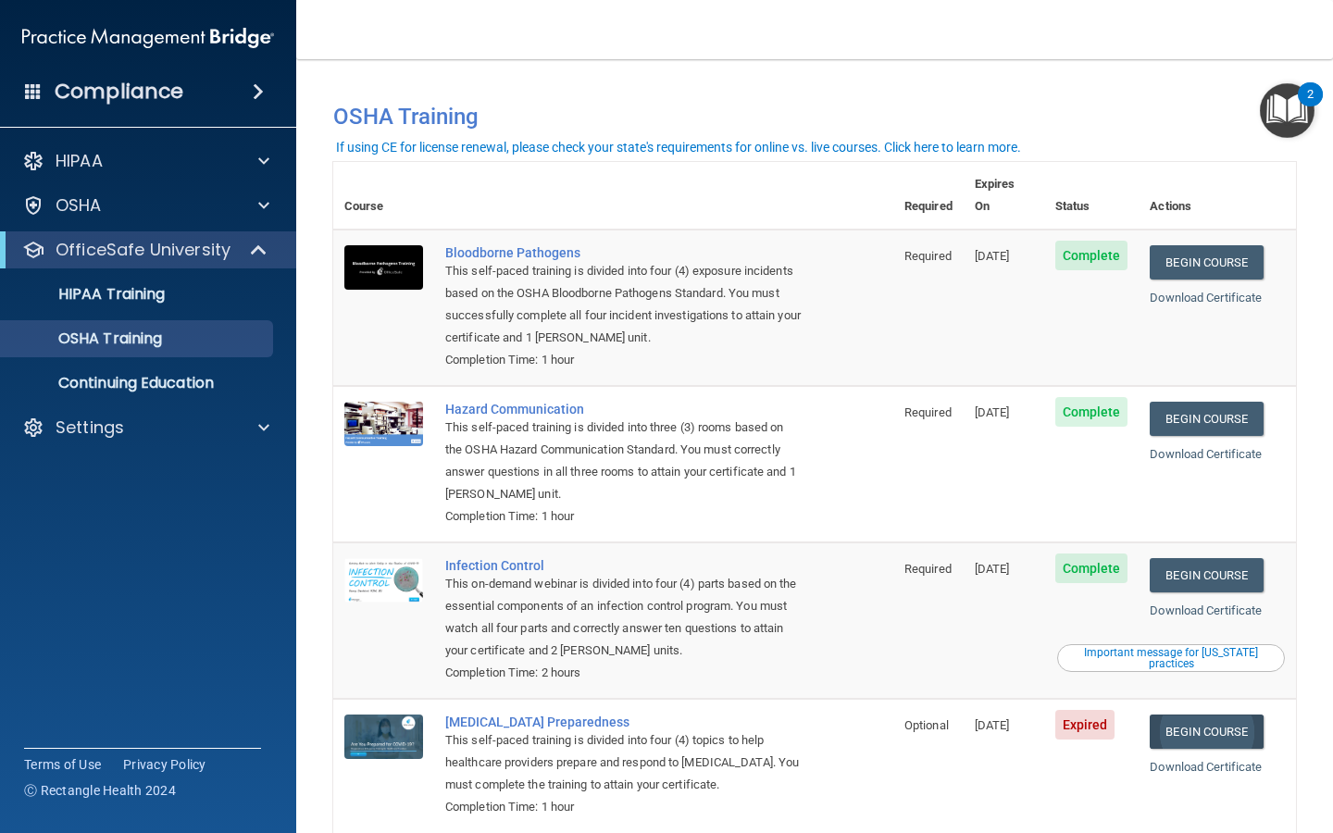
click at [1224, 715] on link "Begin Course" at bounding box center [1206, 732] width 113 height 34
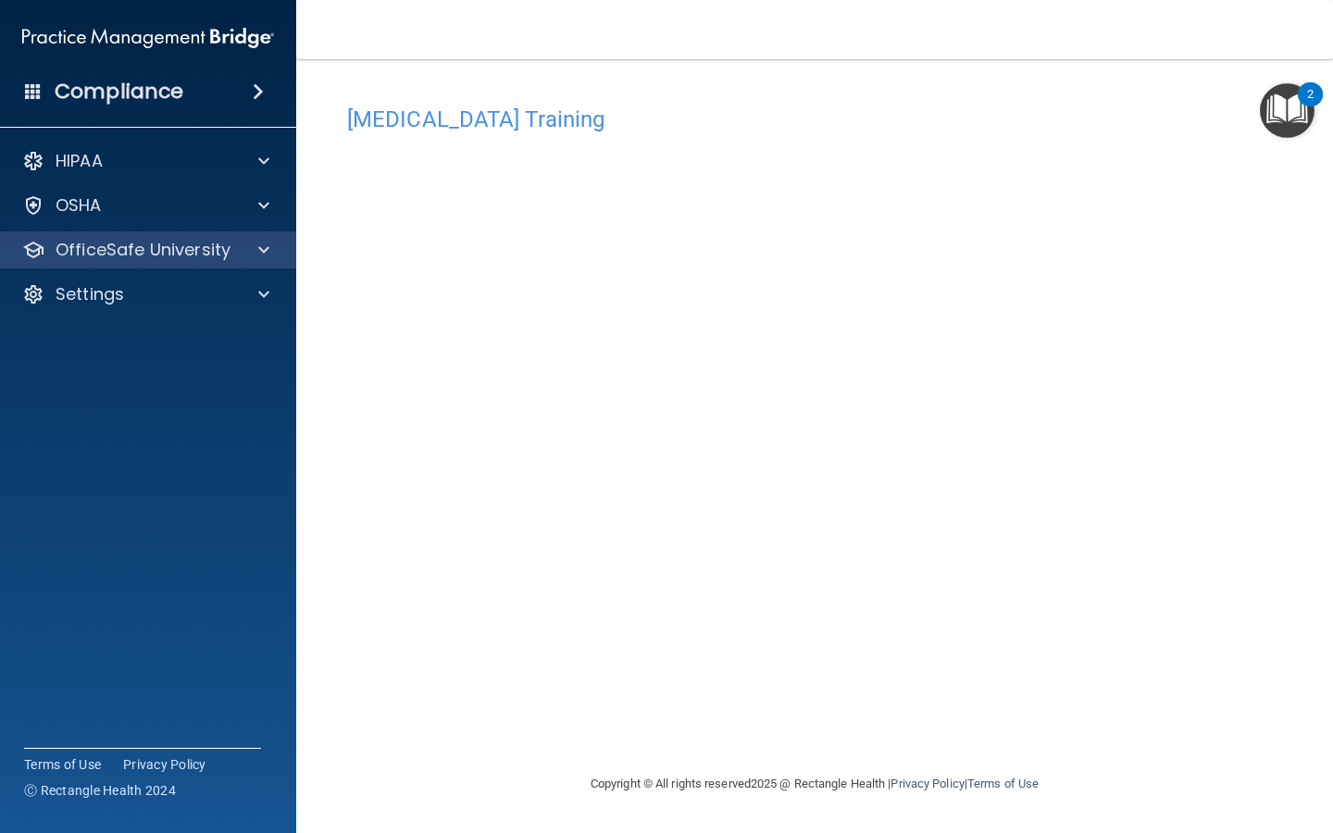
click at [130, 264] on div "OfficeSafe University" at bounding box center [148, 249] width 297 height 37
click at [135, 254] on p "OfficeSafe University" at bounding box center [143, 250] width 175 height 22
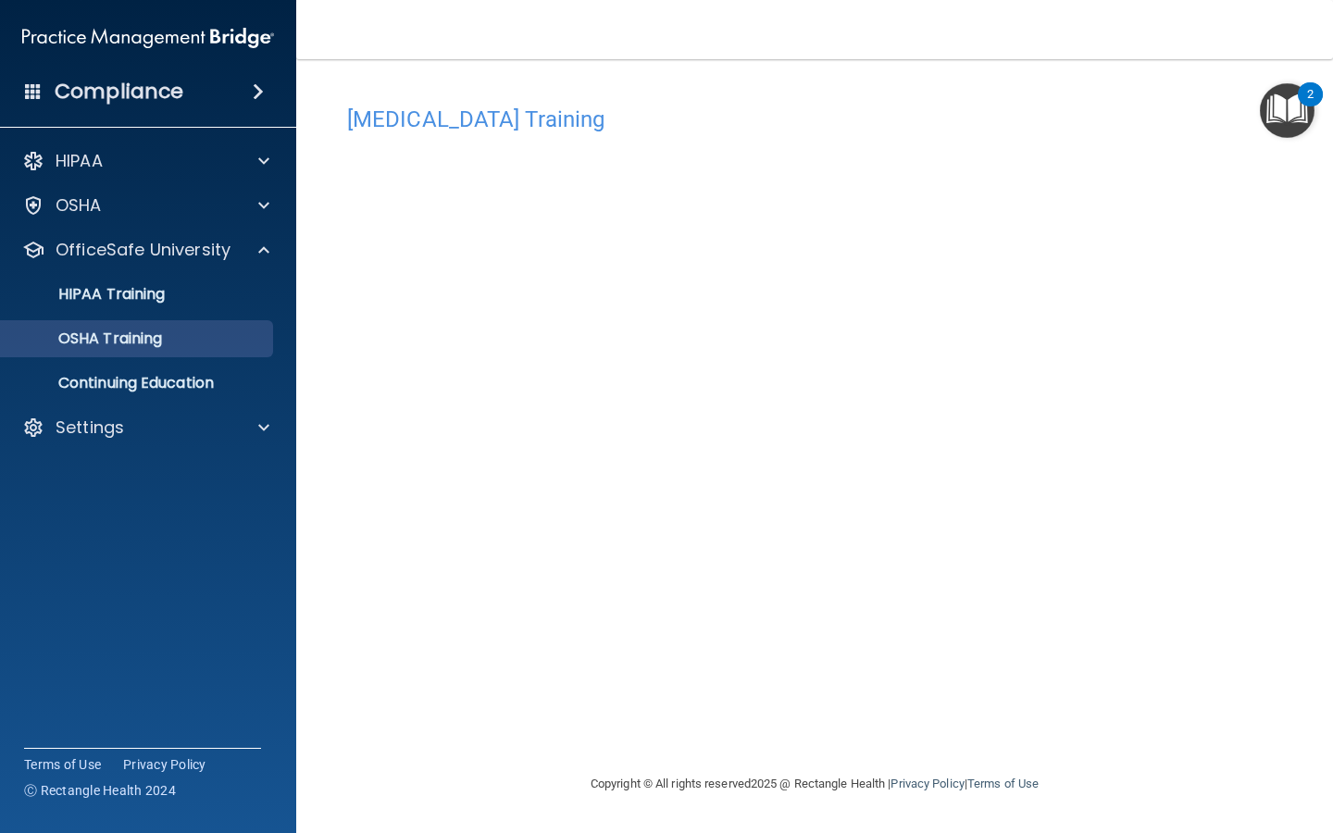
click at [119, 331] on p "OSHA Training" at bounding box center [87, 339] width 150 height 19
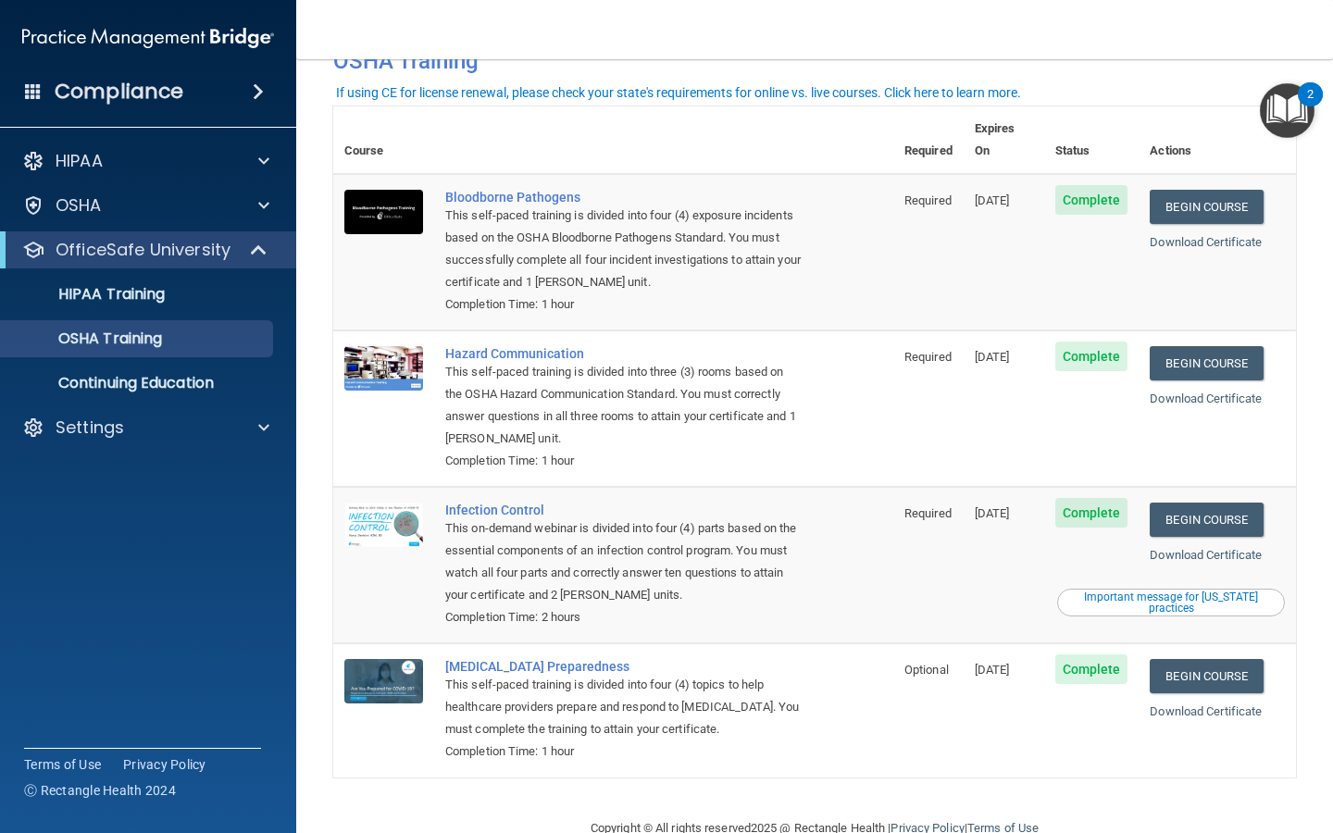
scroll to position [55, 0]
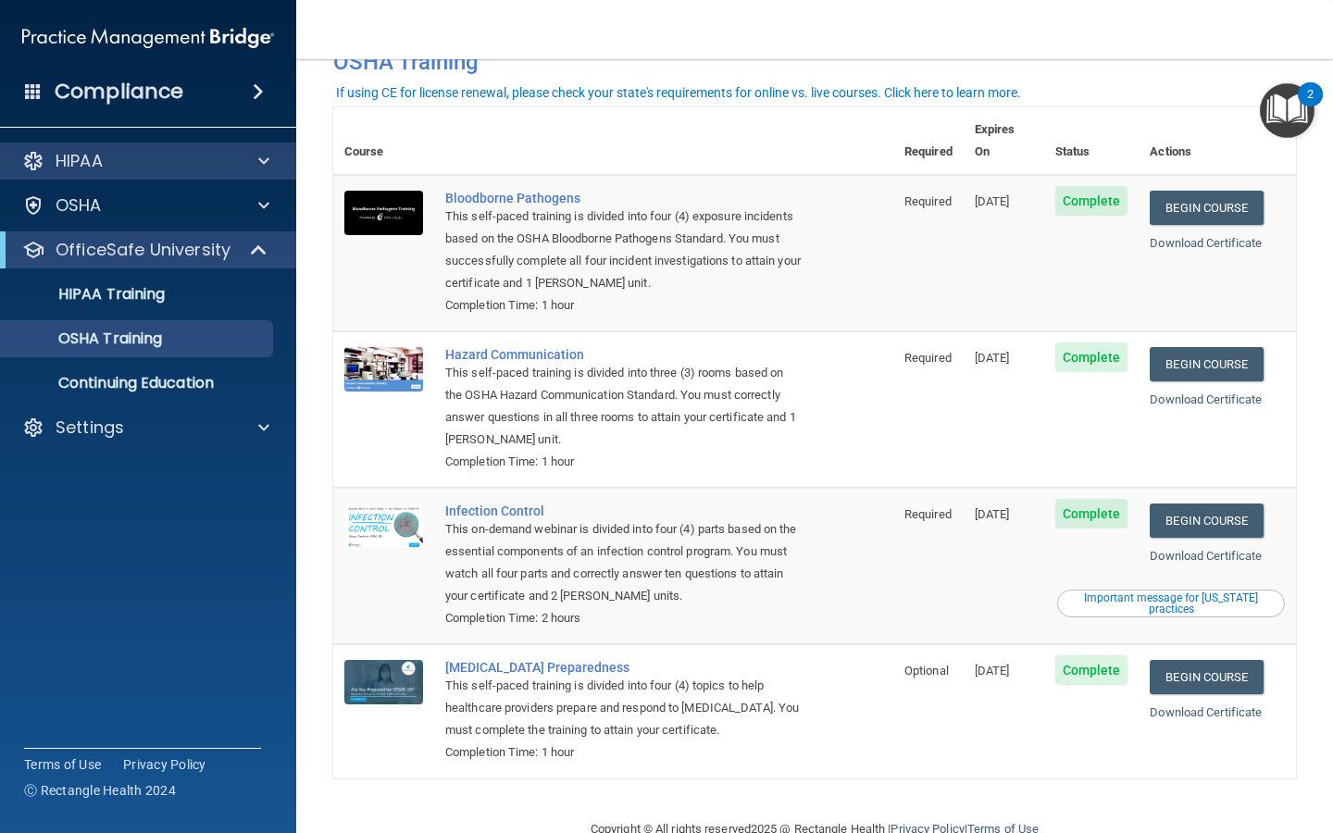
click at [149, 161] on div "HIPAA" at bounding box center [123, 161] width 230 height 22
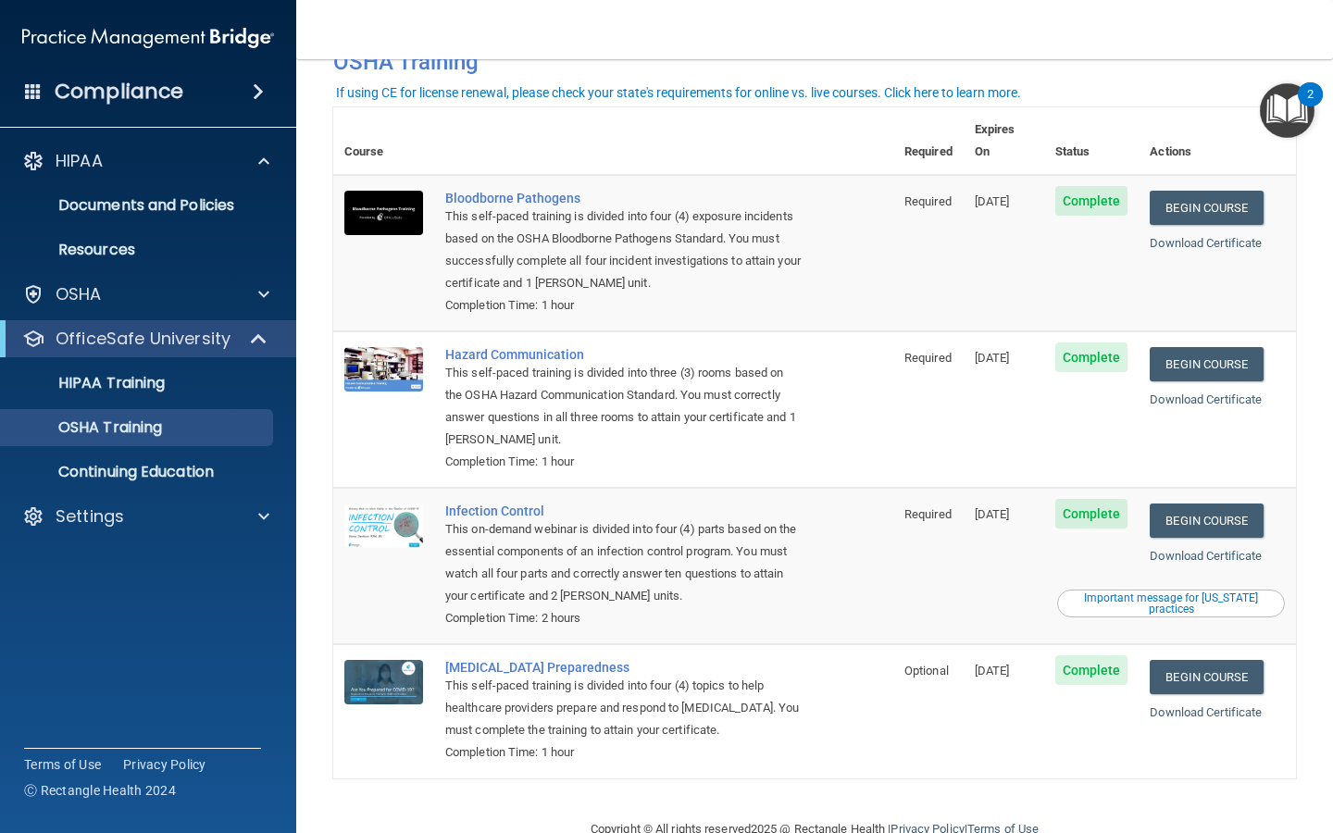
click at [195, 350] on div "OfficeSafe University" at bounding box center [148, 338] width 296 height 37
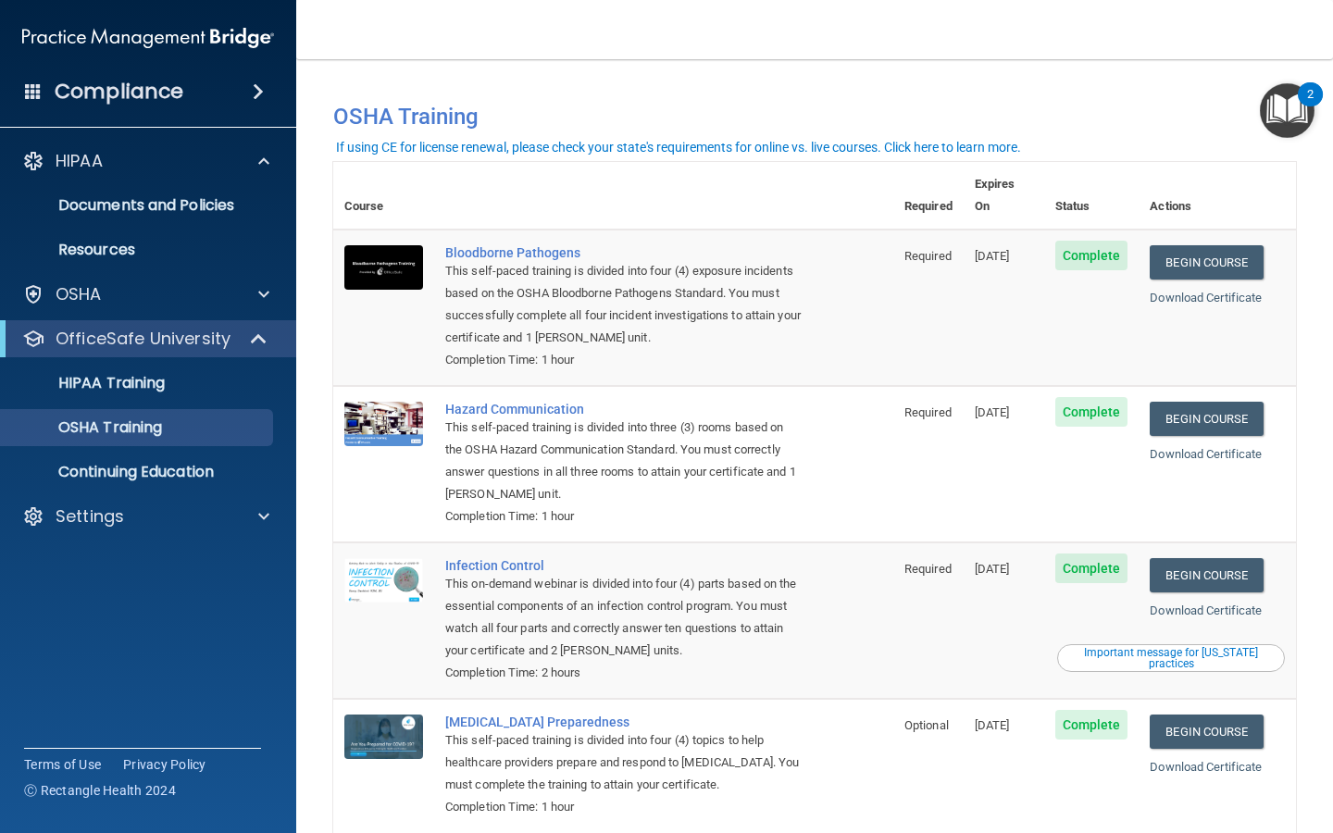
scroll to position [0, 0]
